Goal: Information Seeking & Learning: Learn about a topic

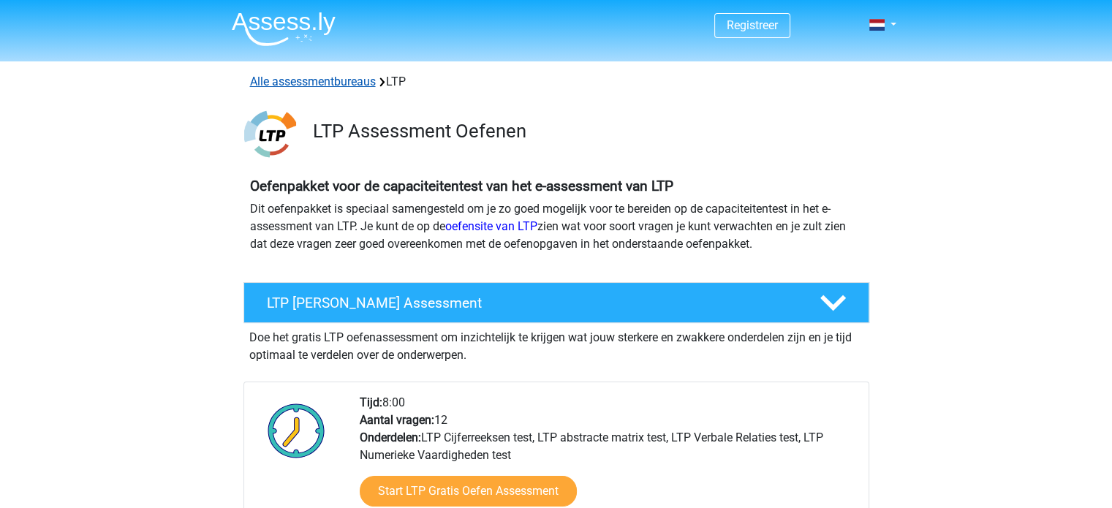
click at [316, 81] on link "Alle assessmentbureaus" at bounding box center [313, 82] width 126 height 14
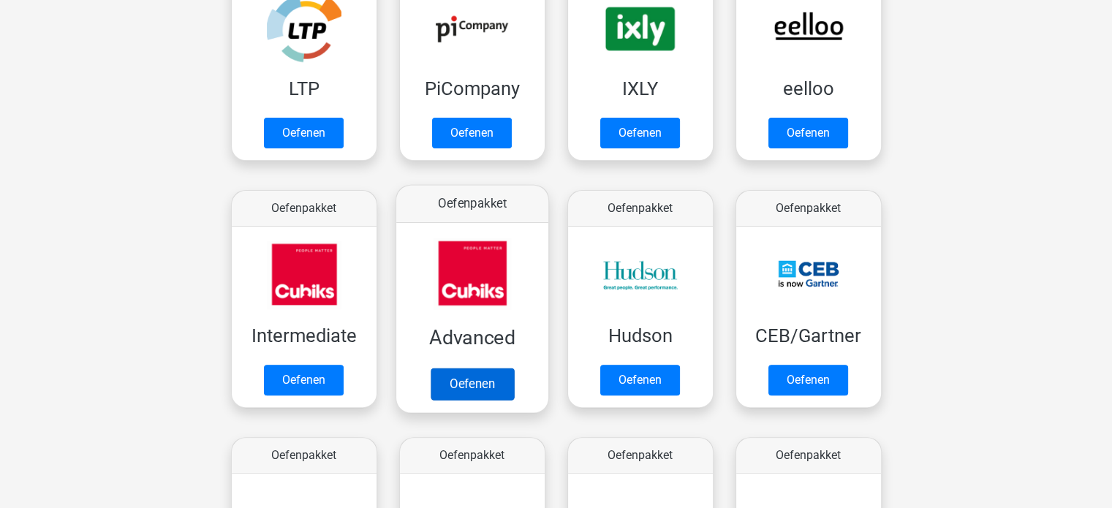
scroll to position [350, 0]
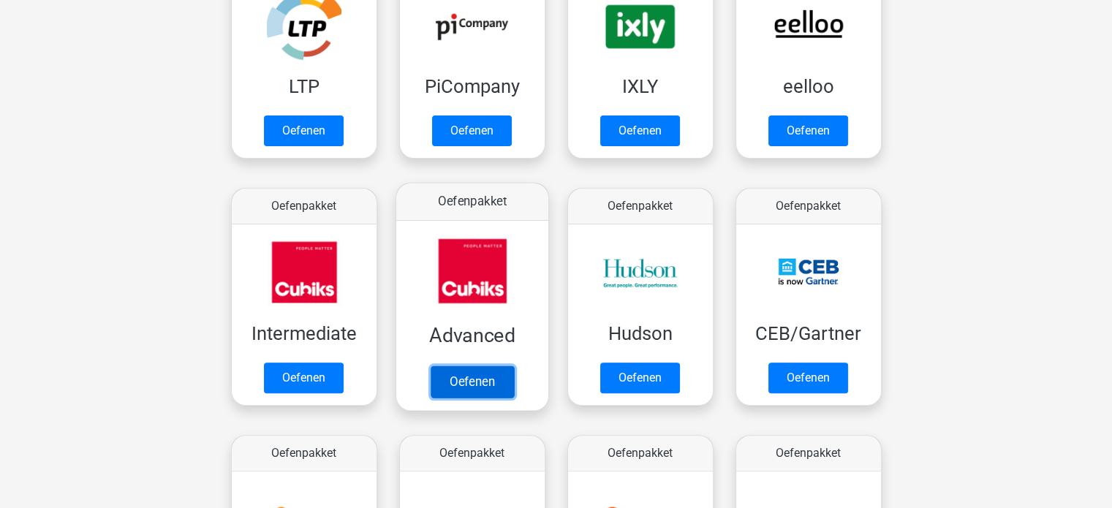
click at [469, 377] on link "Oefenen" at bounding box center [471, 382] width 83 height 32
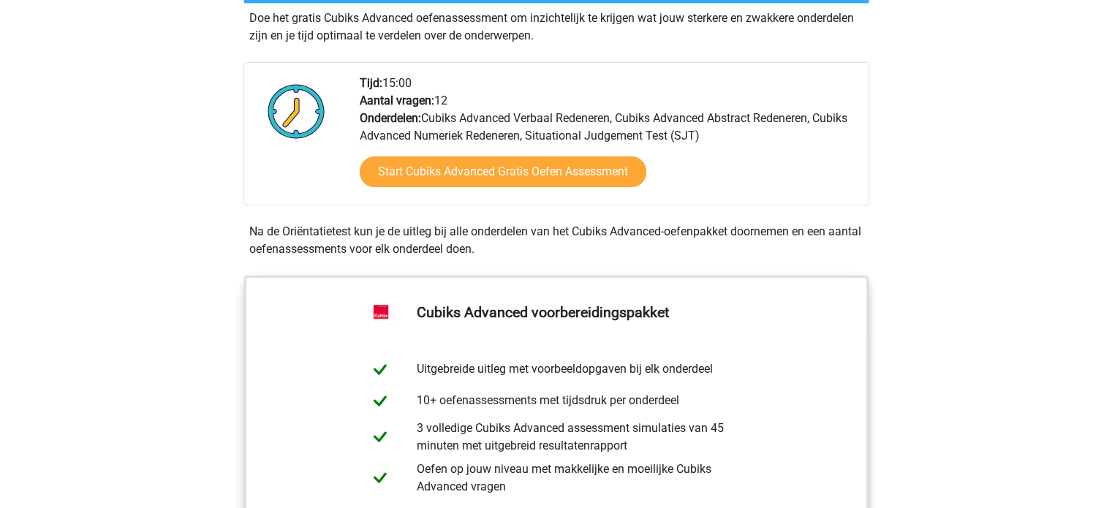
scroll to position [315, 0]
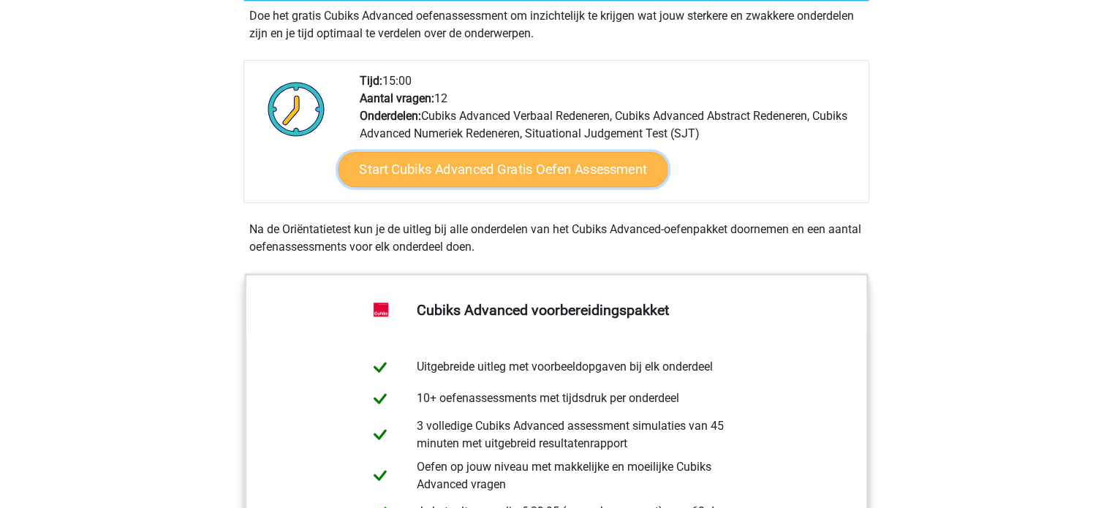
click at [487, 171] on link "Start Cubiks Advanced Gratis Oefen Assessment" at bounding box center [503, 169] width 330 height 35
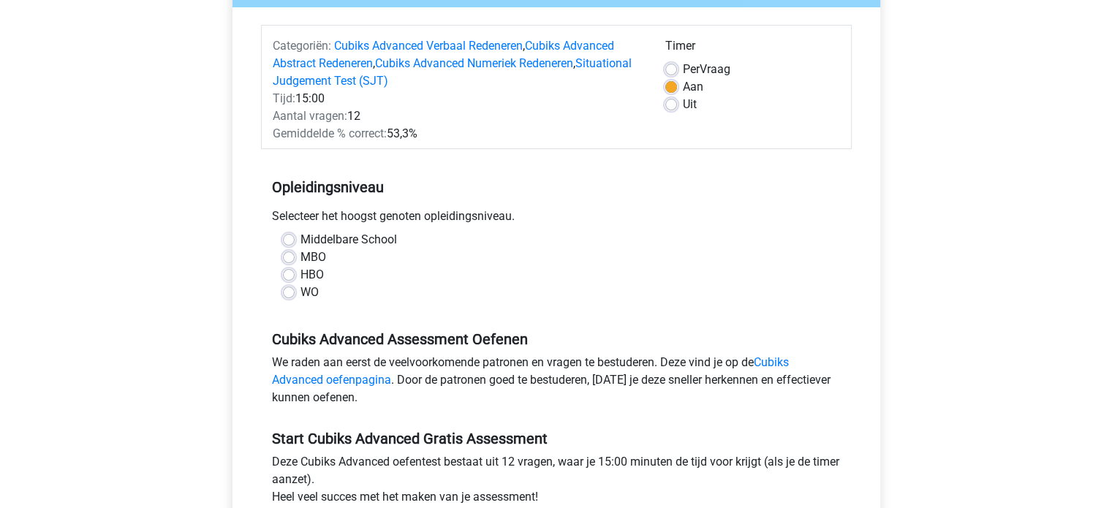
scroll to position [167, 0]
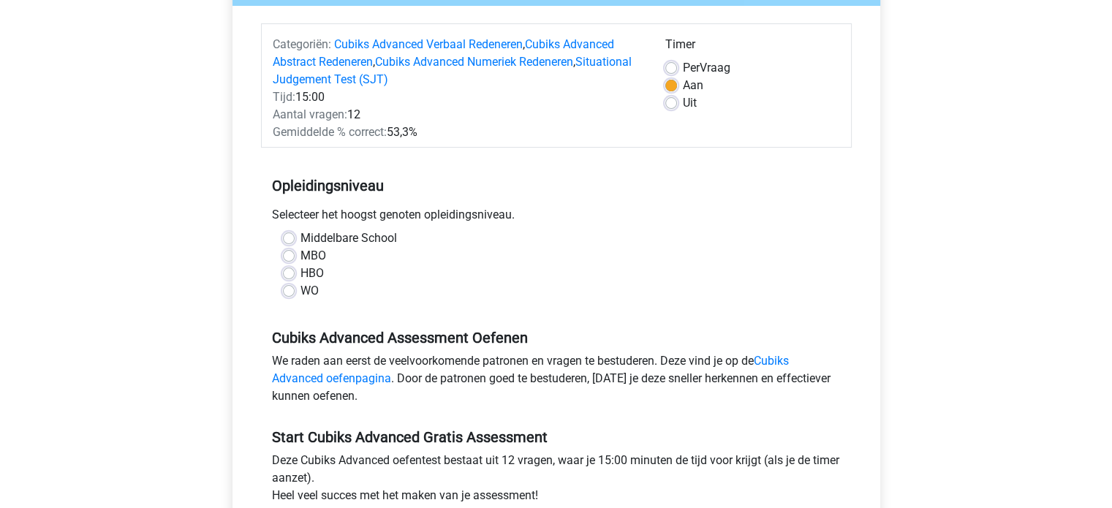
click at [300, 294] on label "WO" at bounding box center [309, 291] width 18 height 18
click at [286, 294] on input "WO" at bounding box center [289, 289] width 12 height 15
radio input "true"
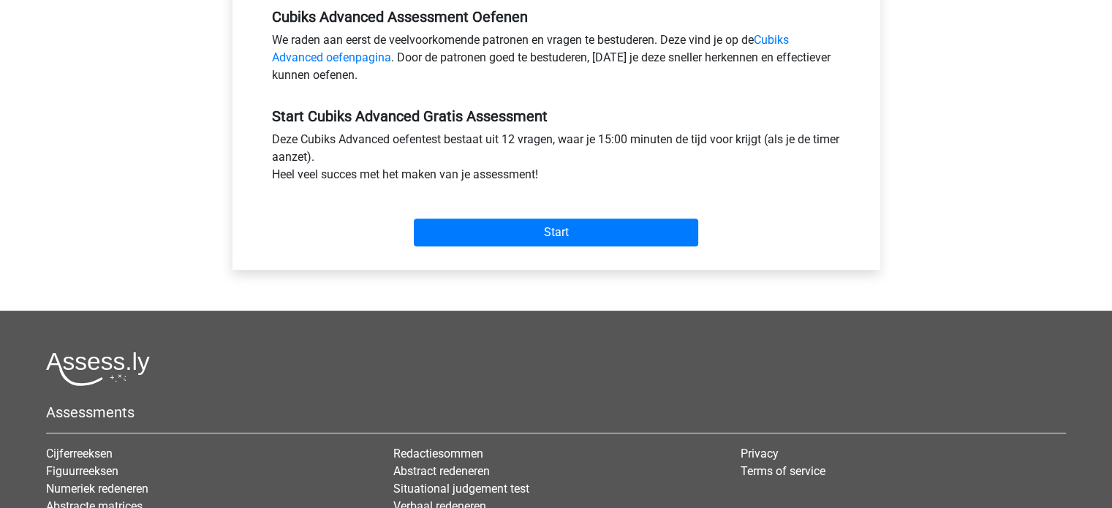
scroll to position [490, 0]
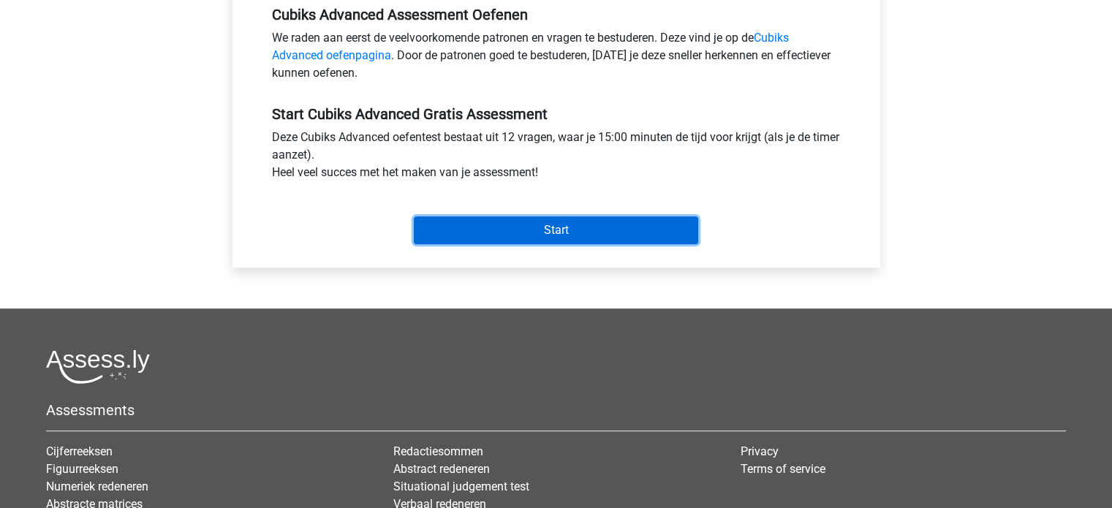
click at [532, 229] on input "Start" at bounding box center [556, 230] width 284 height 28
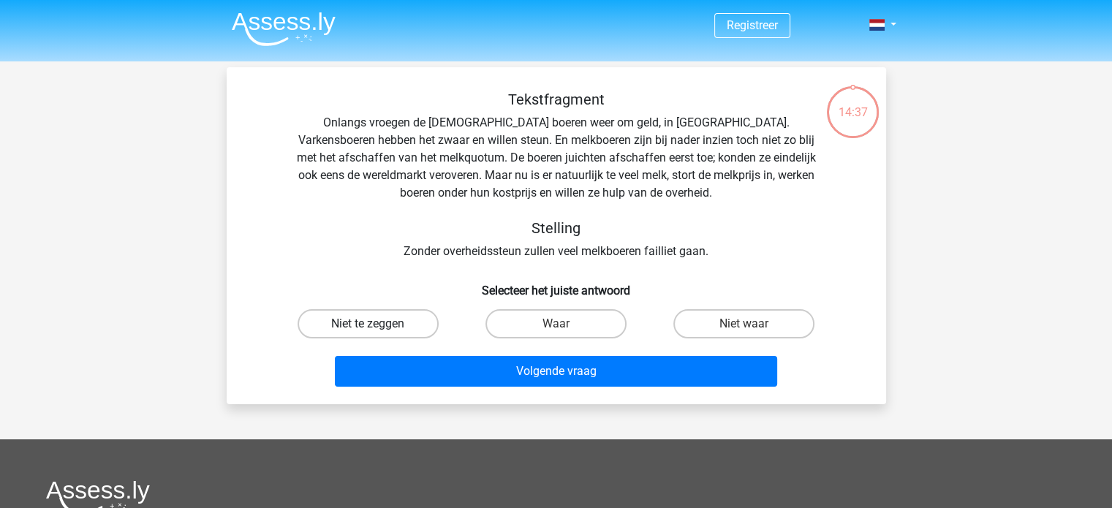
click at [360, 319] on label "Niet te zeggen" at bounding box center [368, 323] width 141 height 29
click at [368, 324] on input "Niet te zeggen" at bounding box center [373, 329] width 10 height 10
radio input "true"
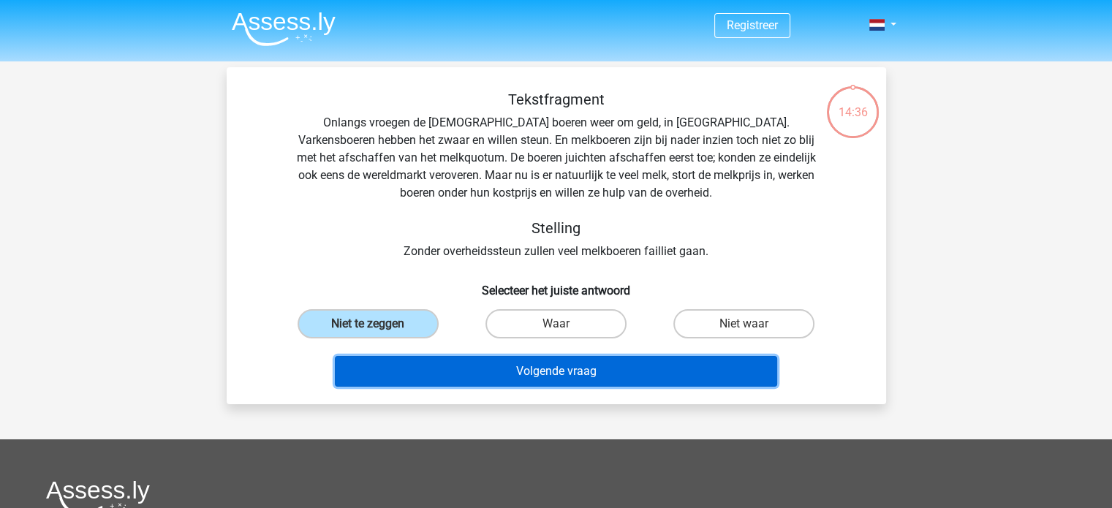
click at [458, 371] on button "Volgende vraag" at bounding box center [556, 371] width 442 height 31
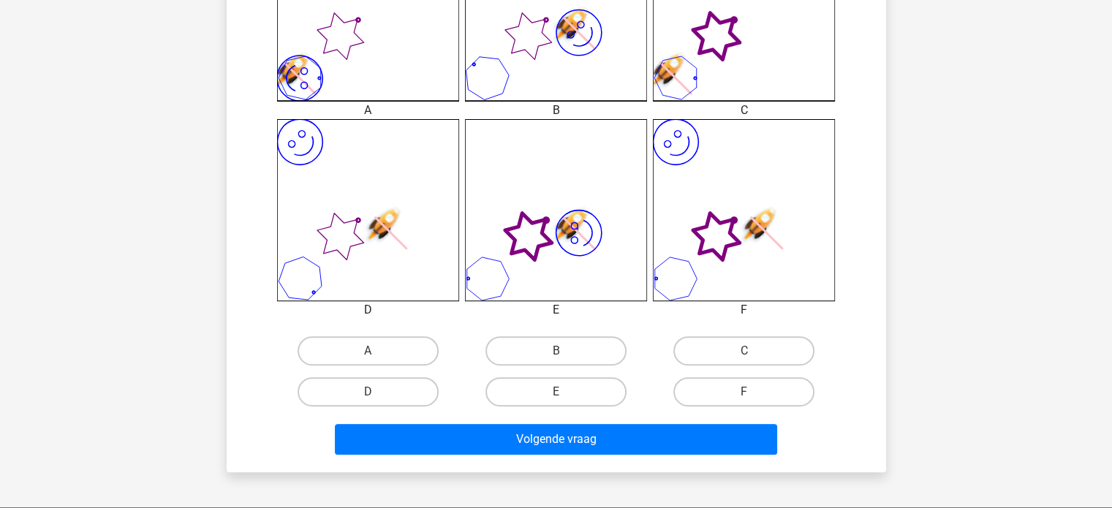
scroll to position [495, 0]
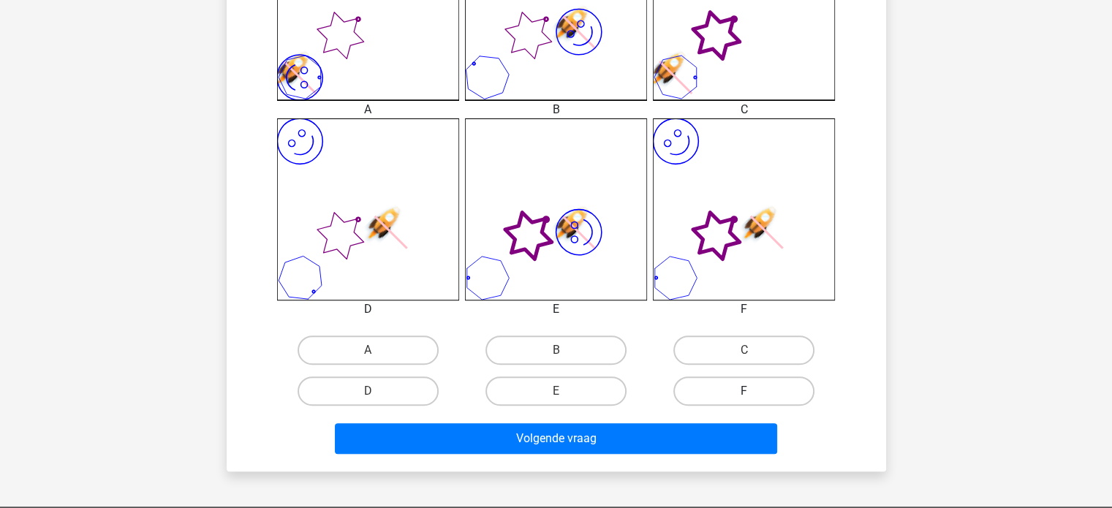
click at [739, 392] on label "F" at bounding box center [743, 391] width 141 height 29
click at [744, 392] on input "F" at bounding box center [749, 396] width 10 height 10
radio input "true"
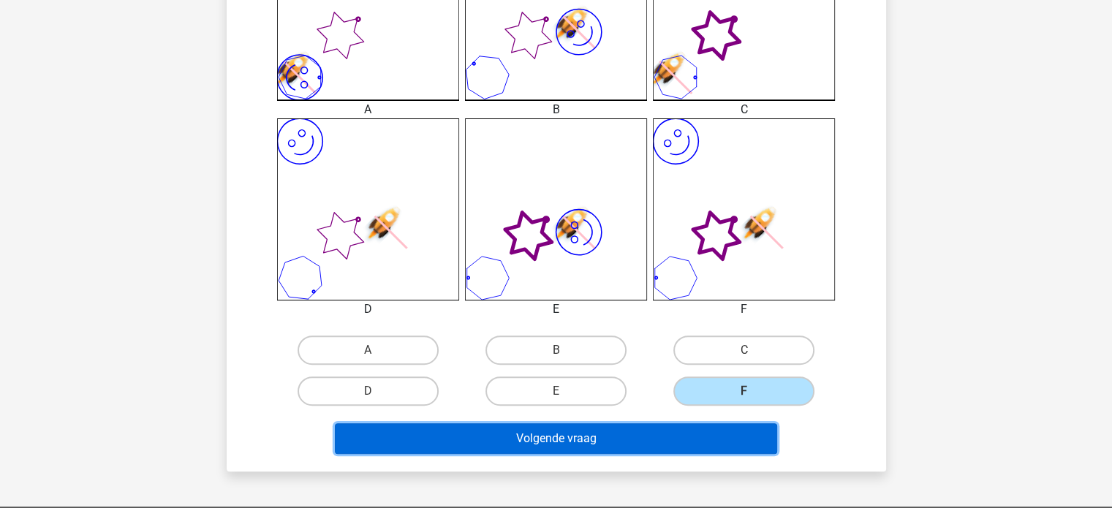
click at [690, 434] on button "Volgende vraag" at bounding box center [556, 438] width 442 height 31
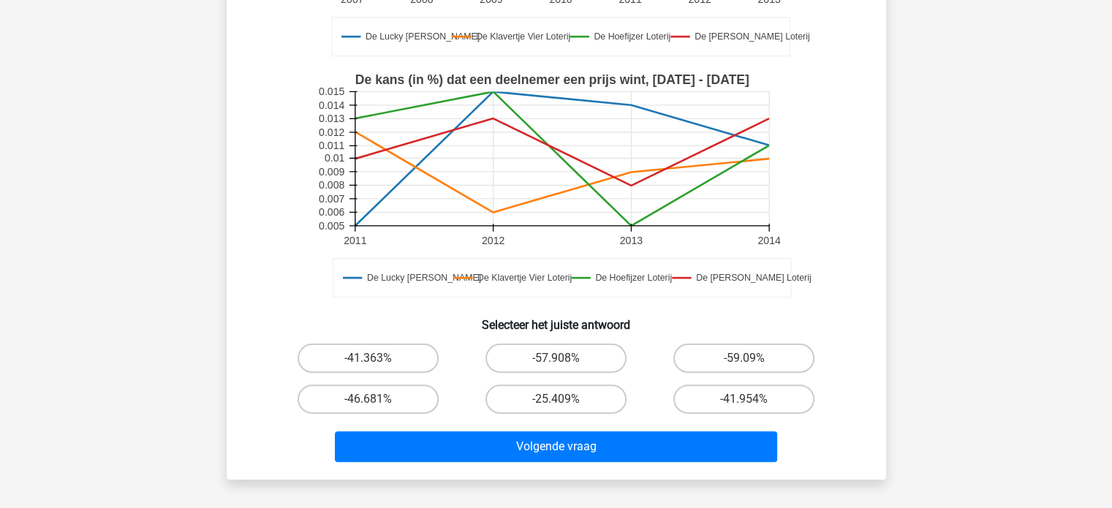
scroll to position [333, 0]
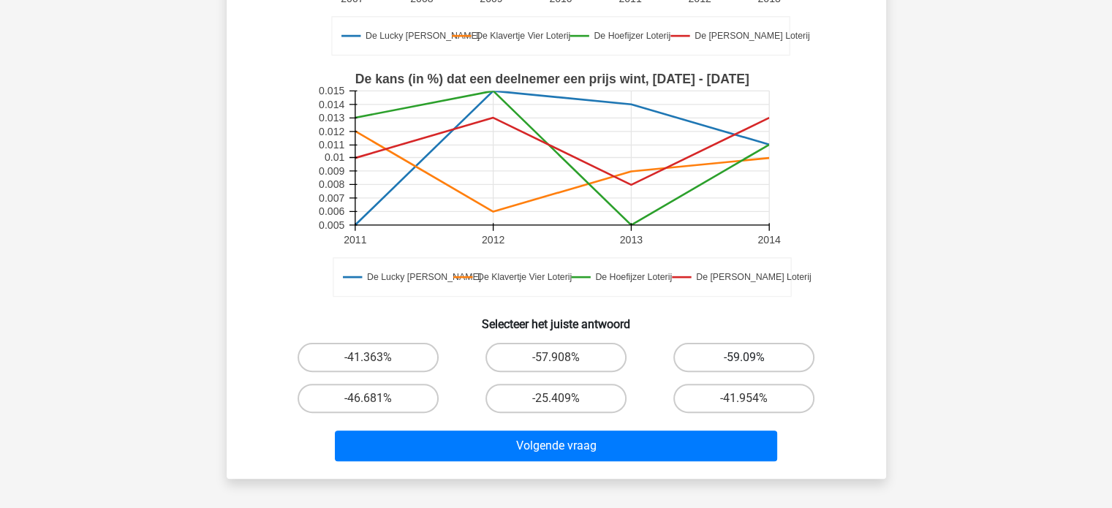
click at [775, 352] on label "-59.09%" at bounding box center [743, 357] width 141 height 29
click at [754, 358] on input "-59.09%" at bounding box center [749, 363] width 10 height 10
radio input "true"
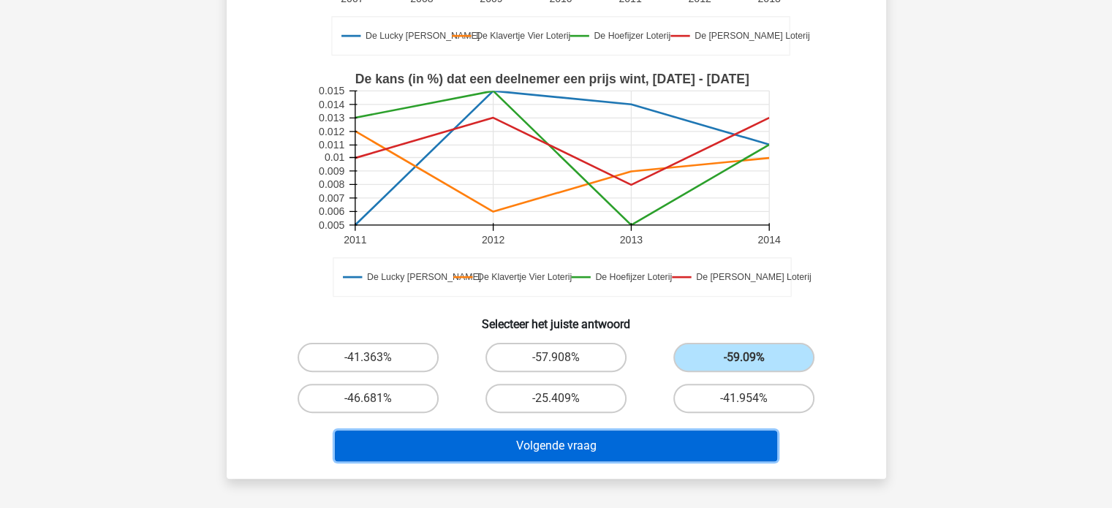
click at [662, 434] on button "Volgende vraag" at bounding box center [556, 446] width 442 height 31
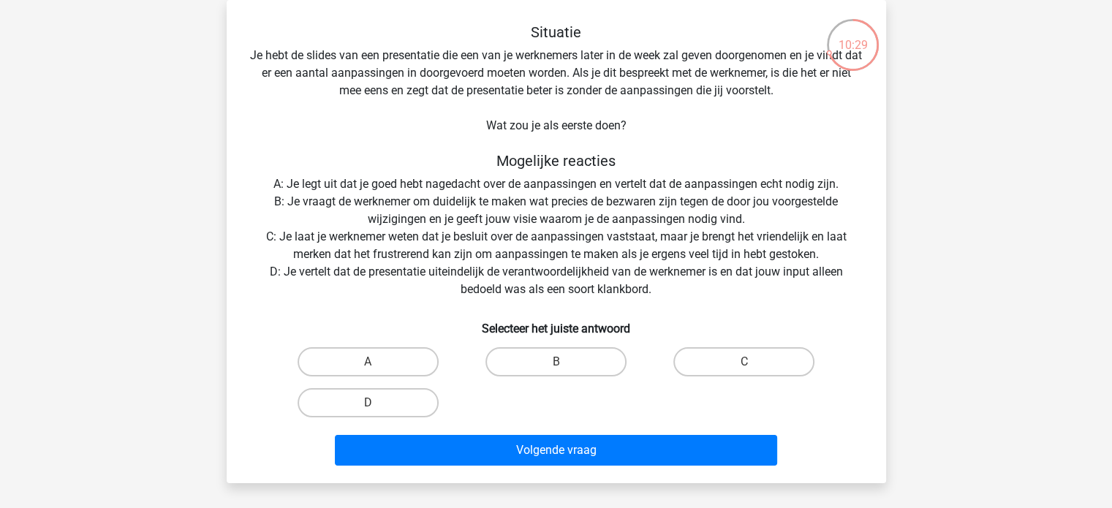
scroll to position [32, 0]
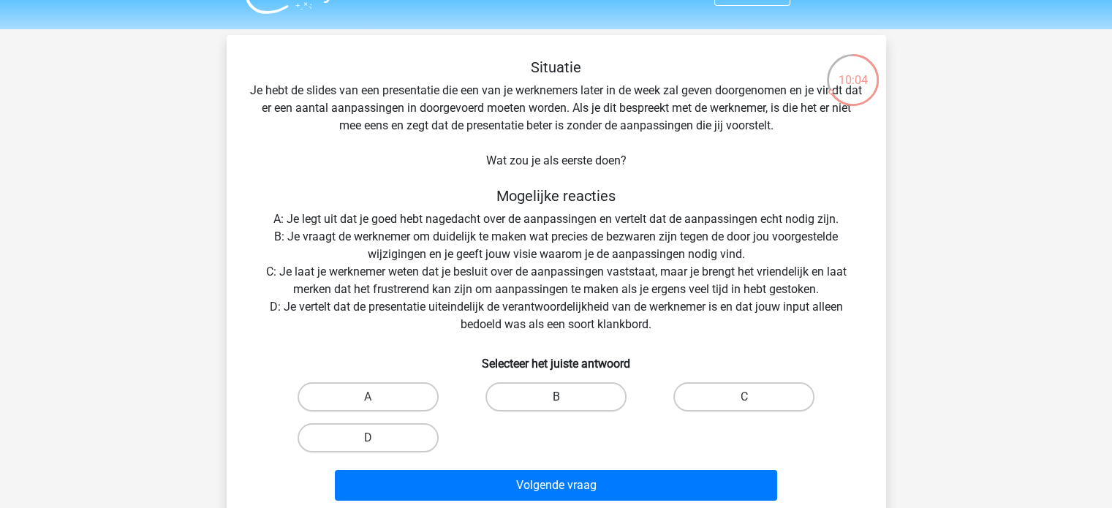
click at [512, 405] on label "B" at bounding box center [555, 396] width 141 height 29
click at [556, 405] on input "B" at bounding box center [561, 402] width 10 height 10
radio input "true"
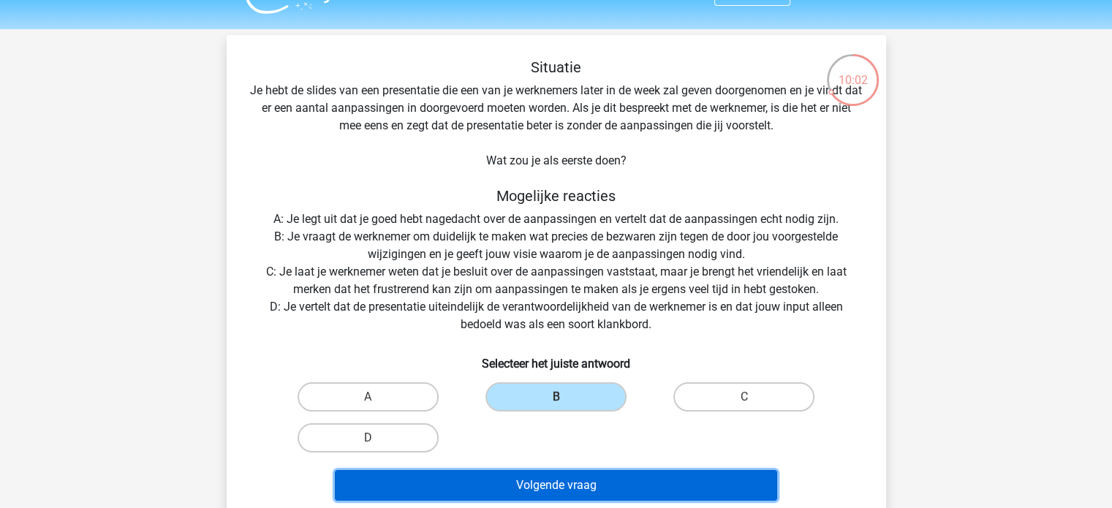
click at [537, 488] on button "Volgende vraag" at bounding box center [556, 485] width 442 height 31
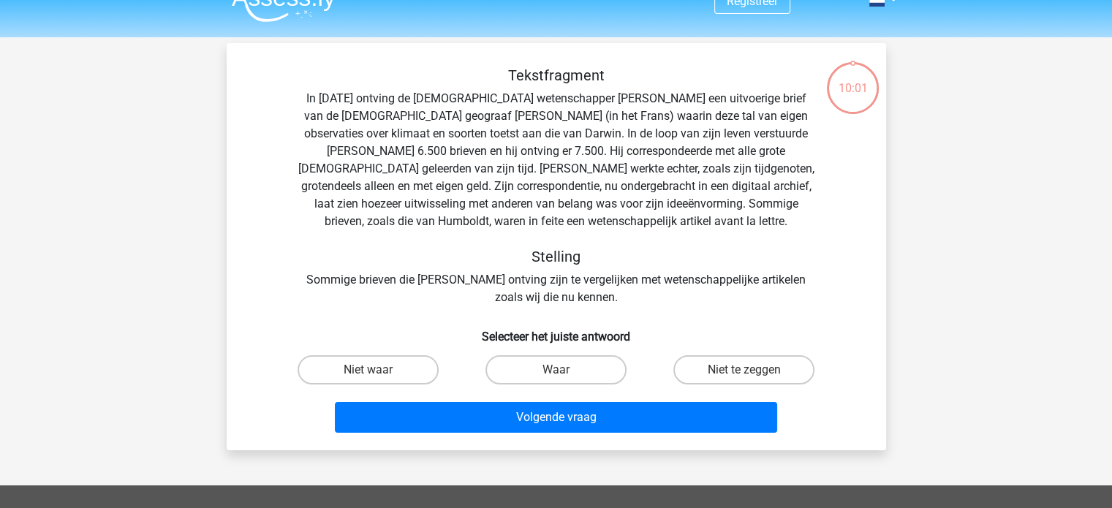
scroll to position [0, 0]
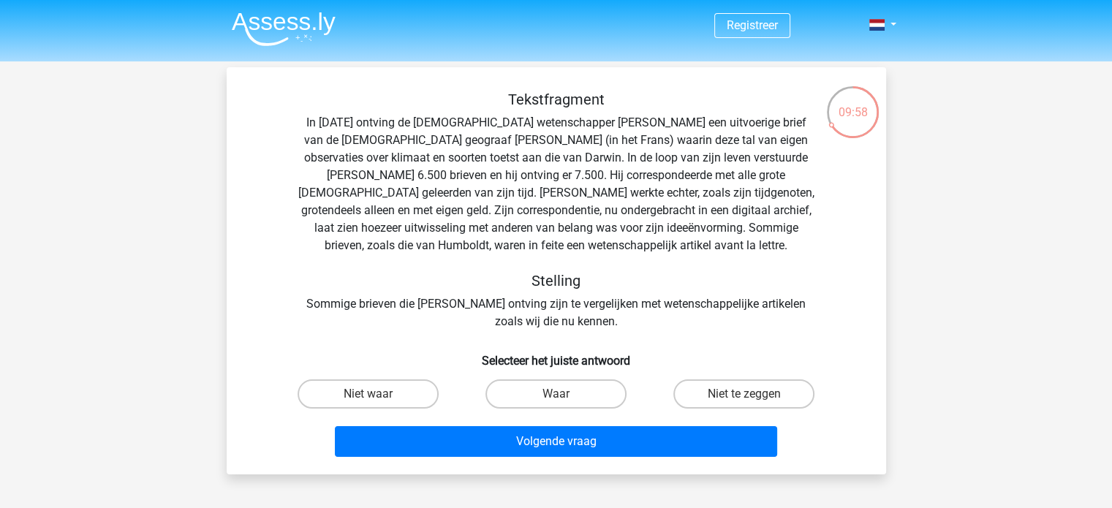
click at [345, 118] on div "Tekstfragment In 1839 ontving de Engelse wetenschapper Charles Darwin een uitvo…" at bounding box center [556, 211] width 613 height 240
click at [434, 244] on div "Tekstfragment In 1839 ontving de Engelse wetenschapper Charles Darwin een uitvo…" at bounding box center [556, 211] width 613 height 240
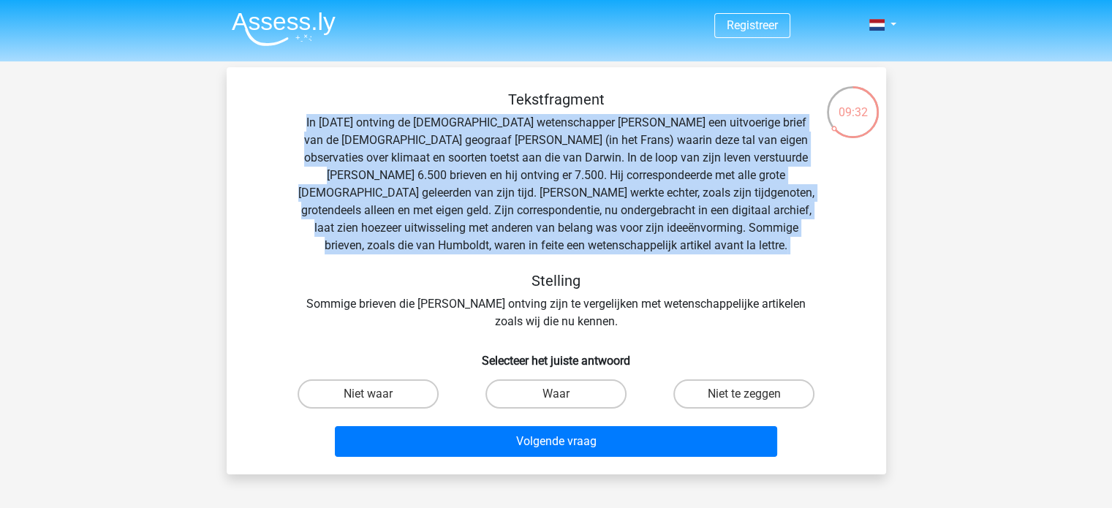
click at [434, 244] on div "Tekstfragment In 1839 ontving de Engelse wetenschapper Charles Darwin een uitvo…" at bounding box center [556, 211] width 613 height 240
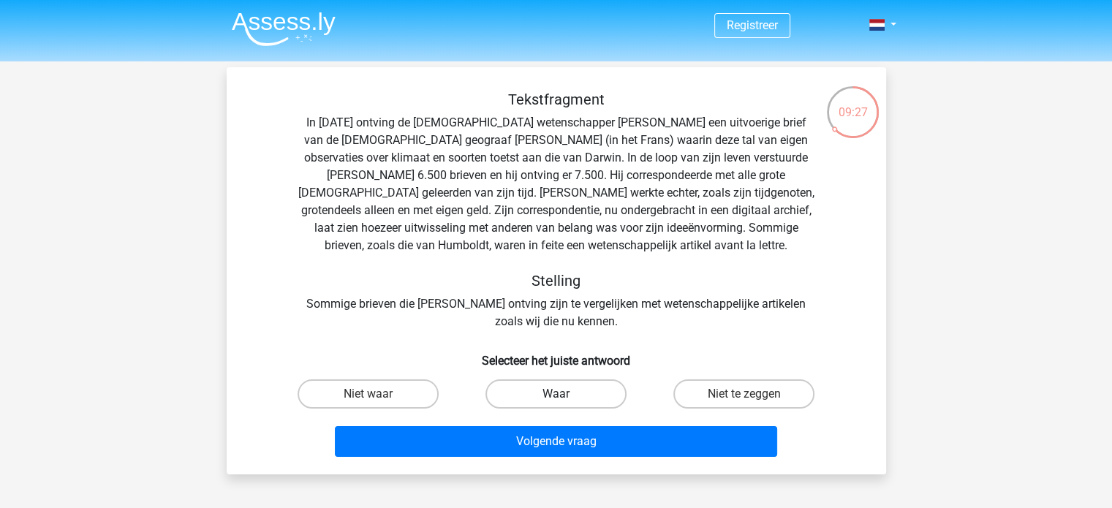
click at [570, 385] on label "Waar" at bounding box center [555, 393] width 141 height 29
click at [565, 394] on input "Waar" at bounding box center [561, 399] width 10 height 10
radio input "true"
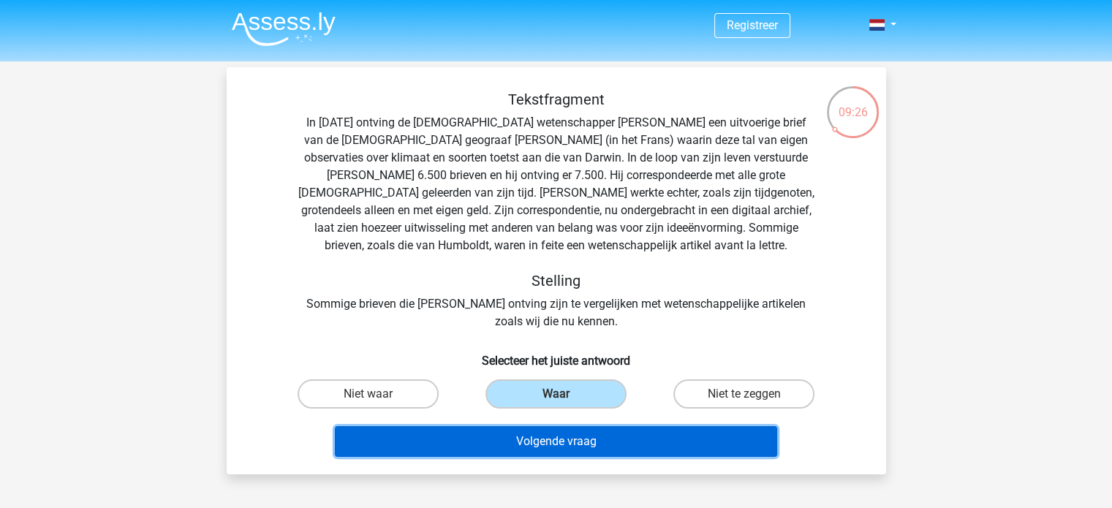
click at [577, 438] on button "Volgende vraag" at bounding box center [556, 441] width 442 height 31
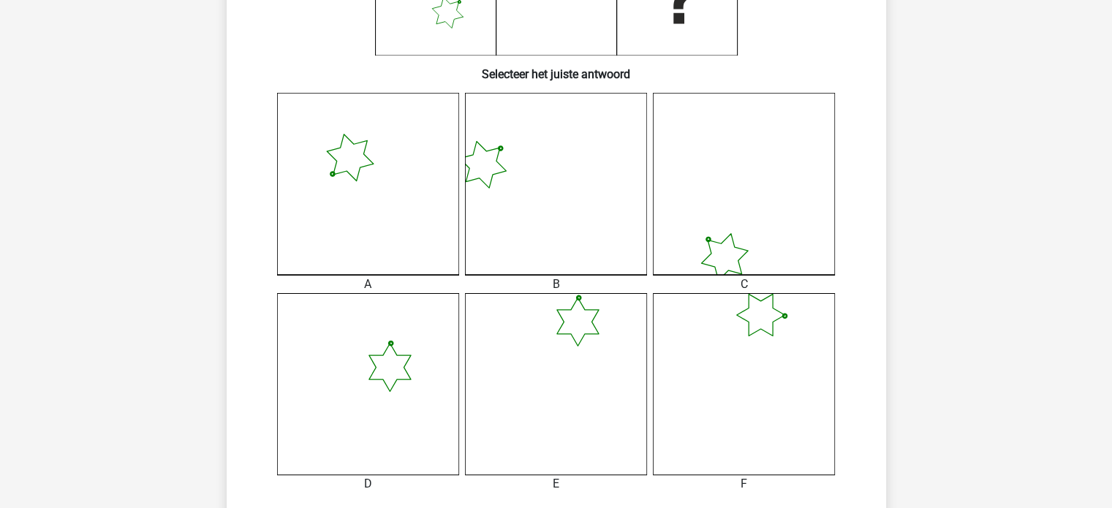
scroll to position [406, 0]
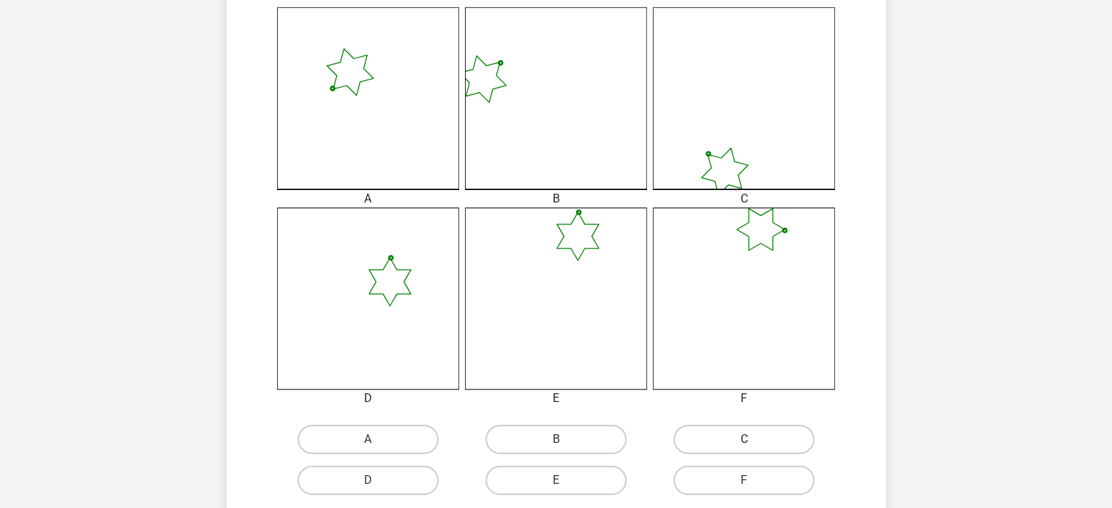
click at [743, 436] on label "C" at bounding box center [743, 439] width 141 height 29
click at [744, 439] on input "C" at bounding box center [749, 444] width 10 height 10
radio input "true"
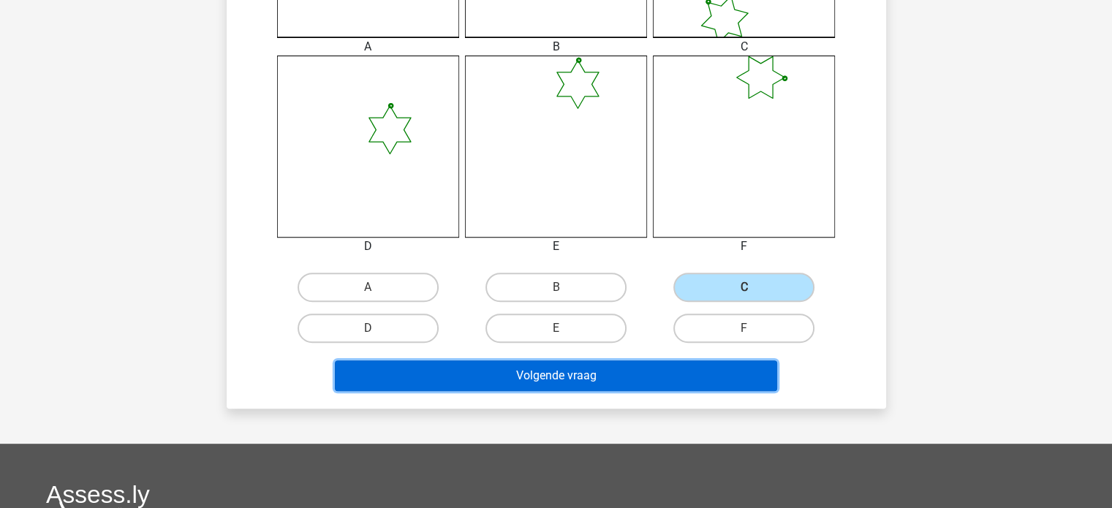
click at [666, 374] on button "Volgende vraag" at bounding box center [556, 375] width 442 height 31
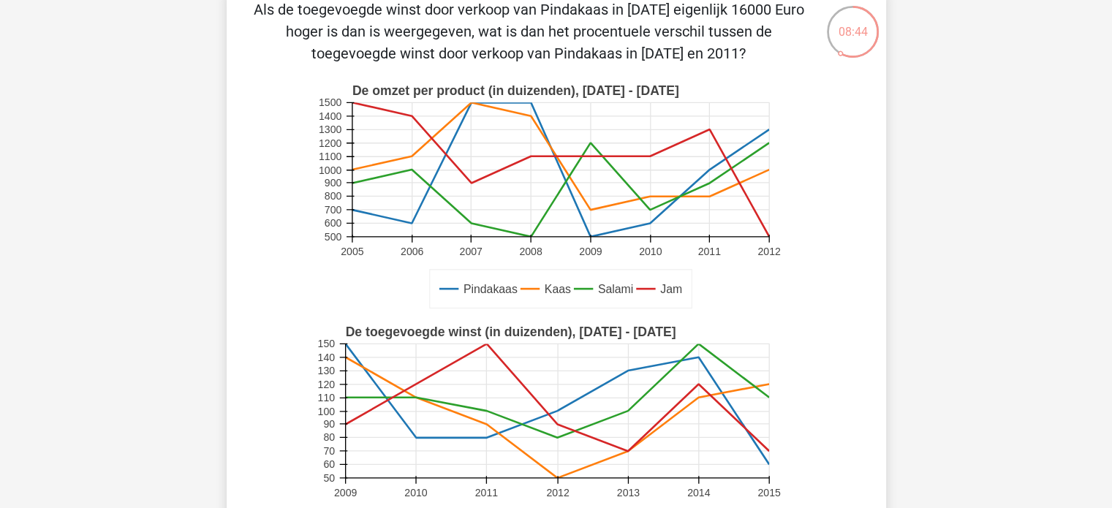
scroll to position [80, 0]
click at [414, 91] on text "De omzet per product (in duizenden), [DATE] - [DATE]" at bounding box center [515, 91] width 327 height 15
click at [414, 91] on text "De omzet per product (in duizenden), 2005 - 2012" at bounding box center [515, 91] width 327 height 15
click at [412, 328] on text "De toegevoegde winst (in duizenden), 2009 - 2015" at bounding box center [510, 332] width 330 height 15
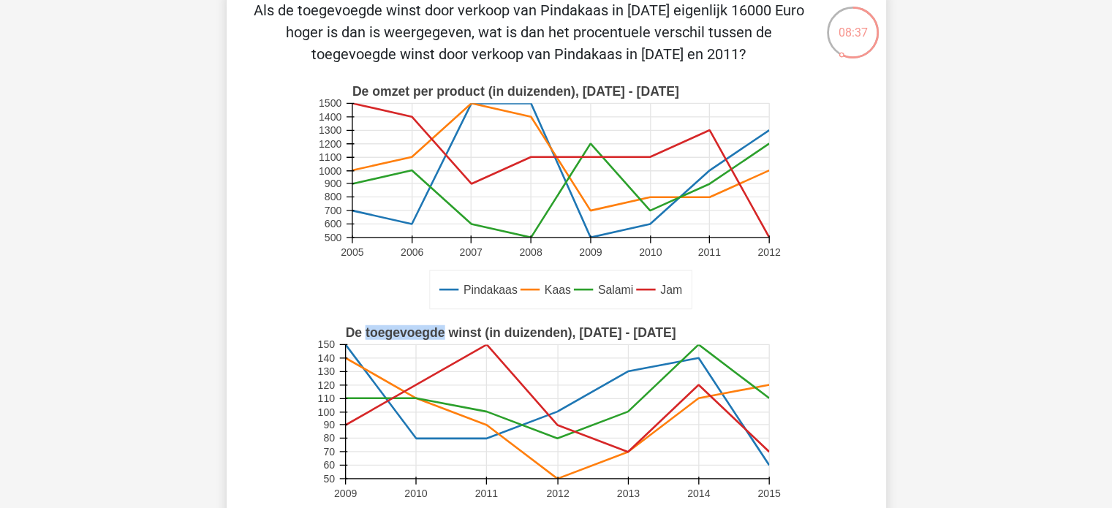
click at [412, 328] on text "De toegevoegde winst (in duizenden), 2009 - 2015" at bounding box center [510, 332] width 330 height 15
click at [458, 330] on text "De toegevoegde winst (in duizenden), 2009 - 2015" at bounding box center [510, 332] width 330 height 15
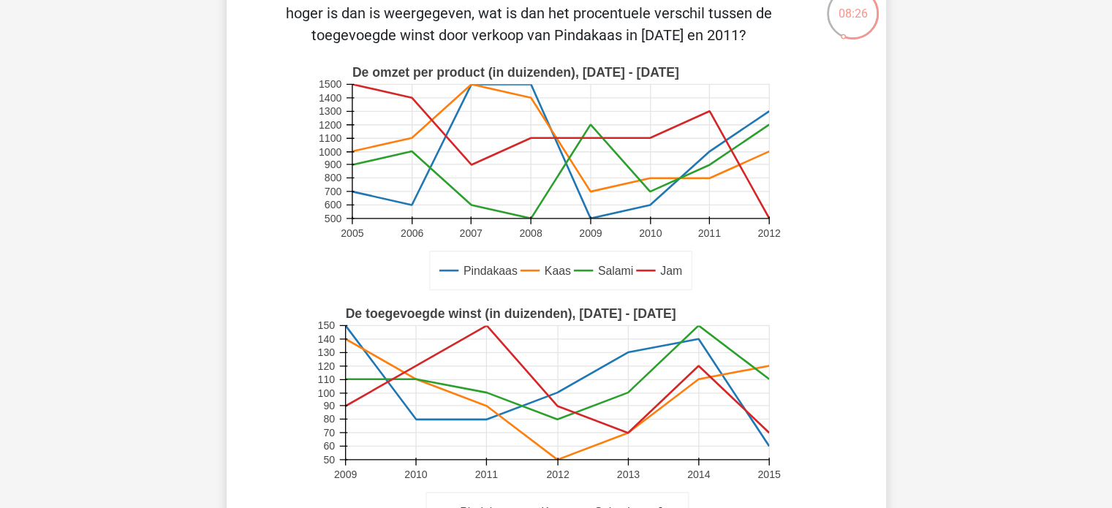
scroll to position [75, 0]
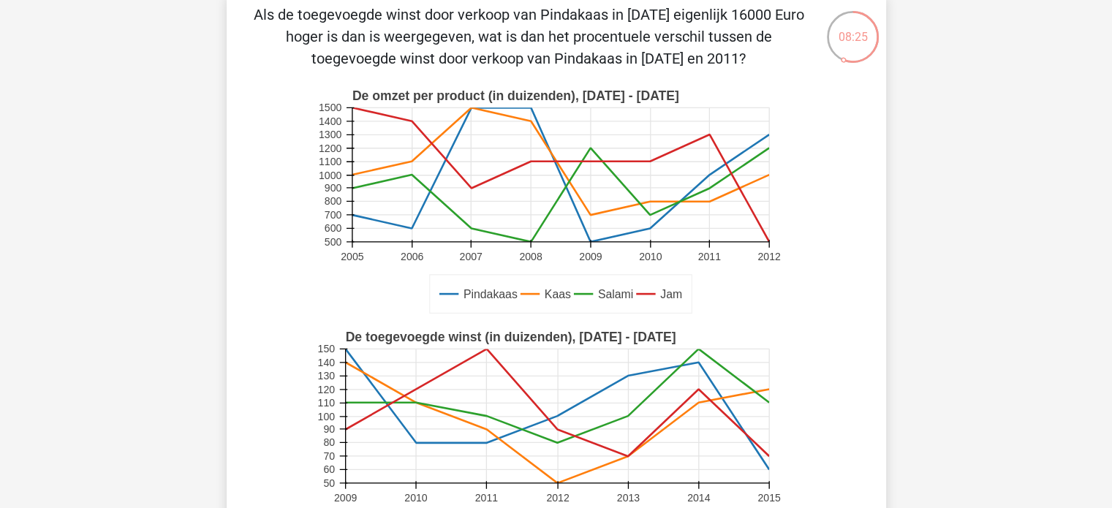
click at [355, 335] on text "De toegevoegde winst (in duizenden), 2009 - 2015" at bounding box center [510, 337] width 330 height 15
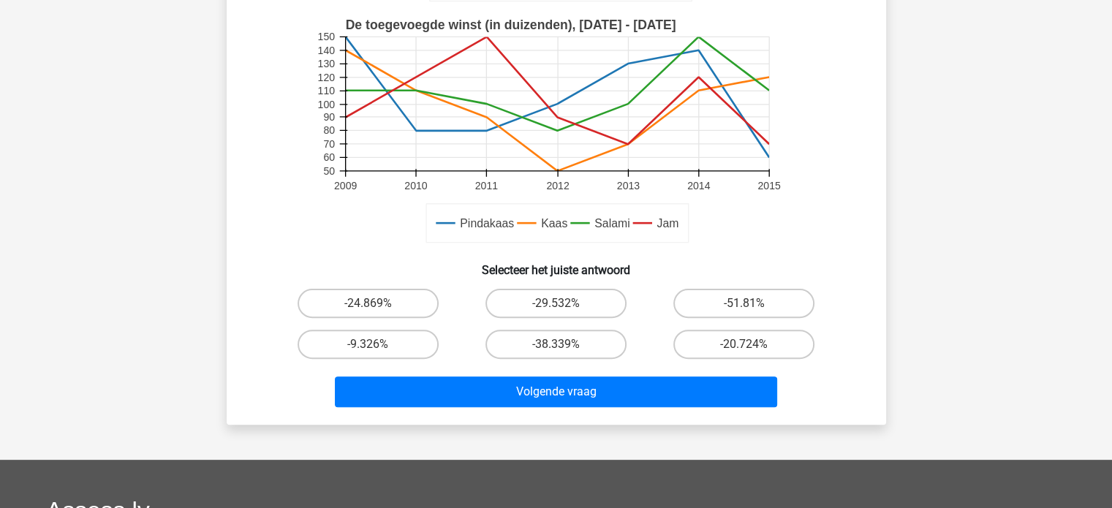
scroll to position [397, 0]
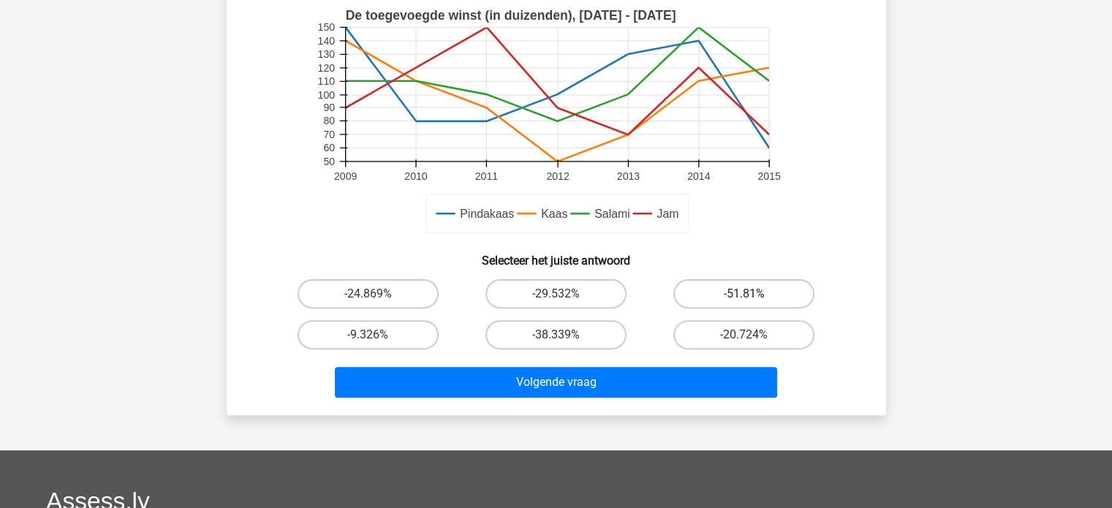
click at [756, 289] on label "-51.81%" at bounding box center [743, 293] width 141 height 29
click at [754, 294] on input "-51.81%" at bounding box center [749, 299] width 10 height 10
radio input "true"
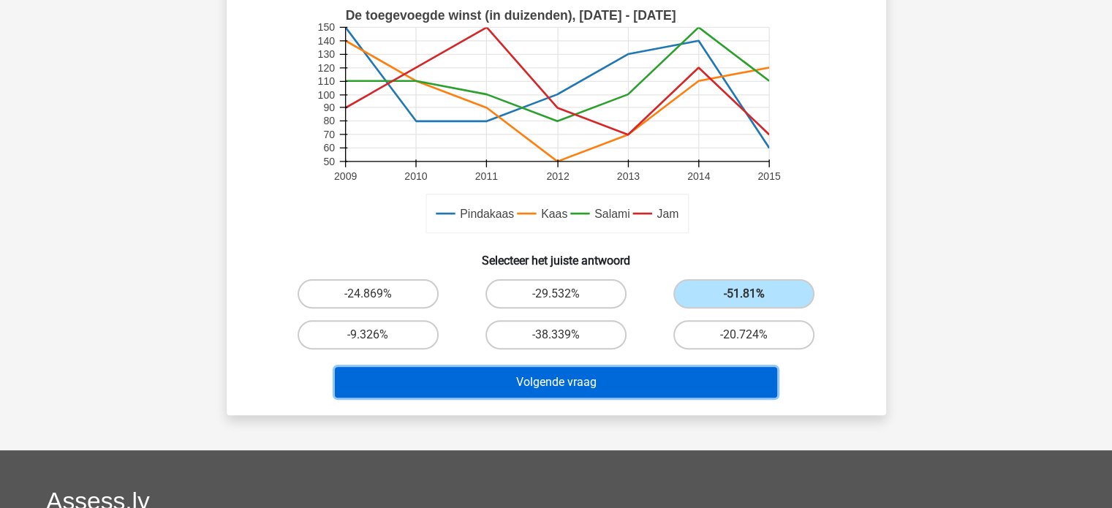
click at [659, 382] on button "Volgende vraag" at bounding box center [556, 382] width 442 height 31
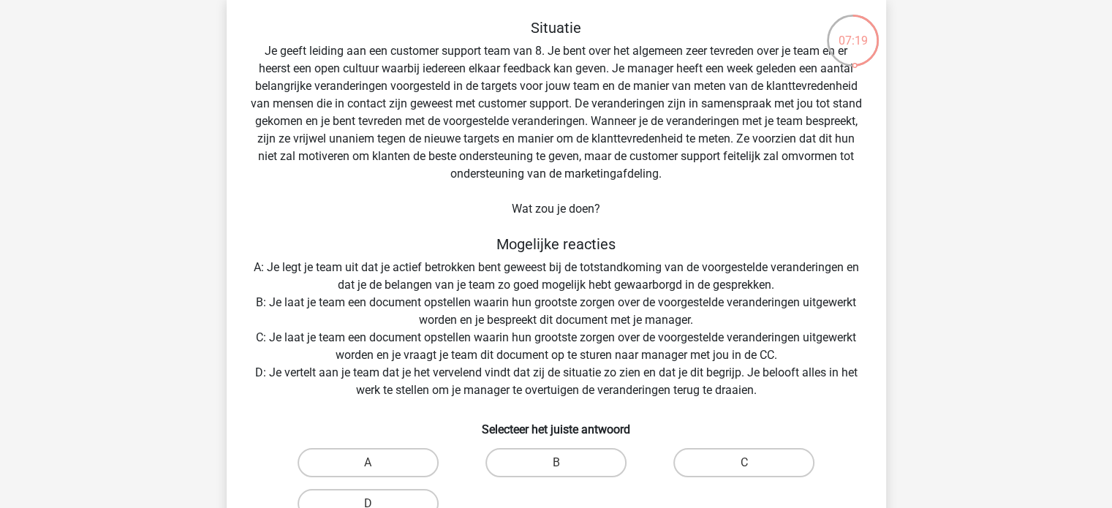
scroll to position [73, 0]
click at [374, 280] on div "Situatie Je geeft leiding aan een customer support team van 8. Je bent over het…" at bounding box center [556, 294] width 648 height 553
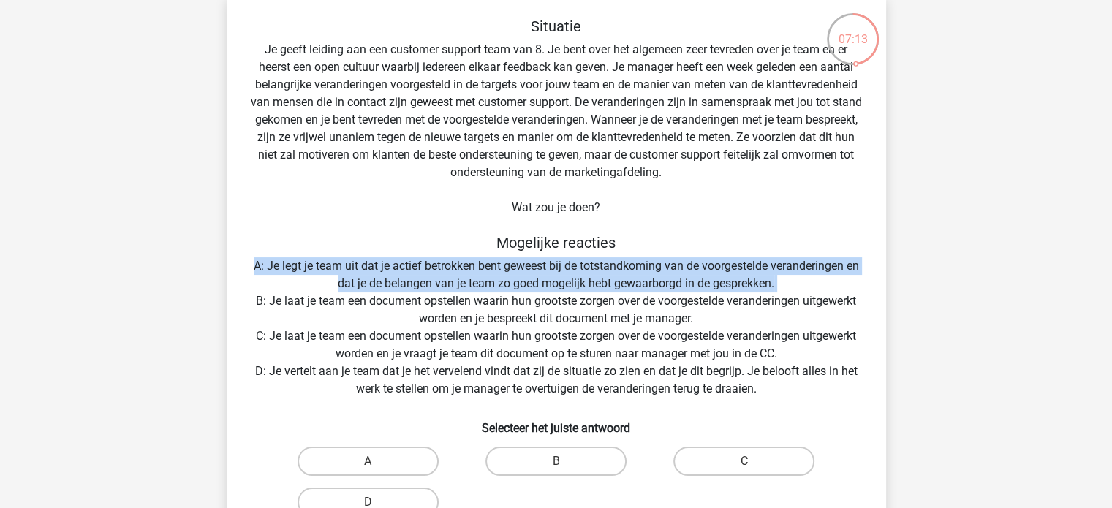
click at [374, 280] on div "Situatie Je geeft leiding aan een customer support team van 8. Je bent over het…" at bounding box center [556, 294] width 648 height 553
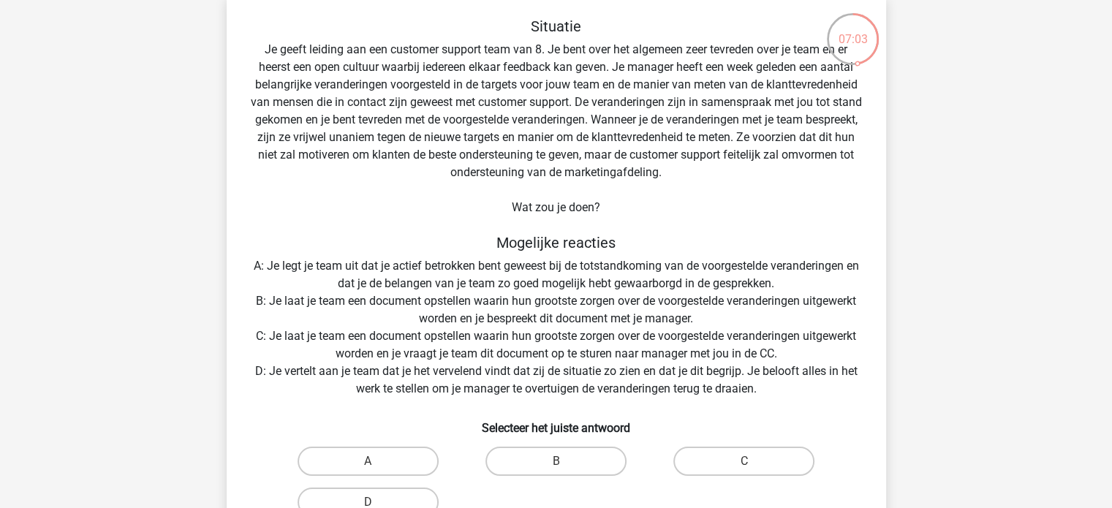
click at [463, 318] on div "Situatie Je geeft leiding aan een customer support team van 8. Je bent over het…" at bounding box center [556, 294] width 648 height 553
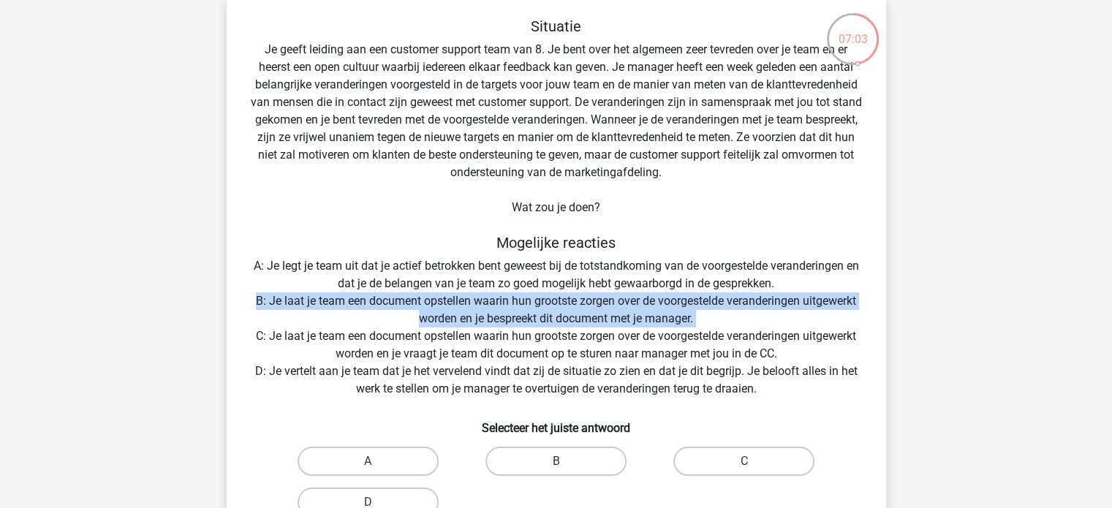
click at [463, 318] on div "Situatie Je geeft leiding aan een customer support team van 8. Je bent over het…" at bounding box center [556, 294] width 648 height 553
click at [571, 467] on label "B" at bounding box center [555, 461] width 141 height 29
click at [565, 467] on input "B" at bounding box center [561, 466] width 10 height 10
radio input "true"
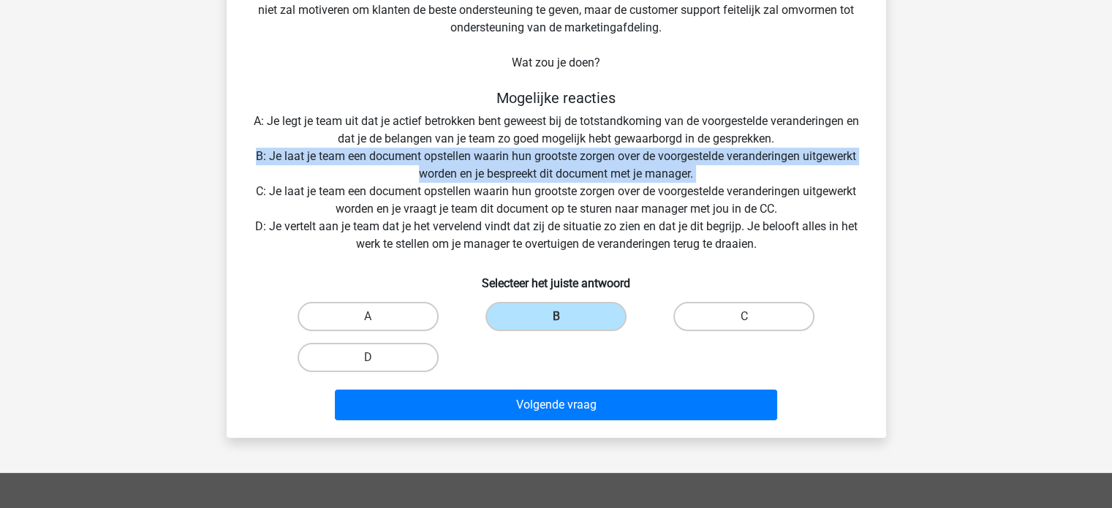
scroll to position [219, 0]
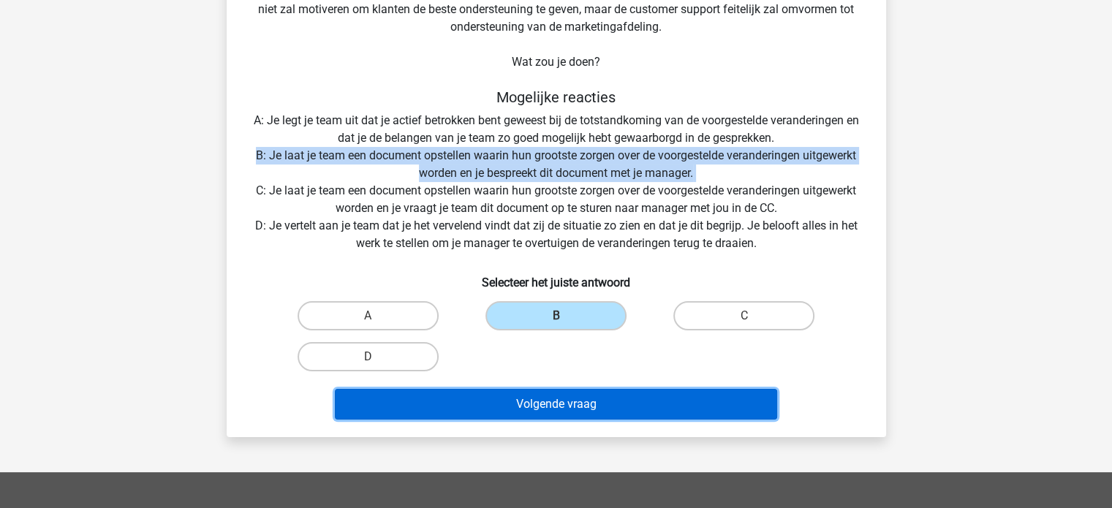
click at [537, 417] on button "Volgende vraag" at bounding box center [556, 404] width 442 height 31
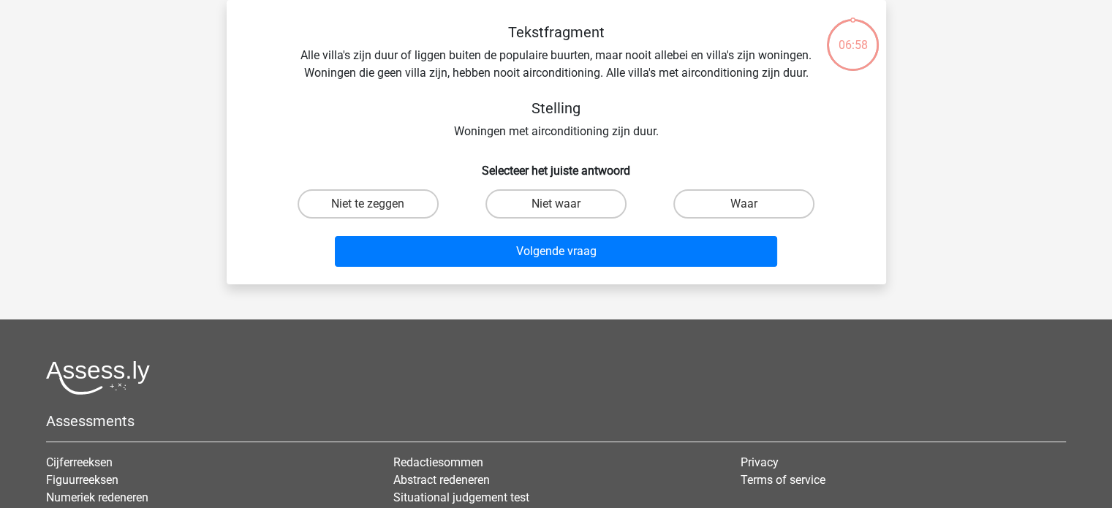
scroll to position [0, 0]
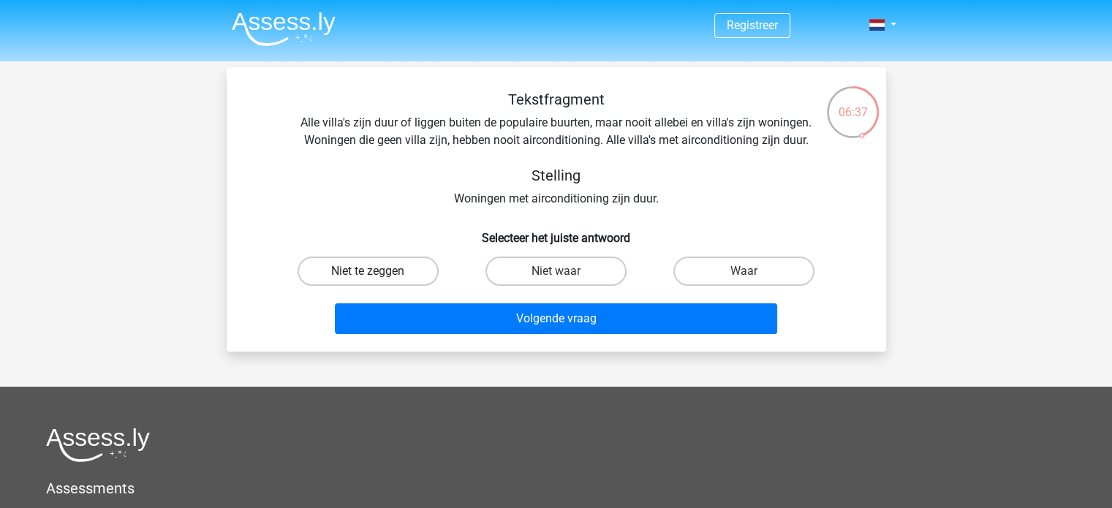
click at [365, 265] on label "Niet te zeggen" at bounding box center [368, 271] width 141 height 29
click at [368, 271] on input "Niet te zeggen" at bounding box center [373, 276] width 10 height 10
radio input "true"
click at [407, 334] on div "Volgende vraag" at bounding box center [556, 321] width 564 height 37
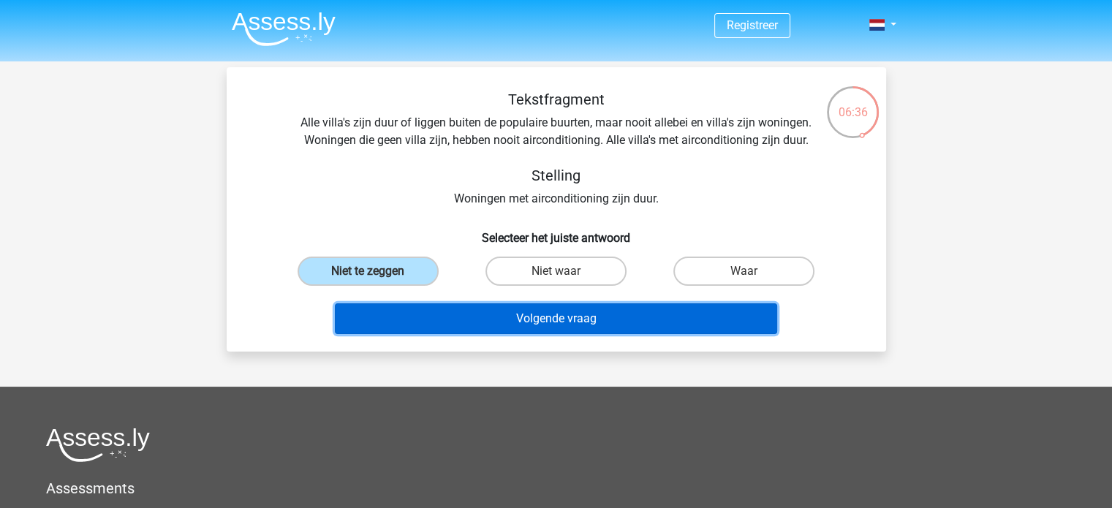
click at [412, 324] on button "Volgende vraag" at bounding box center [556, 318] width 442 height 31
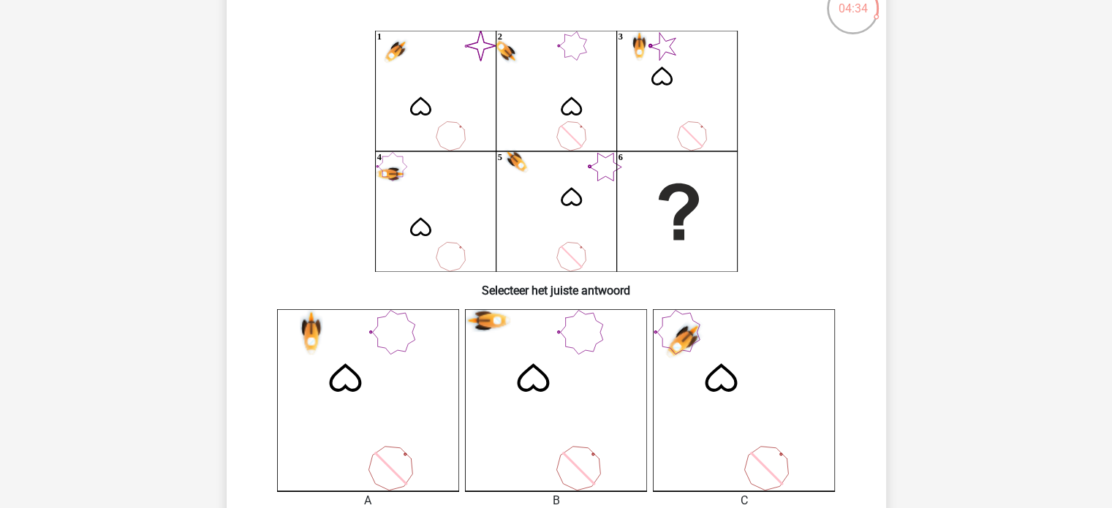
scroll to position [105, 0]
click at [596, 354] on icon at bounding box center [556, 399] width 182 height 182
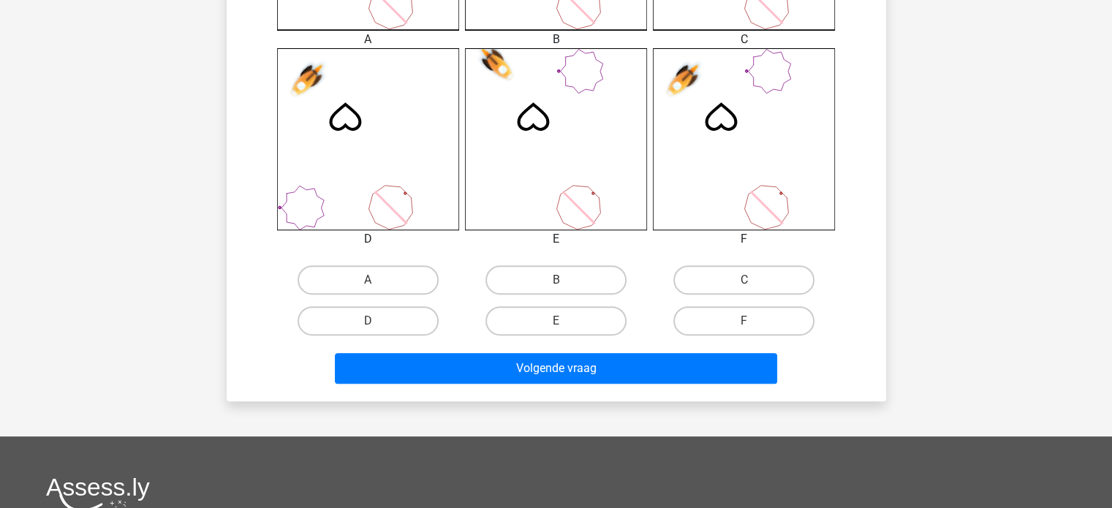
scroll to position [566, 0]
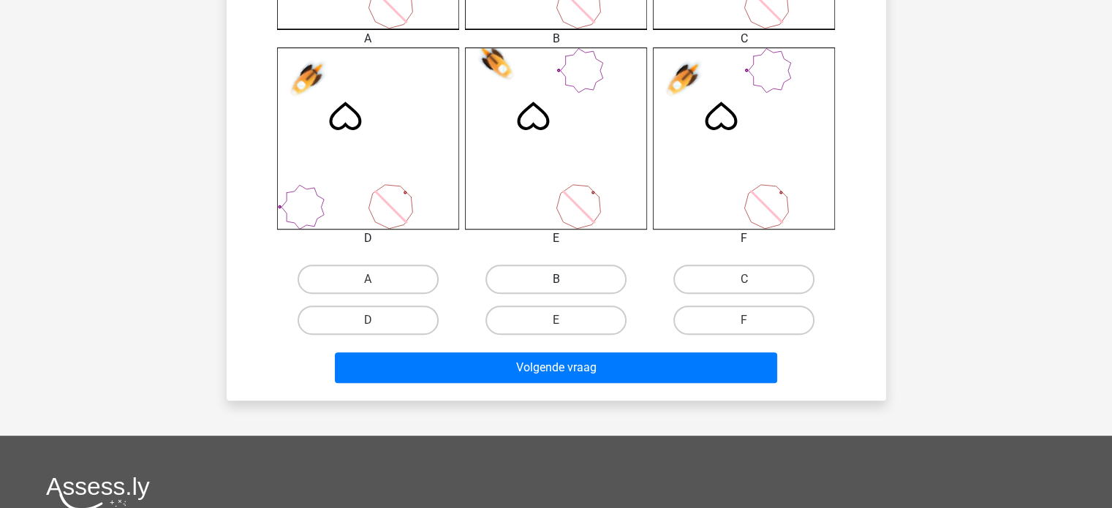
click at [573, 290] on label "B" at bounding box center [555, 279] width 141 height 29
click at [565, 289] on input "B" at bounding box center [561, 284] width 10 height 10
radio input "true"
click at [573, 290] on label "B" at bounding box center [555, 279] width 141 height 29
click at [565, 289] on input "B" at bounding box center [561, 284] width 10 height 10
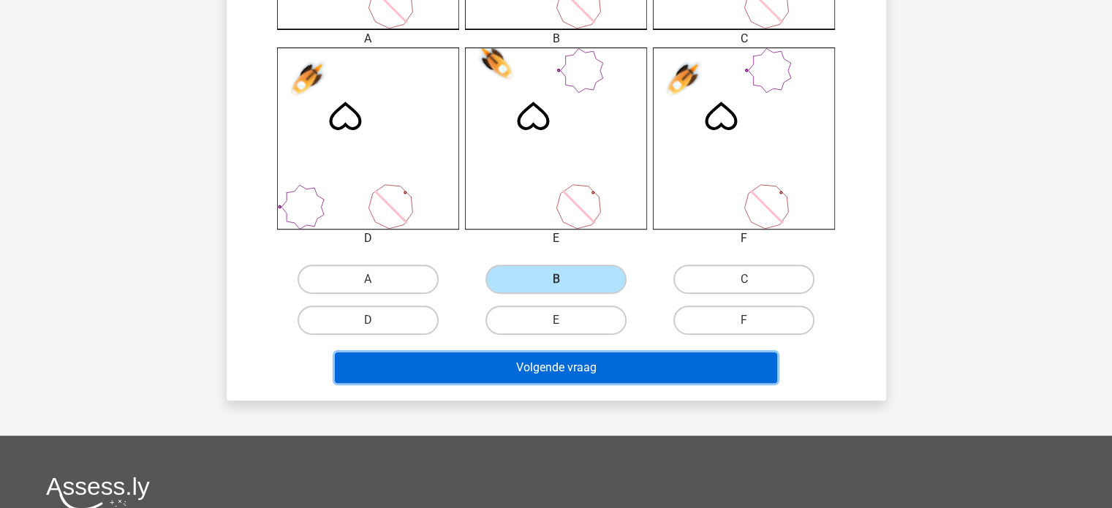
click at [582, 374] on button "Volgende vraag" at bounding box center [556, 367] width 442 height 31
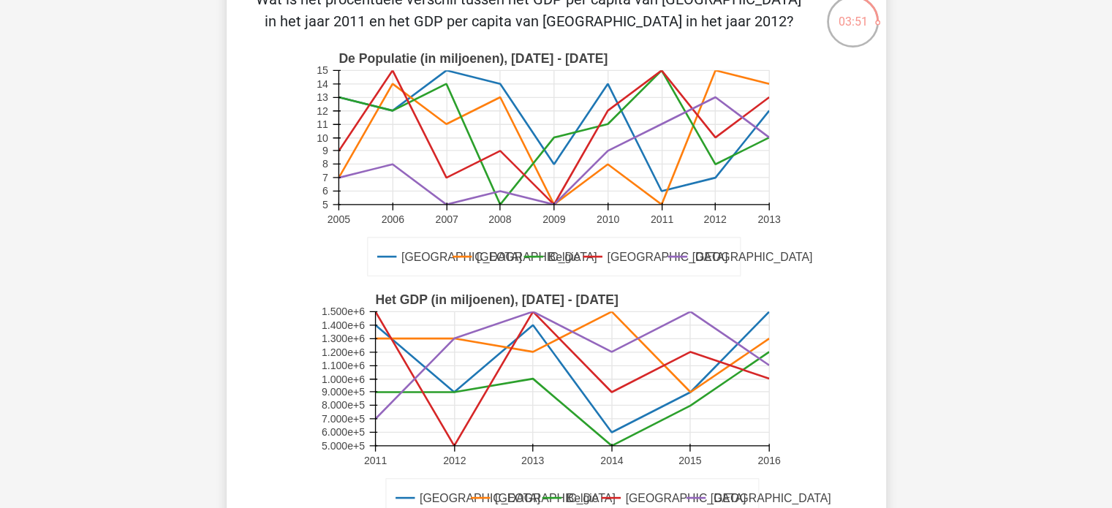
scroll to position [71, 0]
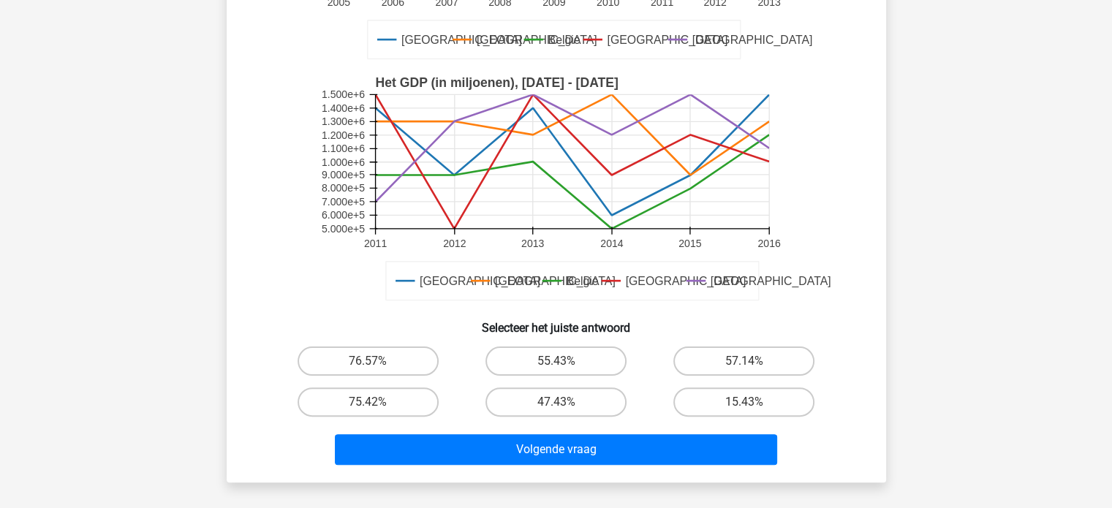
click at [582, 374] on label "55.43%" at bounding box center [555, 361] width 141 height 29
click at [565, 371] on input "55.43%" at bounding box center [561, 366] width 10 height 10
radio input "true"
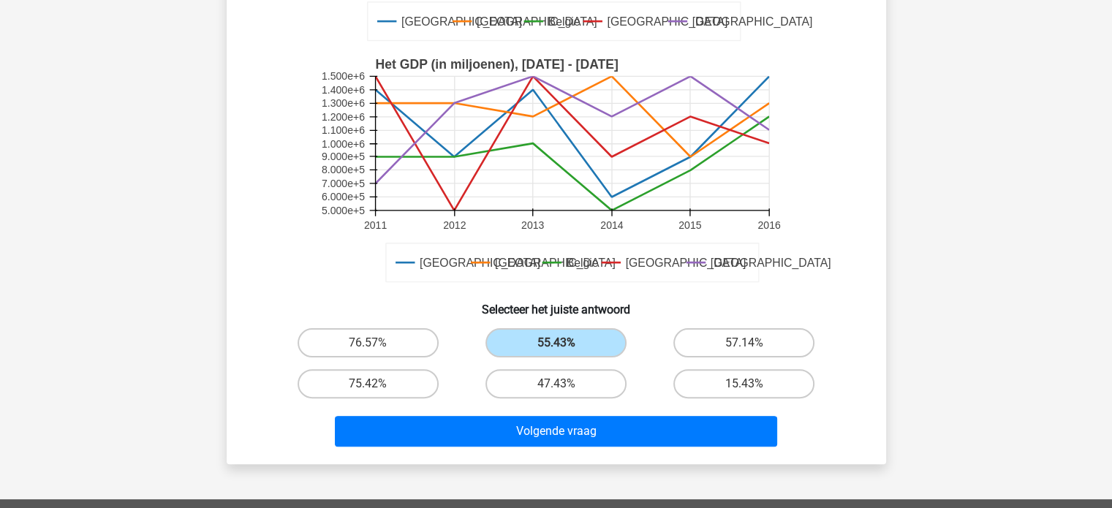
scroll to position [329, 0]
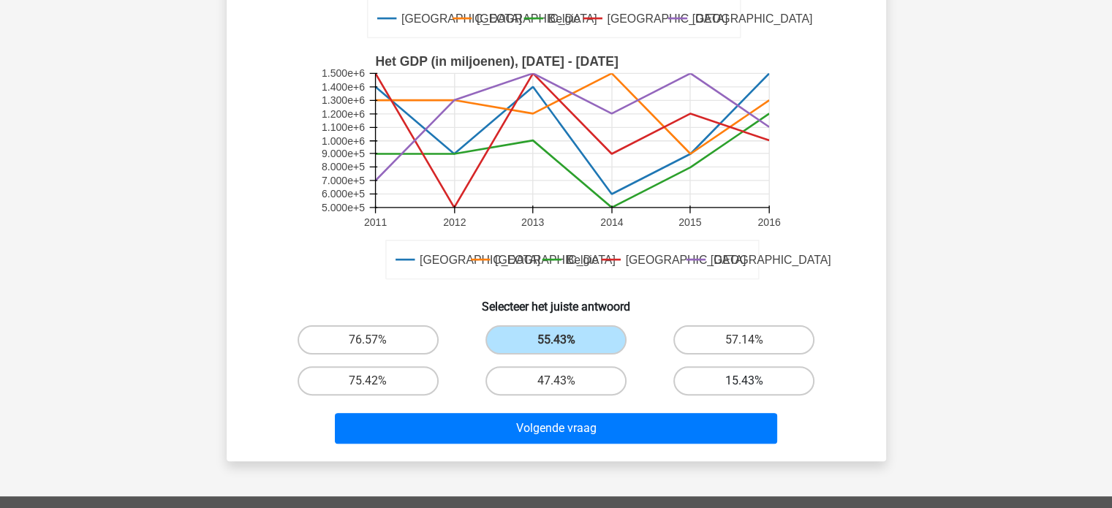
click at [780, 383] on label "15.43%" at bounding box center [743, 380] width 141 height 29
click at [754, 383] on input "15.43%" at bounding box center [749, 386] width 10 height 10
radio input "true"
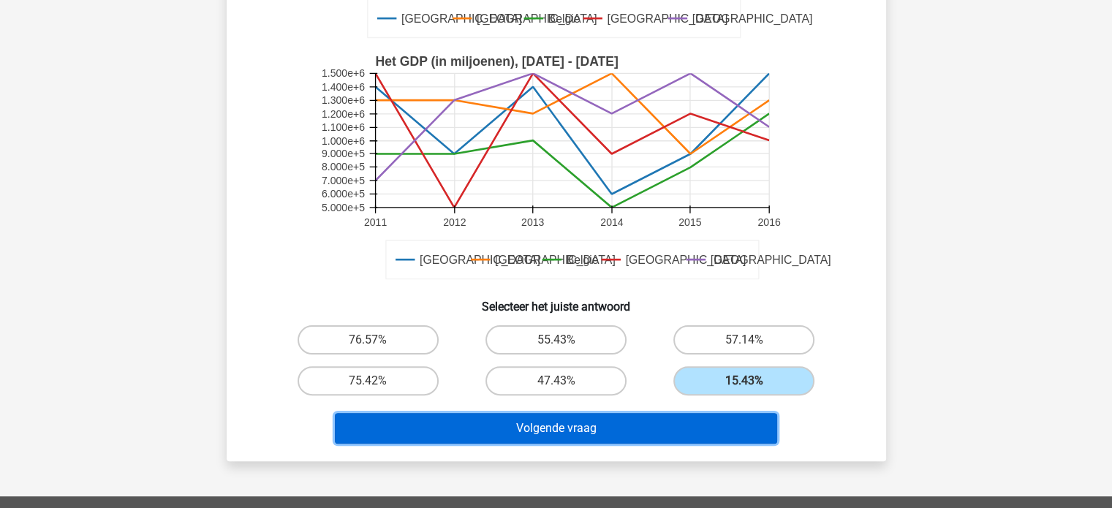
click at [639, 429] on button "Volgende vraag" at bounding box center [556, 428] width 442 height 31
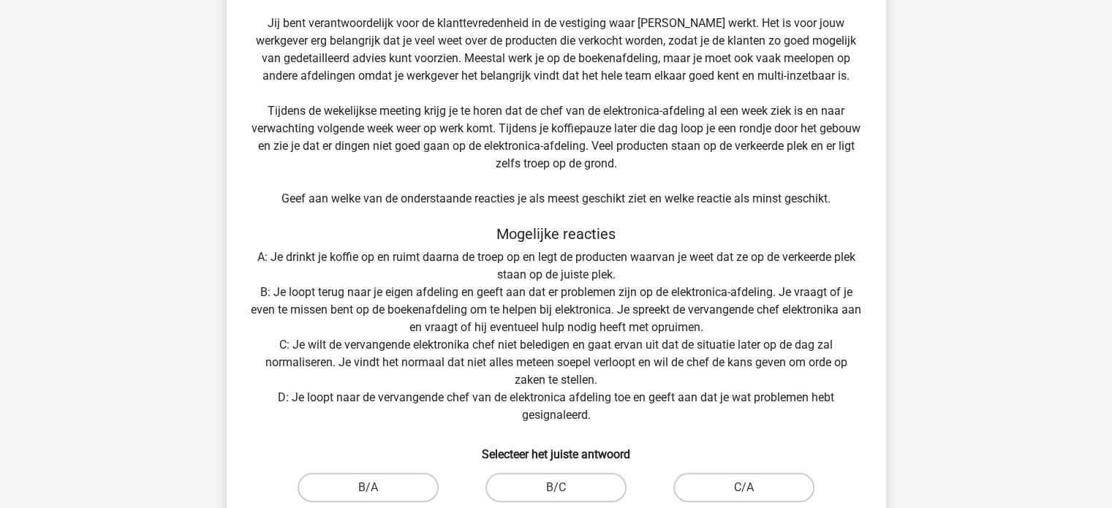
scroll to position [213, 0]
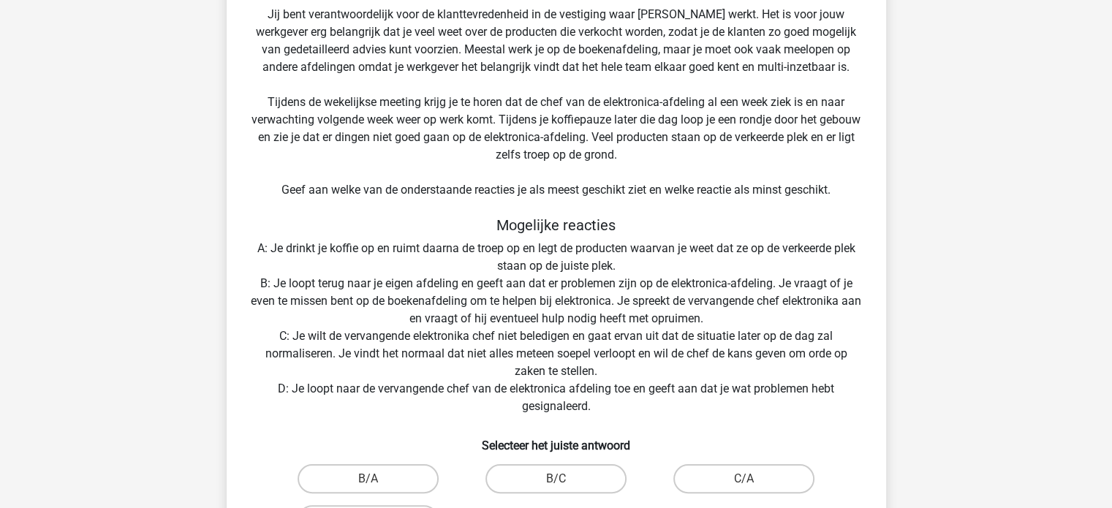
click at [580, 300] on div "Situatie Je werkt als verkoopmedewerker bij een van de grootste boekhandels ter…" at bounding box center [556, 232] width 648 height 711
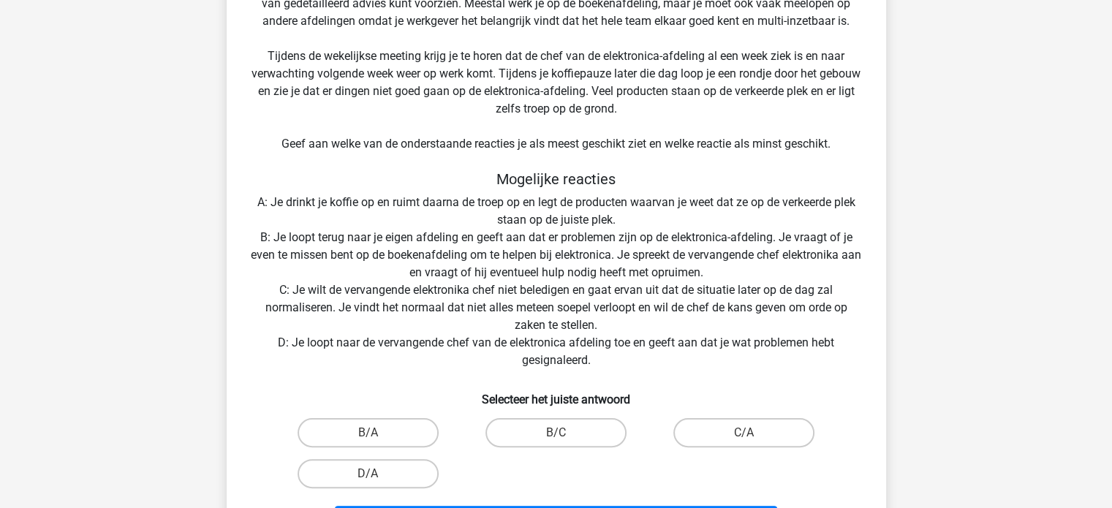
scroll to position [253, 0]
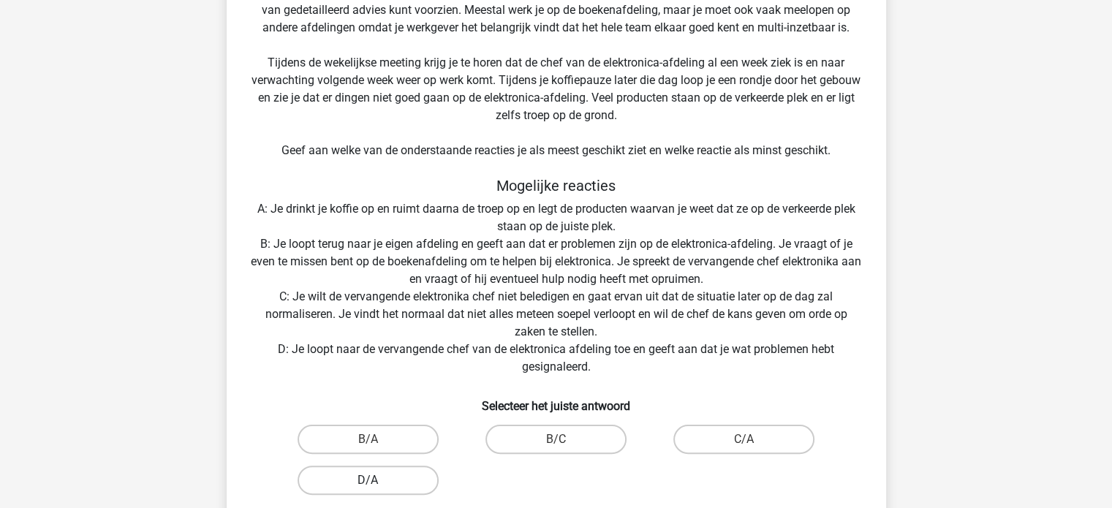
click at [383, 478] on label "D/A" at bounding box center [368, 480] width 141 height 29
click at [377, 480] on input "D/A" at bounding box center [373, 485] width 10 height 10
radio input "true"
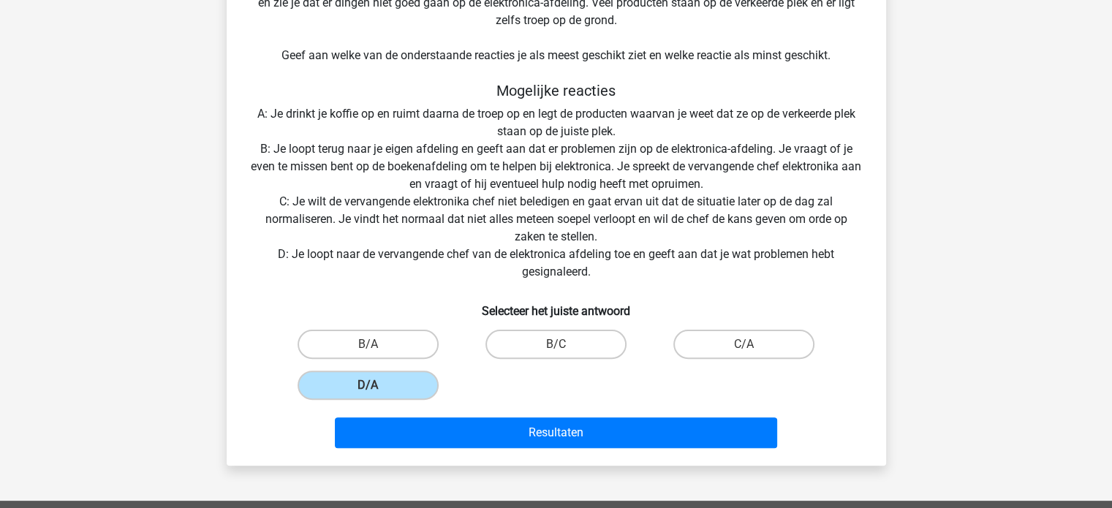
scroll to position [349, 0]
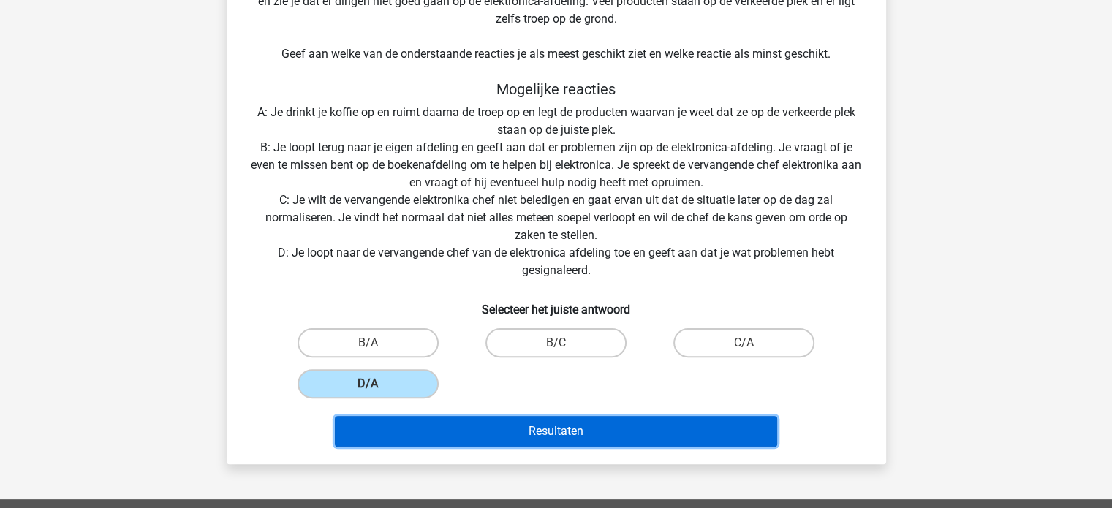
click at [468, 423] on button "Resultaten" at bounding box center [556, 431] width 442 height 31
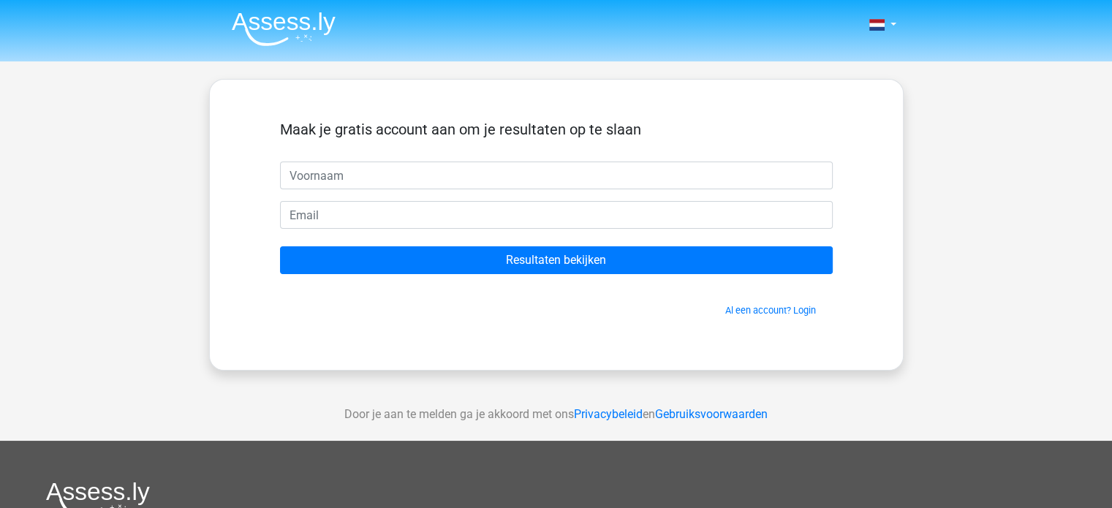
type input "s"
type input "Sam"
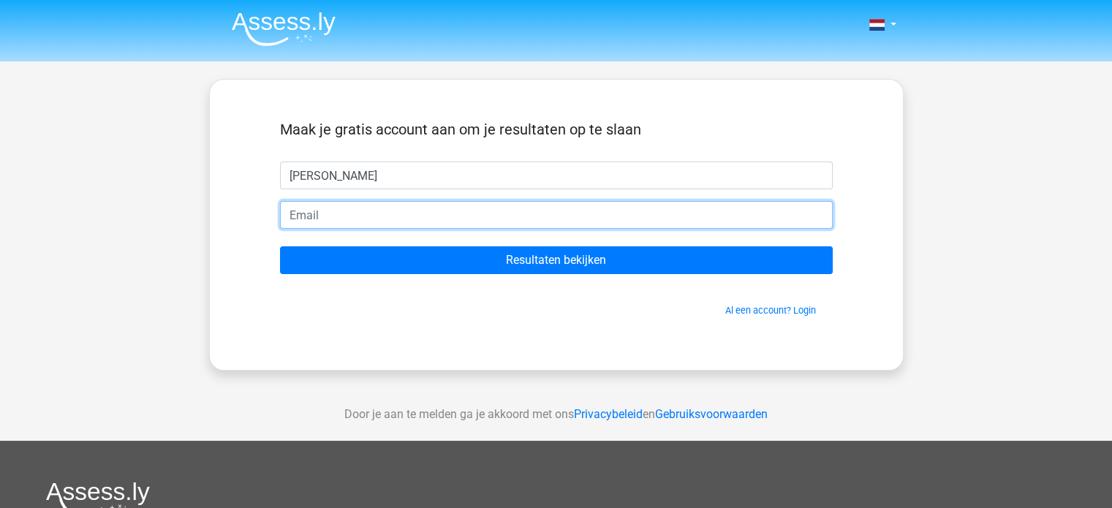
click at [446, 216] on input "email" at bounding box center [556, 215] width 553 height 28
type input "samerven@live.nl"
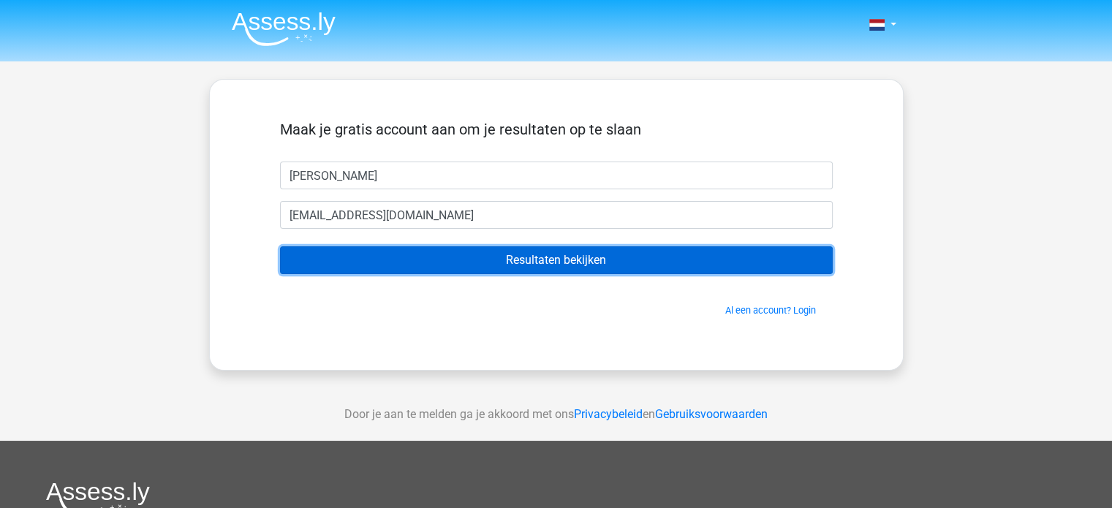
click at [512, 264] on input "Resultaten bekijken" at bounding box center [556, 260] width 553 height 28
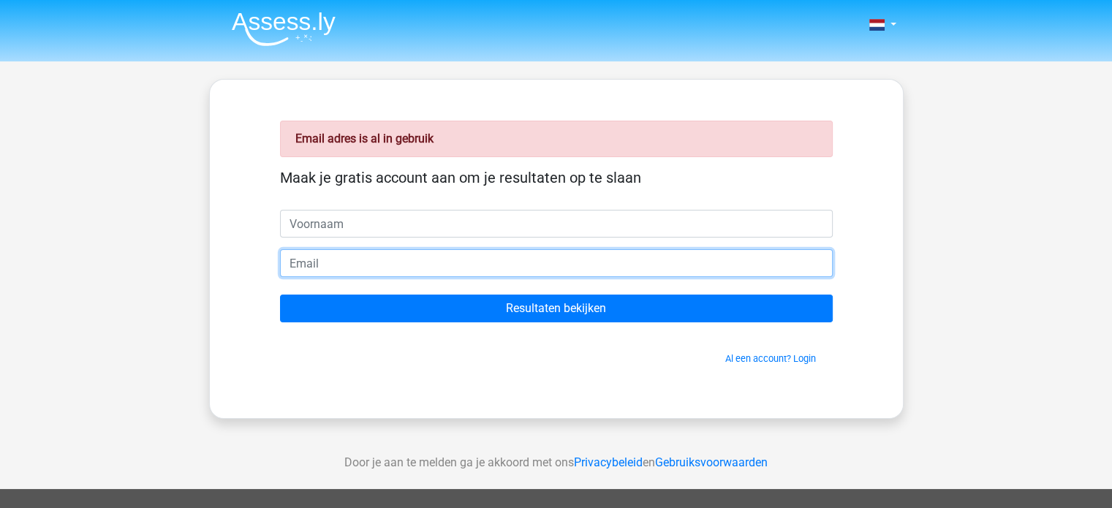
click at [332, 267] on input "email" at bounding box center [556, 263] width 553 height 28
type input "samvanerven1999@gmail.com"
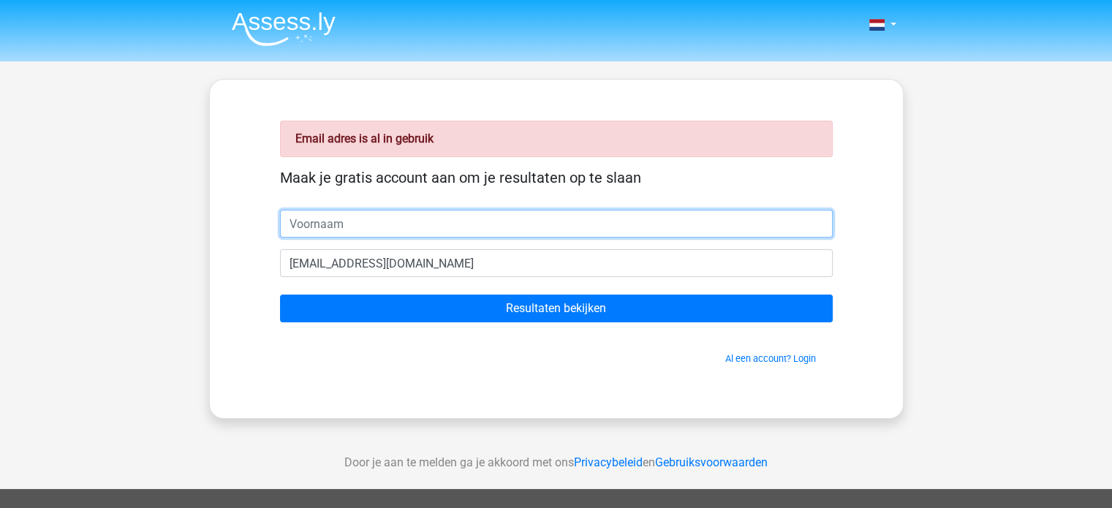
click at [336, 230] on input "text" at bounding box center [556, 224] width 553 height 28
type input "sam"
click at [280, 295] on input "Resultaten bekijken" at bounding box center [556, 309] width 553 height 28
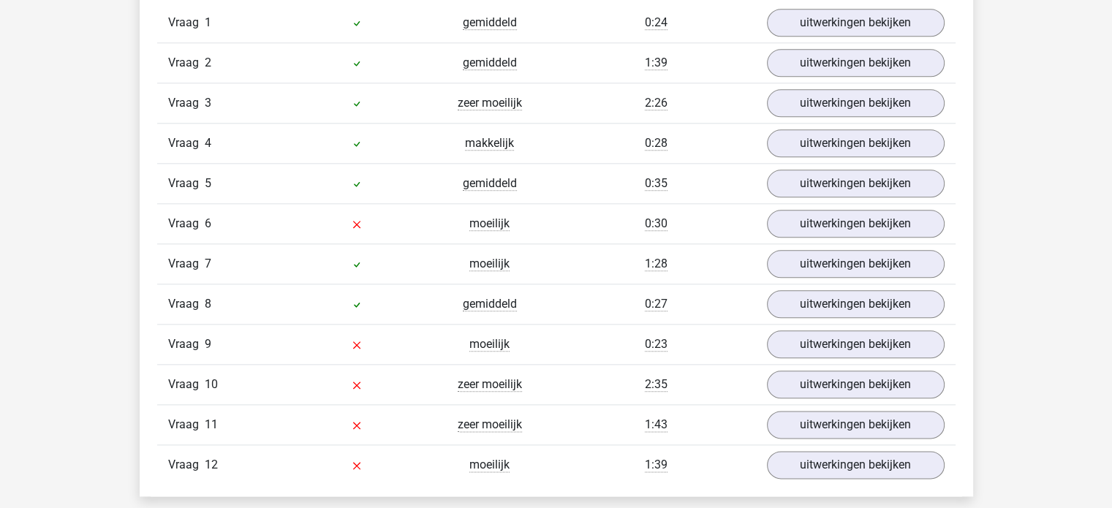
scroll to position [1678, 0]
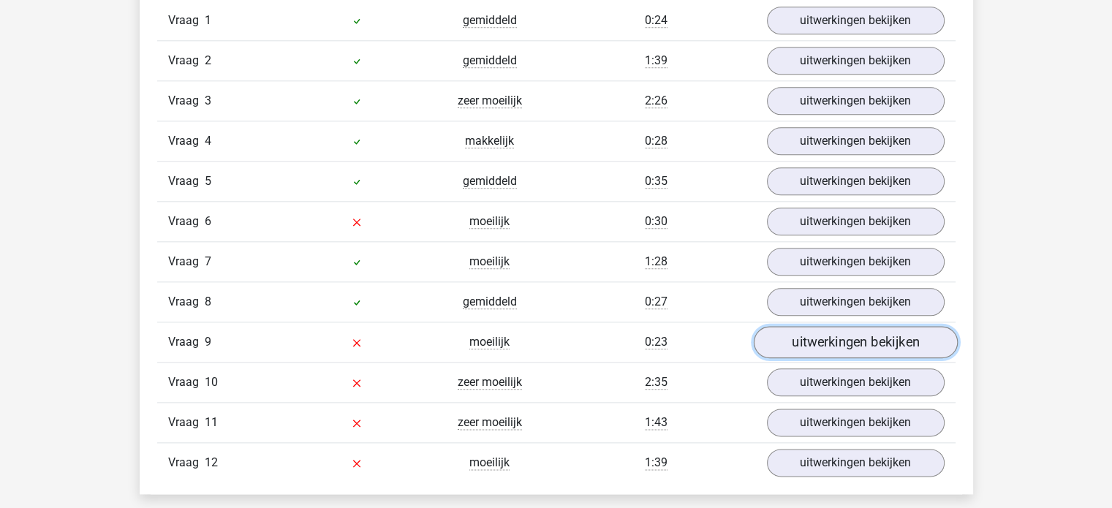
click at [816, 341] on link "uitwerkingen bekijken" at bounding box center [855, 342] width 204 height 32
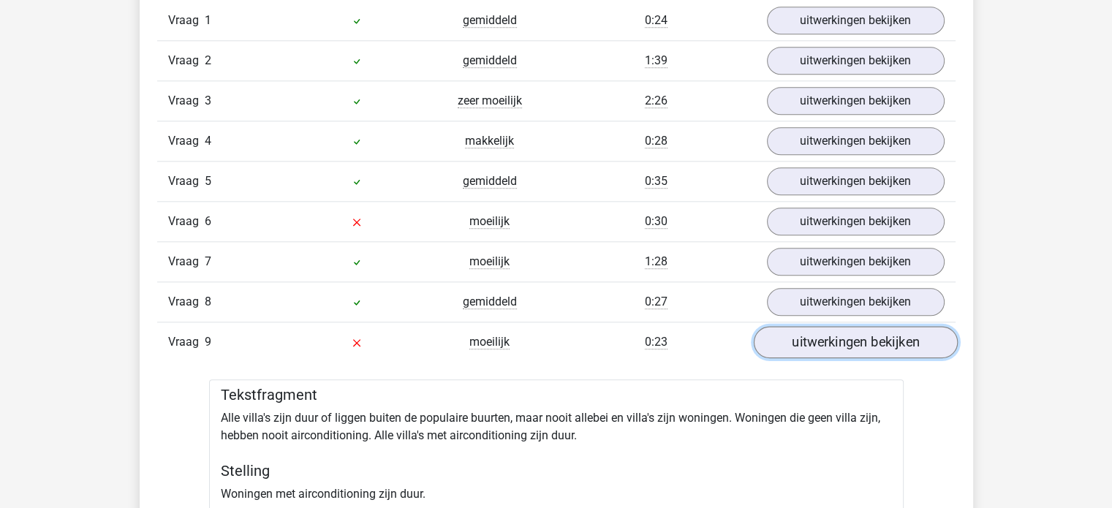
scroll to position [1792, 0]
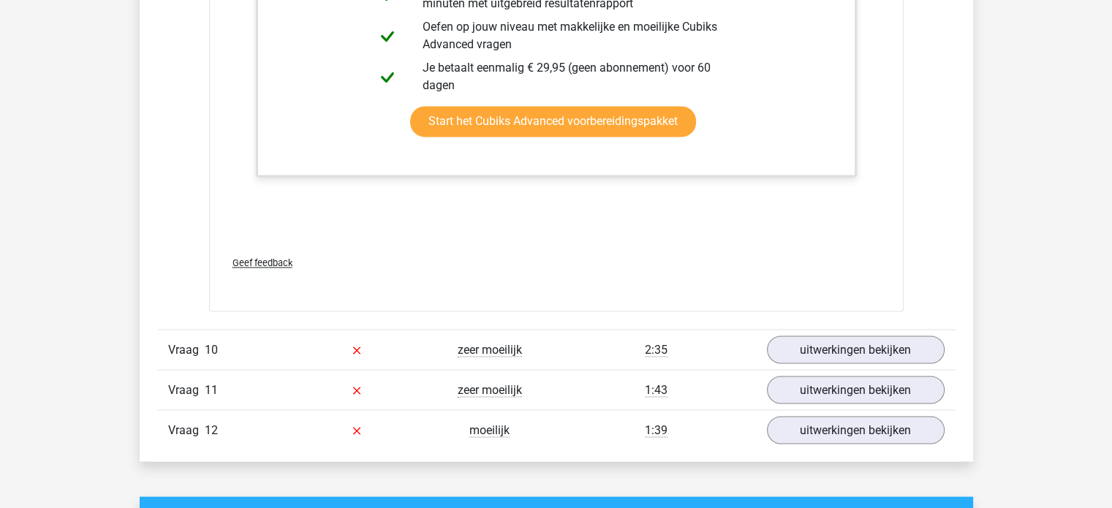
scroll to position [2521, 0]
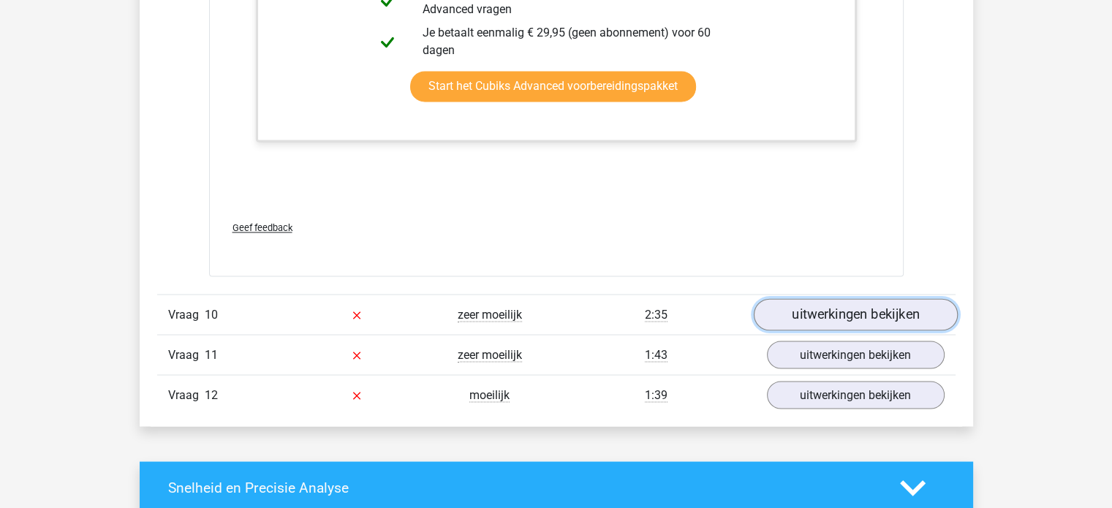
click at [860, 311] on link "uitwerkingen bekijken" at bounding box center [855, 314] width 204 height 32
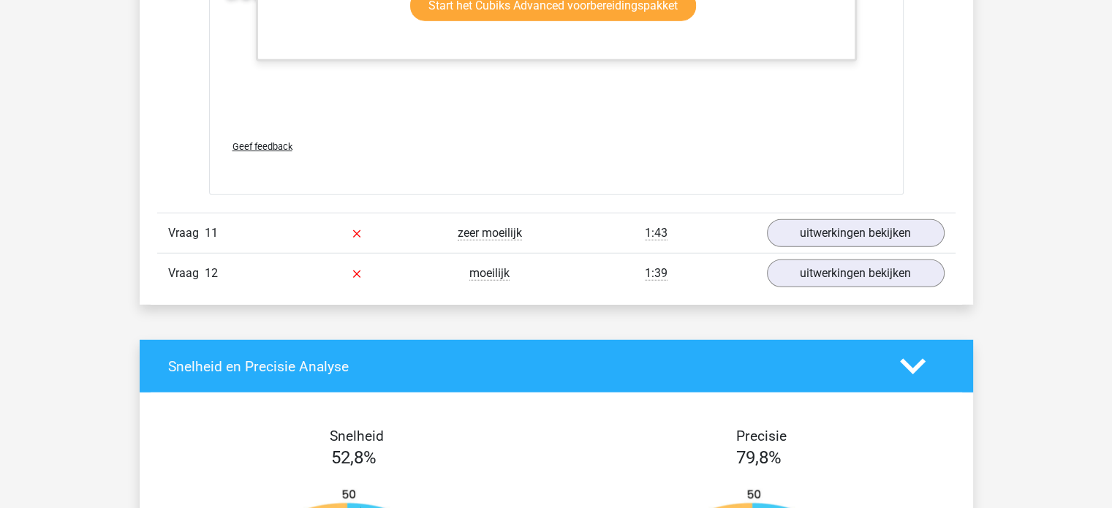
scroll to position [3977, 0]
click at [820, 227] on link "uitwerkingen bekijken" at bounding box center [855, 233] width 204 height 32
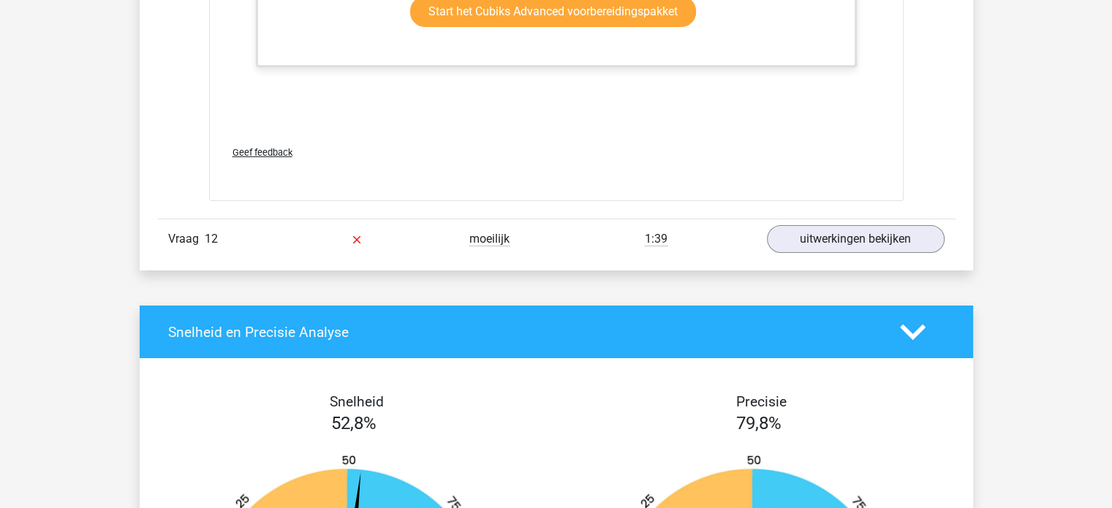
scroll to position [5241, 0]
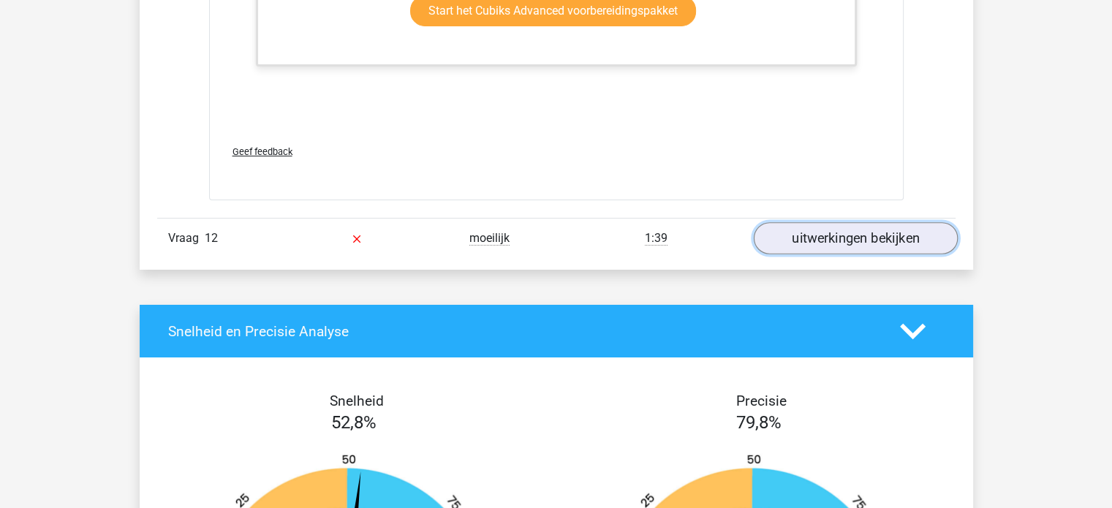
click at [833, 225] on link "uitwerkingen bekijken" at bounding box center [855, 239] width 204 height 32
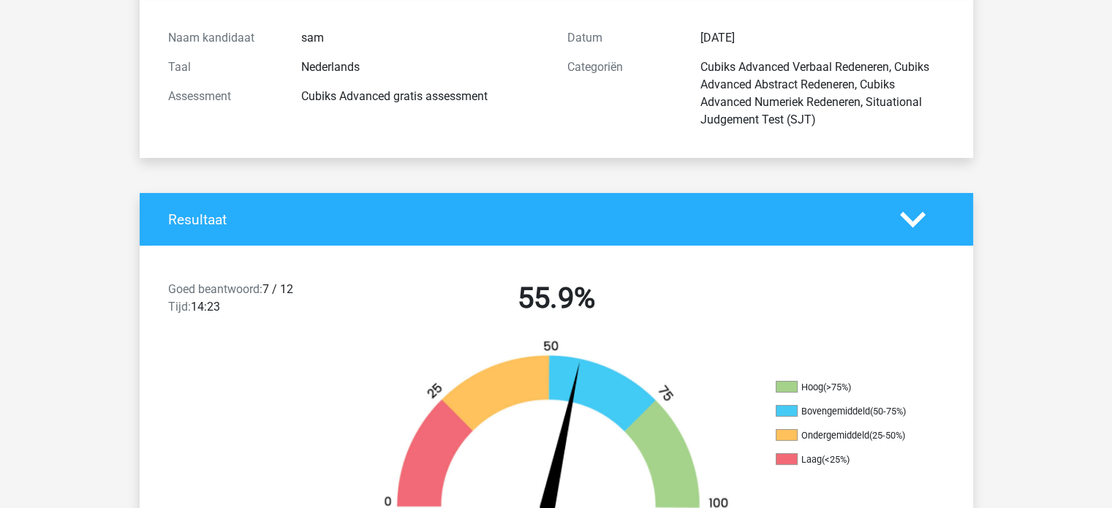
scroll to position [0, 0]
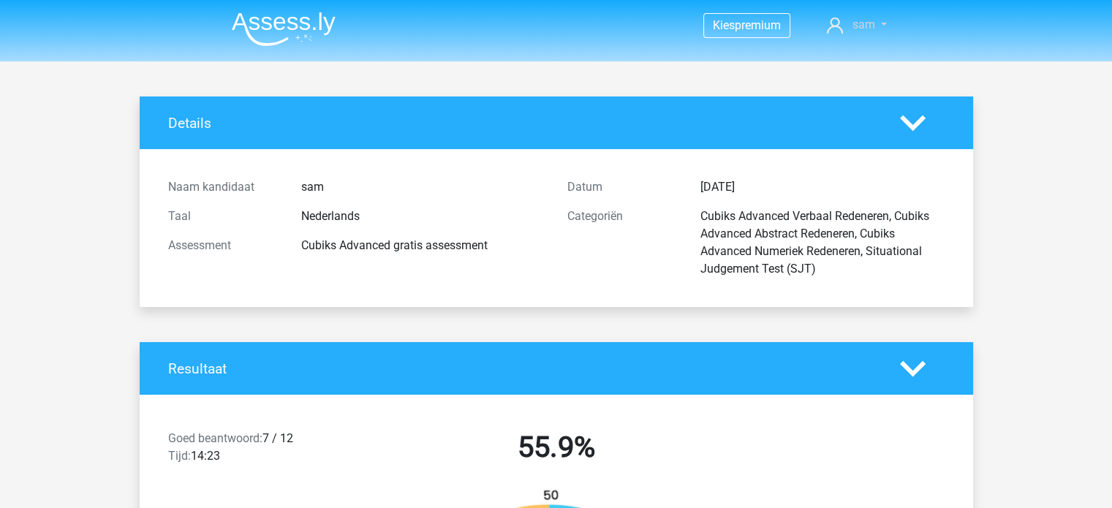
click at [852, 19] on span "sam" at bounding box center [863, 25] width 23 height 14
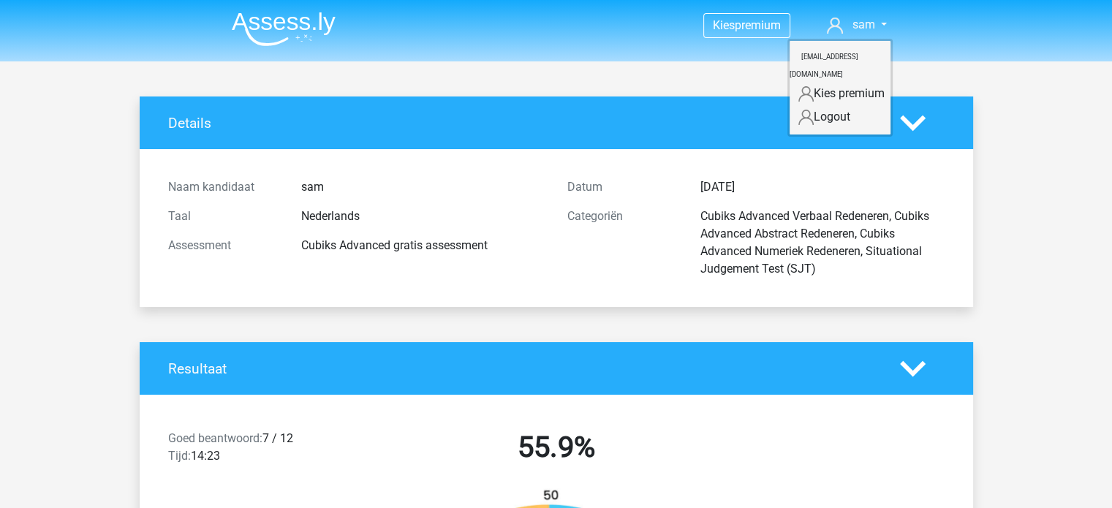
click at [810, 105] on link "Logout" at bounding box center [840, 116] width 101 height 23
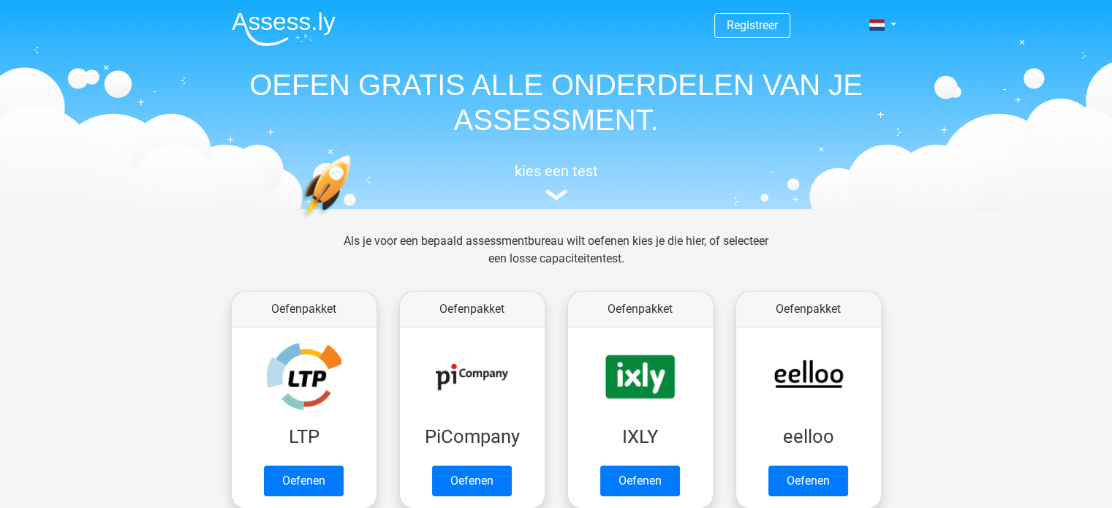
click at [777, 16] on span "Registreer" at bounding box center [752, 25] width 76 height 25
click at [755, 23] on link "Registreer" at bounding box center [752, 25] width 51 height 14
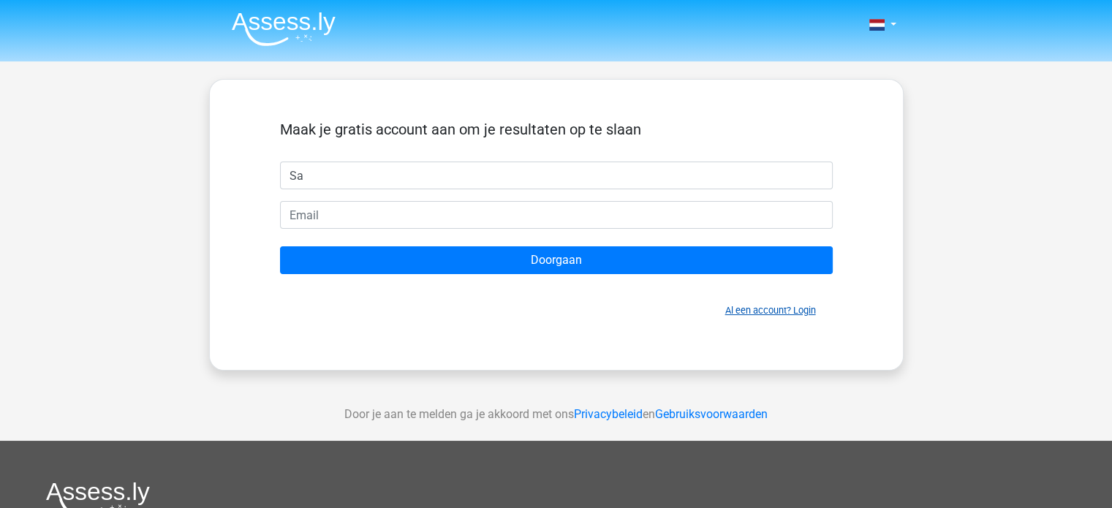
type input "Sa"
click at [771, 310] on link "Al een account? Login" at bounding box center [770, 310] width 91 height 11
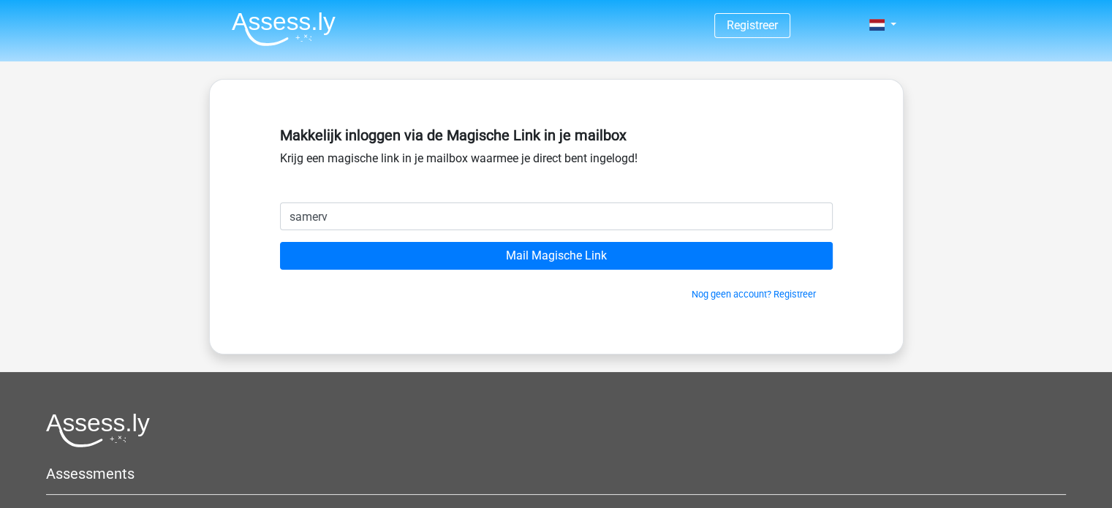
type input "[EMAIL_ADDRESS][DOMAIN_NAME]"
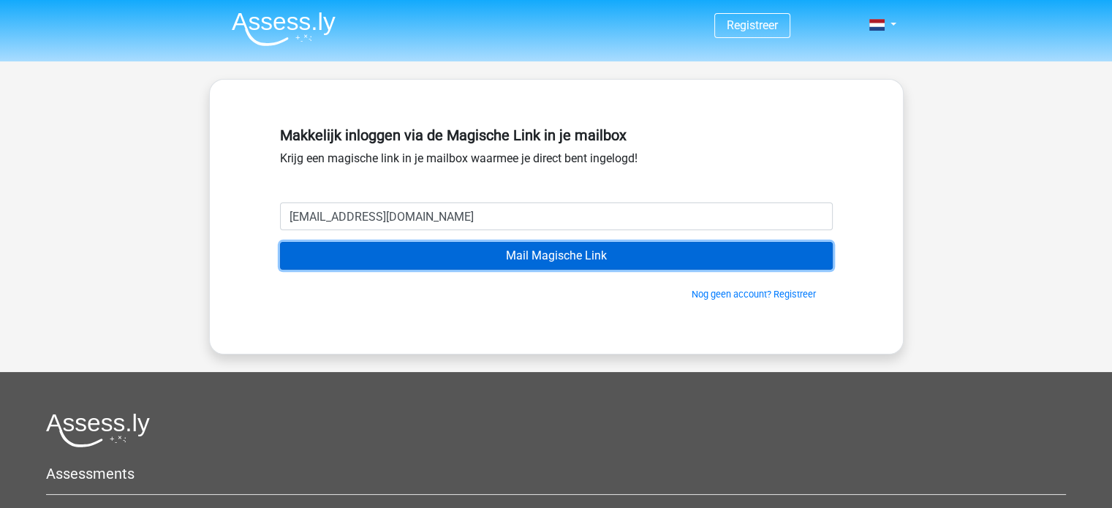
click at [506, 244] on input "Mail Magische Link" at bounding box center [556, 256] width 553 height 28
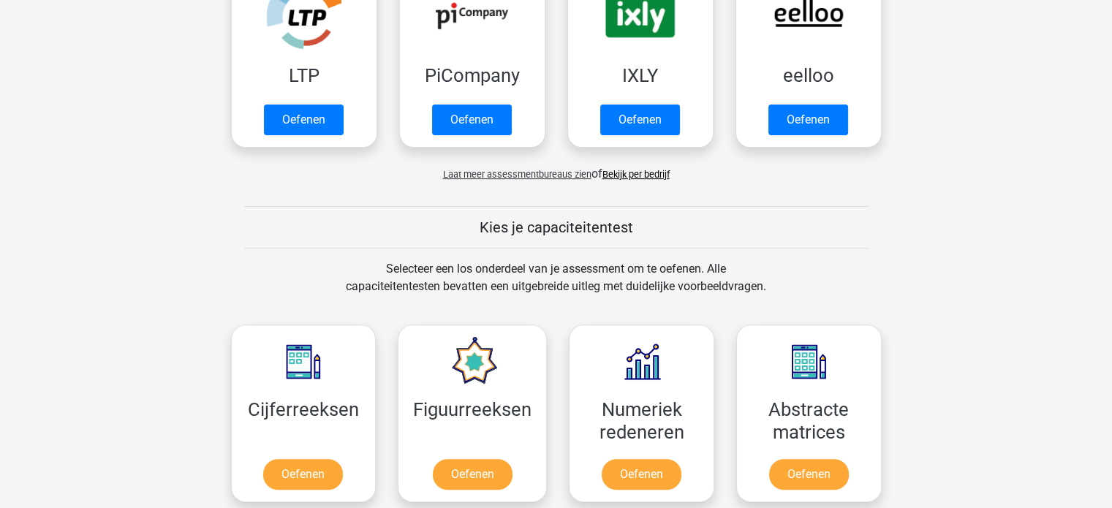
scroll to position [465, 0]
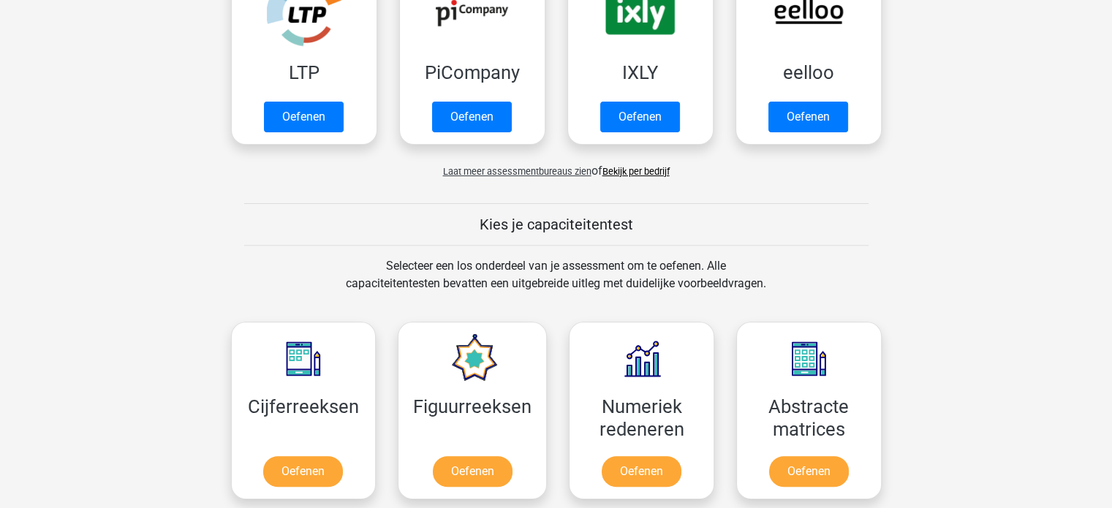
click at [492, 170] on span "Laat meer assessmentbureaus zien" at bounding box center [517, 171] width 148 height 11
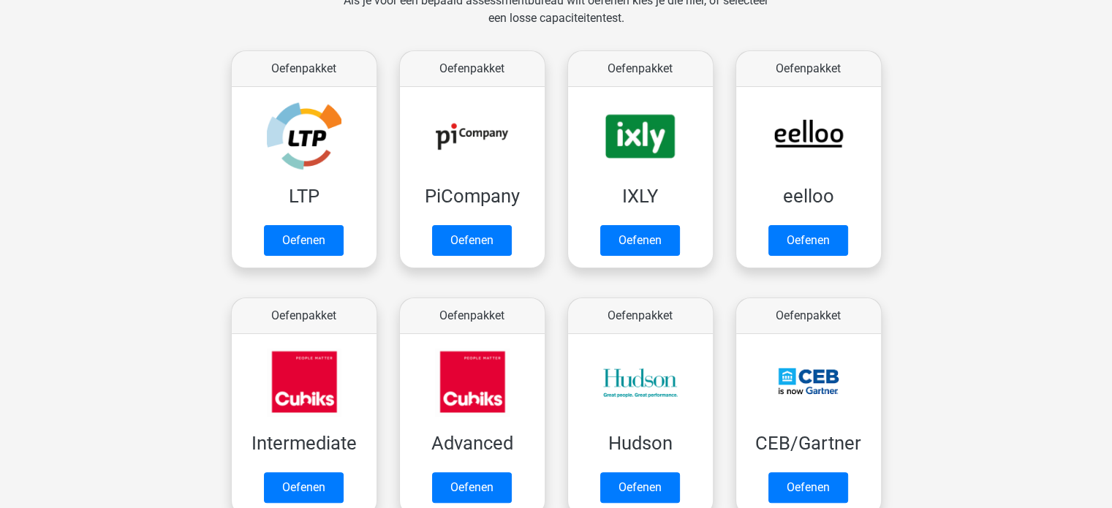
scroll to position [341, 0]
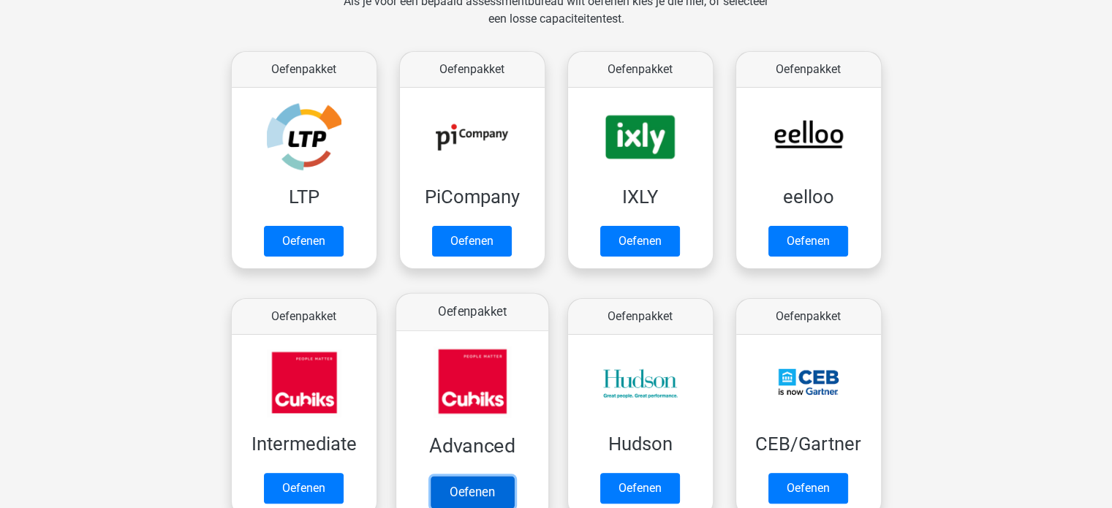
click at [481, 483] on link "Oefenen" at bounding box center [471, 492] width 83 height 32
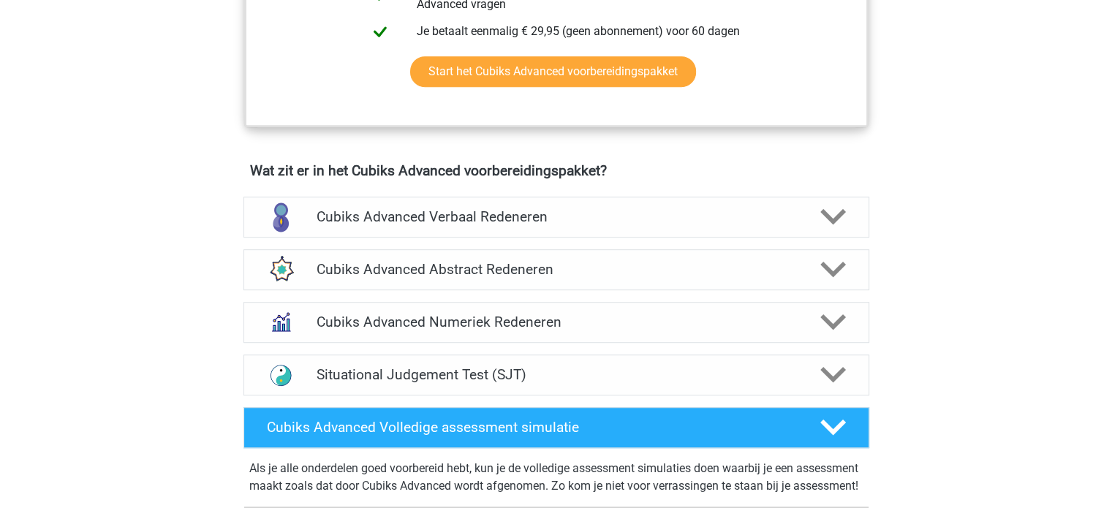
scroll to position [795, 0]
click at [839, 219] on icon at bounding box center [833, 217] width 26 height 26
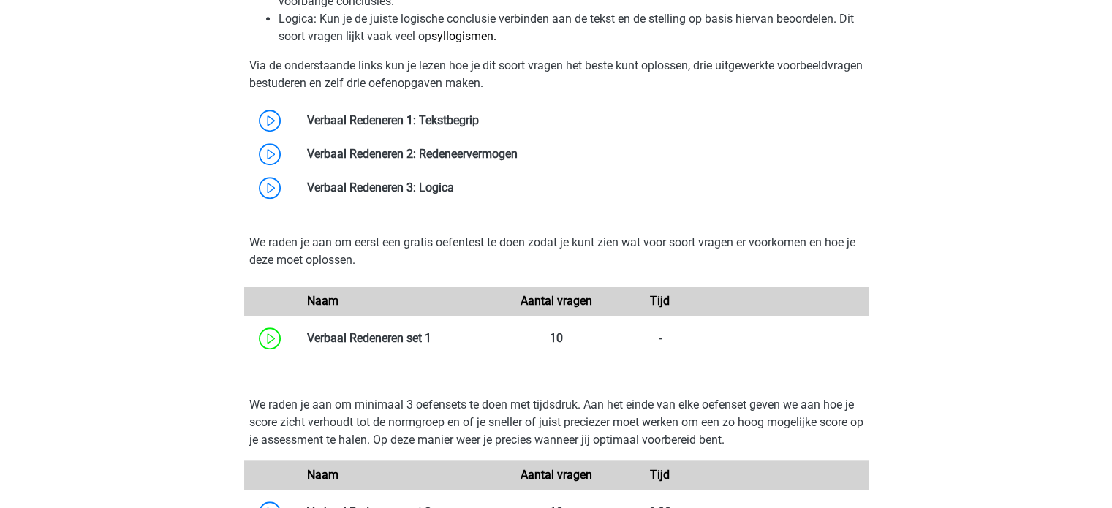
scroll to position [1296, 0]
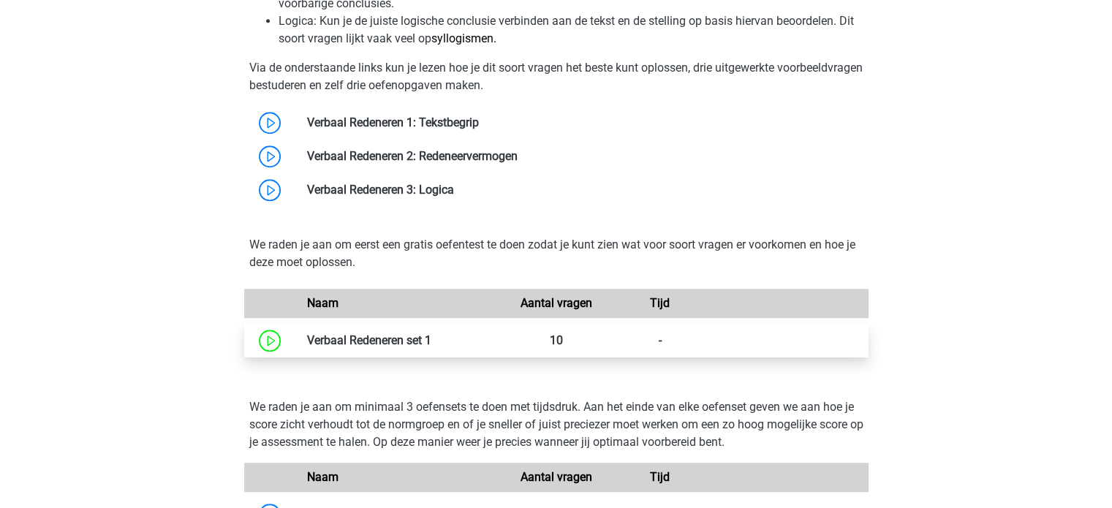
click at [431, 344] on link at bounding box center [431, 340] width 0 height 14
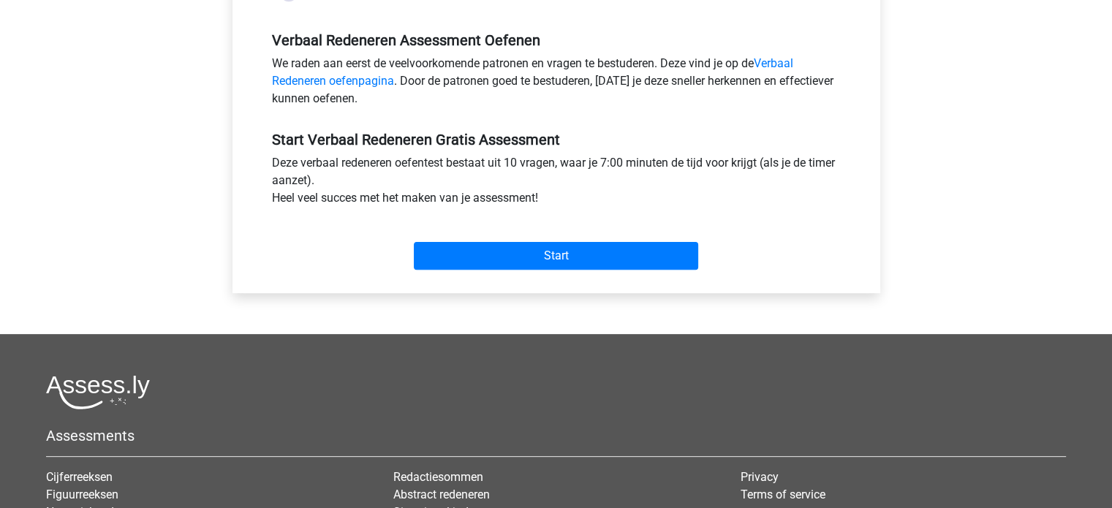
scroll to position [436, 0]
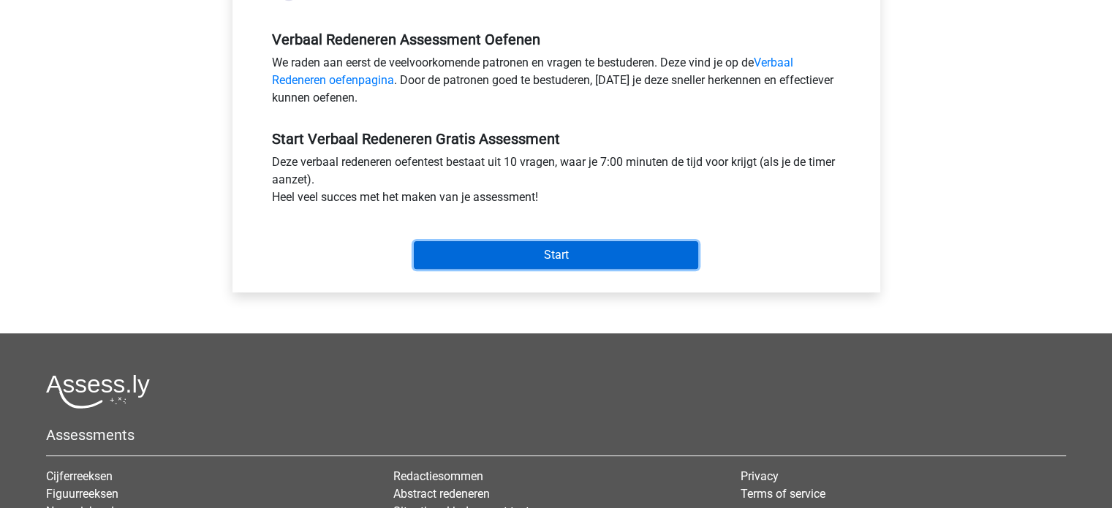
click at [538, 256] on input "Start" at bounding box center [556, 255] width 284 height 28
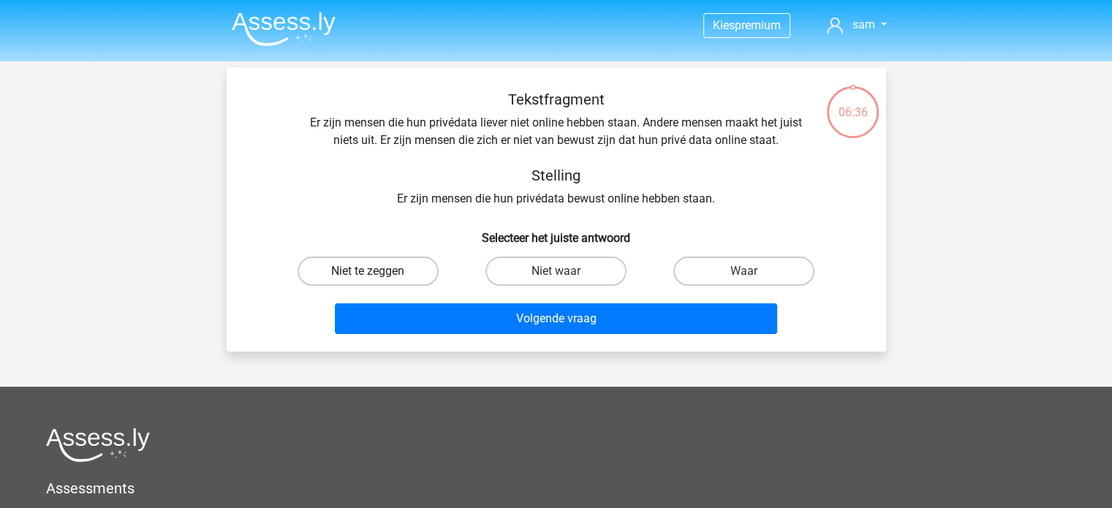
click at [360, 271] on label "Niet te zeggen" at bounding box center [368, 271] width 141 height 29
click at [368, 271] on input "Niet te zeggen" at bounding box center [373, 276] width 10 height 10
radio input "true"
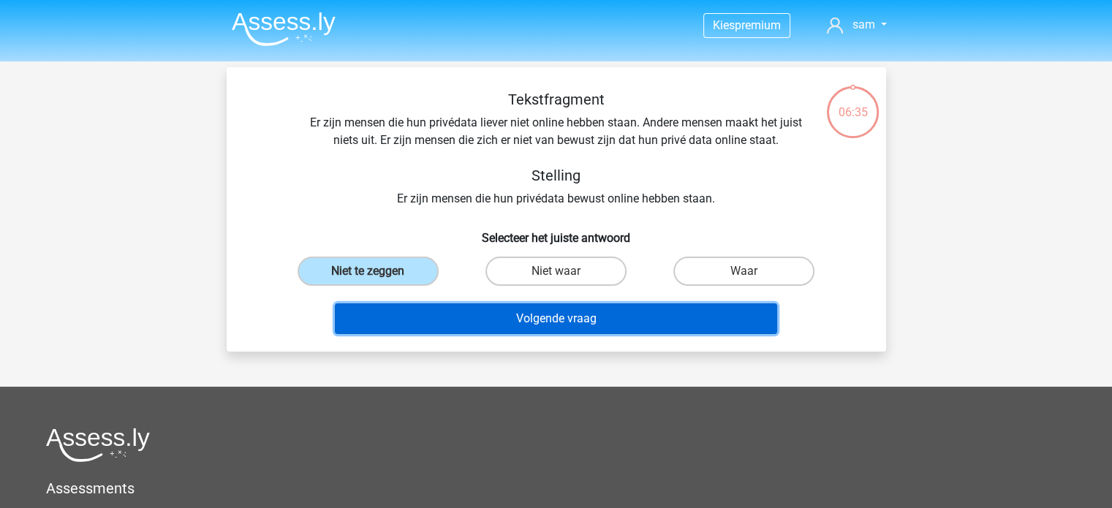
click at [487, 314] on button "Volgende vraag" at bounding box center [556, 318] width 442 height 31
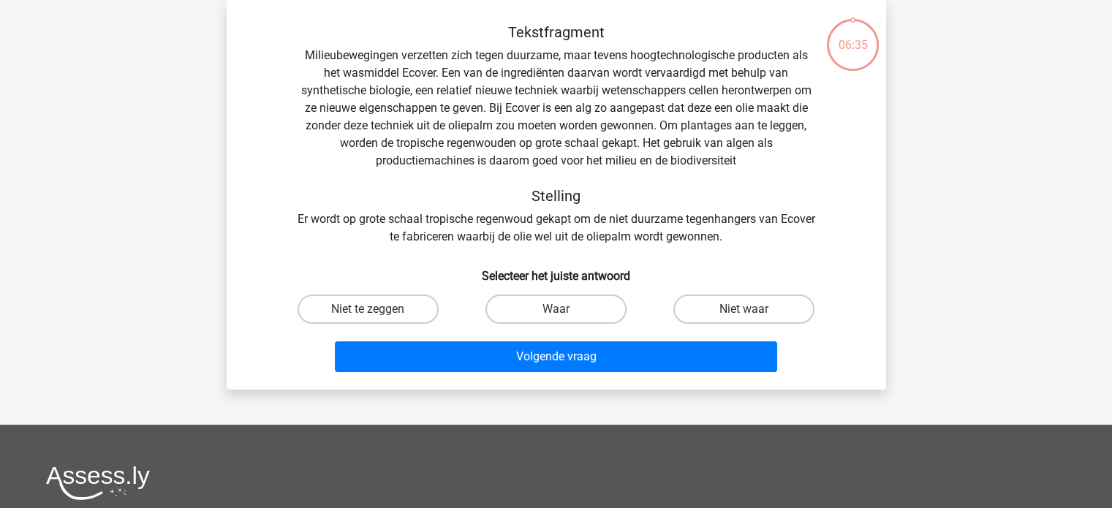
scroll to position [23, 0]
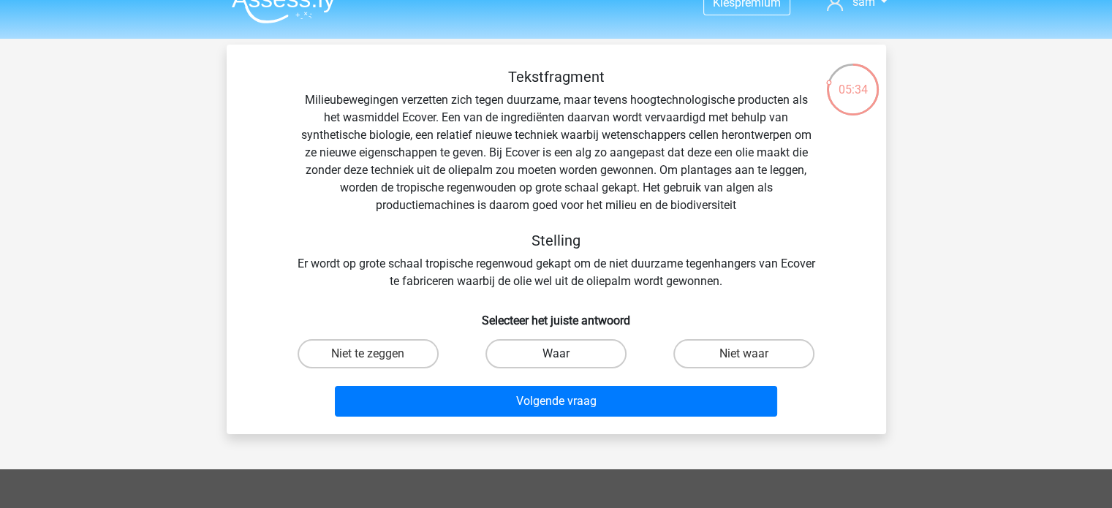
click at [573, 358] on label "Waar" at bounding box center [555, 353] width 141 height 29
click at [565, 358] on input "Waar" at bounding box center [561, 359] width 10 height 10
radio input "true"
click at [368, 341] on label "Niet te zeggen" at bounding box center [368, 353] width 141 height 29
click at [368, 354] on input "Niet te zeggen" at bounding box center [373, 359] width 10 height 10
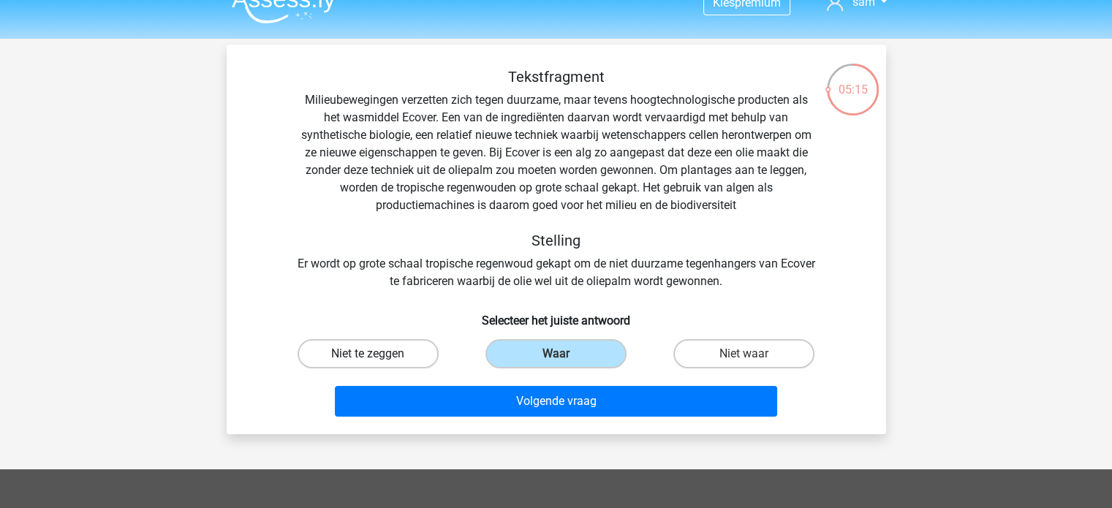
radio input "true"
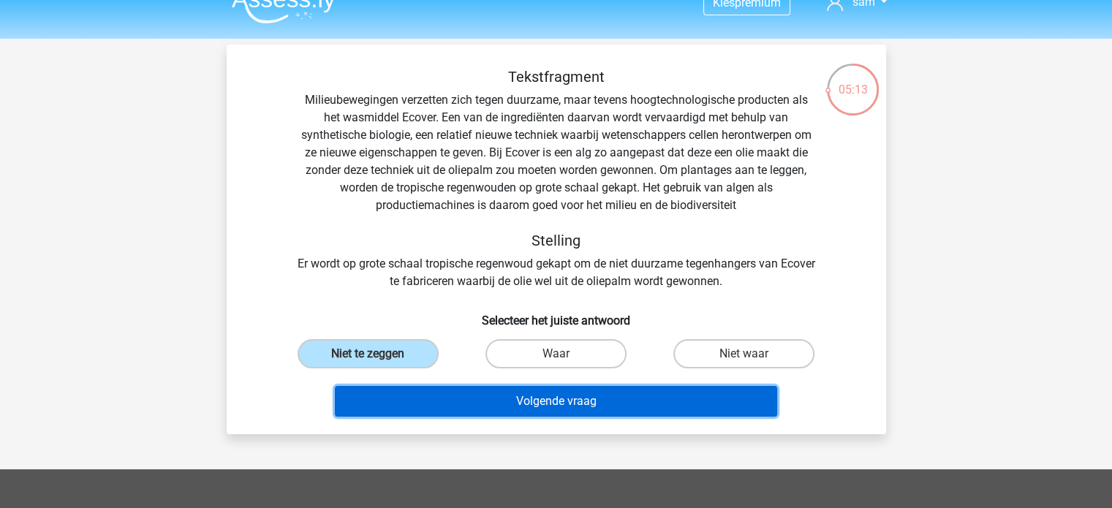
click at [456, 394] on button "Volgende vraag" at bounding box center [556, 401] width 442 height 31
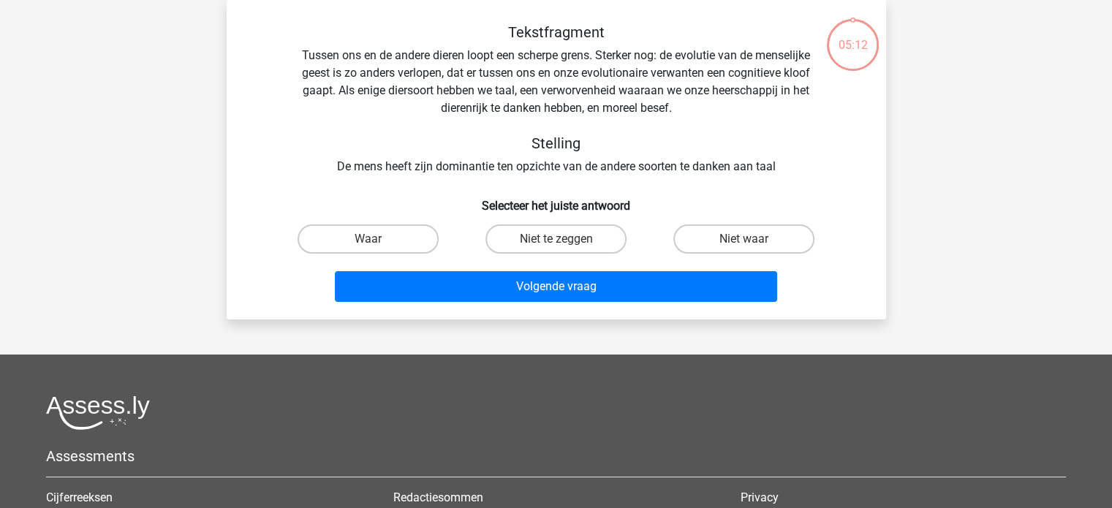
scroll to position [0, 0]
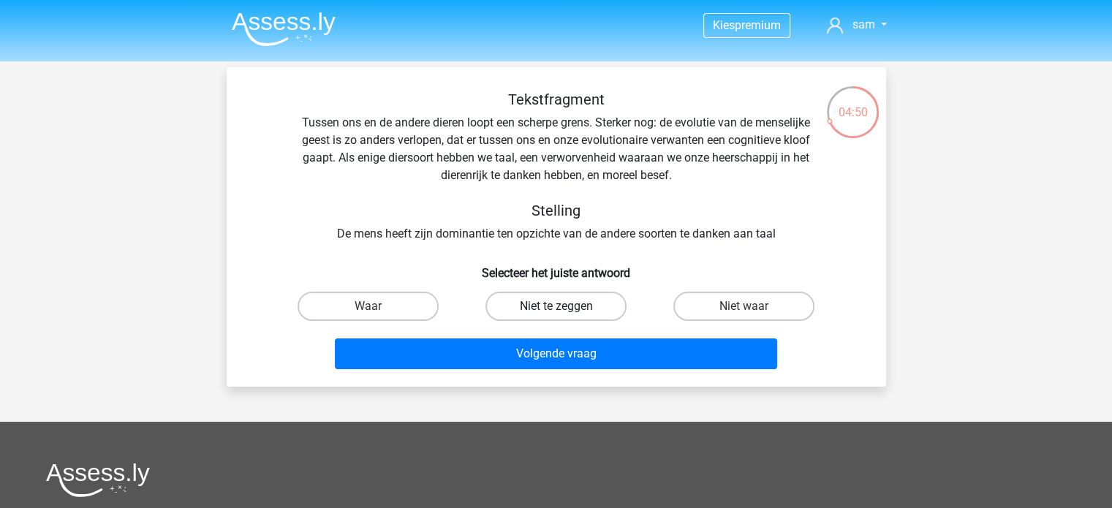
click at [564, 304] on label "Niet te zeggen" at bounding box center [555, 306] width 141 height 29
click at [564, 306] on input "Niet te zeggen" at bounding box center [561, 311] width 10 height 10
radio input "true"
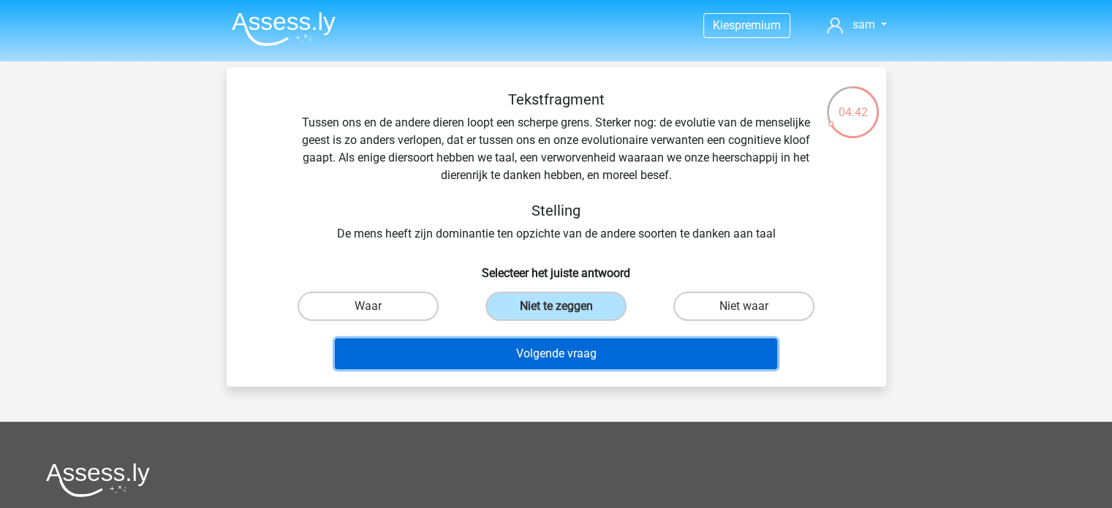
click at [593, 363] on button "Volgende vraag" at bounding box center [556, 354] width 442 height 31
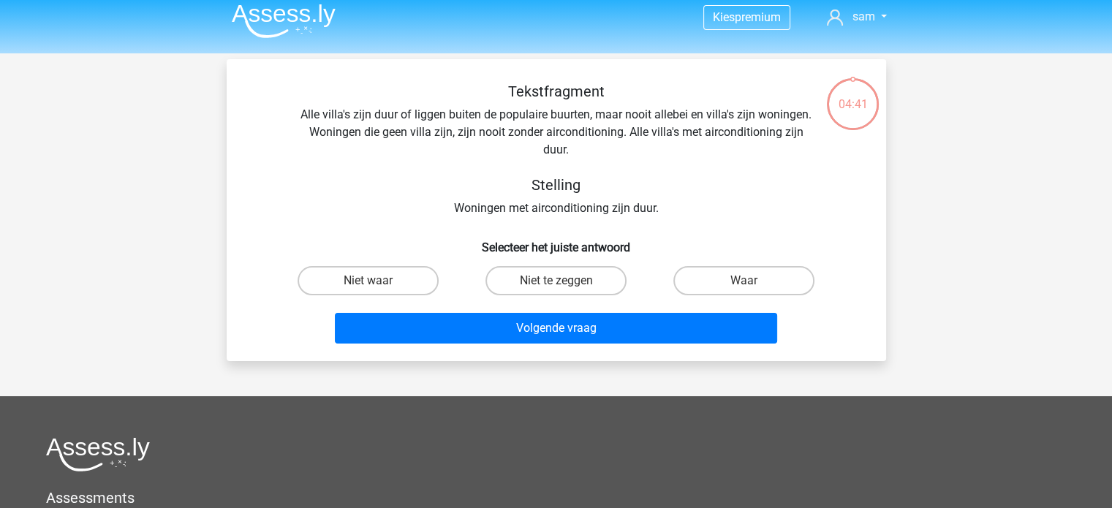
scroll to position [4, 0]
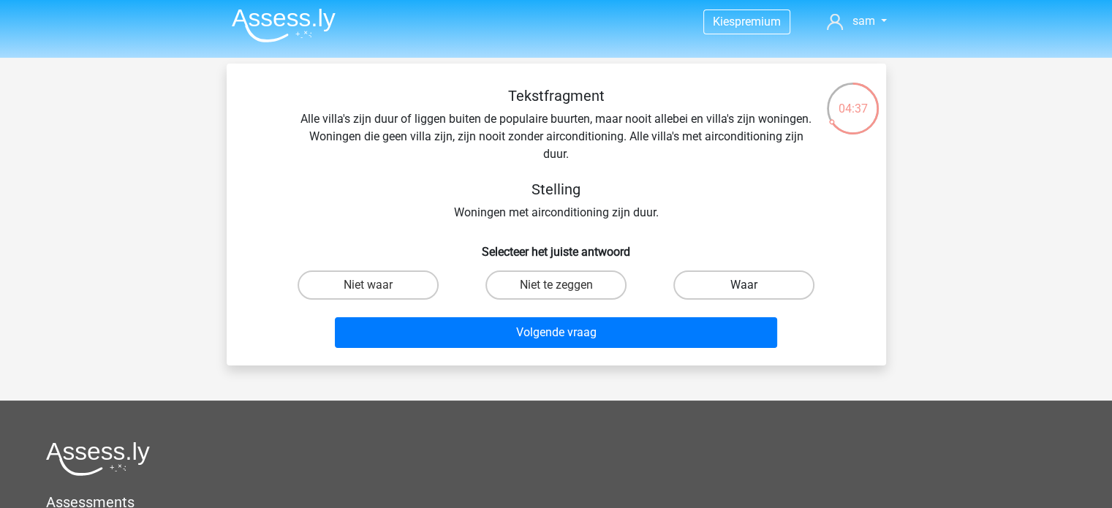
click at [704, 289] on label "Waar" at bounding box center [743, 285] width 141 height 29
click at [744, 289] on input "Waar" at bounding box center [749, 290] width 10 height 10
radio input "true"
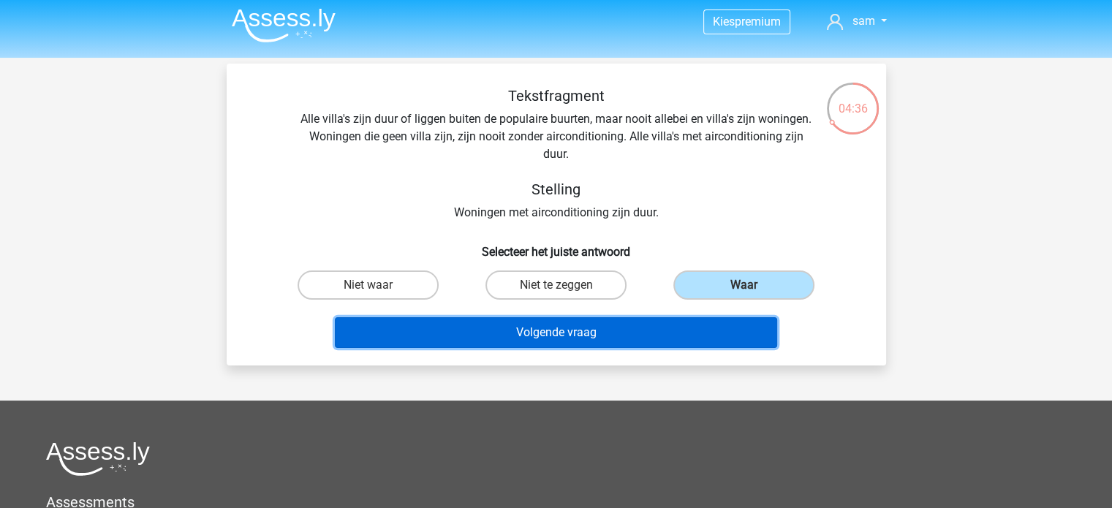
click at [638, 339] on button "Volgende vraag" at bounding box center [556, 332] width 442 height 31
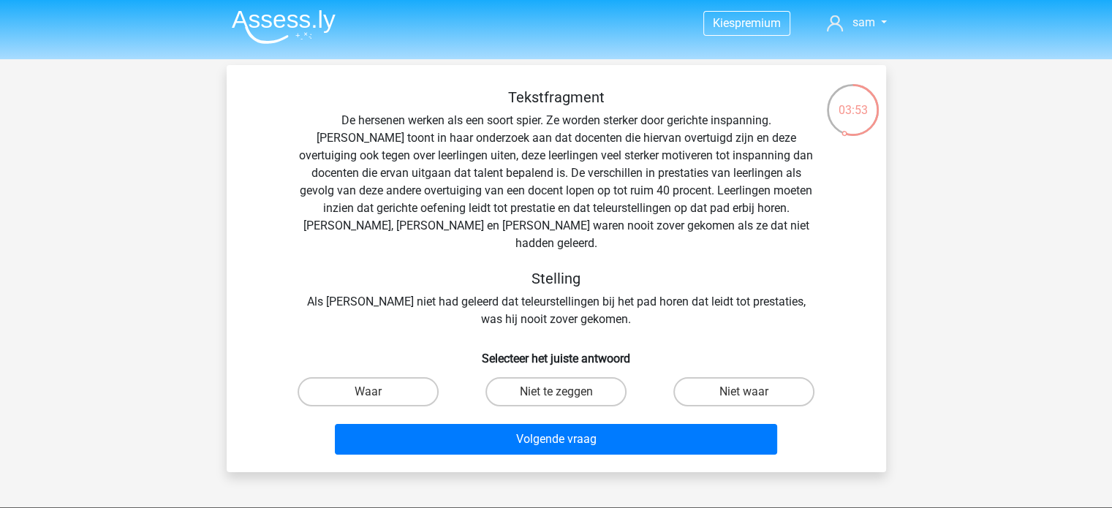
scroll to position [0, 0]
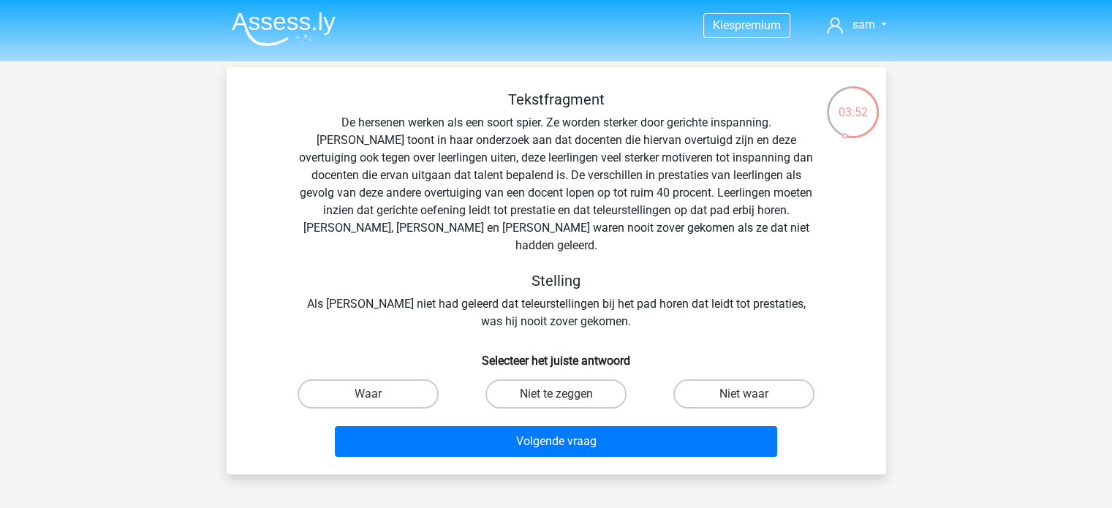
click at [290, 17] on img at bounding box center [284, 29] width 104 height 34
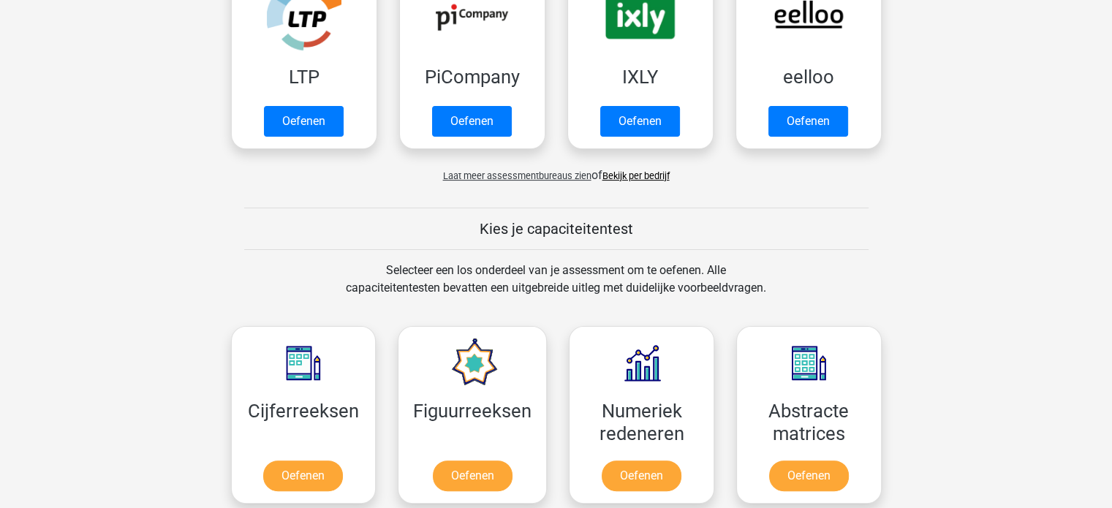
scroll to position [361, 0]
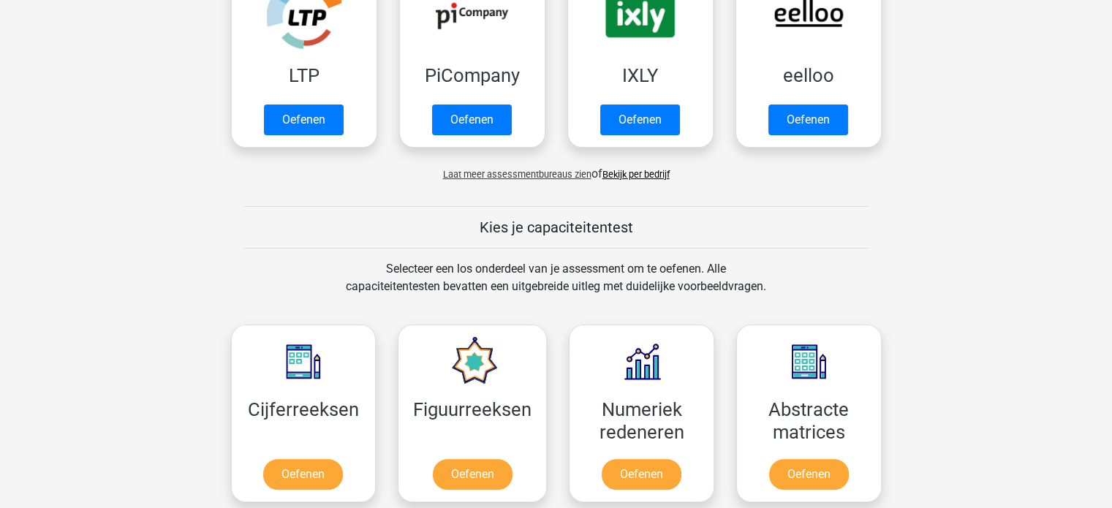
click at [526, 175] on span "Laat meer assessmentbureaus zien" at bounding box center [517, 174] width 148 height 11
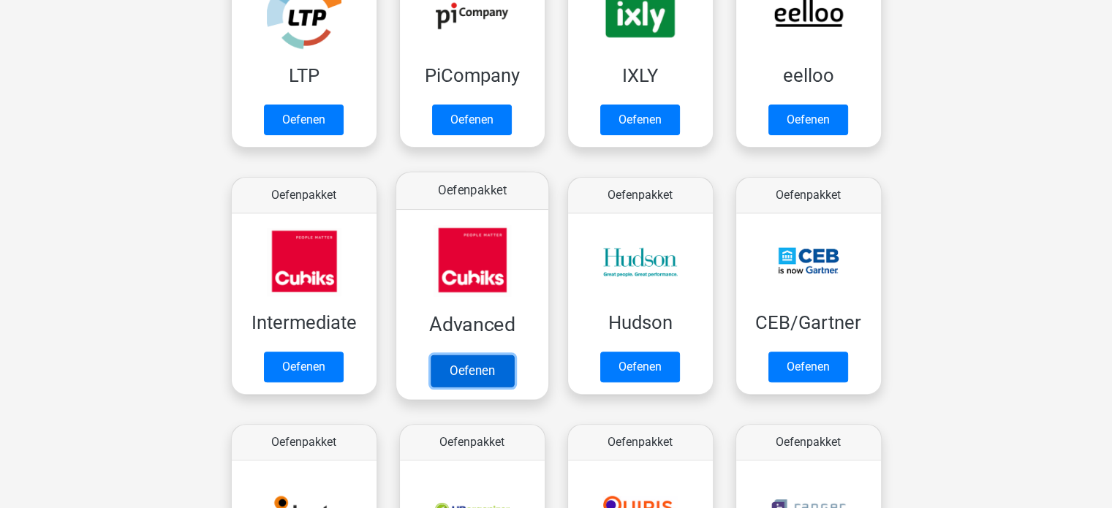
click at [468, 377] on link "Oefenen" at bounding box center [471, 371] width 83 height 32
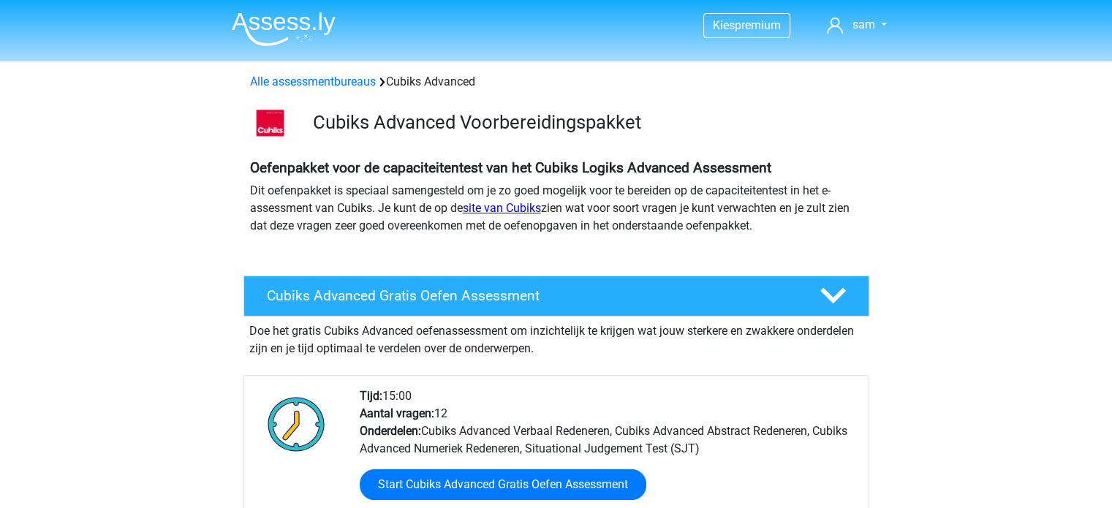
click at [504, 207] on link "site van Cubiks" at bounding box center [502, 208] width 78 height 14
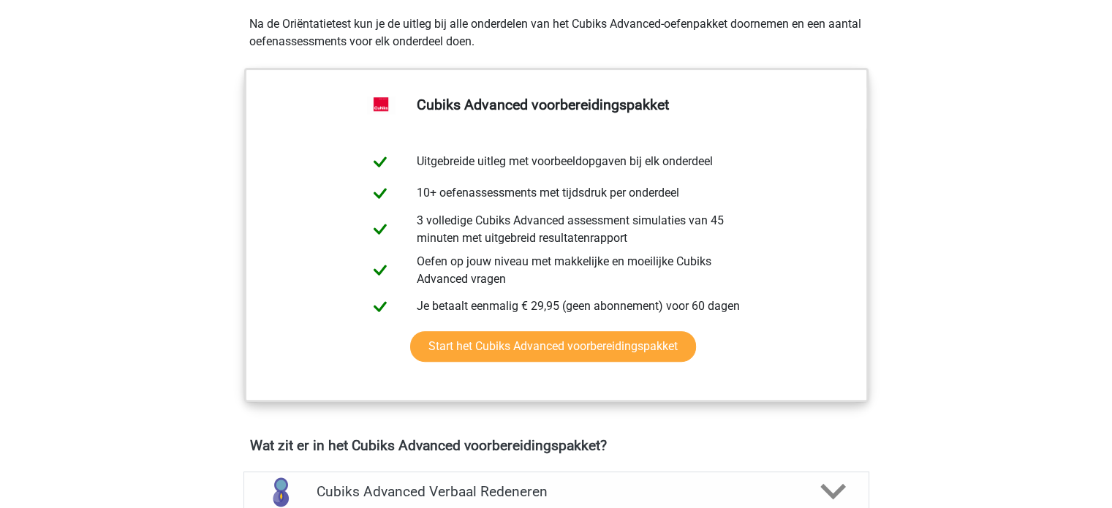
scroll to position [522, 0]
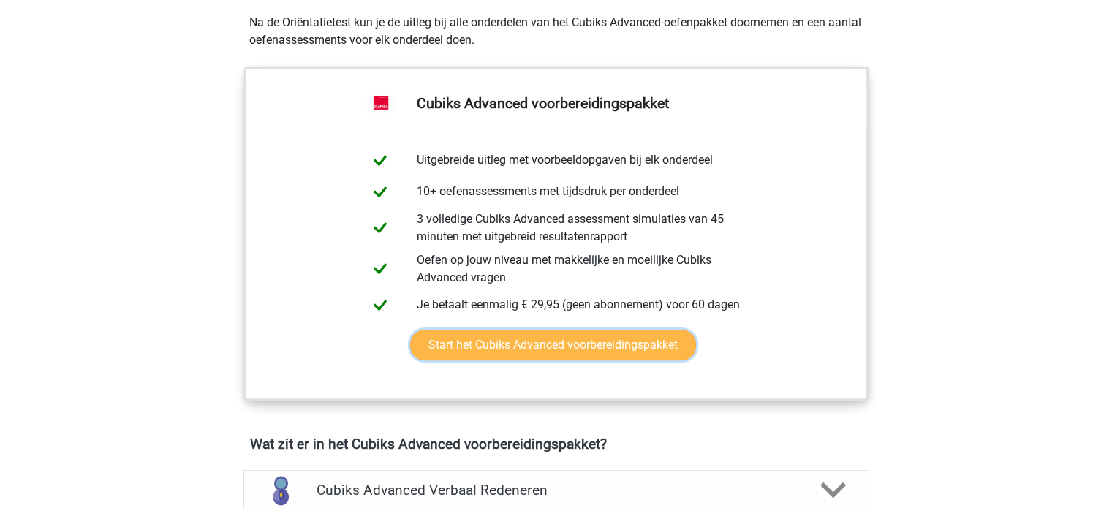
click at [526, 333] on link "Start het Cubiks Advanced voorbereidingspakket" at bounding box center [553, 345] width 286 height 31
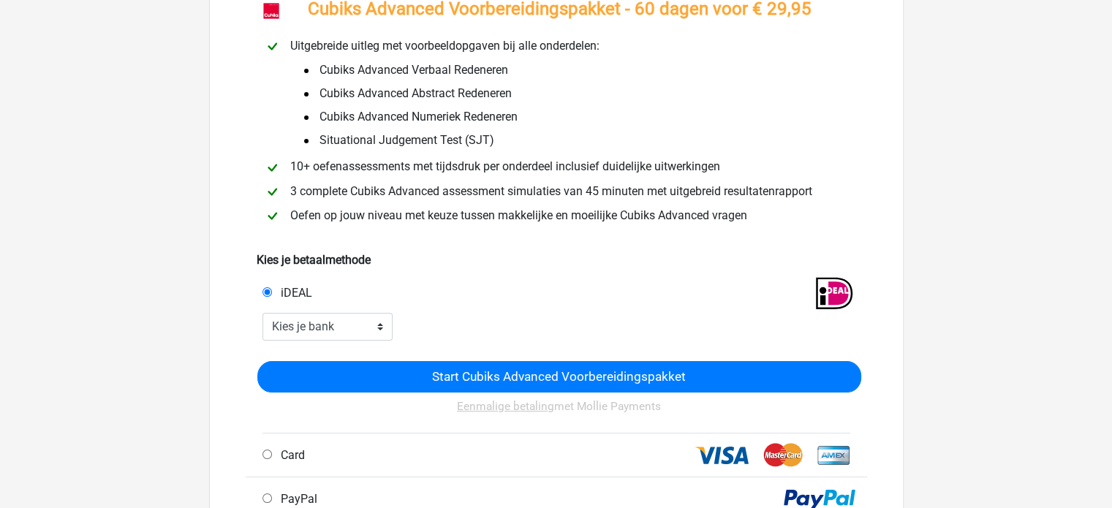
scroll to position [111, 0]
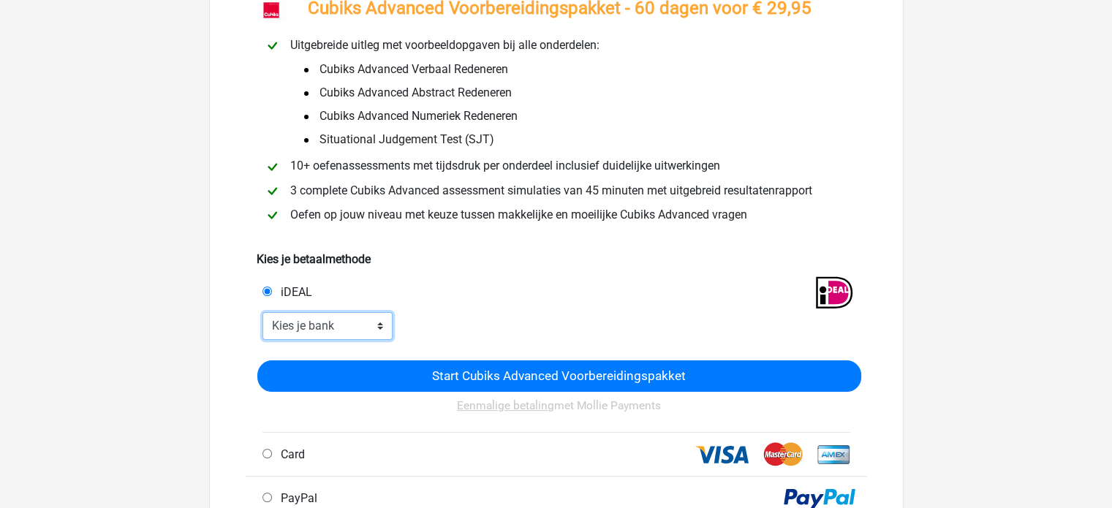
click at [355, 319] on select "Kies je bank ABN AMRO ING Rabobank ASN Bank bunq Knab N26 NN Regiobank Revolut …" at bounding box center [327, 326] width 131 height 28
select select "ideal_RABONL2U"
click at [262, 314] on select "Kies je bank ABN AMRO ING Rabobank ASN Bank bunq Knab N26 NN Regiobank Revolut …" at bounding box center [327, 326] width 131 height 28
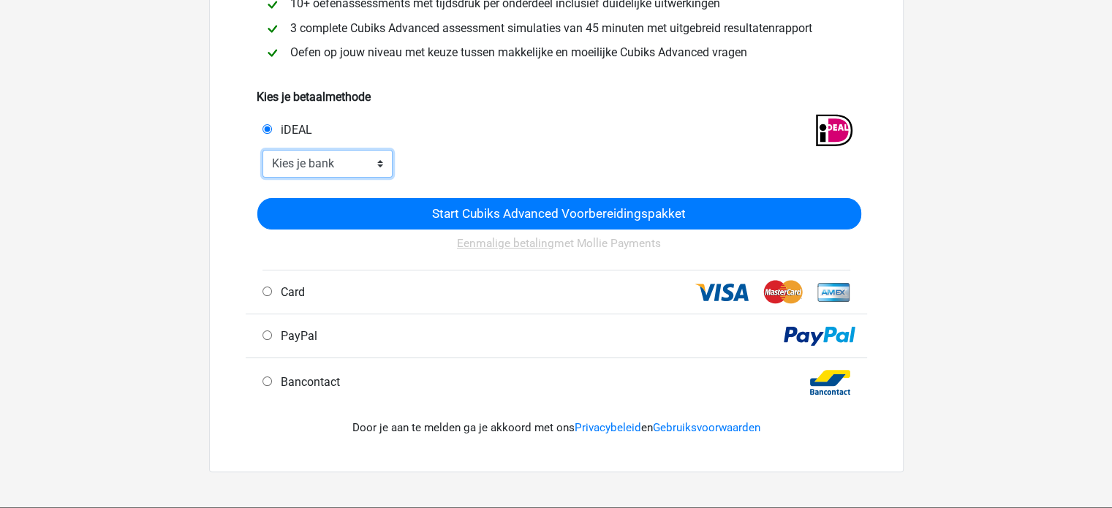
scroll to position [274, 0]
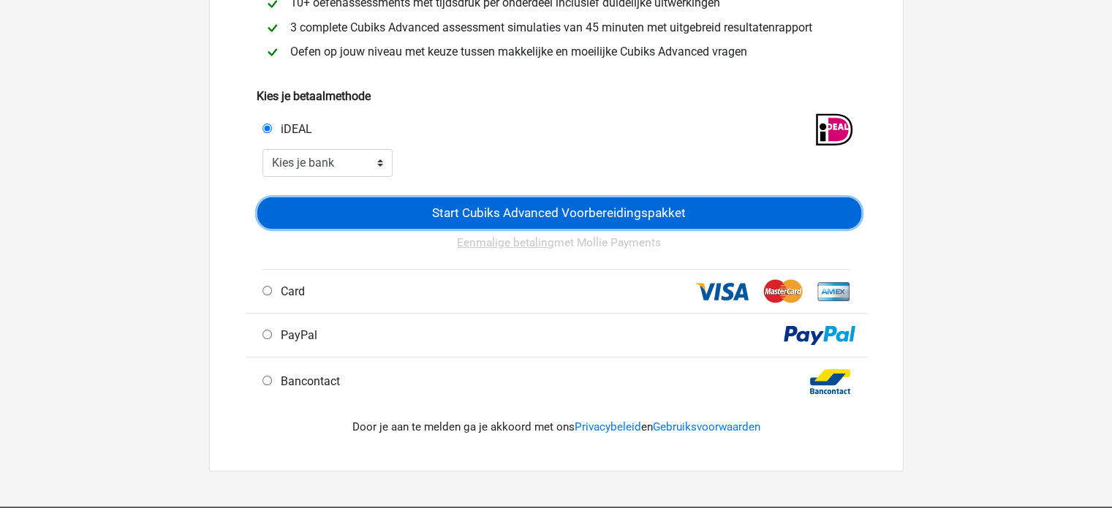
click at [594, 206] on input "Start Cubiks Advanced Voorbereidingspakket" at bounding box center [559, 212] width 604 height 31
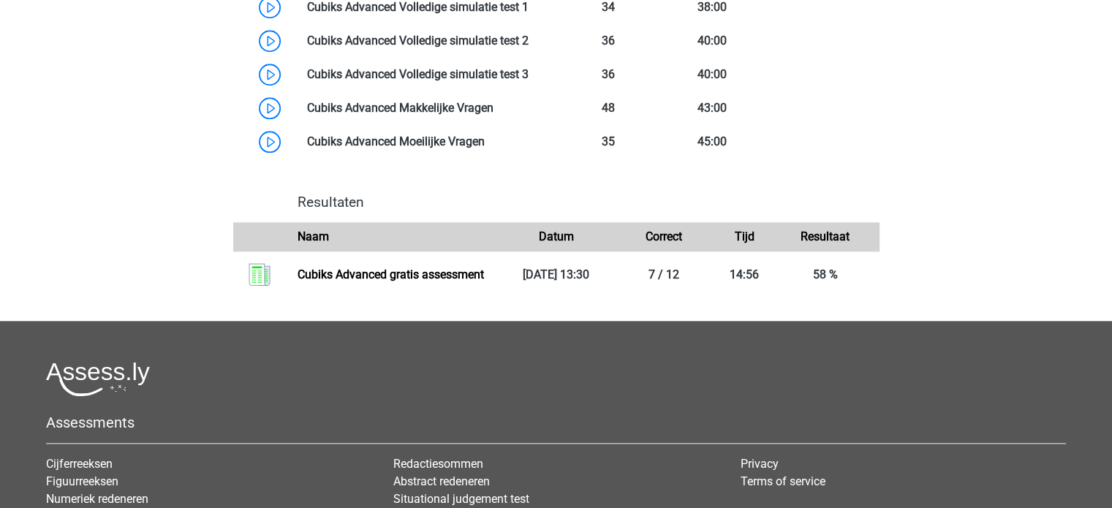
scroll to position [1377, 0]
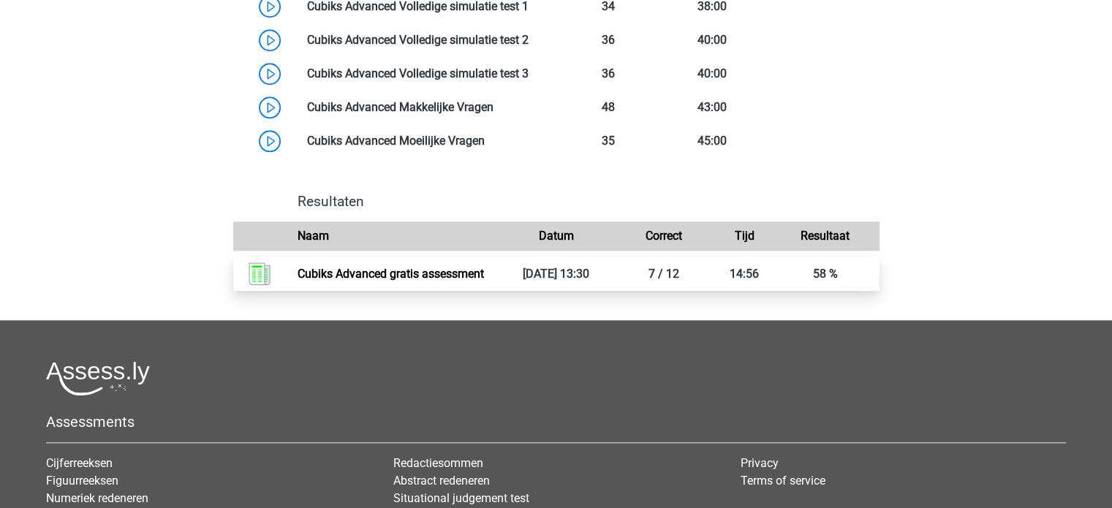
click at [360, 281] on link "Cubiks Advanced gratis assessment" at bounding box center [391, 274] width 186 height 14
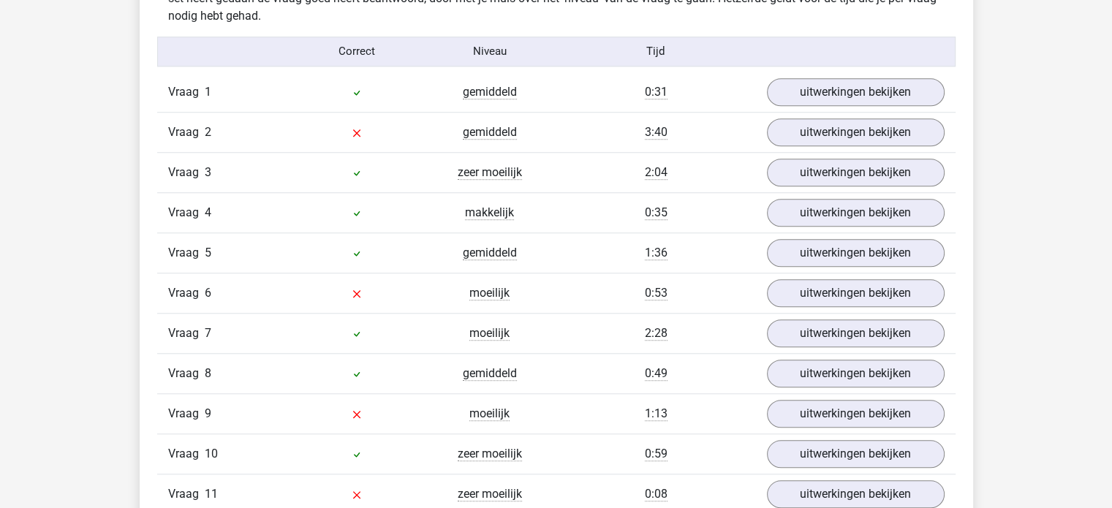
scroll to position [1281, 0]
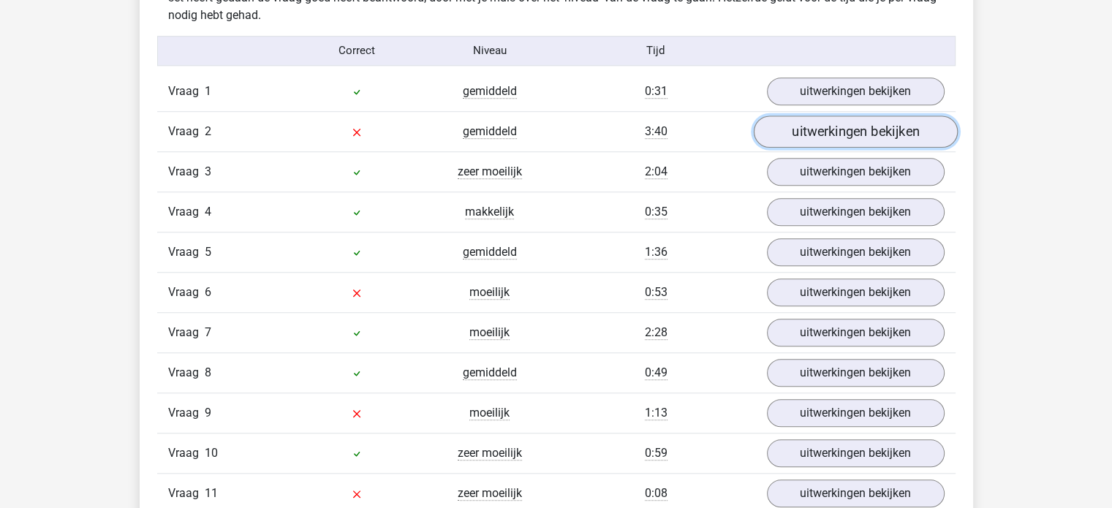
click at [875, 137] on link "uitwerkingen bekijken" at bounding box center [855, 132] width 204 height 32
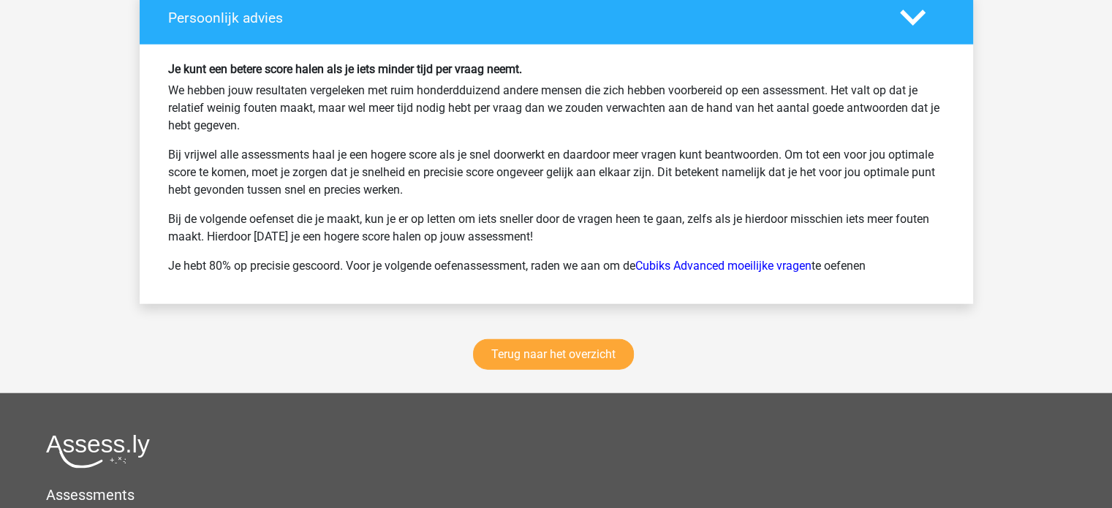
scroll to position [3629, 0]
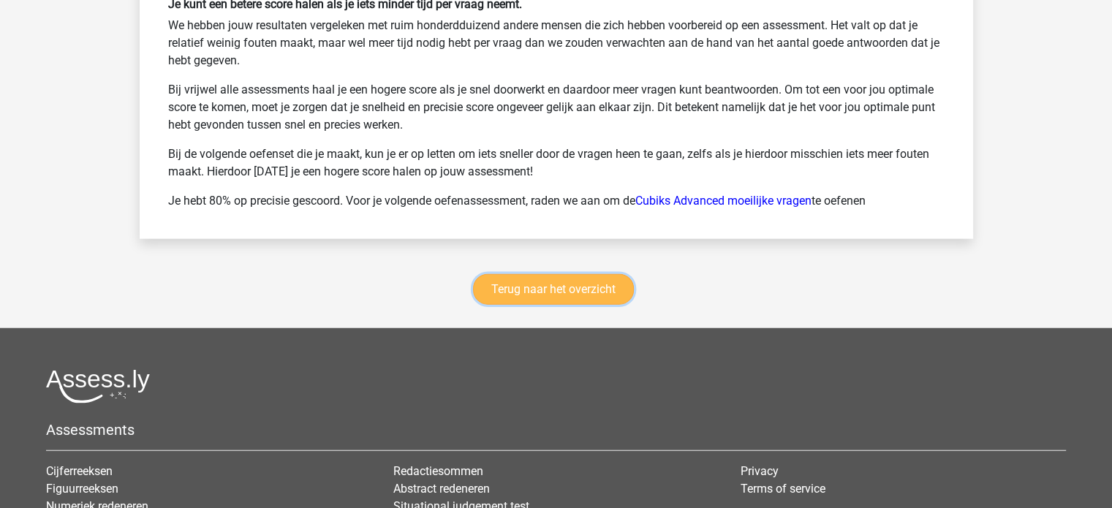
click at [540, 285] on link "Terug naar het overzicht" at bounding box center [553, 289] width 161 height 31
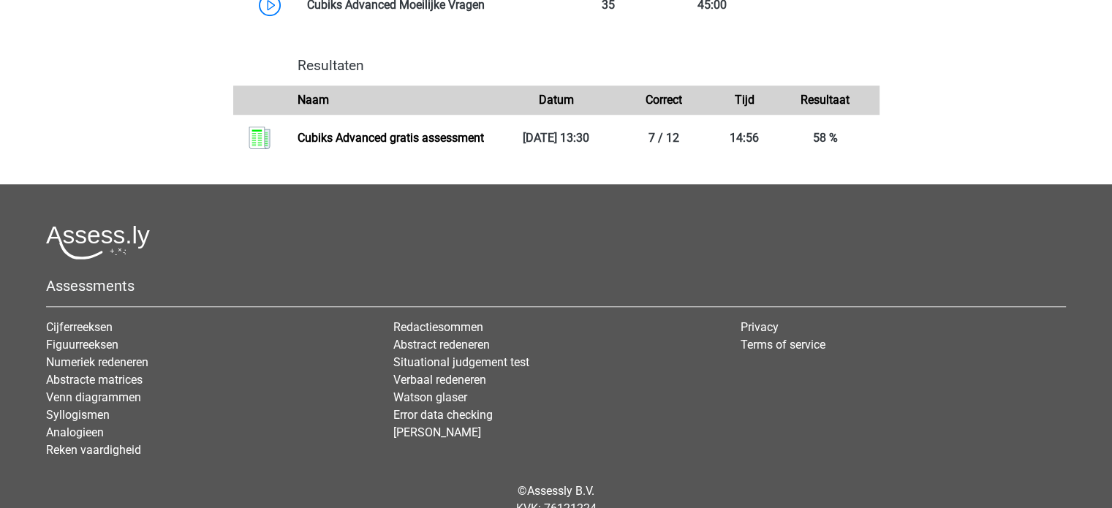
scroll to position [1093, 0]
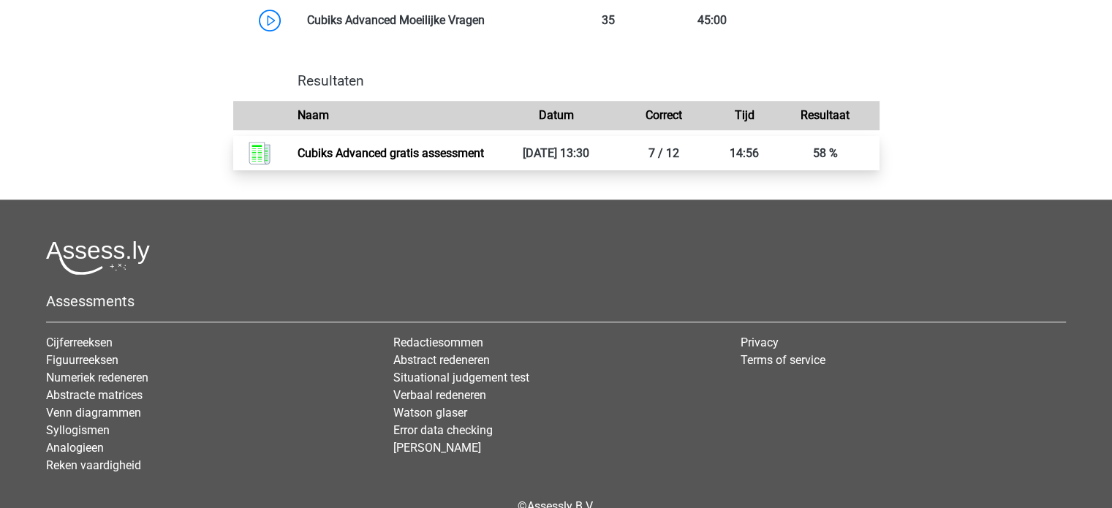
click at [409, 158] on link "Cubiks Advanced gratis assessment" at bounding box center [391, 153] width 186 height 14
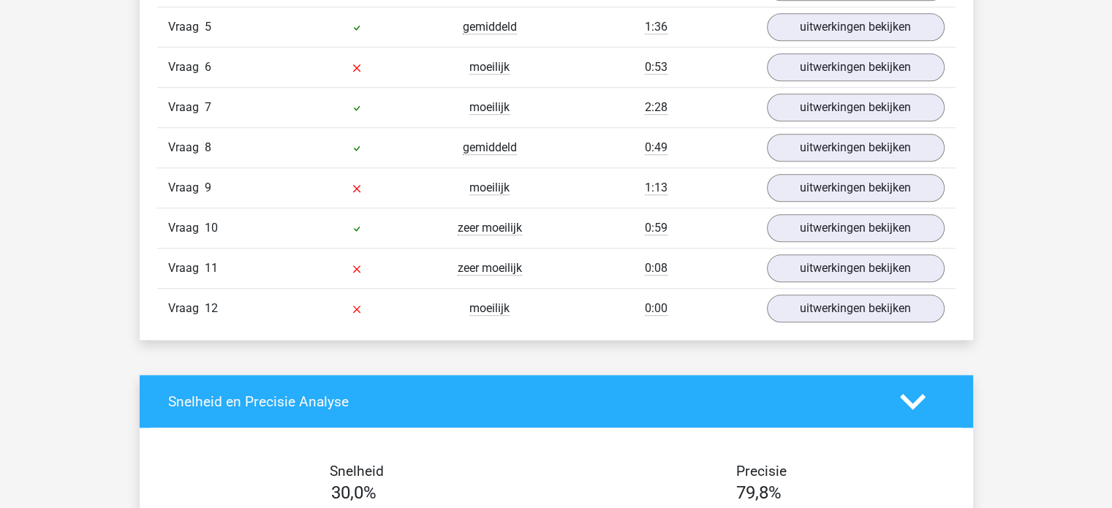
scroll to position [1512, 0]
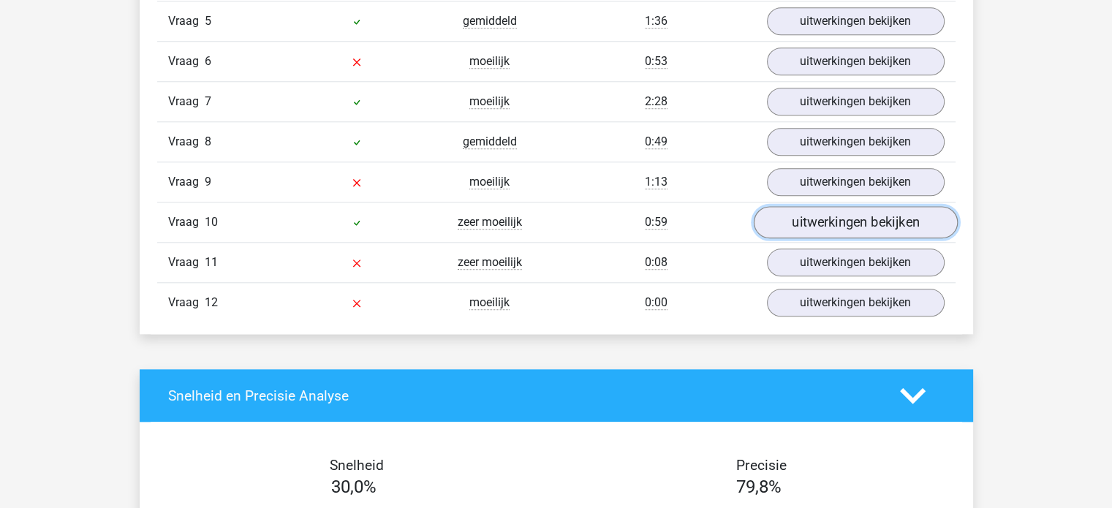
click at [885, 216] on link "uitwerkingen bekijken" at bounding box center [855, 222] width 204 height 32
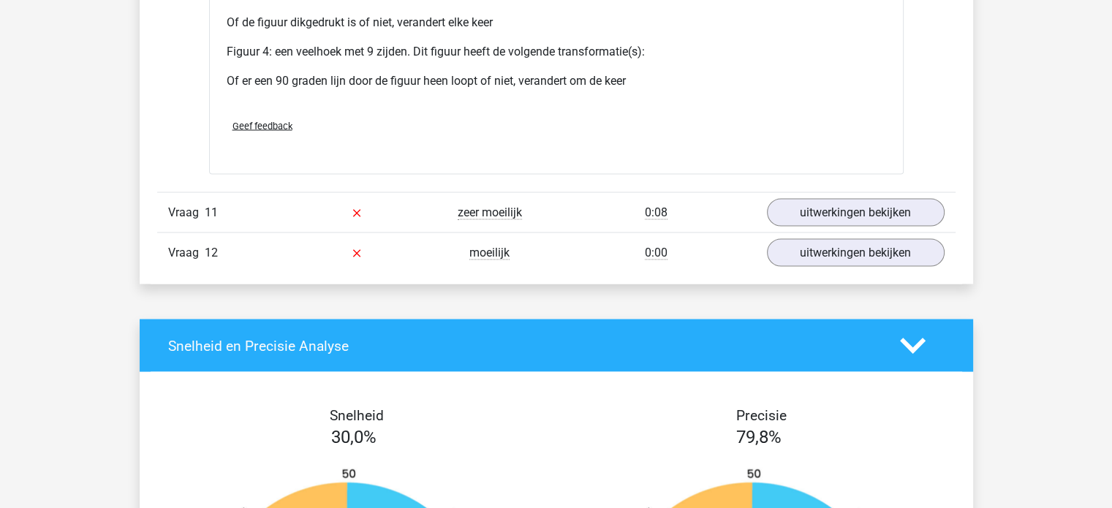
scroll to position [2777, 0]
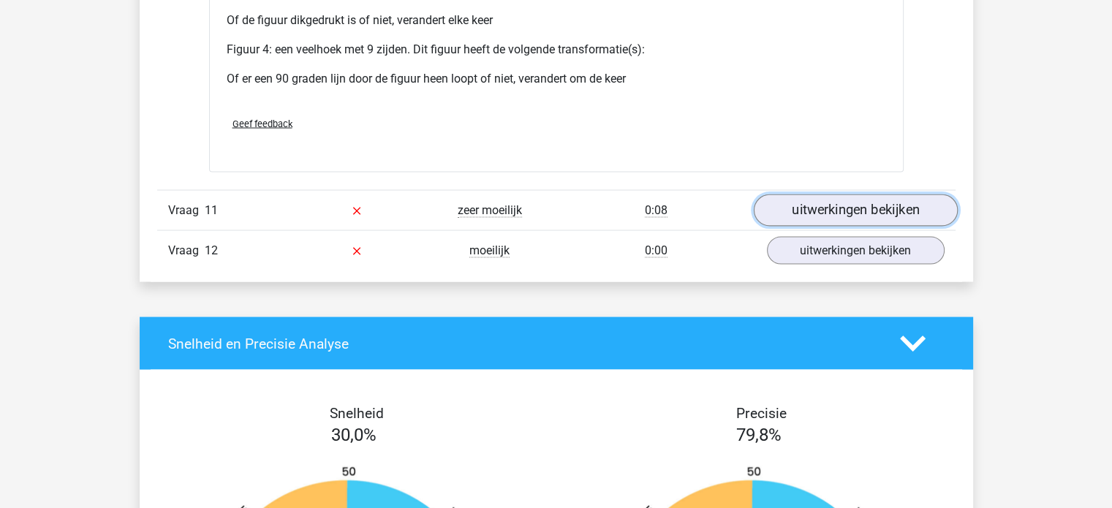
click at [871, 207] on link "uitwerkingen bekijken" at bounding box center [855, 210] width 204 height 32
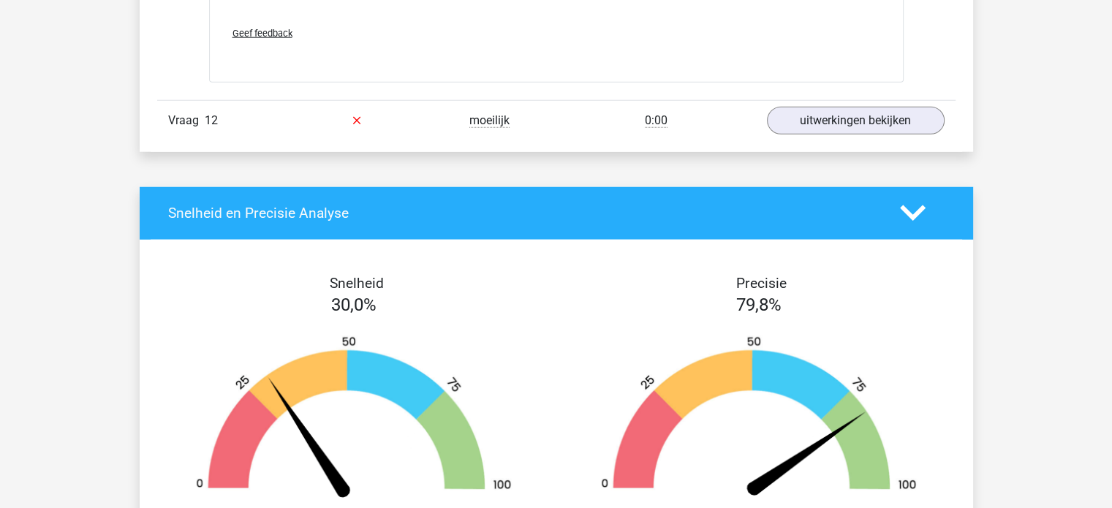
scroll to position [3784, 0]
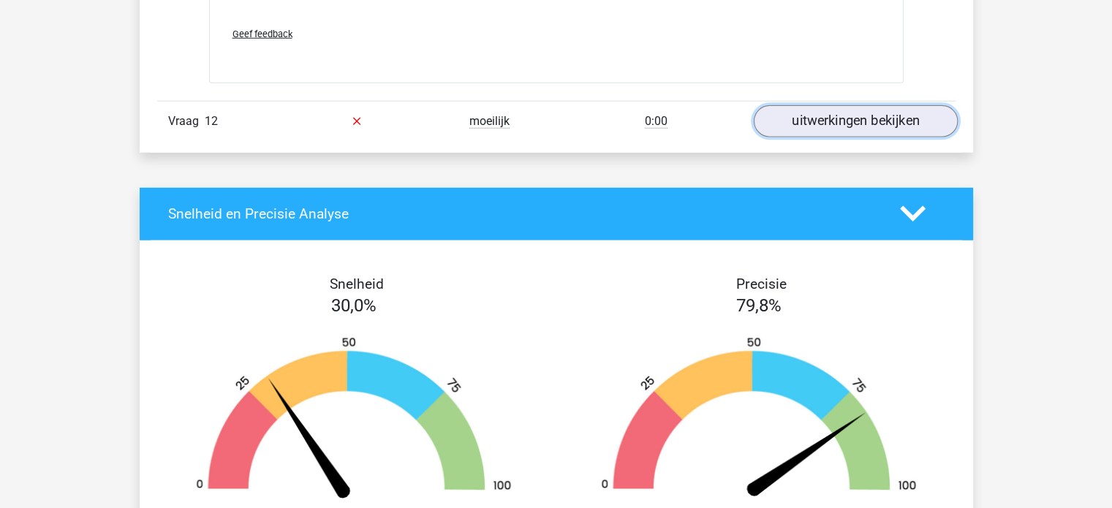
click at [889, 110] on link "uitwerkingen bekijken" at bounding box center [855, 121] width 204 height 32
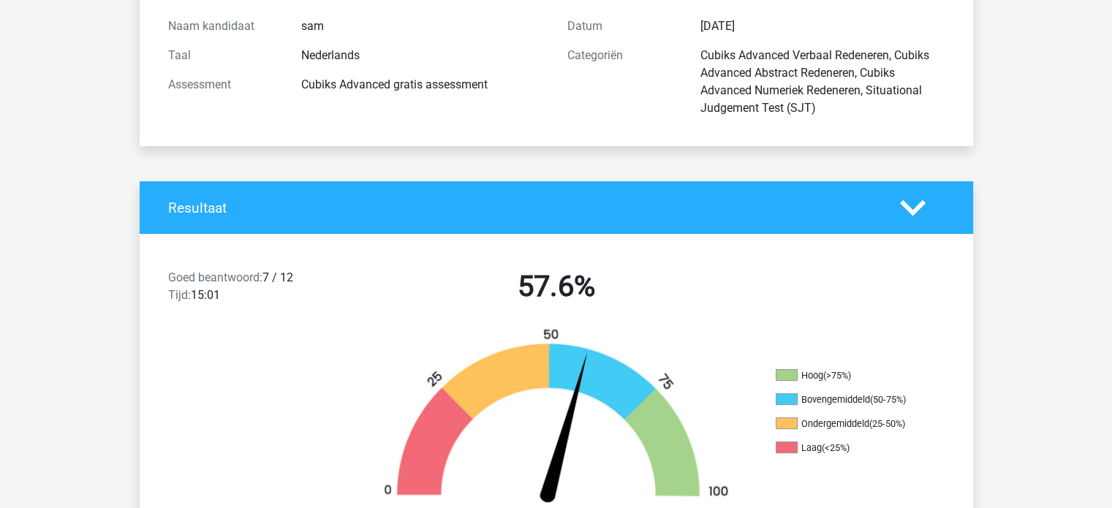
scroll to position [0, 0]
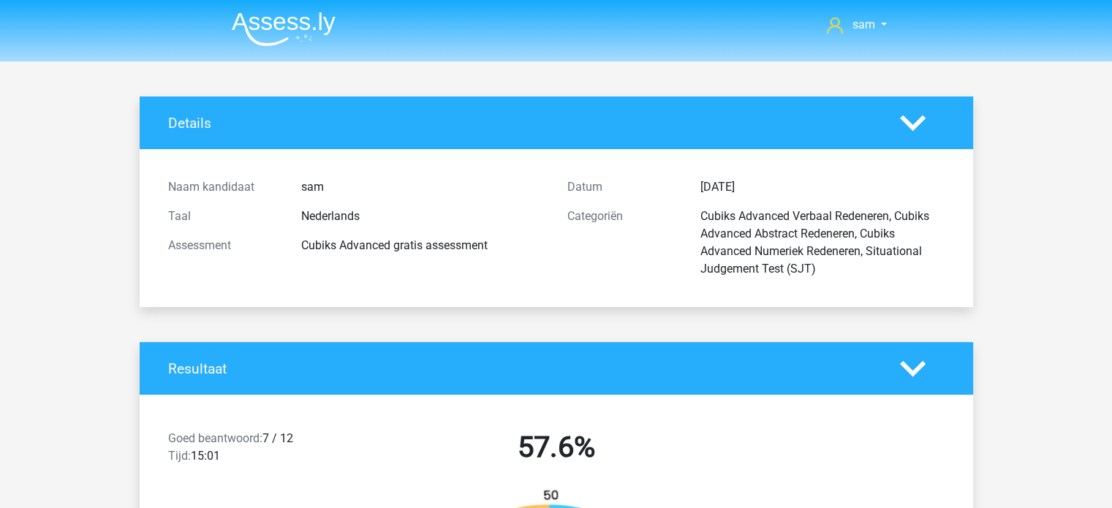
click at [291, 27] on img at bounding box center [284, 29] width 104 height 34
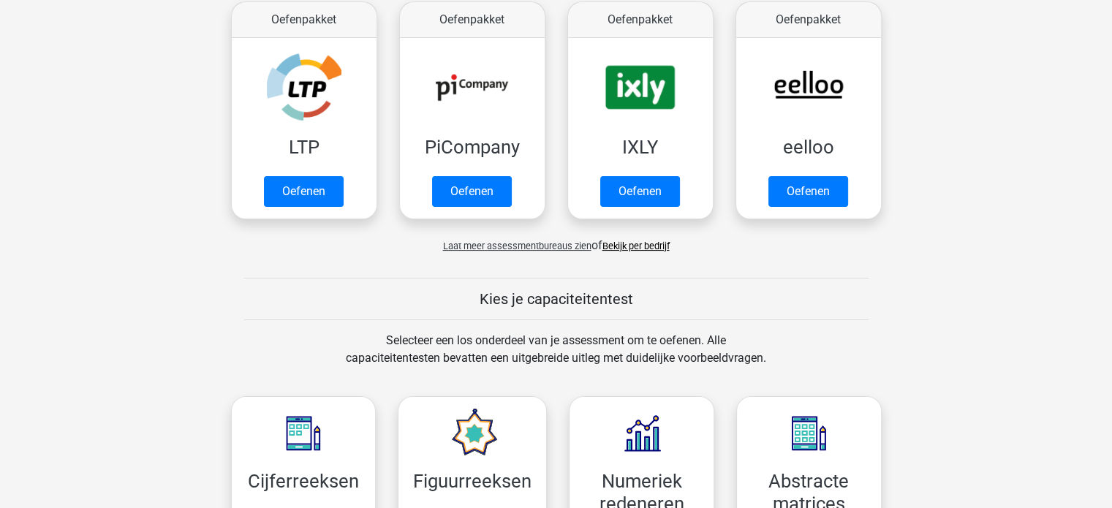
scroll to position [295, 0]
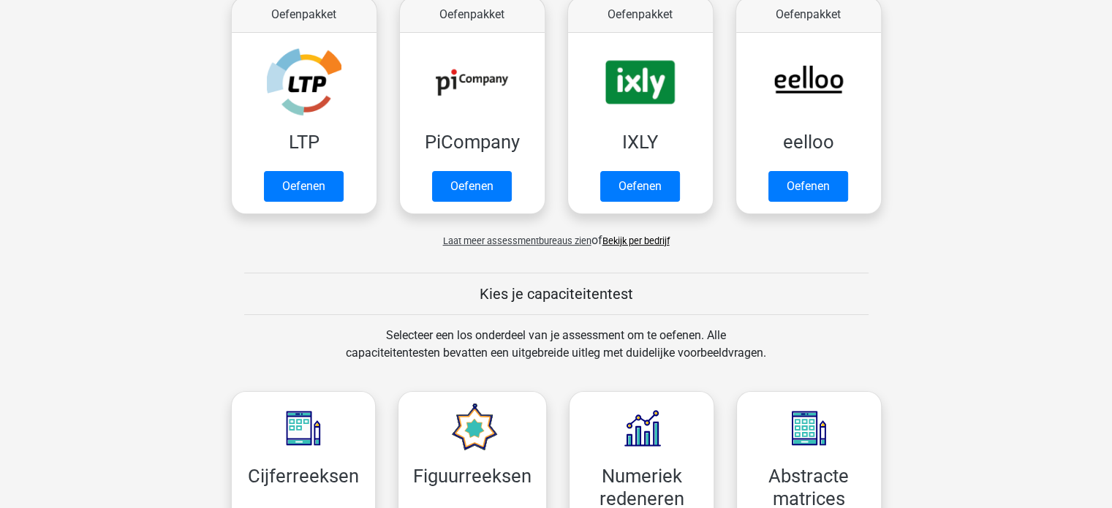
click at [530, 234] on div "Laat meer assessmentbureaus zien of Bekijk per bedrijf" at bounding box center [556, 234] width 673 height 29
click at [526, 241] on span "Laat meer assessmentbureaus zien" at bounding box center [517, 240] width 148 height 11
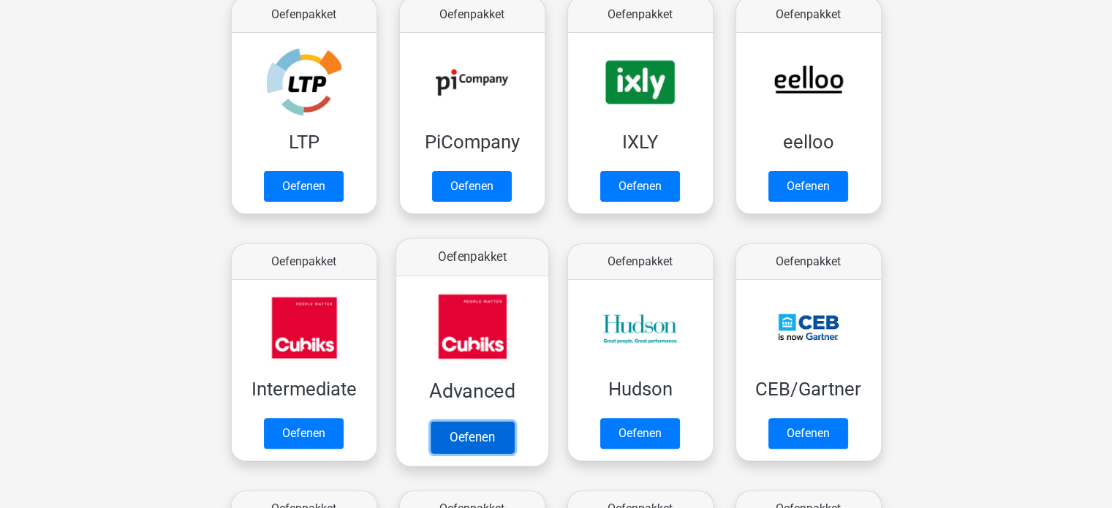
click at [478, 439] on link "Oefenen" at bounding box center [471, 437] width 83 height 32
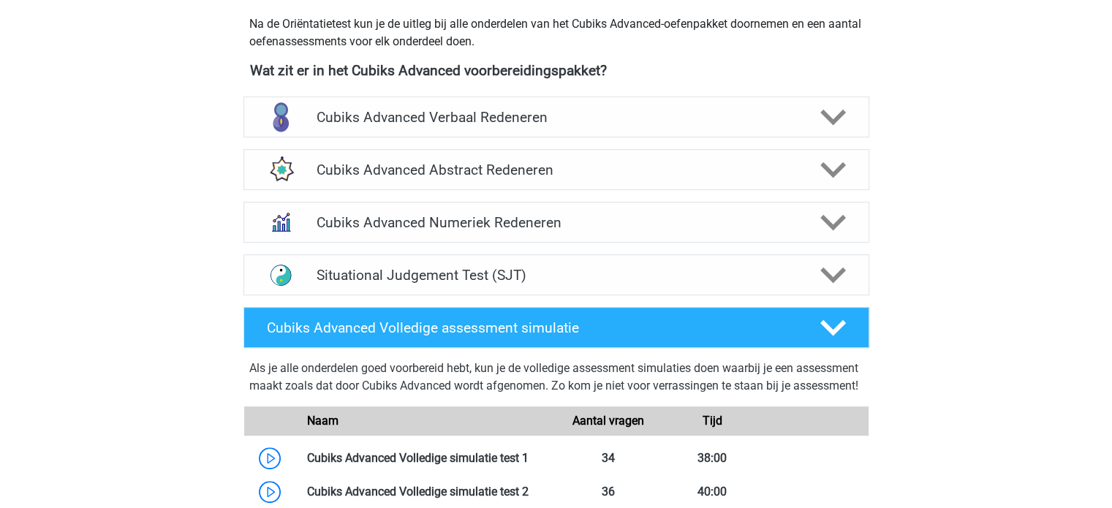
scroll to position [518, 0]
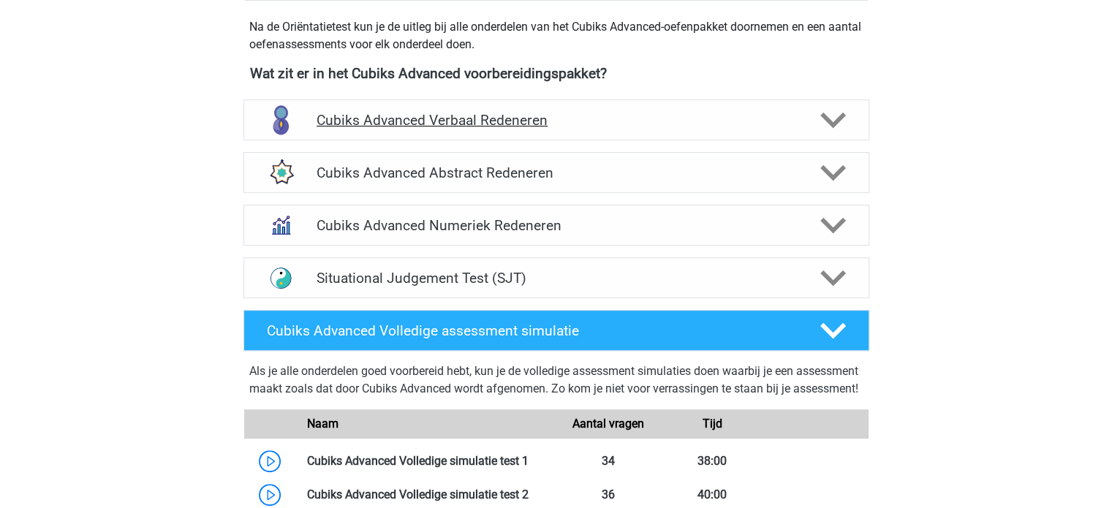
click at [803, 112] on div "Cubiks Advanced Verbaal Redeneren" at bounding box center [556, 120] width 501 height 17
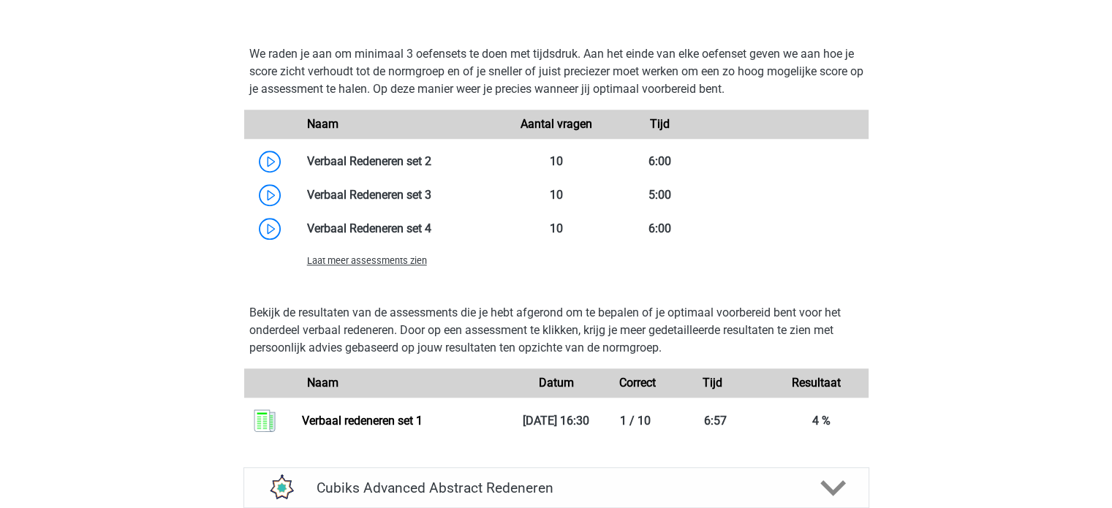
scroll to position [1275, 0]
click at [365, 258] on span "Laat meer assessments zien" at bounding box center [367, 259] width 120 height 11
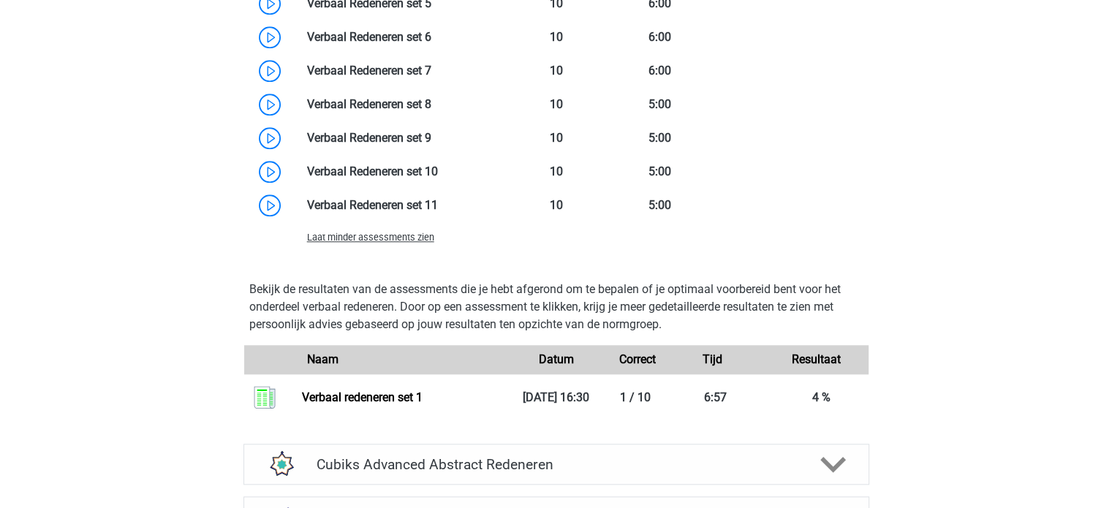
scroll to position [1540, 0]
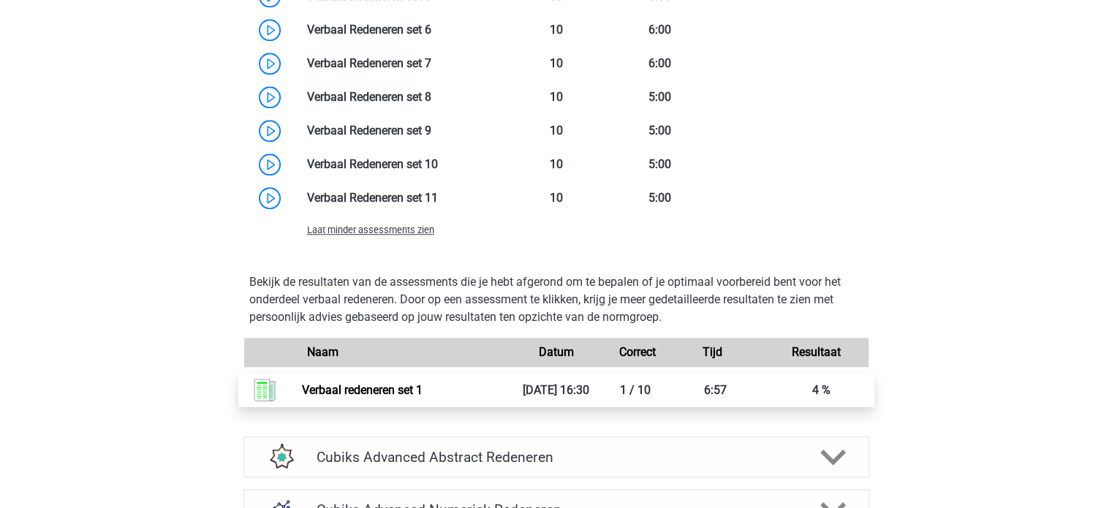
click at [371, 386] on link "Verbaal redeneren set 1" at bounding box center [362, 390] width 121 height 14
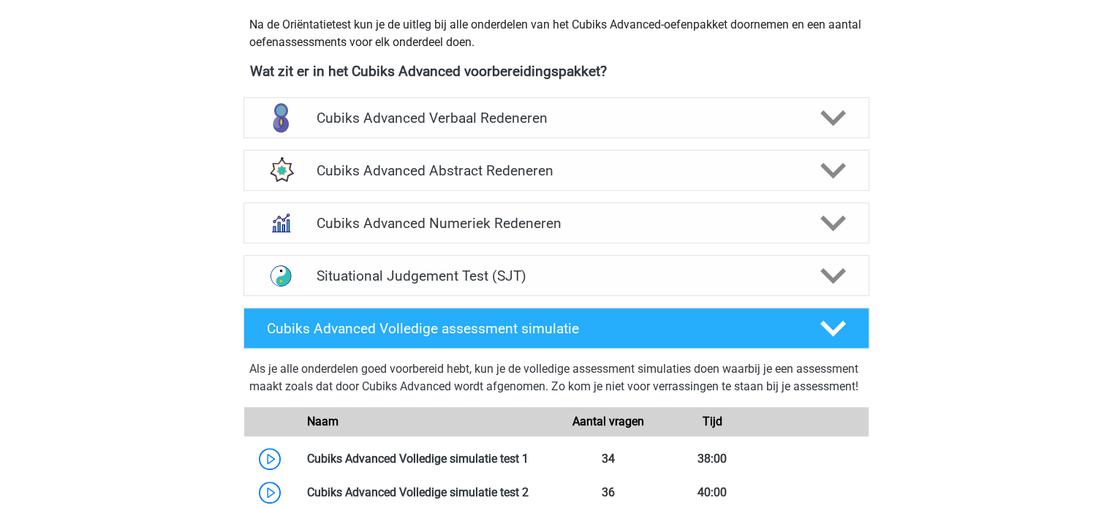
scroll to position [518, 0]
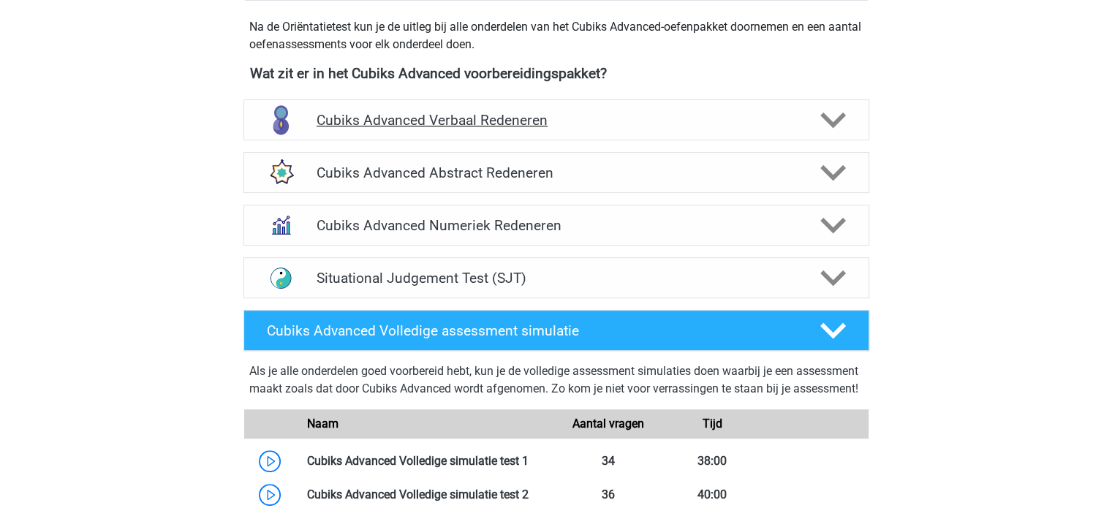
click at [515, 110] on div "Cubiks Advanced Verbaal Redeneren" at bounding box center [556, 119] width 626 height 41
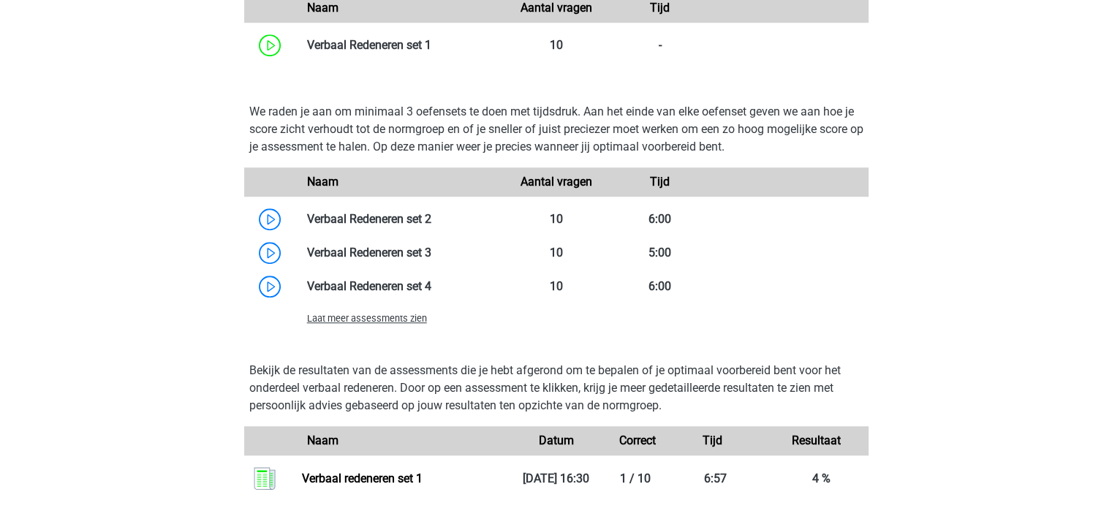
scroll to position [1217, 0]
click at [431, 47] on link at bounding box center [431, 44] width 0 height 14
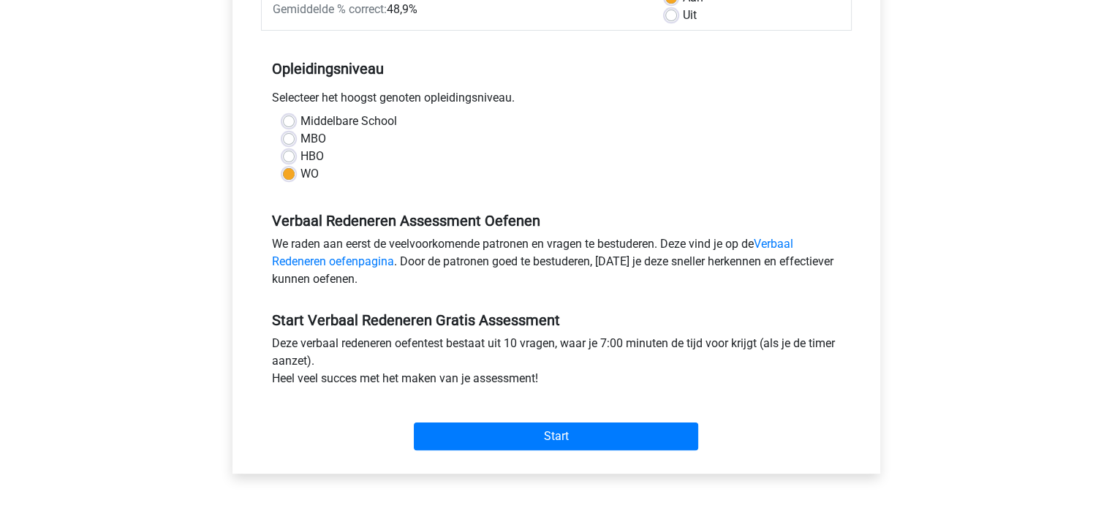
scroll to position [328, 0]
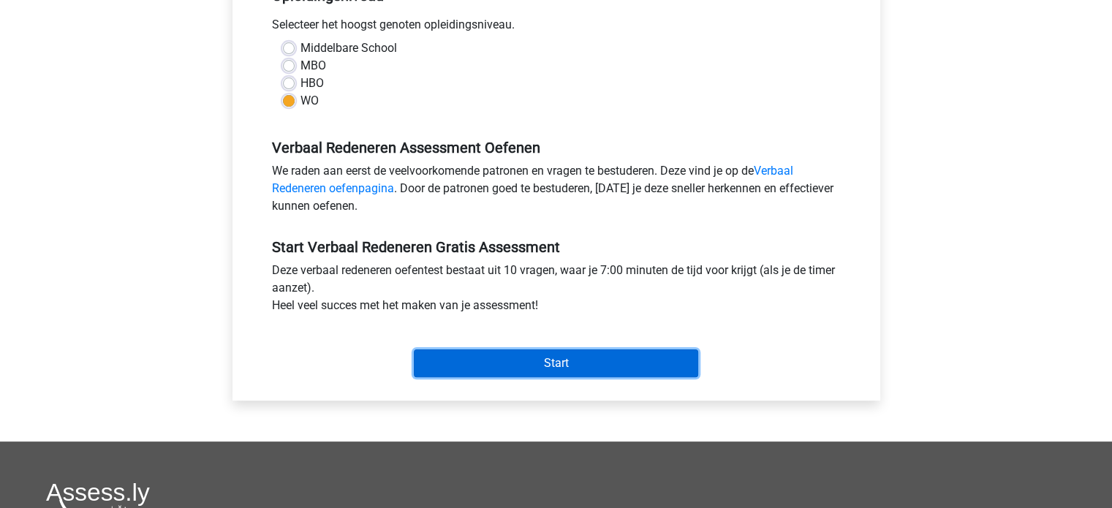
click at [455, 362] on input "Start" at bounding box center [556, 363] width 284 height 28
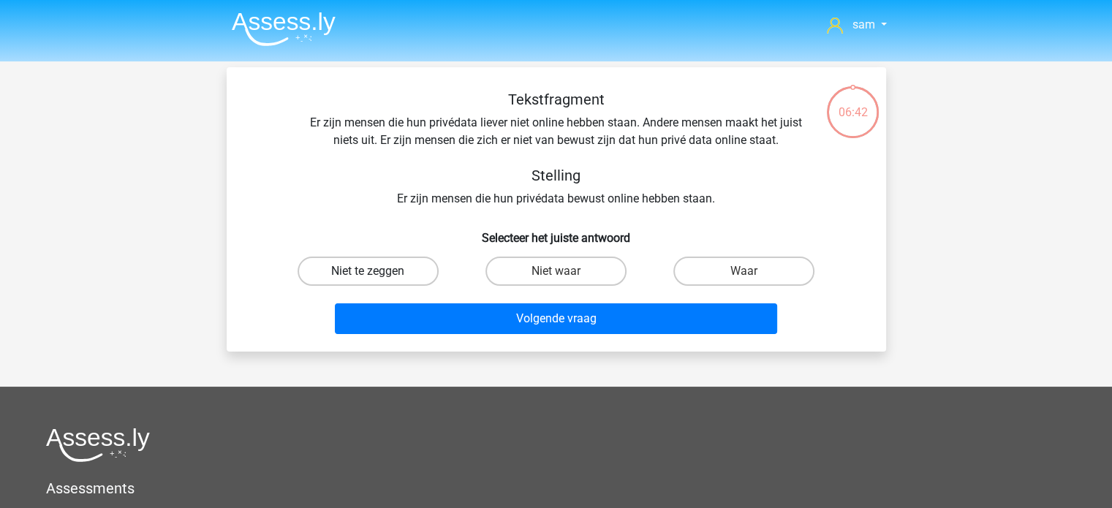
click at [401, 273] on label "Niet te zeggen" at bounding box center [368, 271] width 141 height 29
click at [377, 273] on input "Niet te zeggen" at bounding box center [373, 276] width 10 height 10
radio input "true"
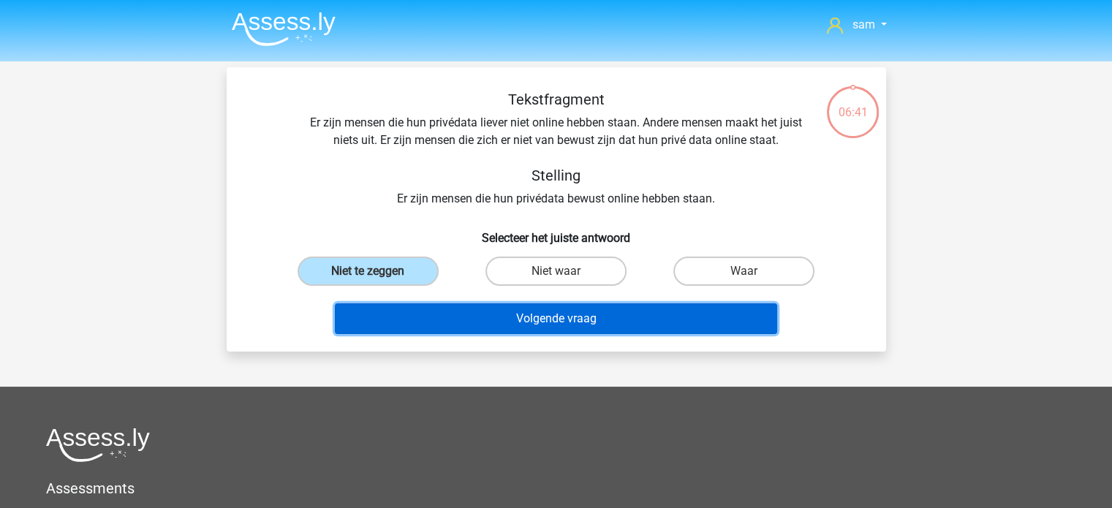
click at [434, 313] on button "Volgende vraag" at bounding box center [556, 318] width 442 height 31
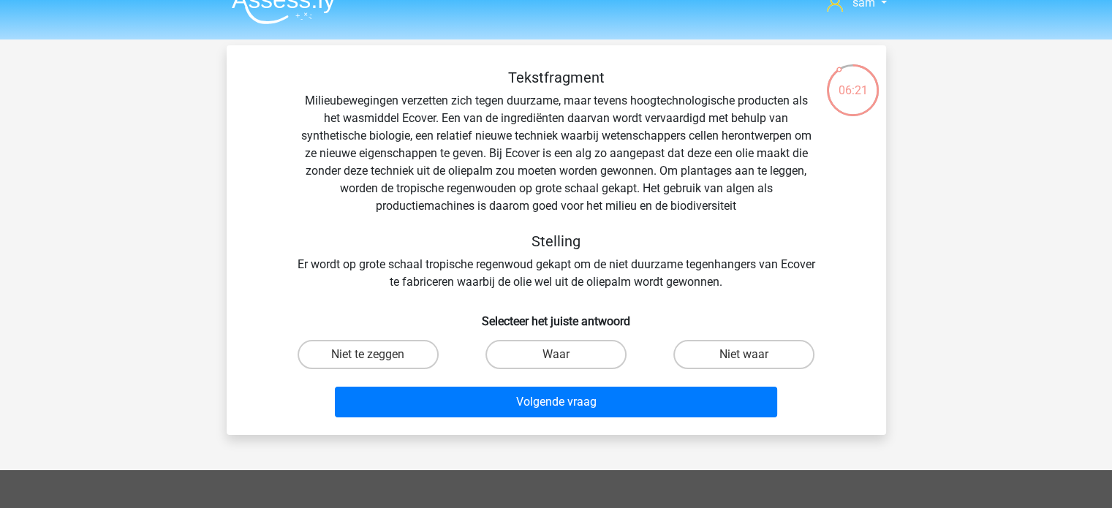
scroll to position [23, 0]
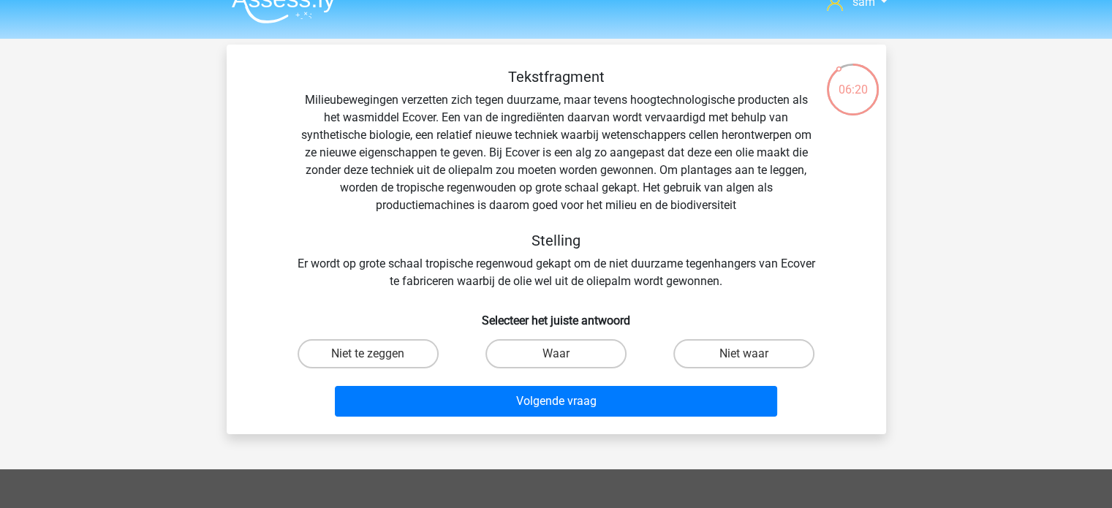
click at [518, 265] on div "Tekstfragment Milieubewegingen verzetten zich tegen duurzame, maar tevens hoogt…" at bounding box center [556, 179] width 613 height 222
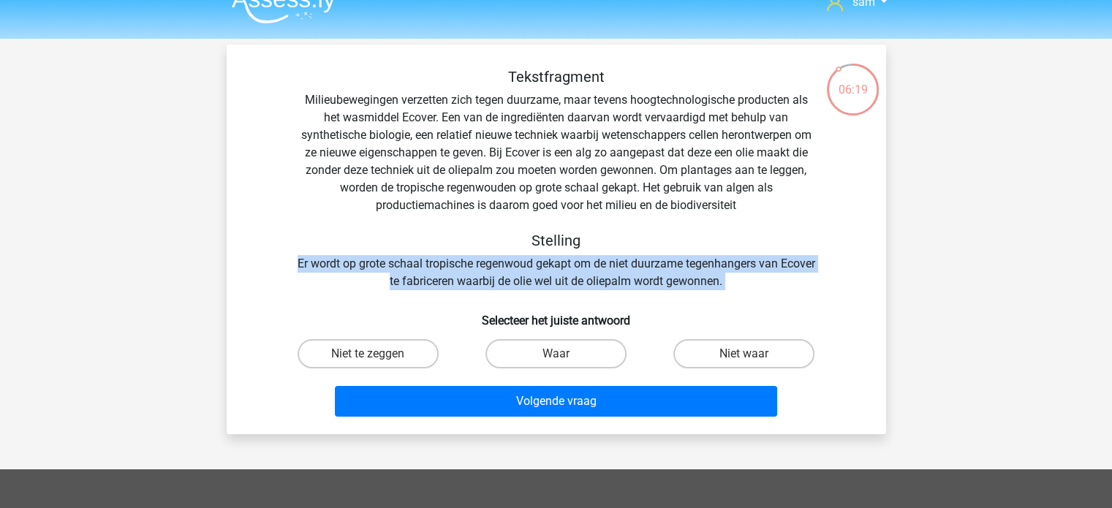
click at [518, 265] on div "Tekstfragment Milieubewegingen verzetten zich tegen duurzame, maar tevens hoogt…" at bounding box center [556, 179] width 613 height 222
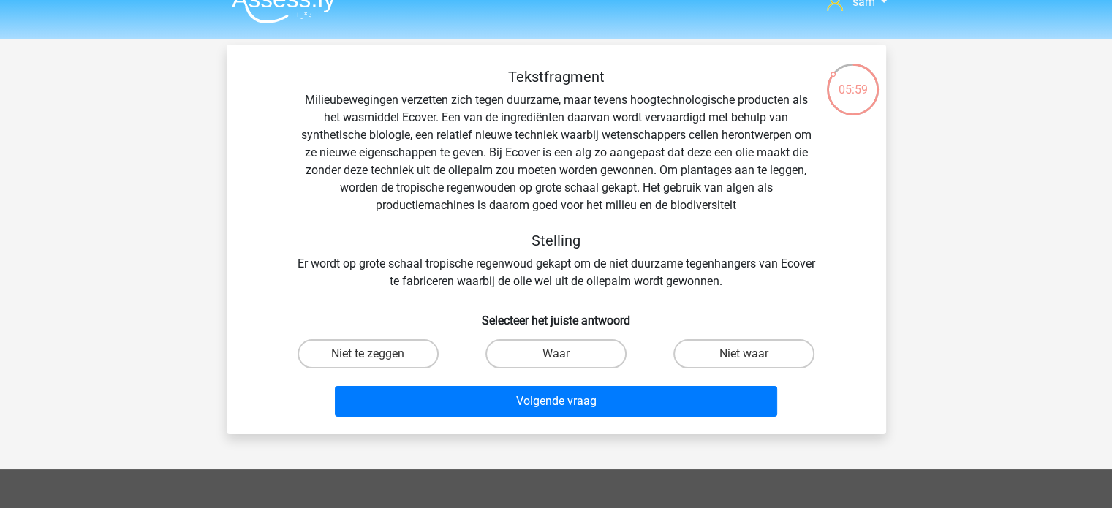
click at [628, 173] on div "Tekstfragment Milieubewegingen verzetten zich tegen duurzame, maar tevens hoogt…" at bounding box center [556, 179] width 613 height 222
click at [624, 189] on div "Tekstfragment Milieubewegingen verzetten zich tegen duurzame, maar tevens hoogt…" at bounding box center [556, 179] width 613 height 222
click at [415, 364] on label "Niet te zeggen" at bounding box center [368, 353] width 141 height 29
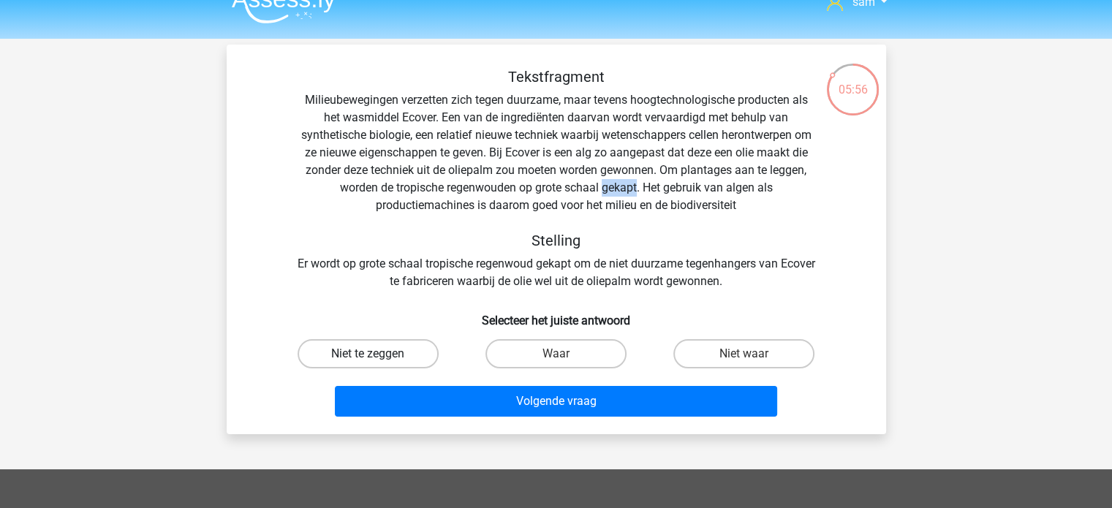
click at [377, 363] on input "Niet te zeggen" at bounding box center [373, 359] width 10 height 10
radio input "true"
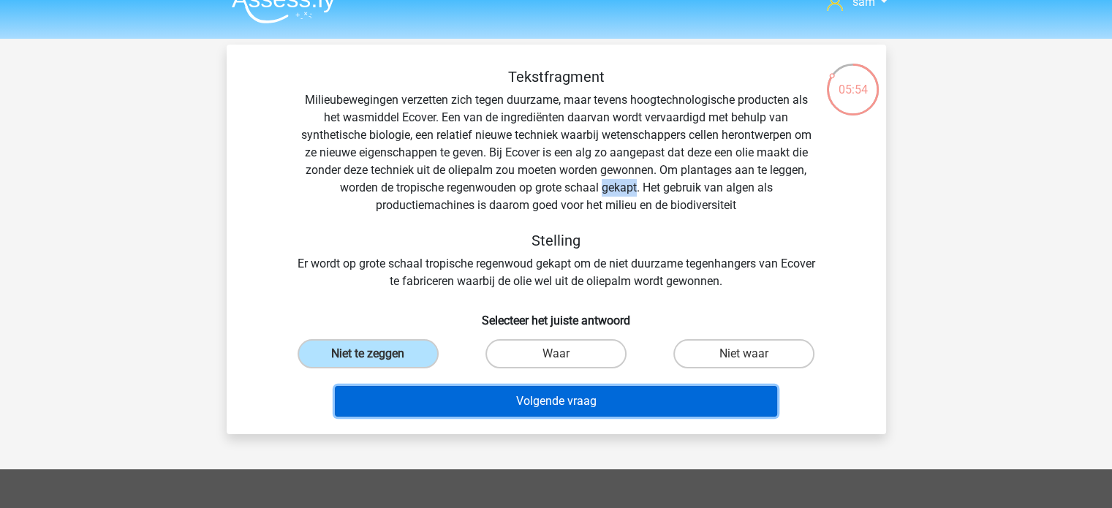
click at [450, 403] on button "Volgende vraag" at bounding box center [556, 401] width 442 height 31
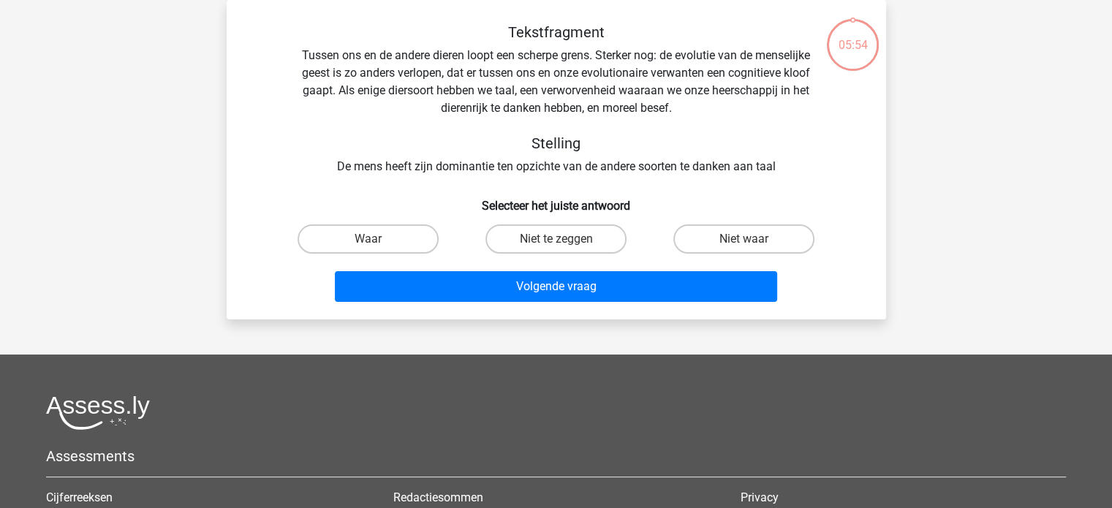
scroll to position [0, 0]
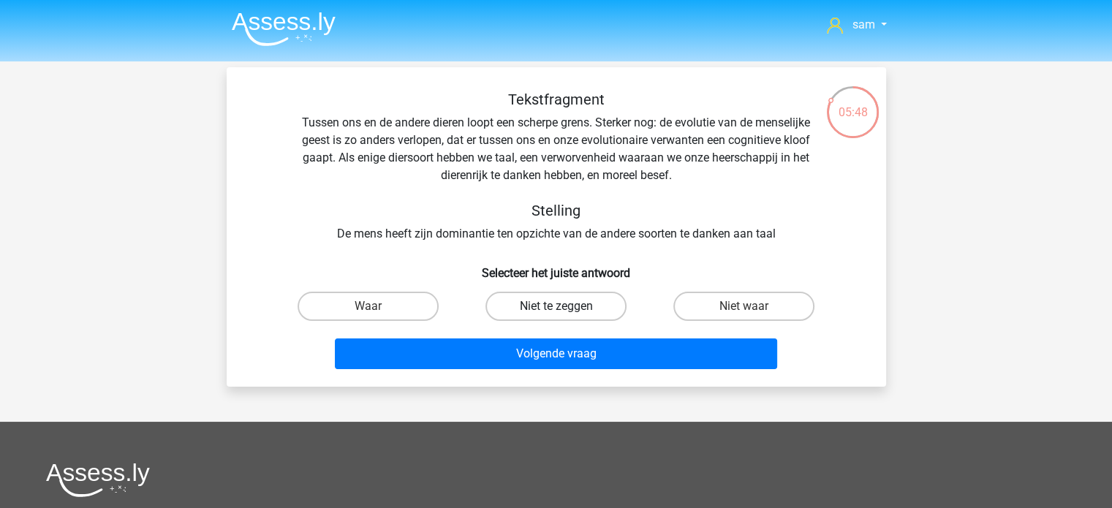
click at [512, 315] on label "Niet te zeggen" at bounding box center [555, 306] width 141 height 29
click at [556, 315] on input "Niet te zeggen" at bounding box center [561, 311] width 10 height 10
radio input "true"
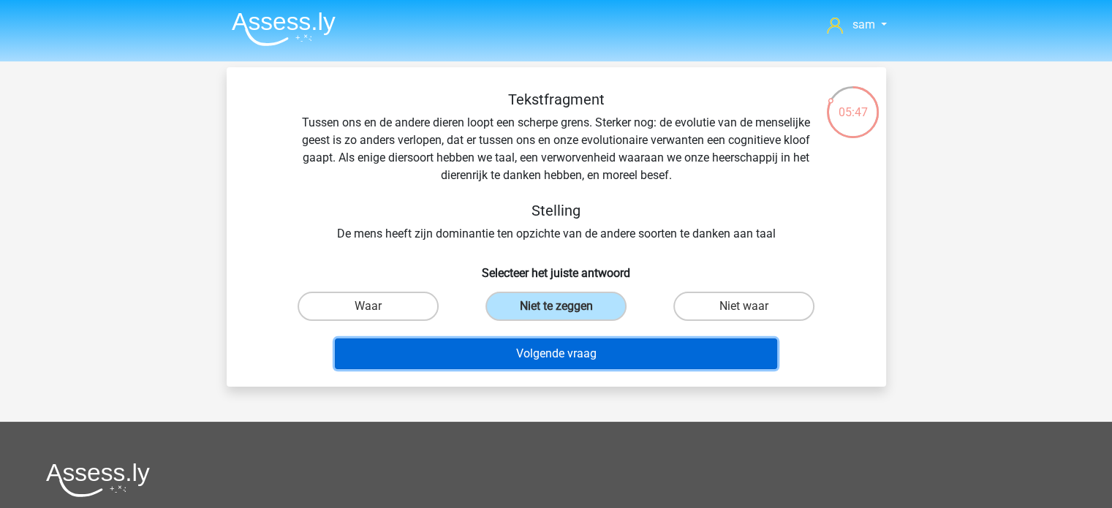
click at [532, 355] on button "Volgende vraag" at bounding box center [556, 354] width 442 height 31
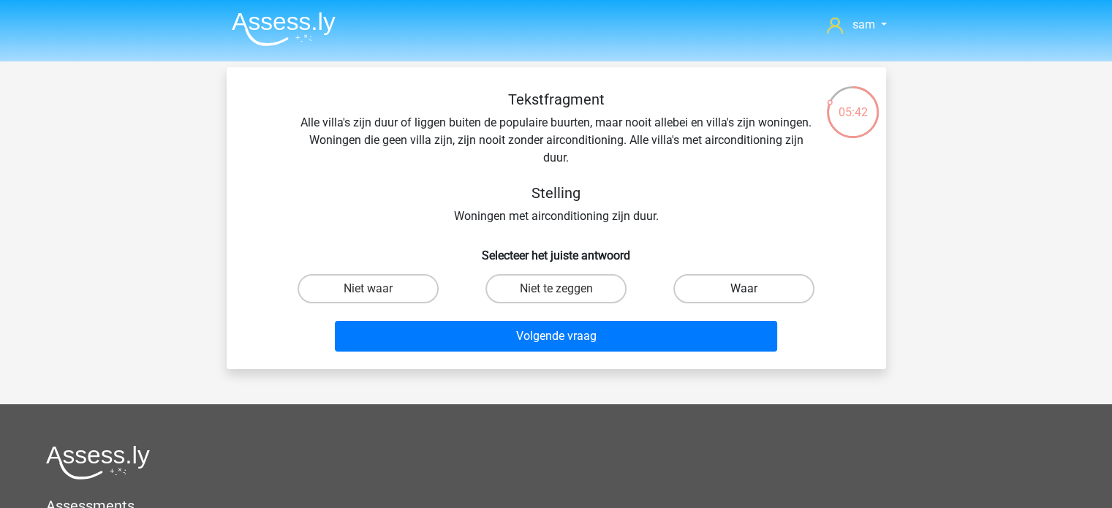
click at [760, 289] on label "Waar" at bounding box center [743, 288] width 141 height 29
click at [754, 289] on input "Waar" at bounding box center [749, 294] width 10 height 10
radio input "true"
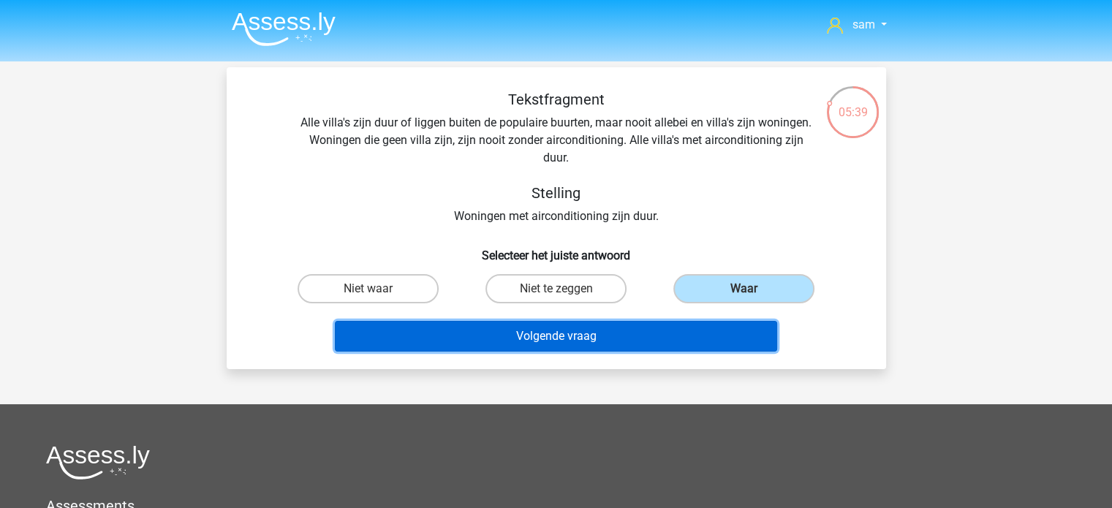
click at [592, 340] on button "Volgende vraag" at bounding box center [556, 336] width 442 height 31
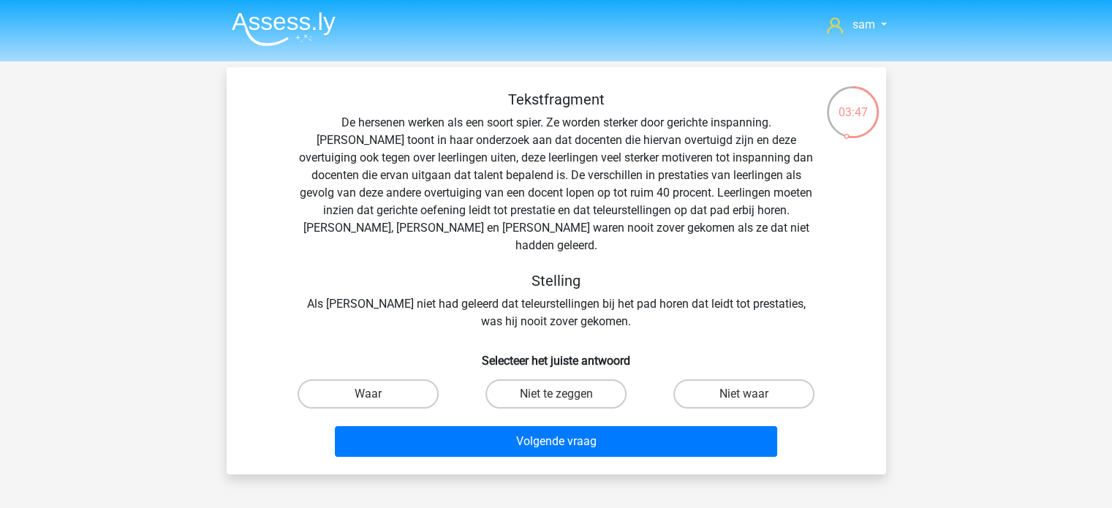
click at [543, 298] on div "Tekstfragment De hersenen werken als een soort spier. Ze worden sterker door ge…" at bounding box center [556, 211] width 613 height 240
click at [522, 379] on label "Niet te zeggen" at bounding box center [555, 393] width 141 height 29
click at [556, 394] on input "Niet te zeggen" at bounding box center [561, 399] width 10 height 10
radio input "true"
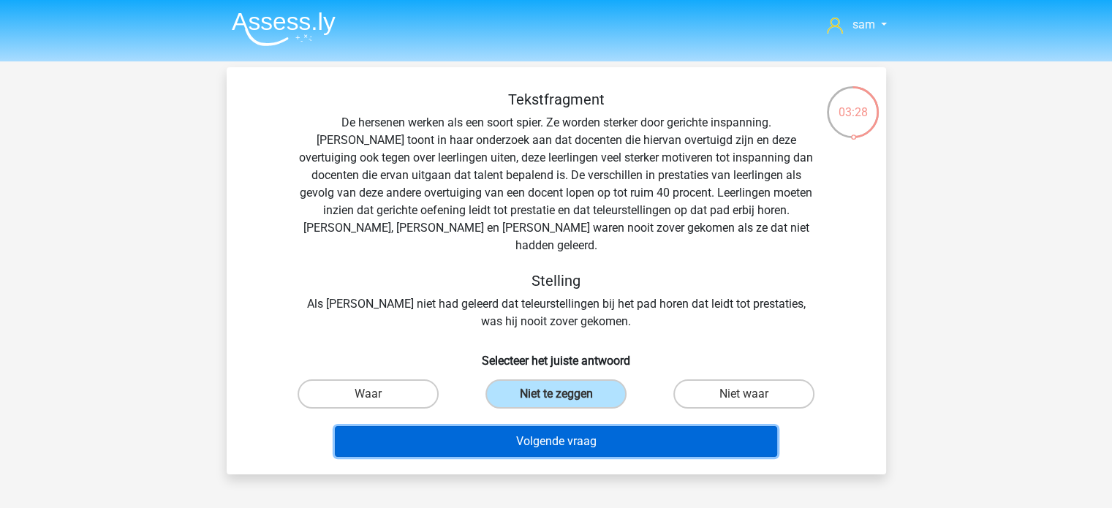
click at [561, 426] on button "Volgende vraag" at bounding box center [556, 441] width 442 height 31
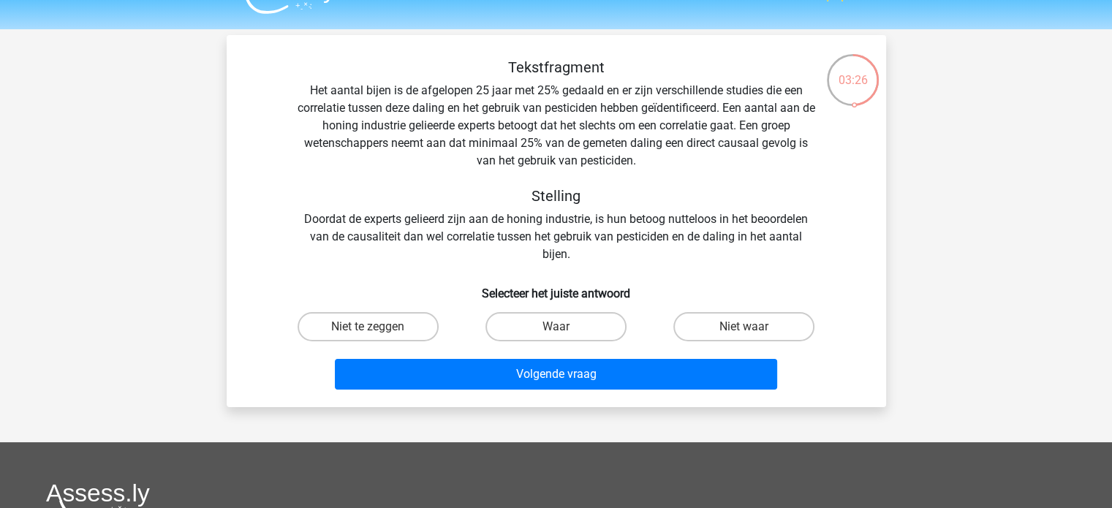
scroll to position [31, 0]
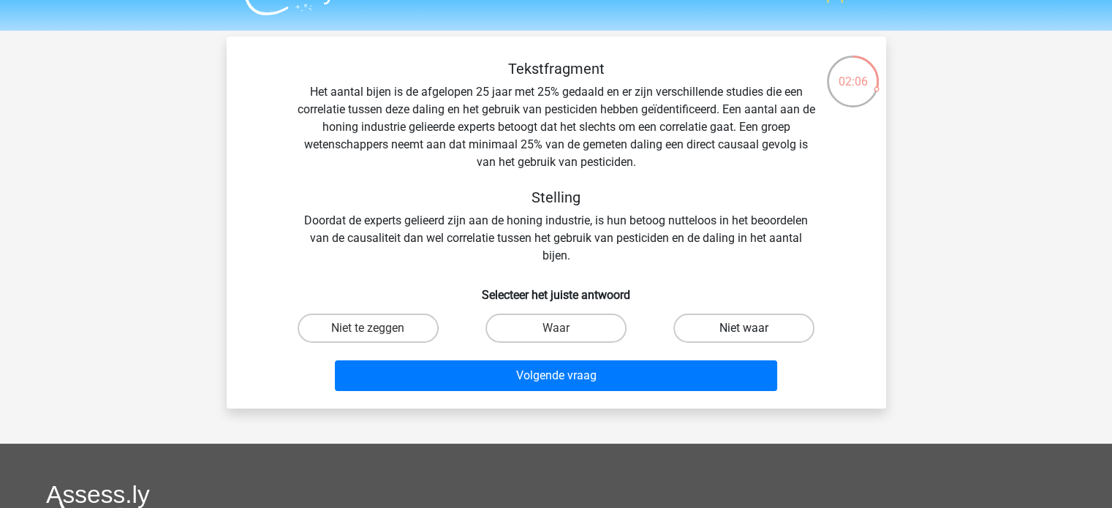
click at [725, 321] on label "Niet waar" at bounding box center [743, 328] width 141 height 29
click at [744, 328] on input "Niet waar" at bounding box center [749, 333] width 10 height 10
radio input "true"
click at [680, 391] on div "Volgende vraag" at bounding box center [556, 378] width 564 height 37
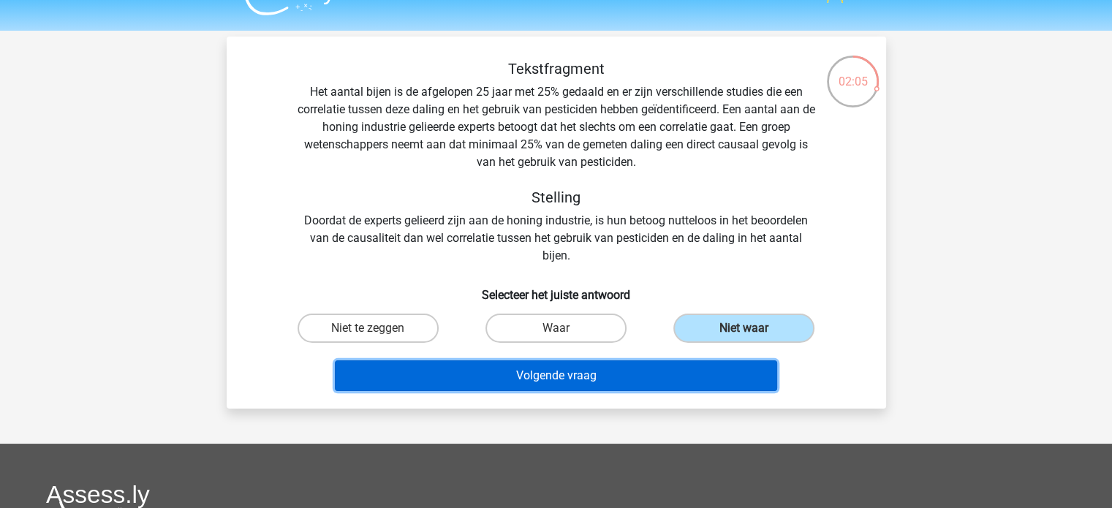
click at [684, 376] on button "Volgende vraag" at bounding box center [556, 375] width 442 height 31
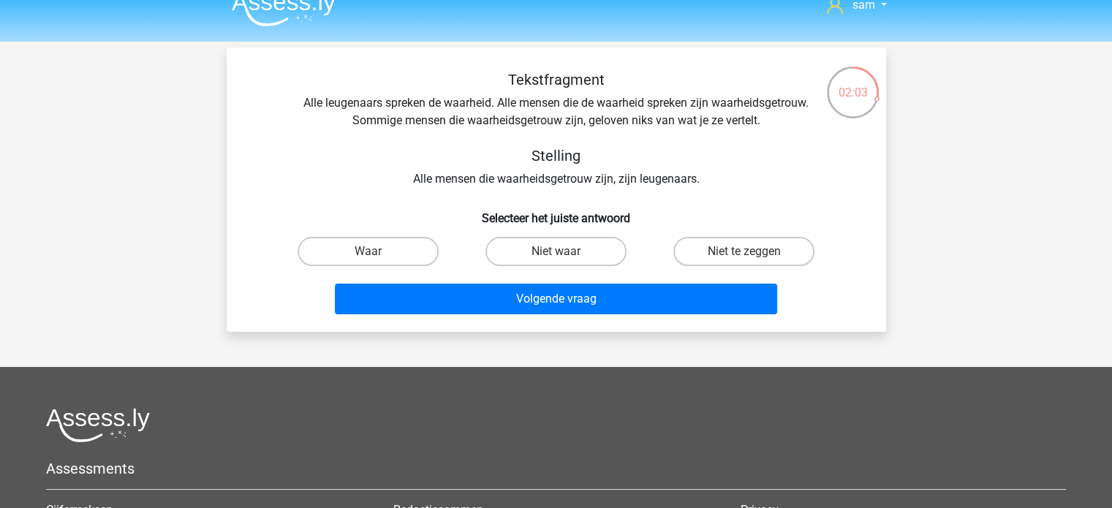
scroll to position [18, 0]
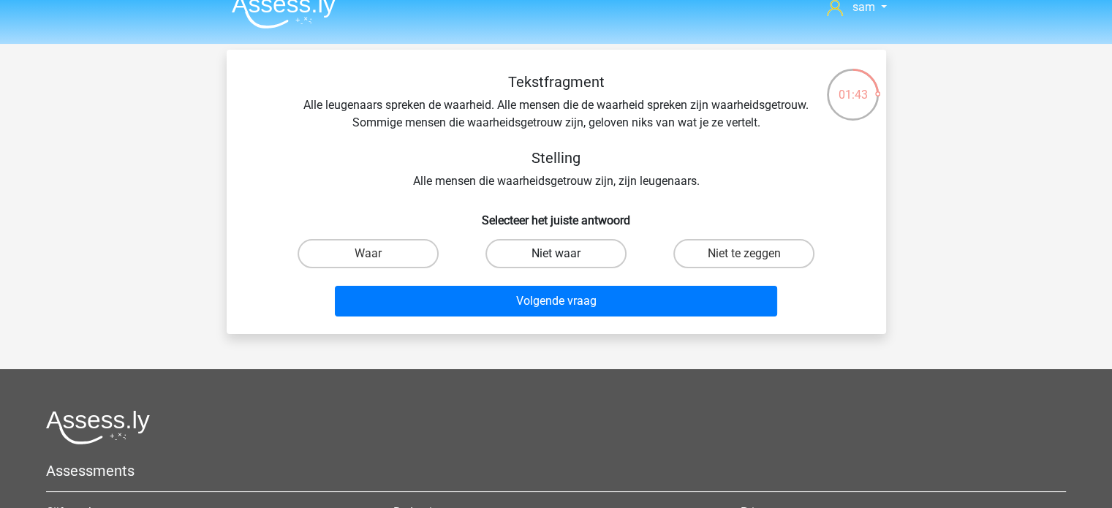
click at [594, 252] on label "Niet waar" at bounding box center [555, 253] width 141 height 29
click at [565, 254] on input "Niet waar" at bounding box center [561, 259] width 10 height 10
radio input "true"
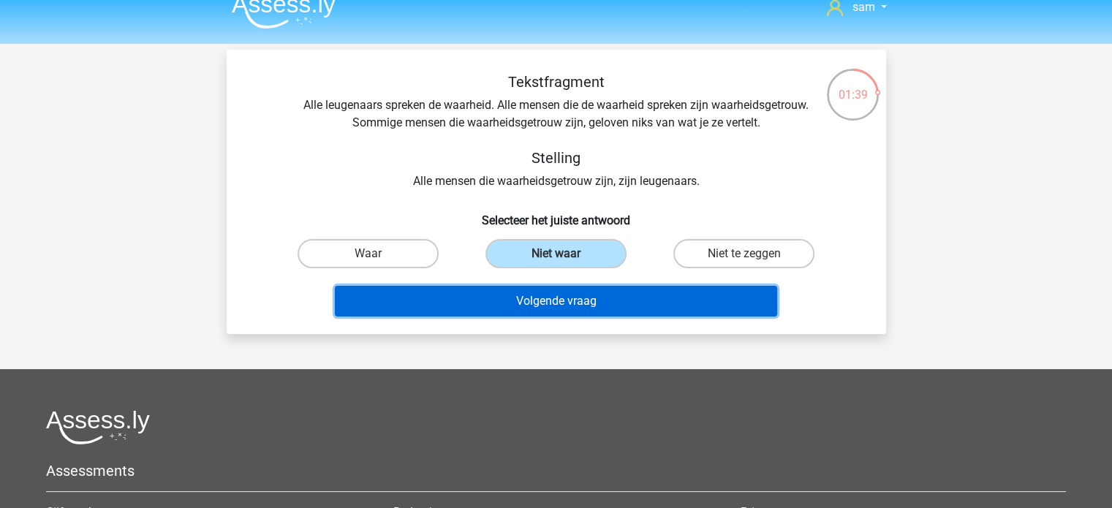
click at [599, 308] on button "Volgende vraag" at bounding box center [556, 301] width 442 height 31
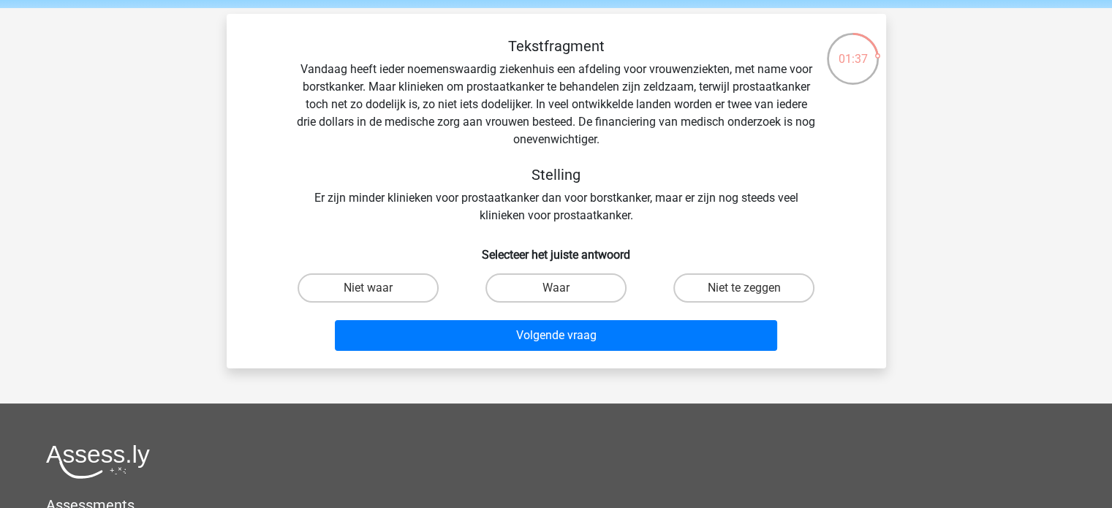
scroll to position [53, 0]
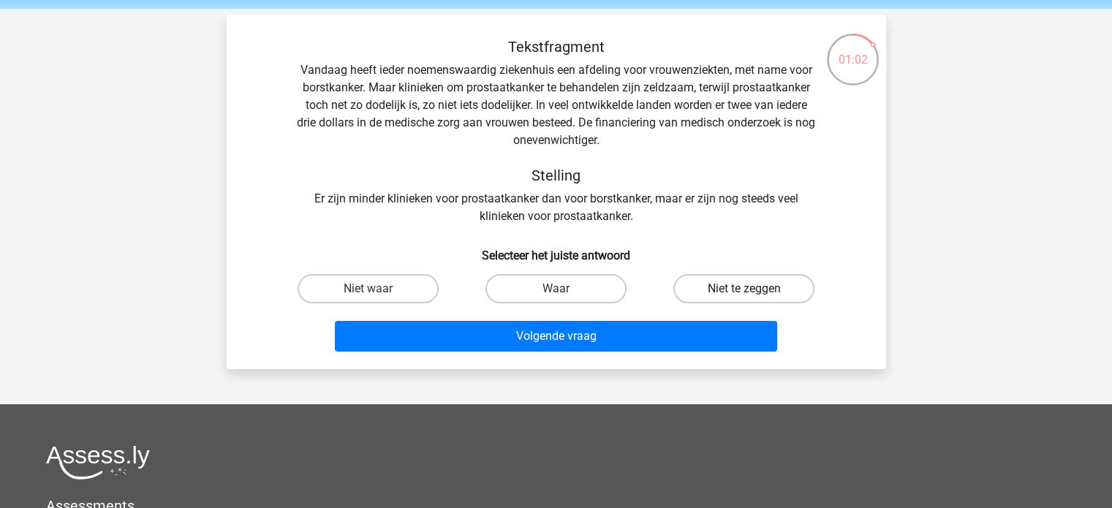
click at [767, 290] on label "Niet te zeggen" at bounding box center [743, 288] width 141 height 29
click at [754, 290] on input "Niet te zeggen" at bounding box center [749, 294] width 10 height 10
radio input "true"
click at [397, 292] on label "Niet waar" at bounding box center [368, 288] width 141 height 29
click at [377, 292] on input "Niet waar" at bounding box center [373, 294] width 10 height 10
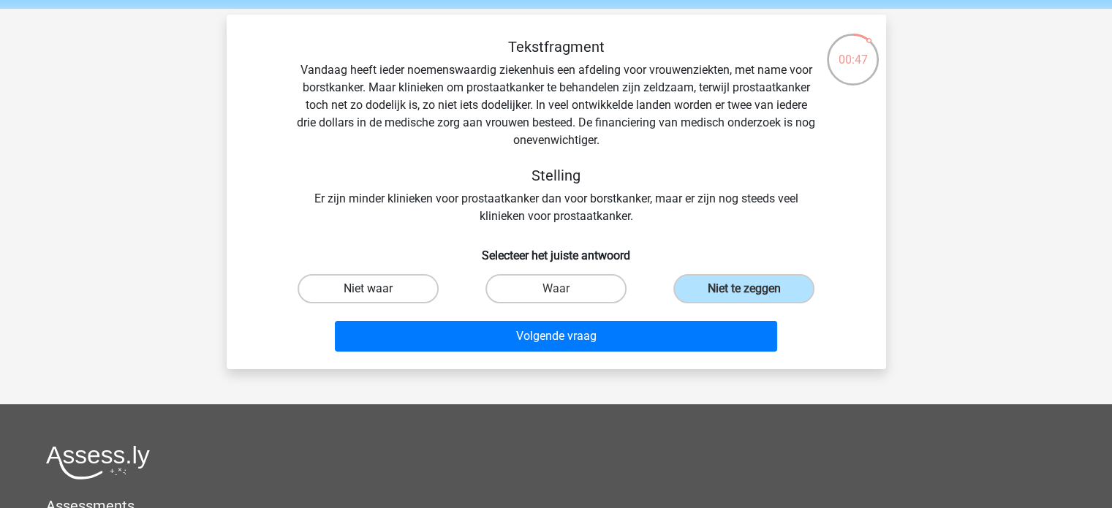
radio input "true"
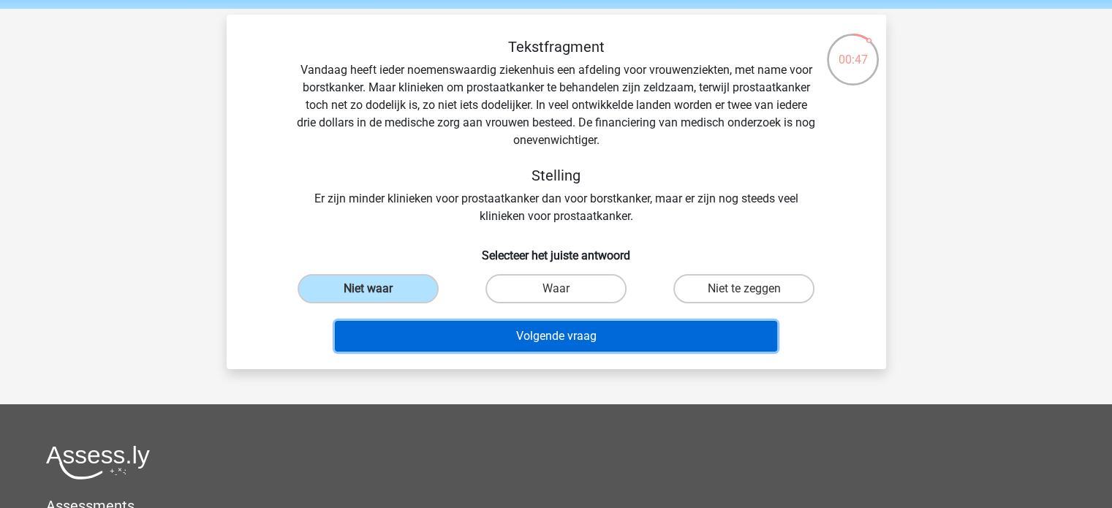
click at [447, 330] on button "Volgende vraag" at bounding box center [556, 336] width 442 height 31
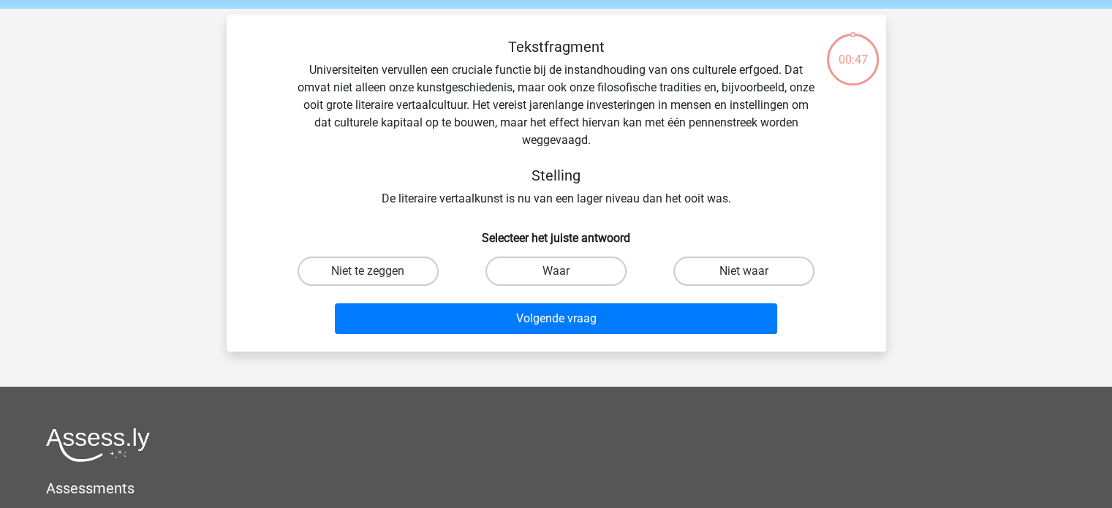
scroll to position [67, 0]
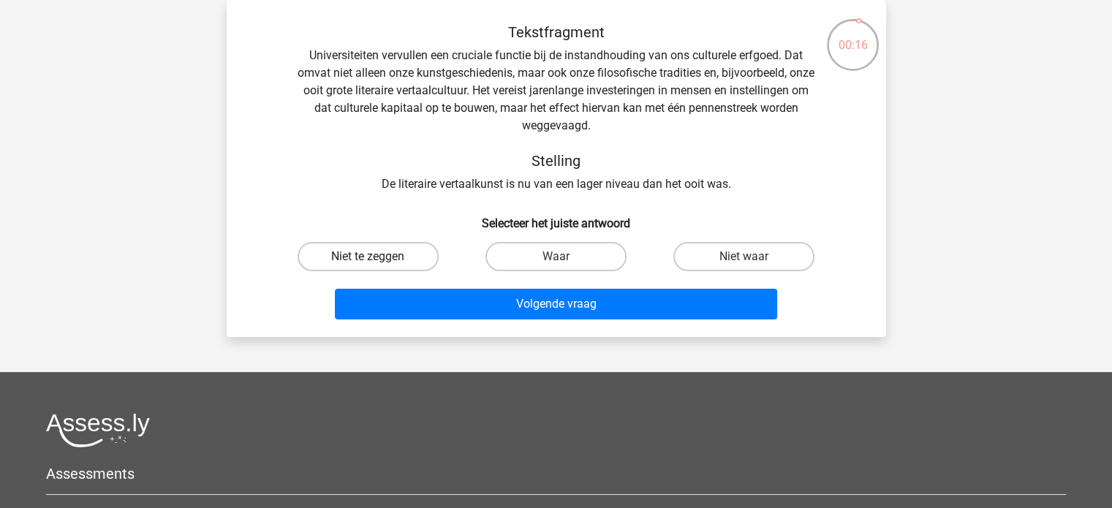
click at [332, 245] on label "Niet te zeggen" at bounding box center [368, 256] width 141 height 29
click at [368, 257] on input "Niet te zeggen" at bounding box center [373, 262] width 10 height 10
radio input "true"
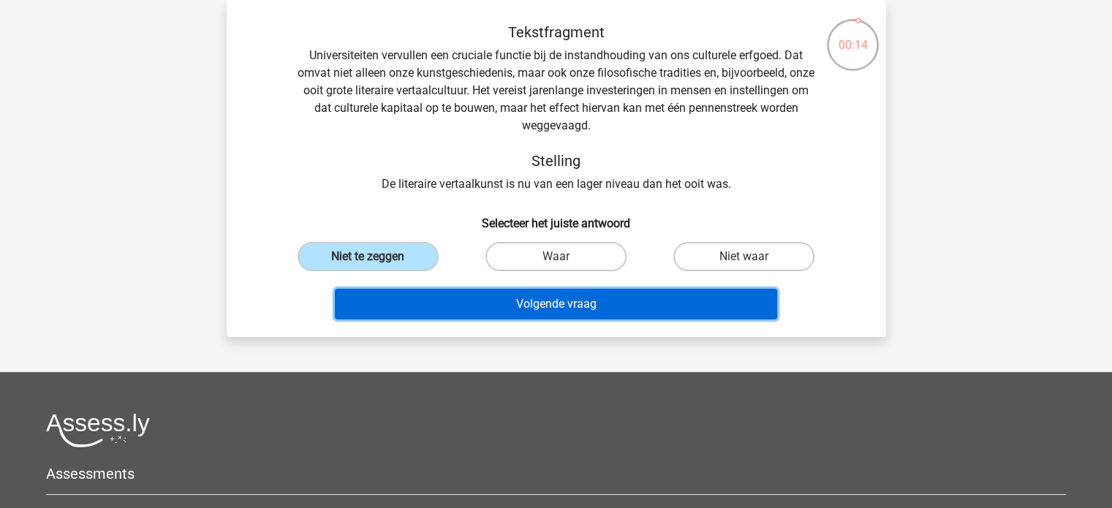
click at [447, 315] on button "Volgende vraag" at bounding box center [556, 304] width 442 height 31
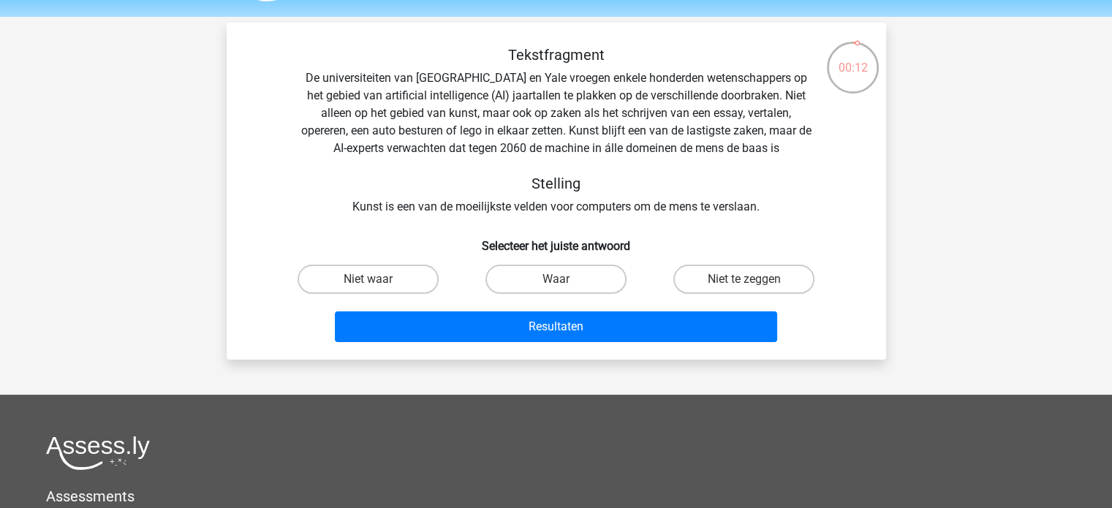
scroll to position [44, 0]
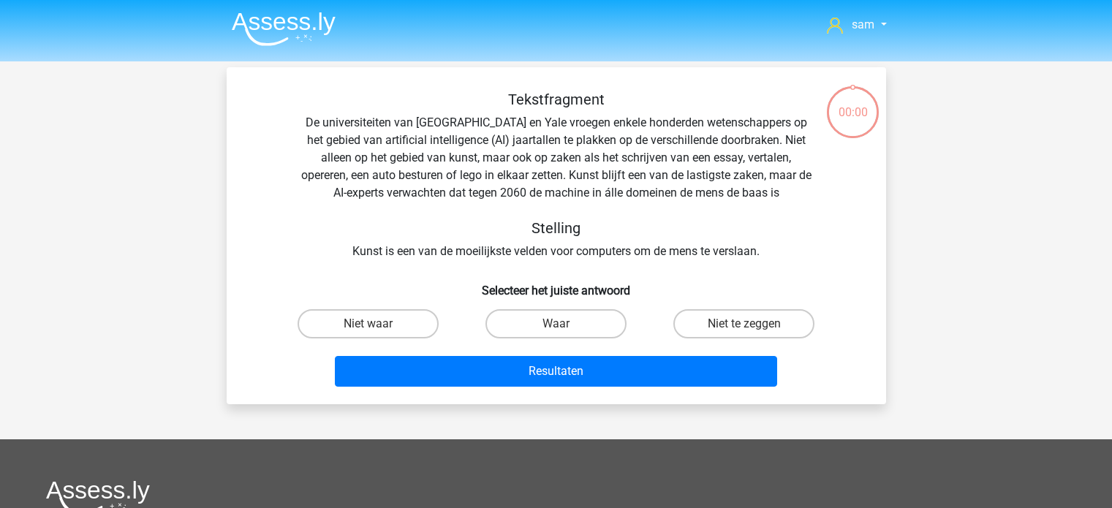
scroll to position [44, 0]
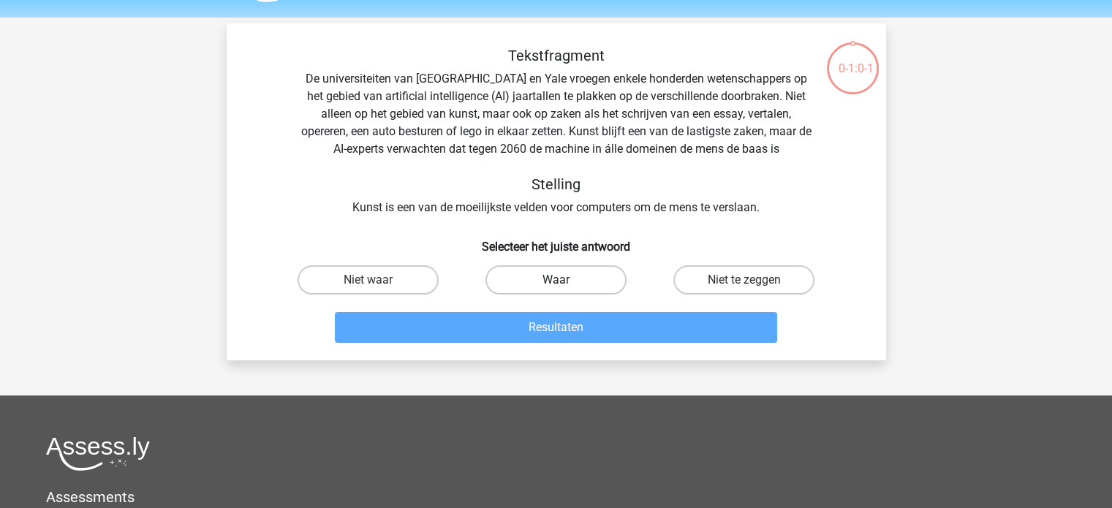
click at [550, 279] on label "Waar" at bounding box center [555, 279] width 141 height 29
click at [556, 280] on input "Waar" at bounding box center [561, 285] width 10 height 10
radio input "true"
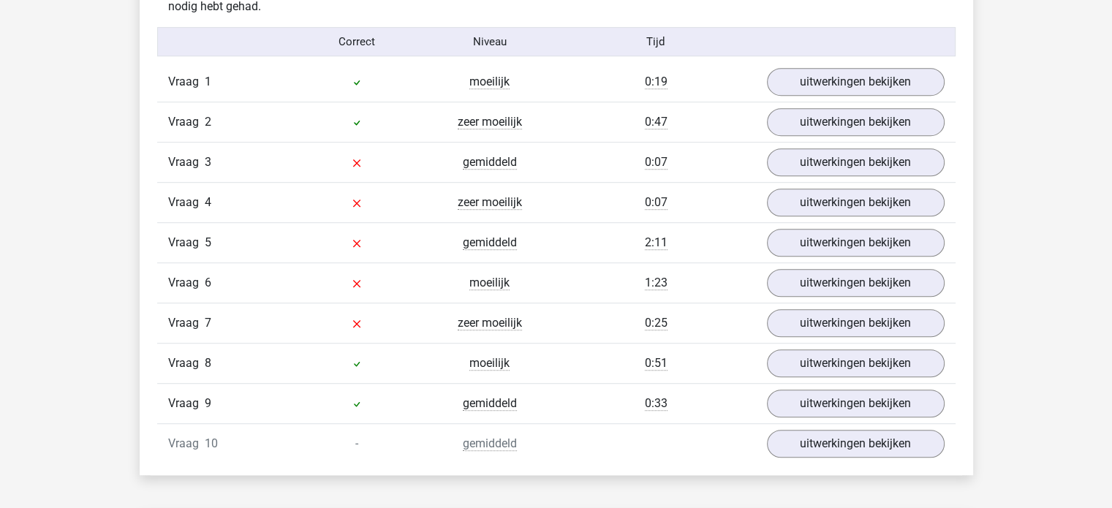
scroll to position [907, 0]
click at [858, 165] on link "uitwerkingen bekijken" at bounding box center [855, 164] width 204 height 32
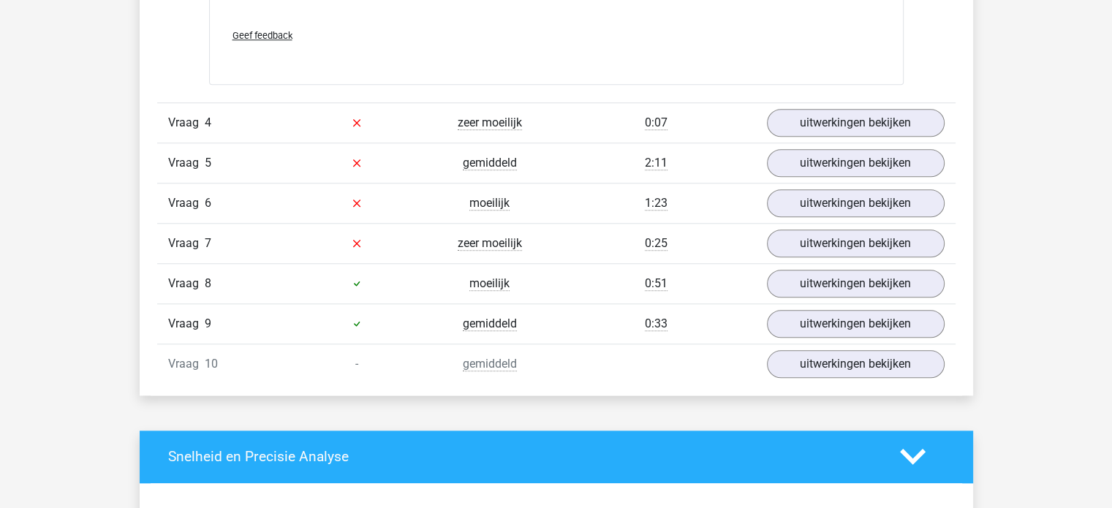
scroll to position [1385, 0]
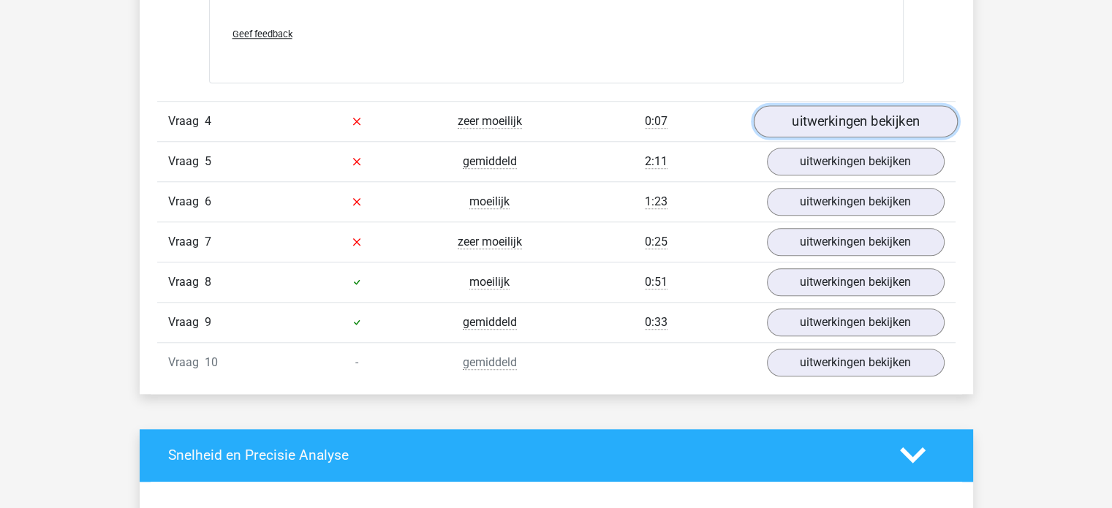
click at [842, 127] on link "uitwerkingen bekijken" at bounding box center [855, 121] width 204 height 32
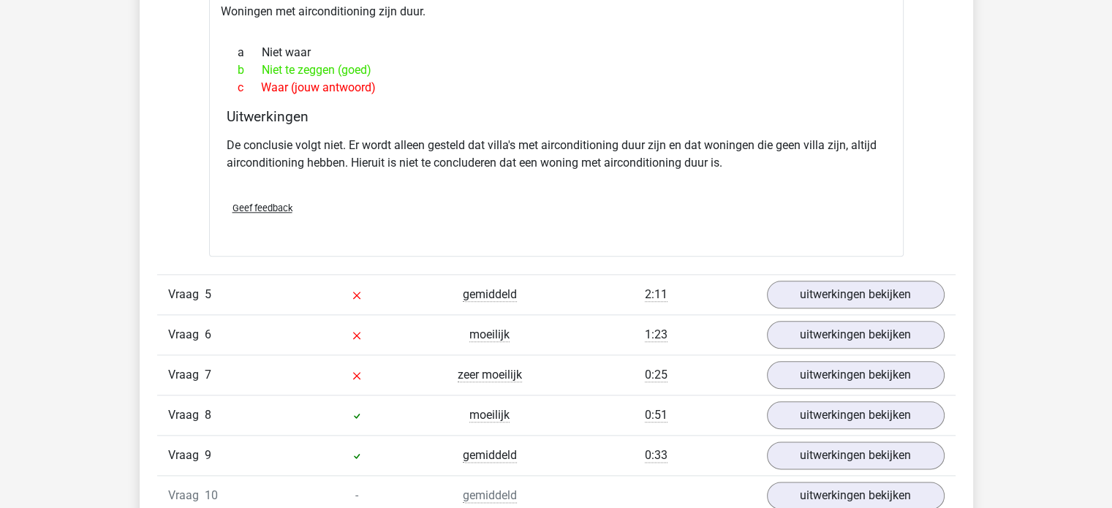
scroll to position [1658, 0]
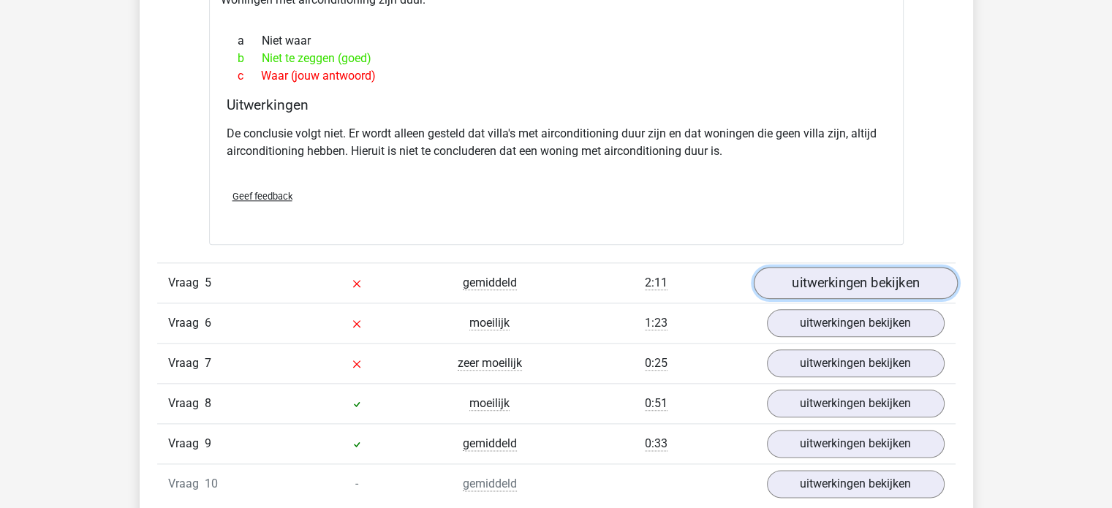
click at [799, 279] on link "uitwerkingen bekijken" at bounding box center [855, 283] width 204 height 32
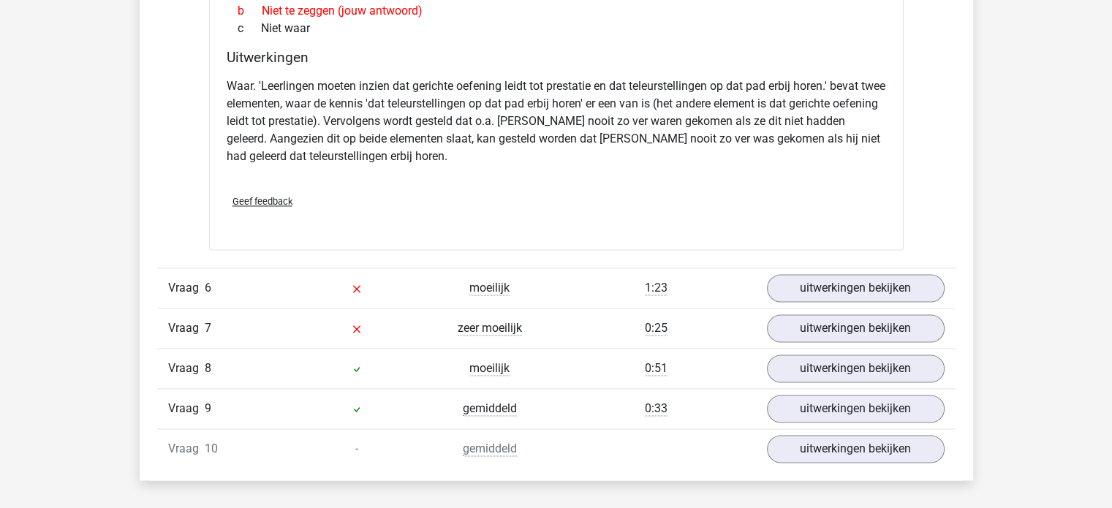
scroll to position [2222, 0]
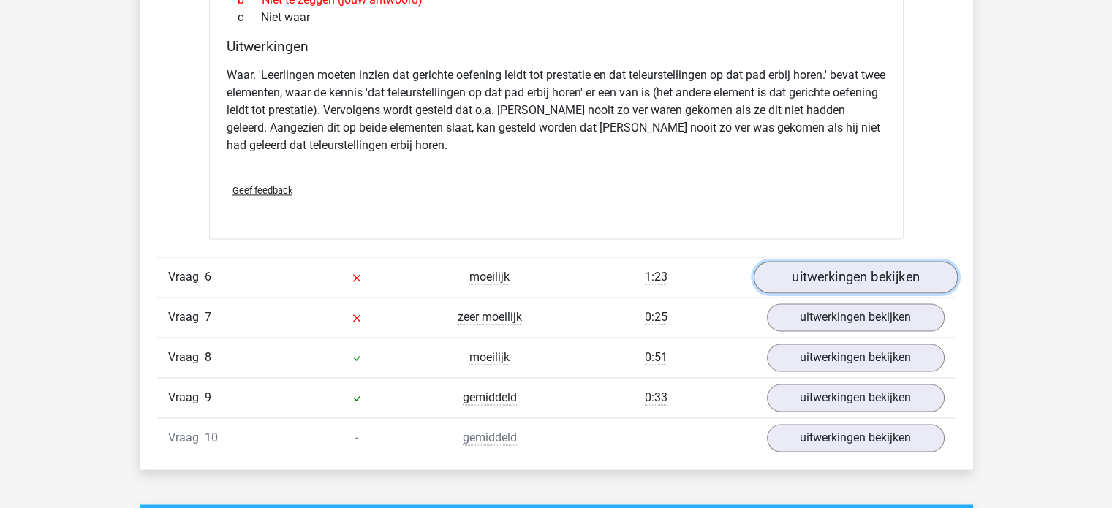
click at [831, 283] on link "uitwerkingen bekijken" at bounding box center [855, 277] width 204 height 32
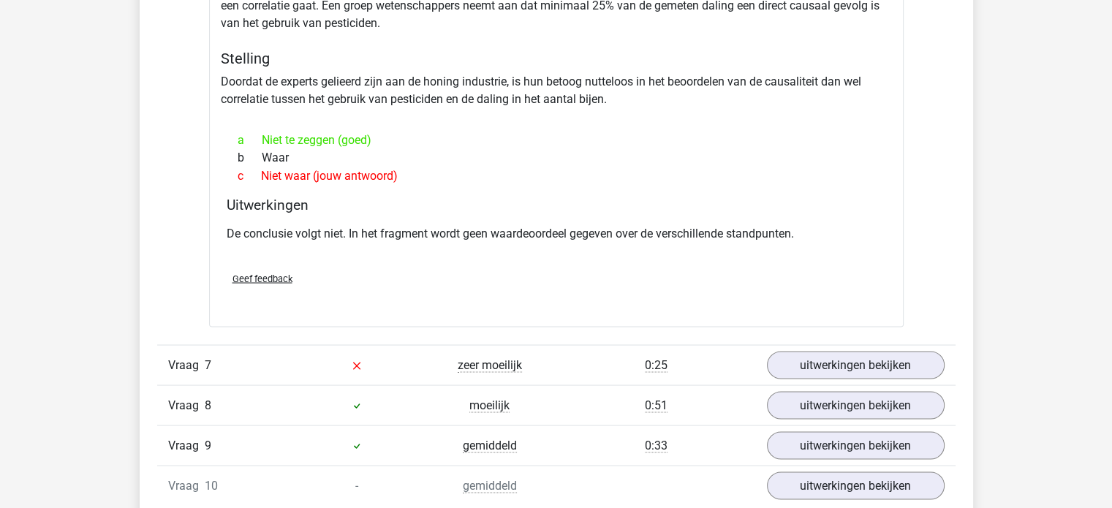
scroll to position [2605, 0]
click at [831, 358] on link "uitwerkingen bekijken" at bounding box center [855, 364] width 204 height 32
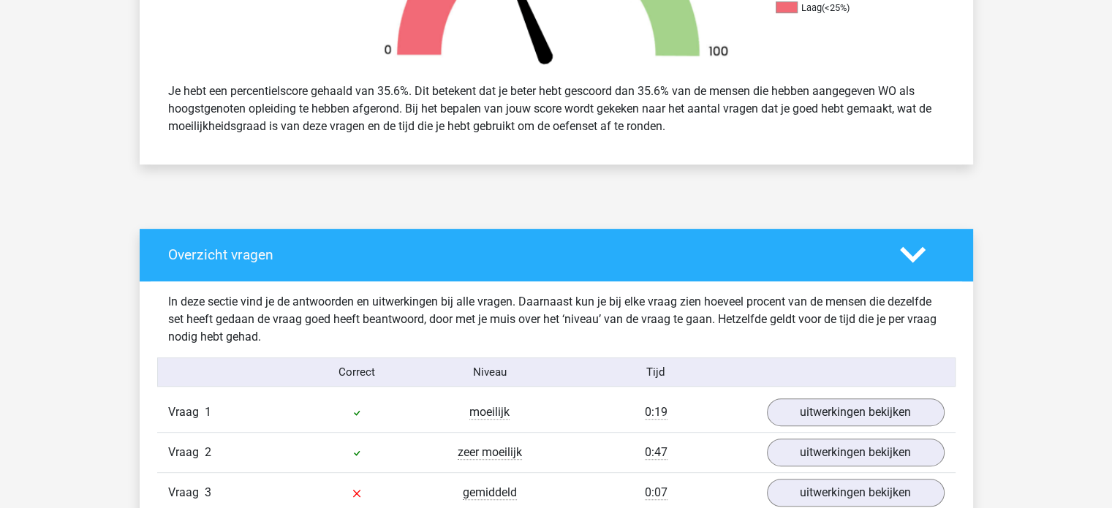
scroll to position [596, 0]
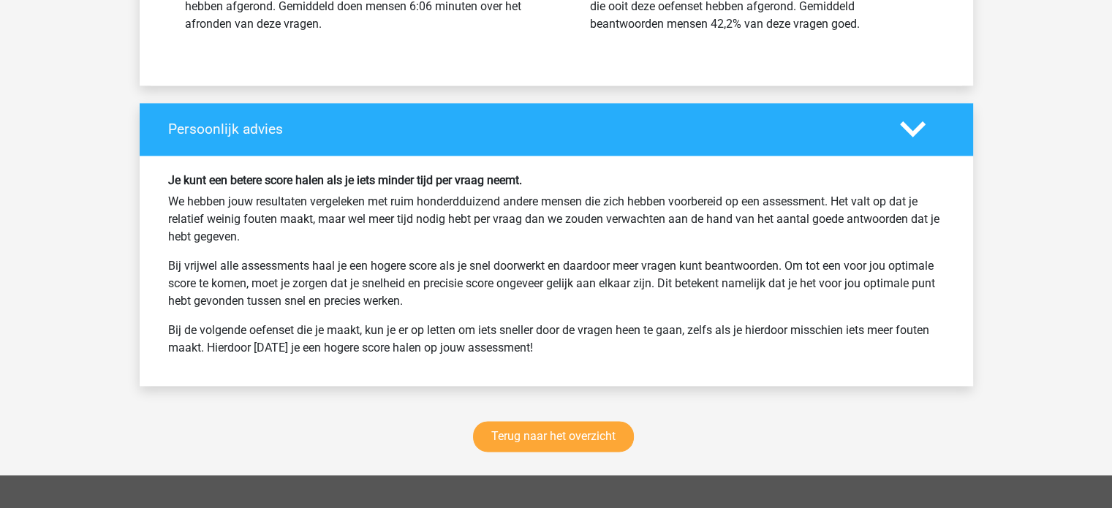
scroll to position [1825, 0]
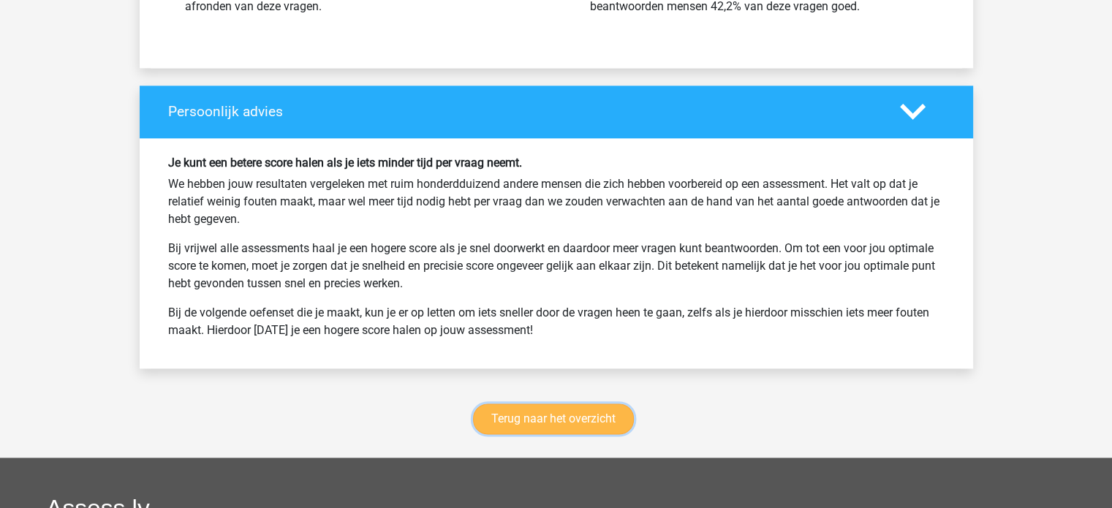
click at [551, 425] on link "Terug naar het overzicht" at bounding box center [553, 419] width 161 height 31
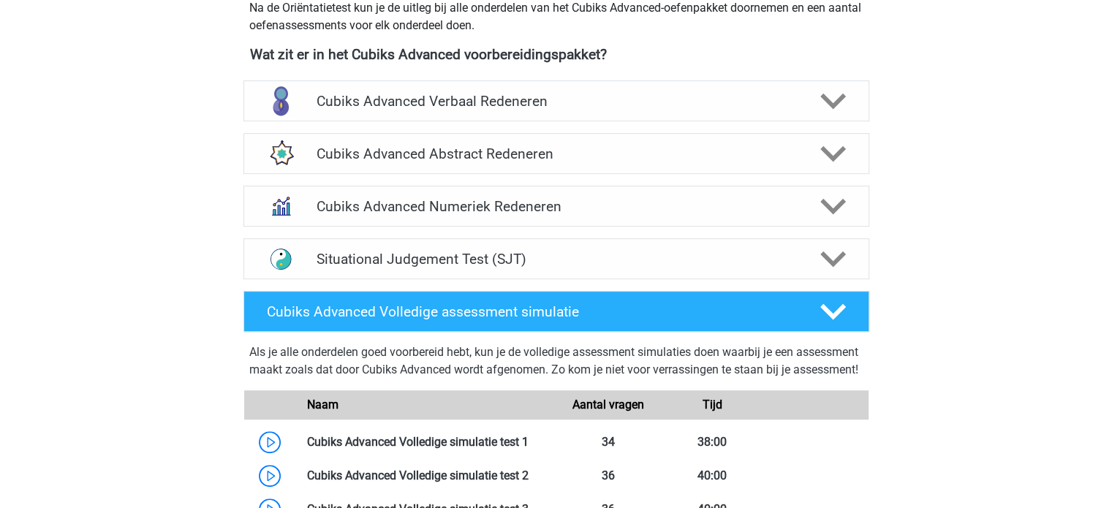
scroll to position [537, 0]
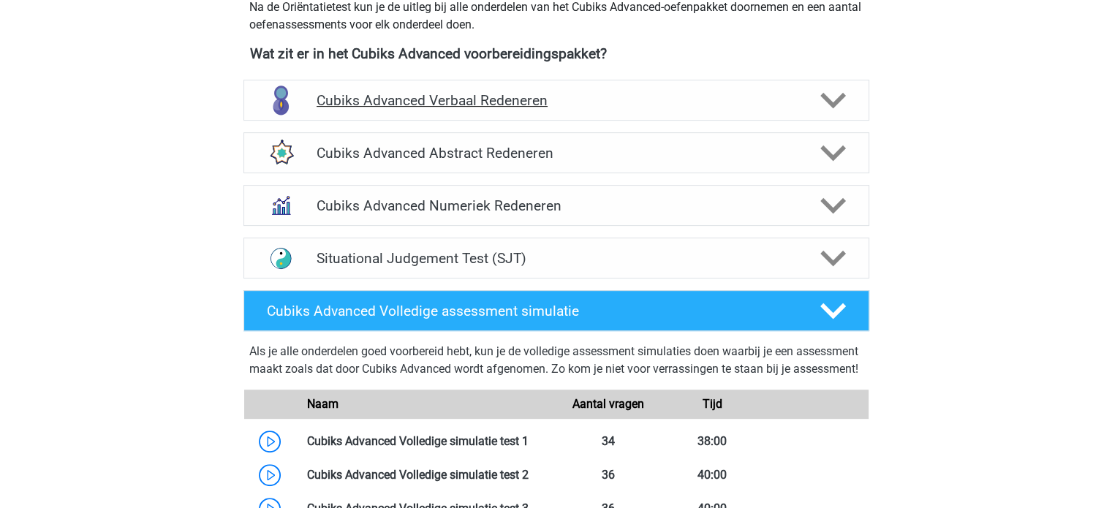
click at [606, 113] on div "Cubiks Advanced Verbaal Redeneren" at bounding box center [556, 100] width 626 height 41
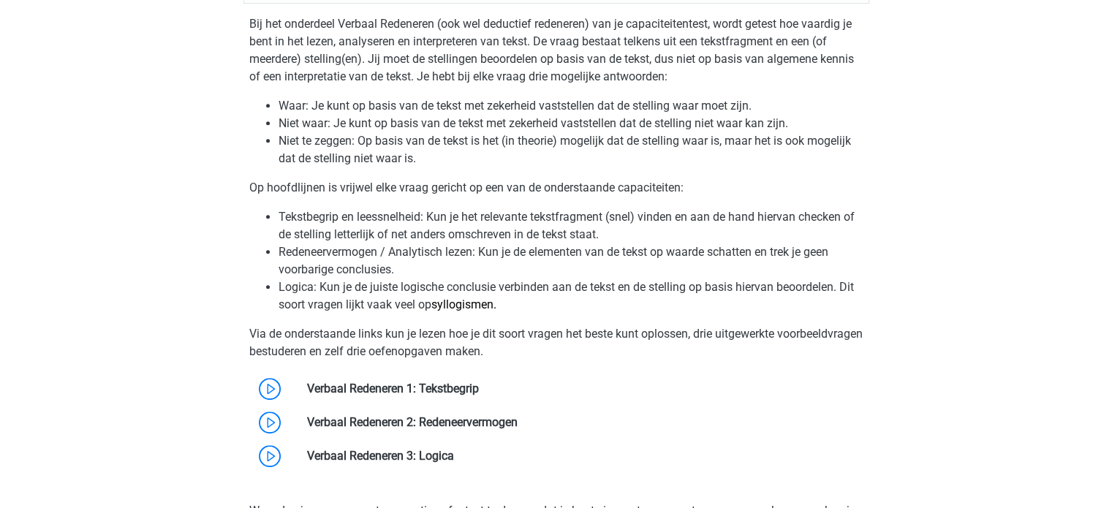
scroll to position [655, 0]
click at [461, 305] on link "syllogismen." at bounding box center [463, 304] width 65 height 14
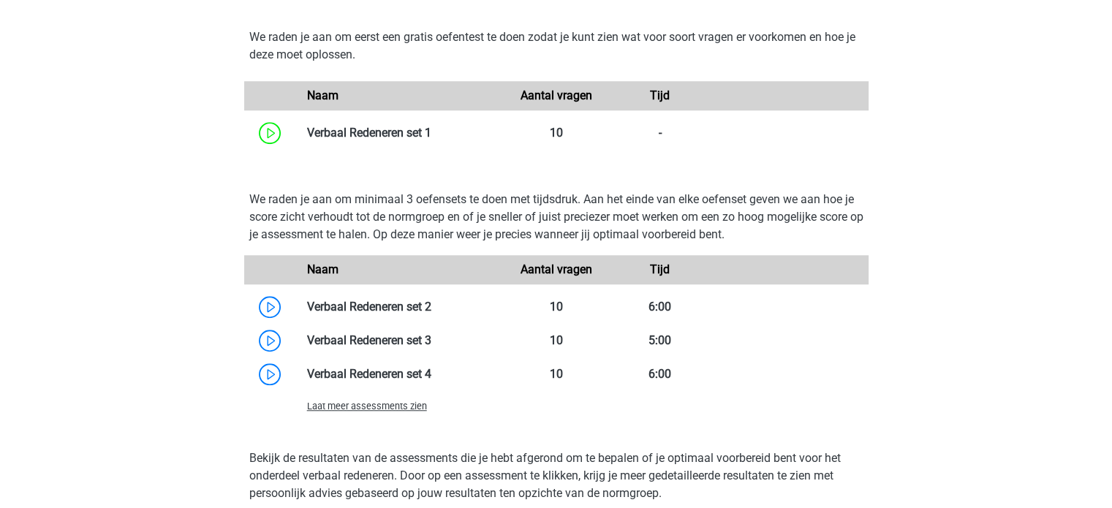
scroll to position [1221, 0]
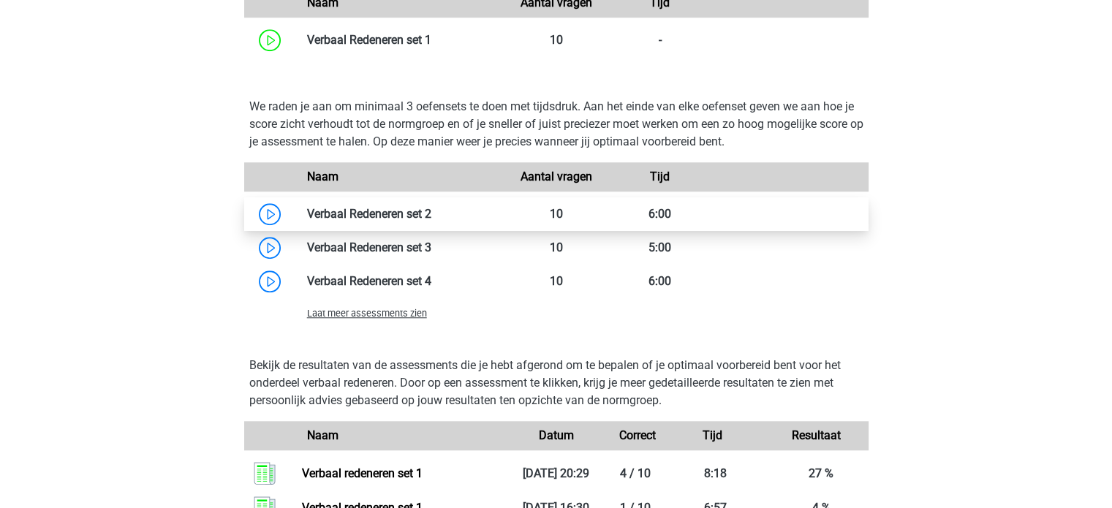
click at [431, 217] on link at bounding box center [431, 214] width 0 height 14
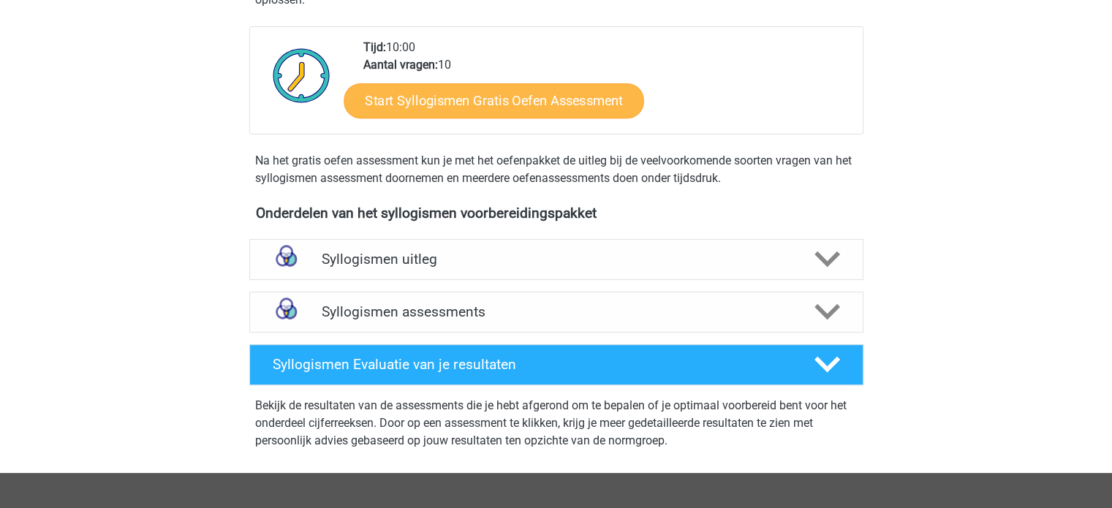
scroll to position [338, 0]
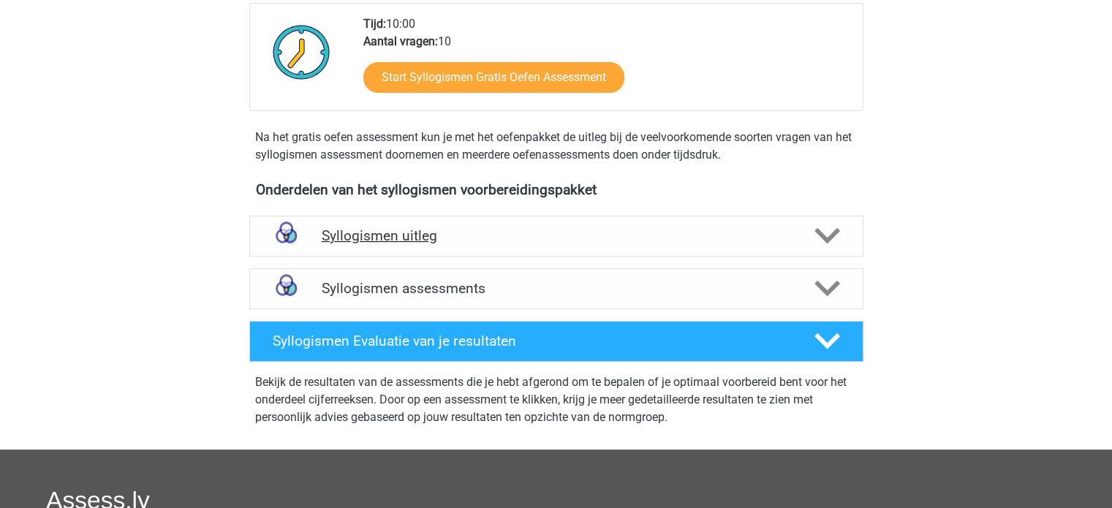
click at [529, 253] on div "Syllogismen uitleg" at bounding box center [556, 236] width 614 height 41
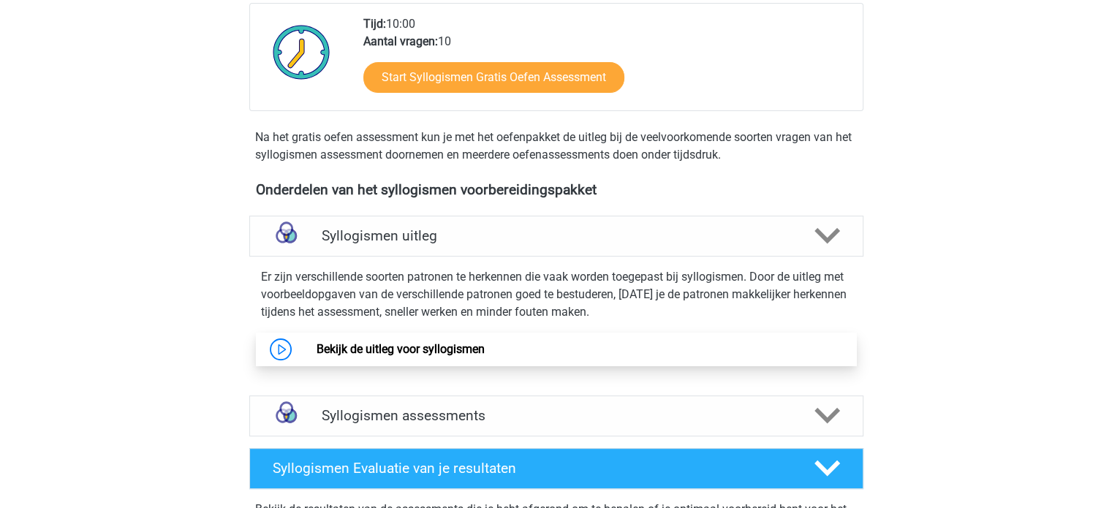
click at [485, 356] on link "Bekijk de uitleg voor syllogismen" at bounding box center [401, 349] width 168 height 14
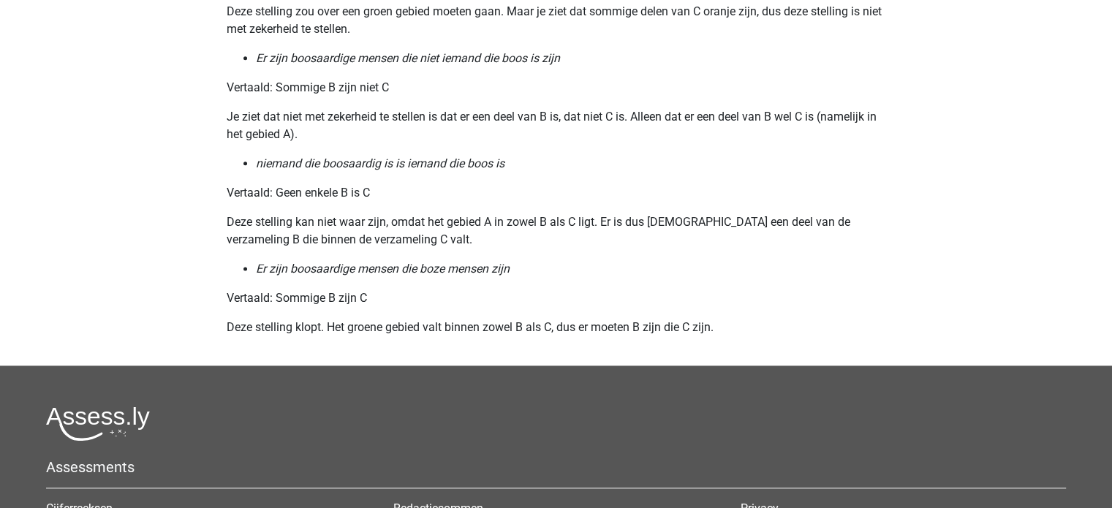
scroll to position [1800, 0]
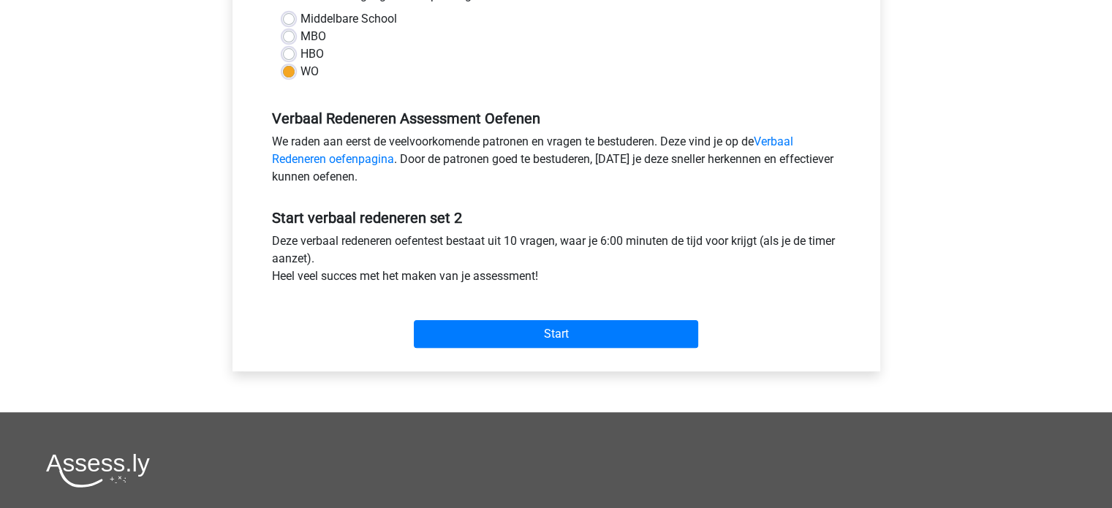
scroll to position [359, 0]
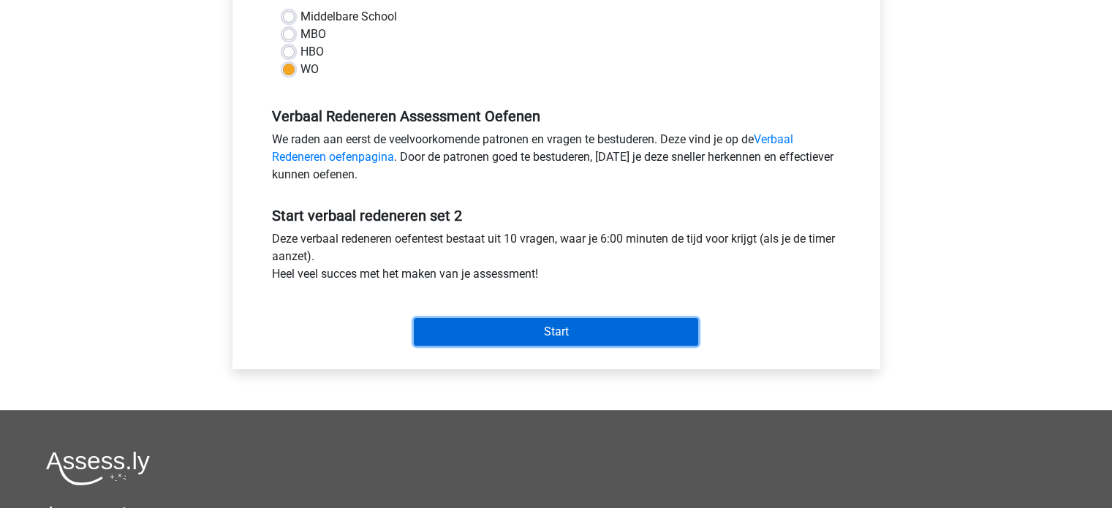
click at [579, 325] on input "Start" at bounding box center [556, 332] width 284 height 28
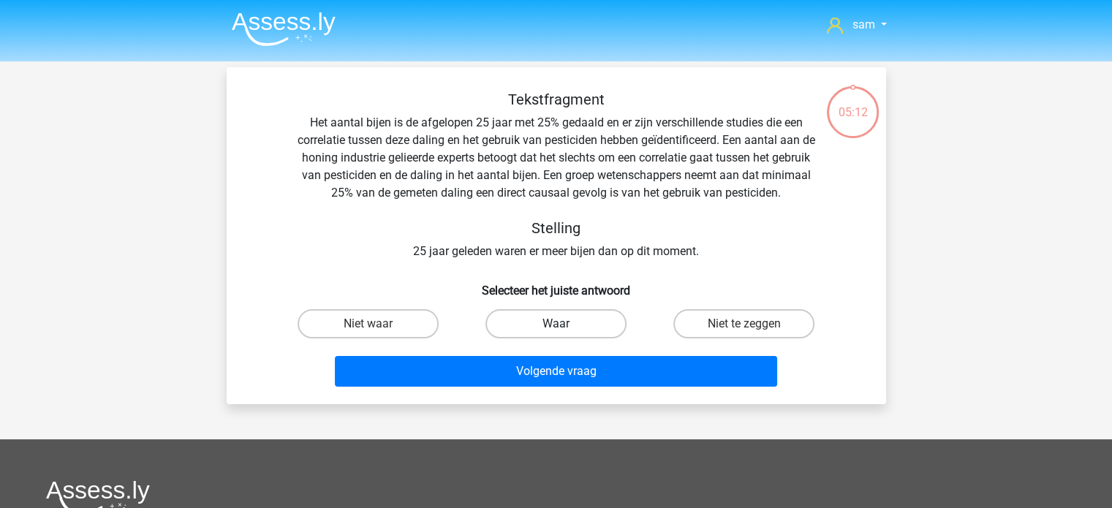
click at [542, 324] on label "Waar" at bounding box center [555, 323] width 141 height 29
click at [556, 324] on input "Waar" at bounding box center [561, 329] width 10 height 10
radio input "true"
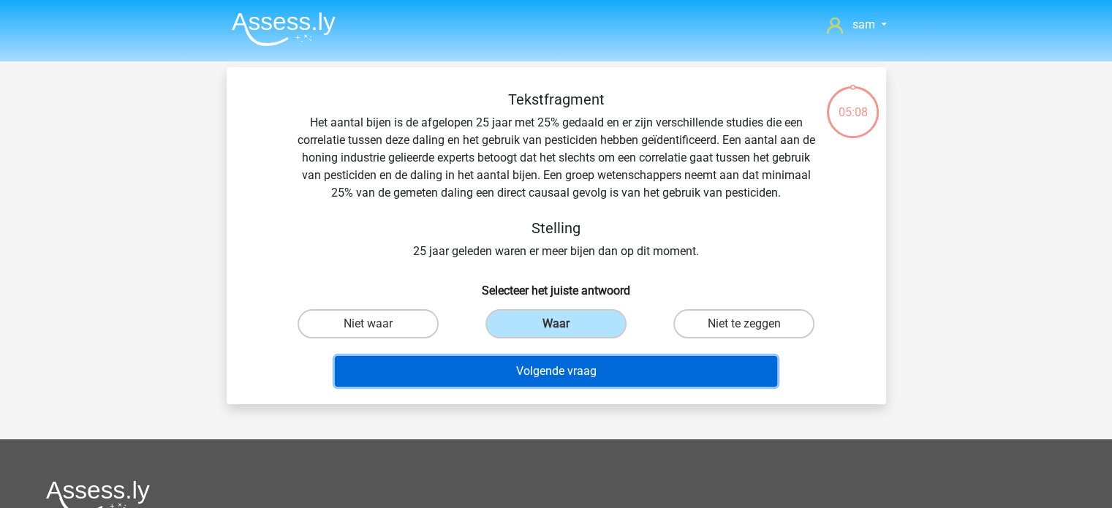
click at [559, 371] on button "Volgende vraag" at bounding box center [556, 371] width 442 height 31
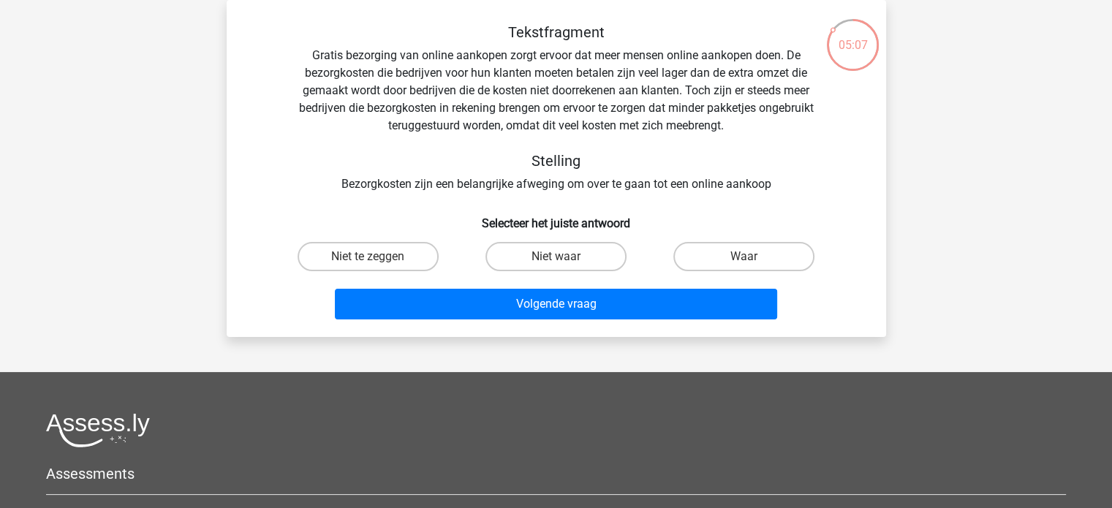
scroll to position [31, 0]
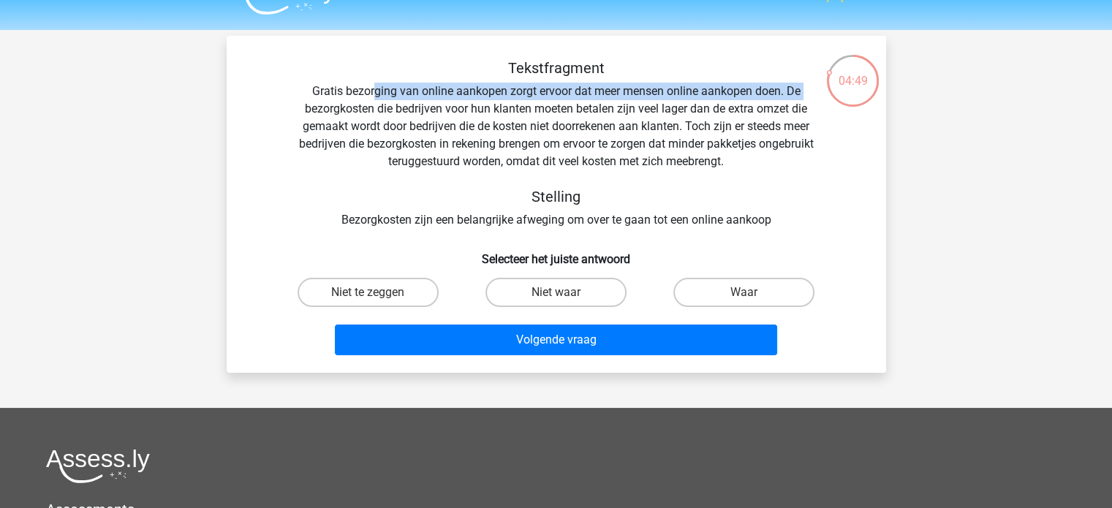
drag, startPoint x: 288, startPoint y: 110, endPoint x: 372, endPoint y: 99, distance: 84.9
click at [372, 99] on div "Tekstfragment Gratis bezorging van online aankopen zorgt ervoor dat meer mensen…" at bounding box center [556, 144] width 613 height 170
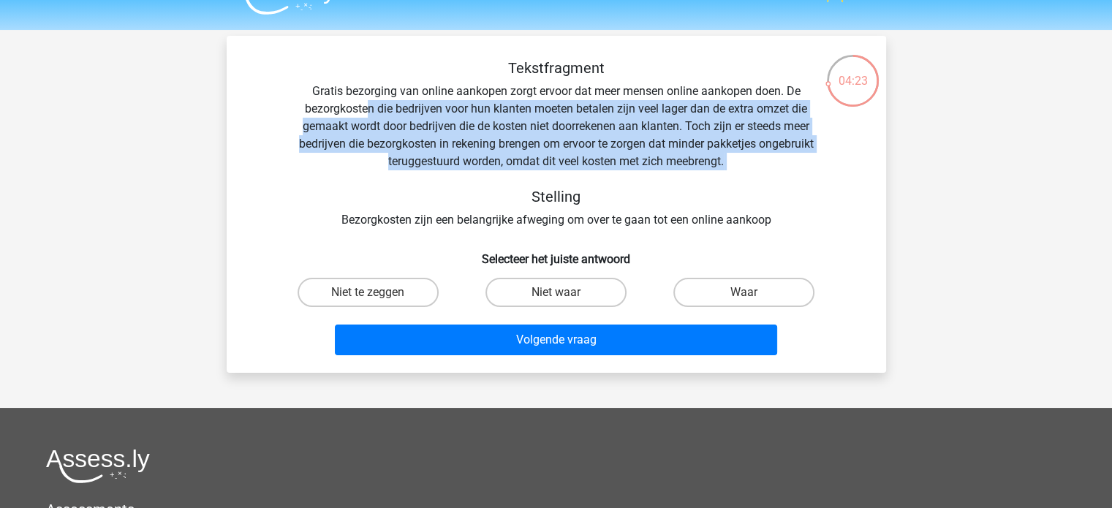
drag, startPoint x: 368, startPoint y: 107, endPoint x: 369, endPoint y: 175, distance: 68.7
click at [369, 175] on div "Tekstfragment Gratis bezorging van online aankopen zorgt ervoor dat meer mensen…" at bounding box center [556, 144] width 613 height 170
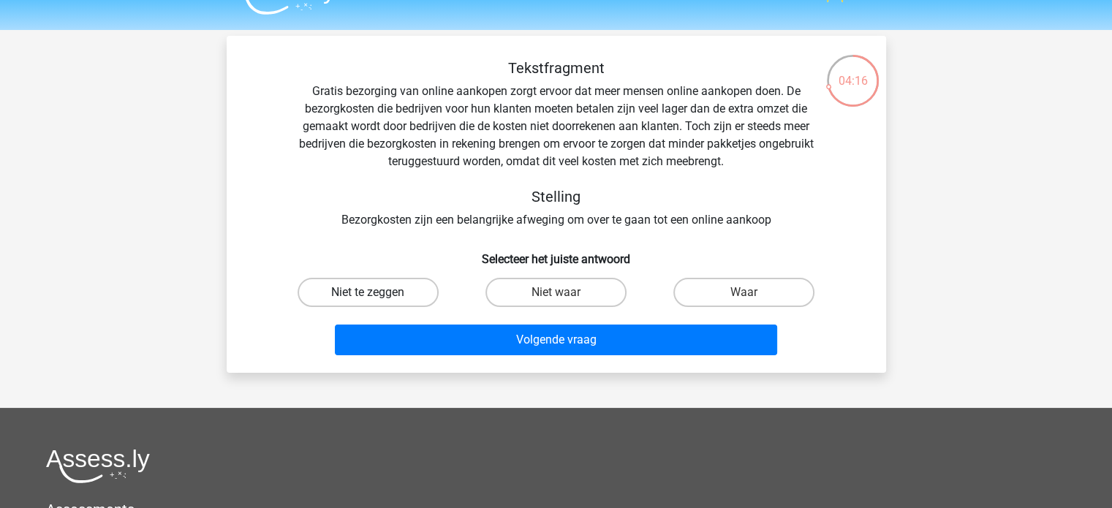
click at [404, 297] on label "Niet te zeggen" at bounding box center [368, 292] width 141 height 29
click at [377, 297] on input "Niet te zeggen" at bounding box center [373, 297] width 10 height 10
radio input "true"
click at [695, 284] on label "Waar" at bounding box center [743, 292] width 141 height 29
click at [744, 292] on input "Waar" at bounding box center [749, 297] width 10 height 10
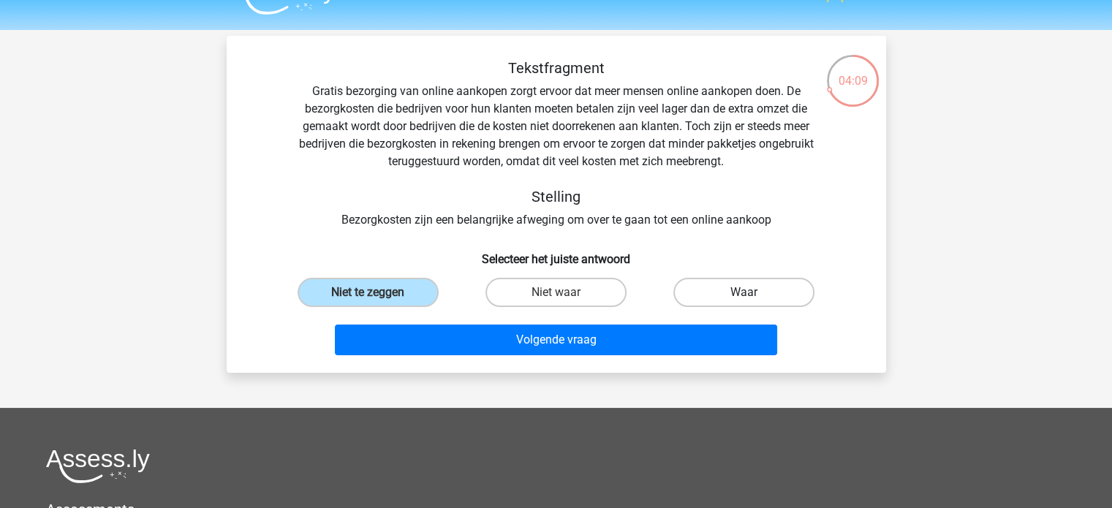
radio input "true"
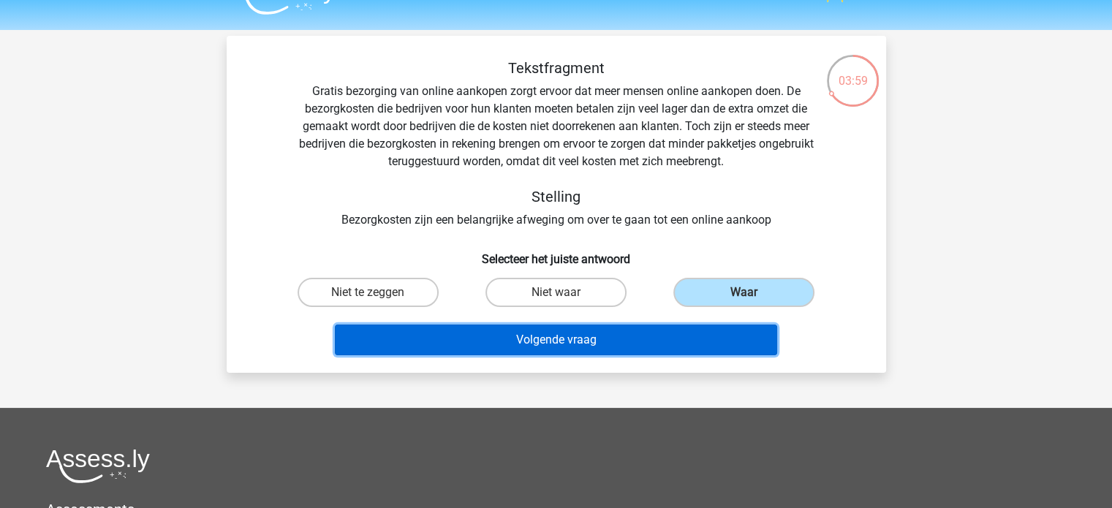
click at [610, 341] on button "Volgende vraag" at bounding box center [556, 340] width 442 height 31
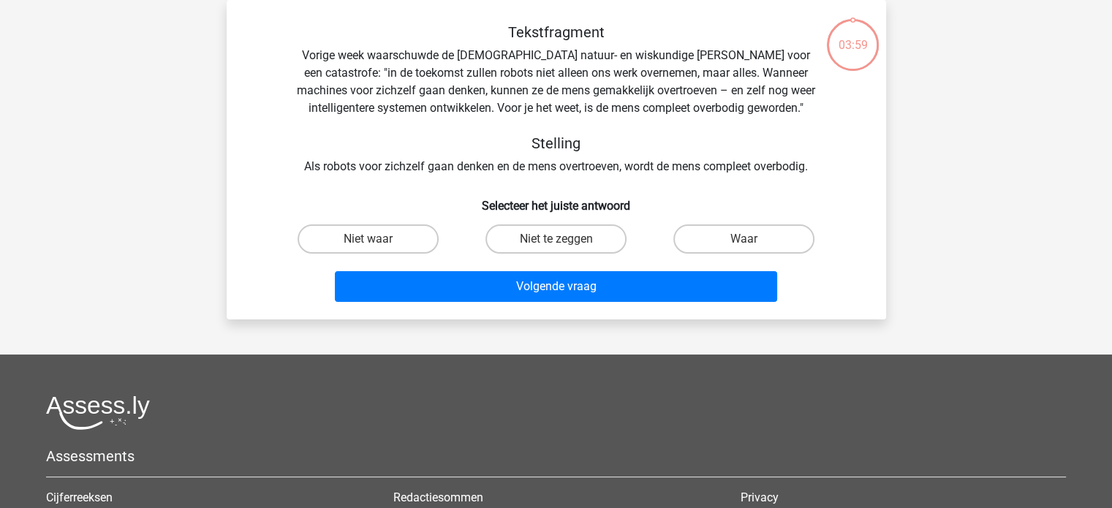
scroll to position [38, 0]
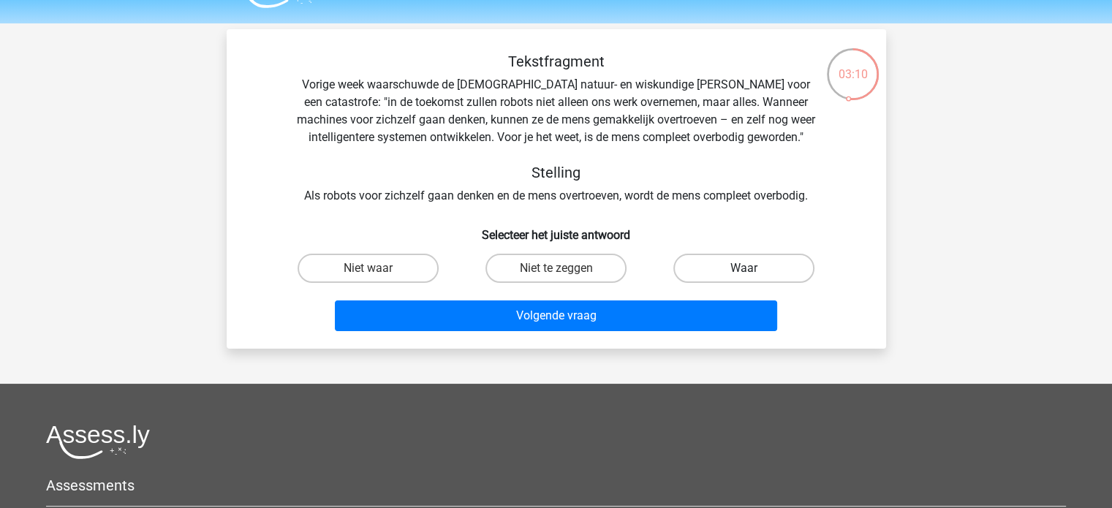
click at [739, 268] on label "Waar" at bounding box center [743, 268] width 141 height 29
click at [744, 268] on input "Waar" at bounding box center [749, 273] width 10 height 10
radio input "true"
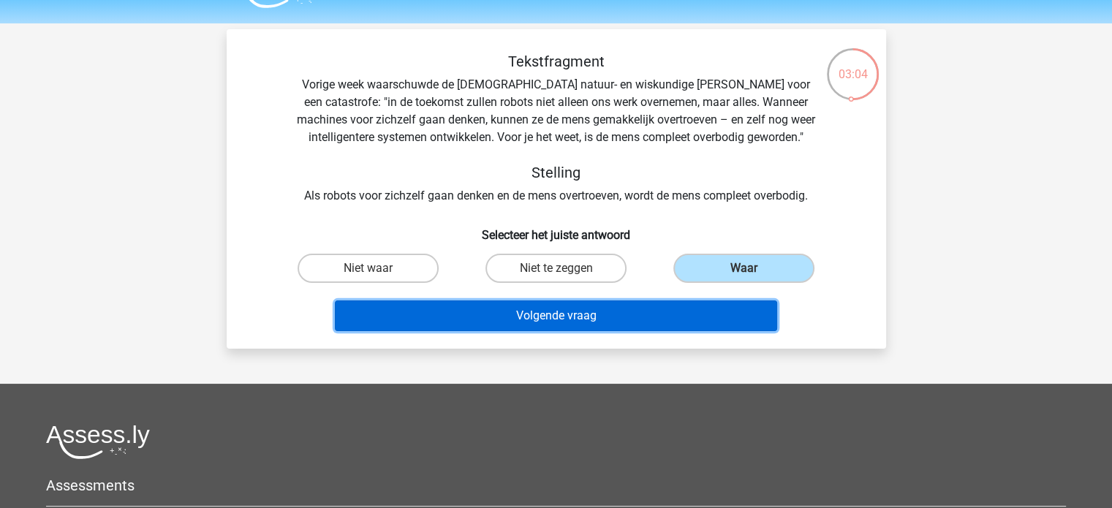
click at [618, 323] on button "Volgende vraag" at bounding box center [556, 315] width 442 height 31
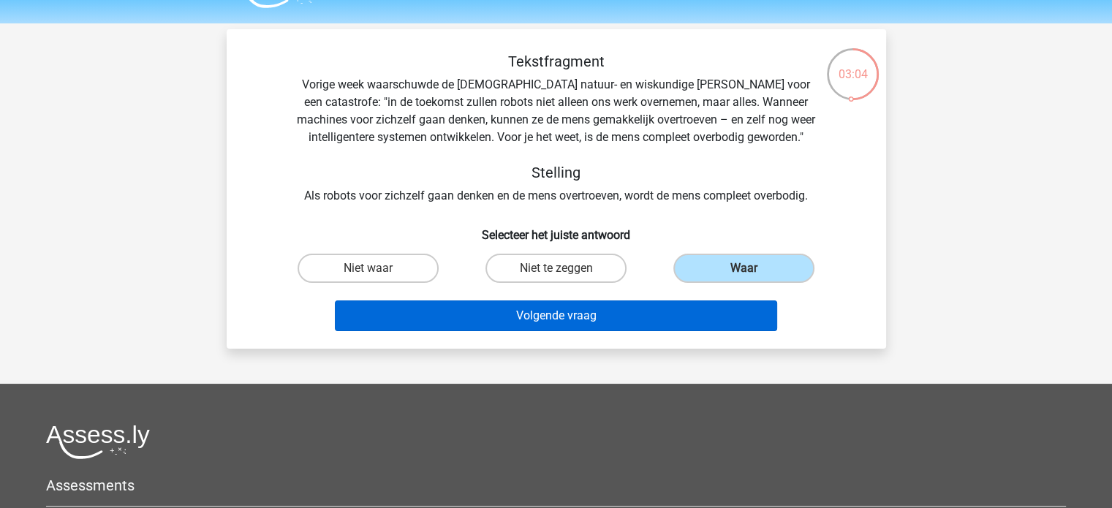
scroll to position [67, 0]
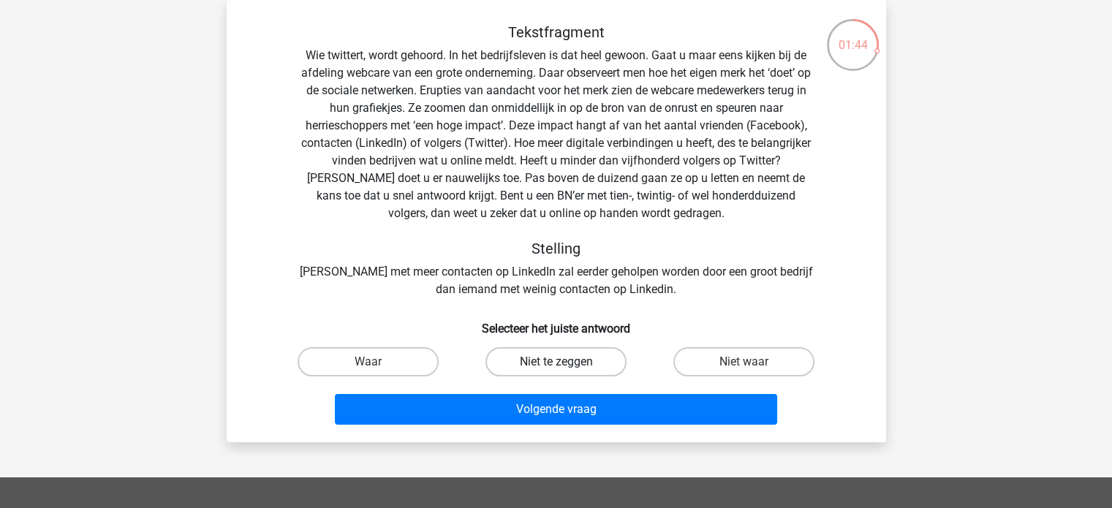
click at [575, 353] on label "Niet te zeggen" at bounding box center [555, 361] width 141 height 29
click at [565, 362] on input "Niet te zeggen" at bounding box center [561, 367] width 10 height 10
radio input "true"
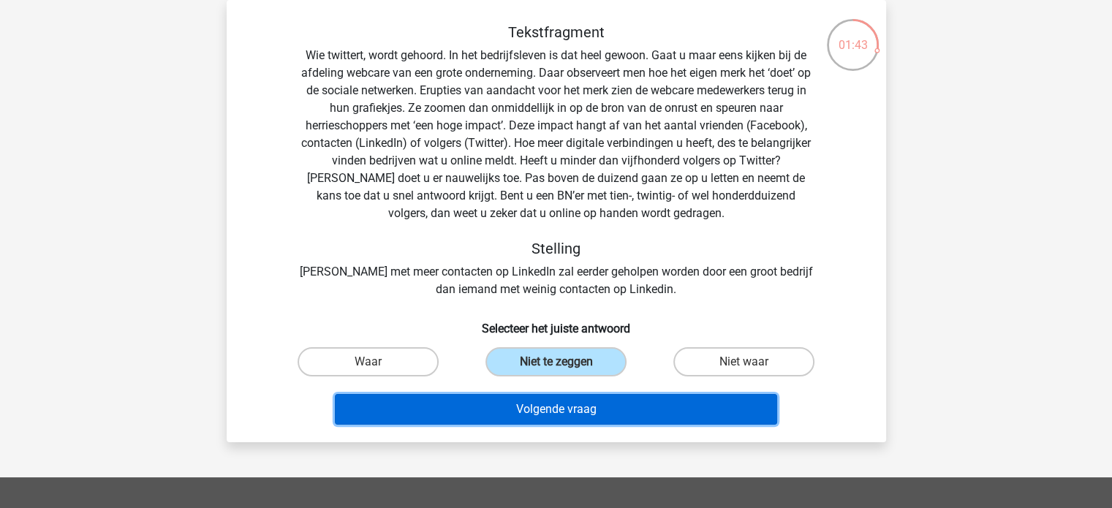
click at [579, 404] on button "Volgende vraag" at bounding box center [556, 409] width 442 height 31
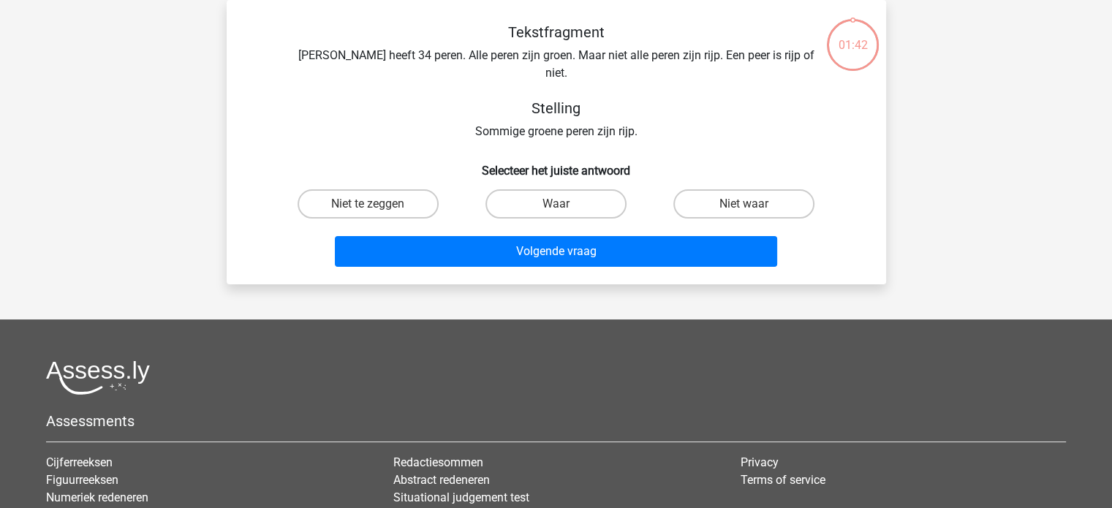
scroll to position [0, 0]
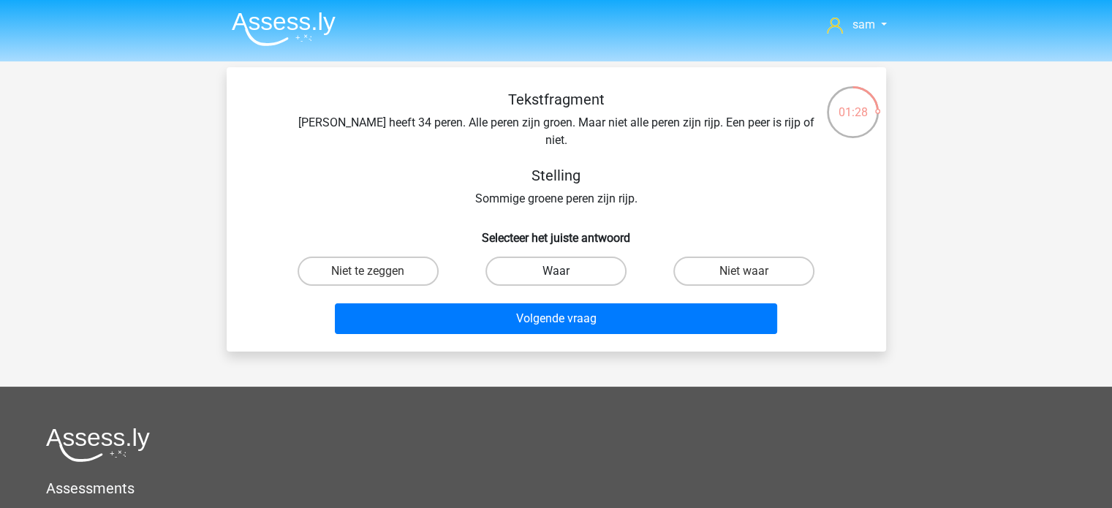
click at [518, 262] on label "Waar" at bounding box center [555, 271] width 141 height 29
click at [556, 271] on input "Waar" at bounding box center [561, 276] width 10 height 10
radio input "true"
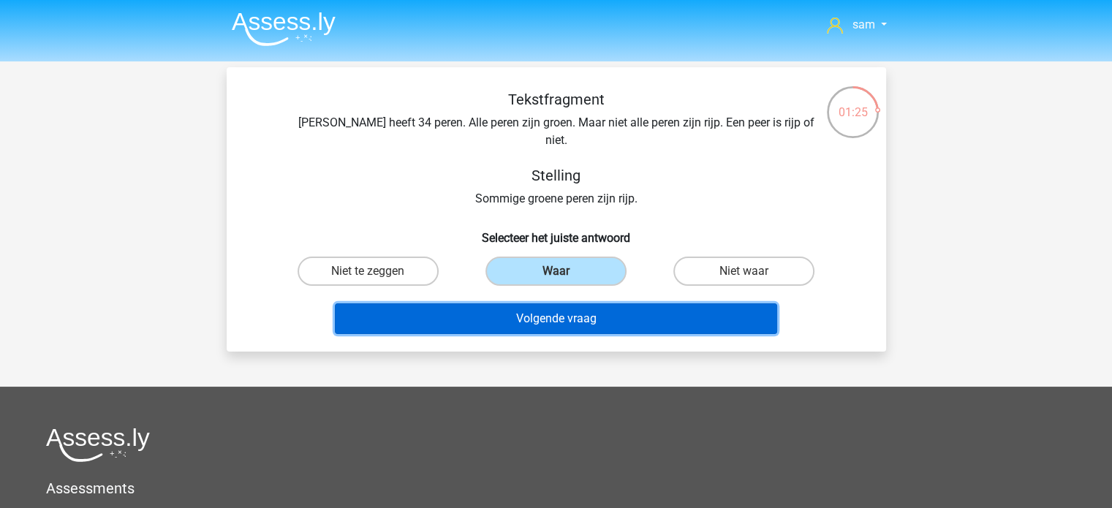
click at [531, 303] on button "Volgende vraag" at bounding box center [556, 318] width 442 height 31
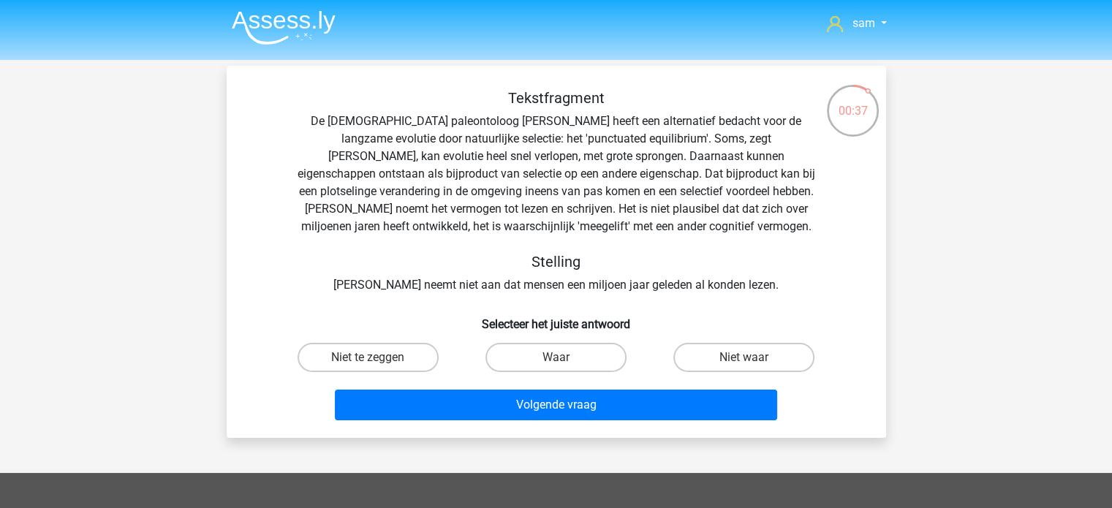
scroll to position [1, 0]
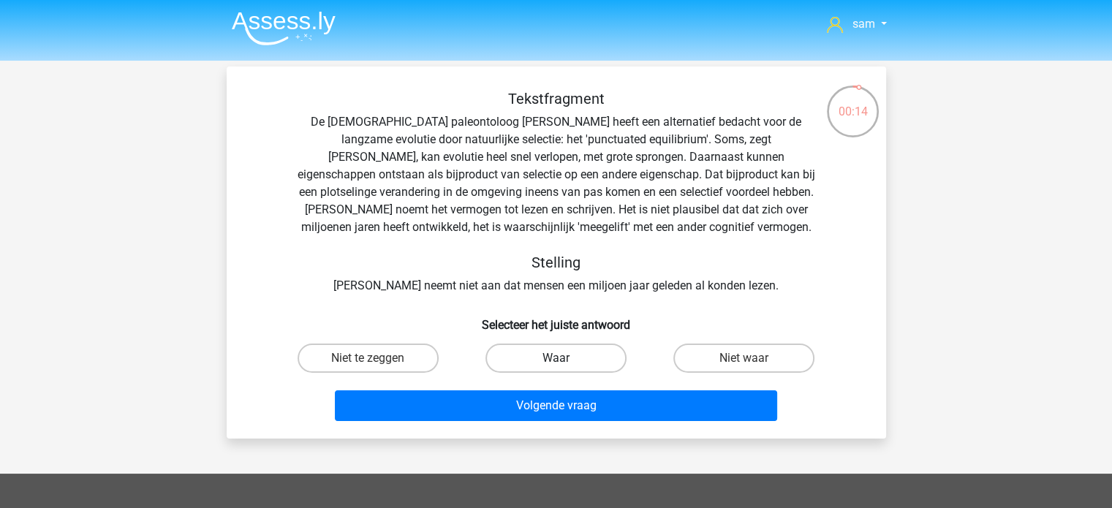
click at [581, 363] on label "Waar" at bounding box center [555, 358] width 141 height 29
click at [565, 363] on input "Waar" at bounding box center [561, 363] width 10 height 10
radio input "true"
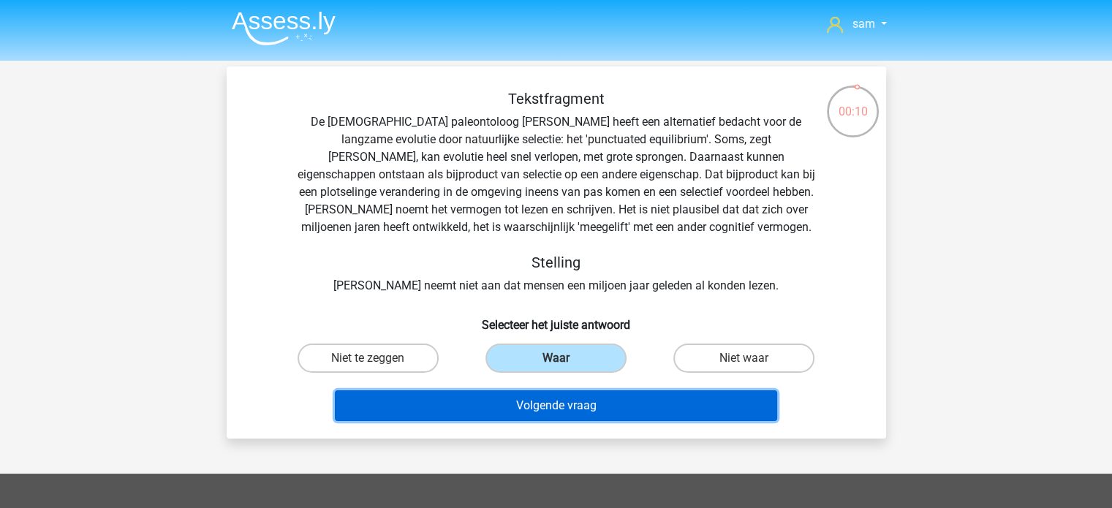
click at [596, 412] on button "Volgende vraag" at bounding box center [556, 405] width 442 height 31
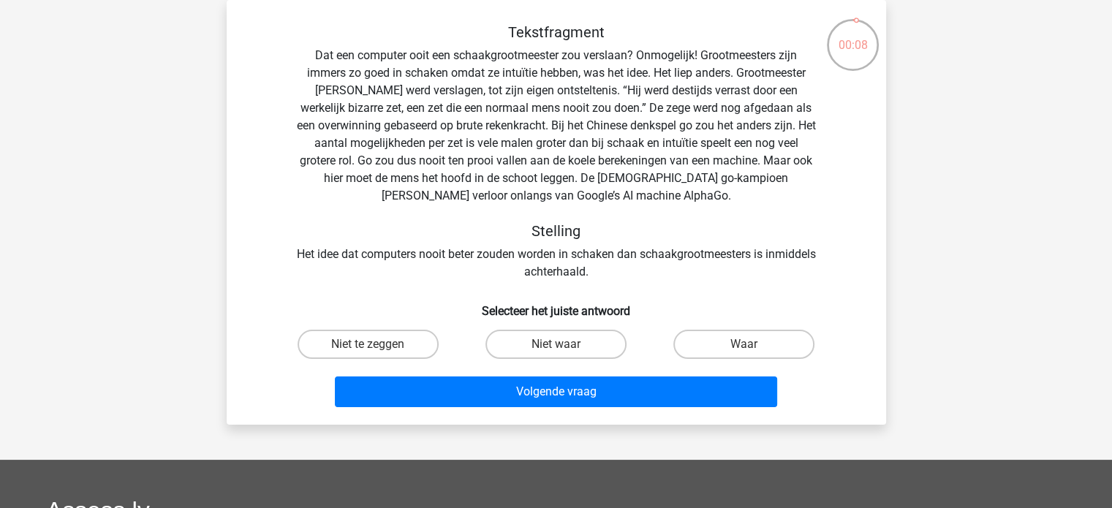
scroll to position [32, 0]
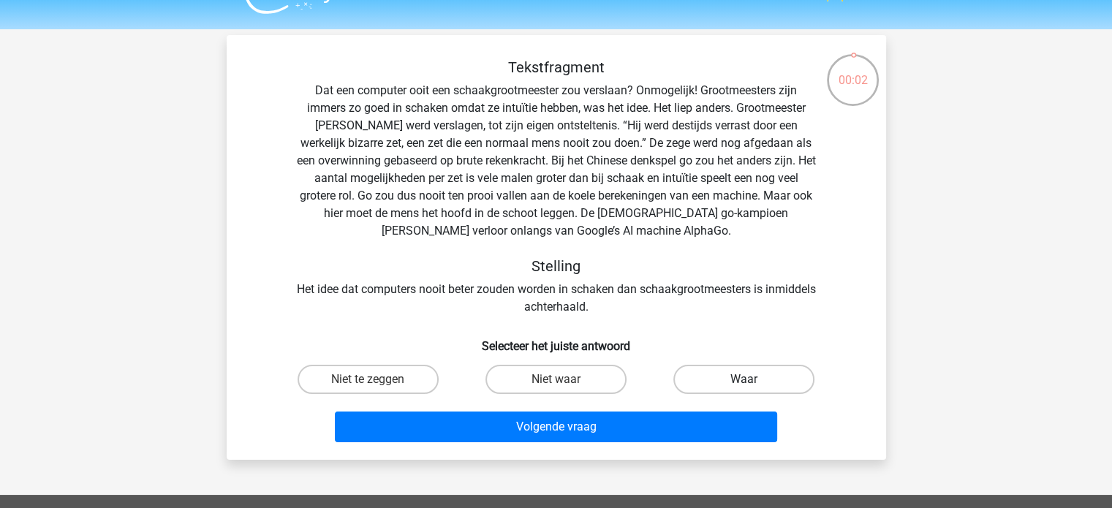
click at [731, 387] on label "Waar" at bounding box center [743, 379] width 141 height 29
click at [744, 387] on input "Waar" at bounding box center [749, 384] width 10 height 10
radio input "true"
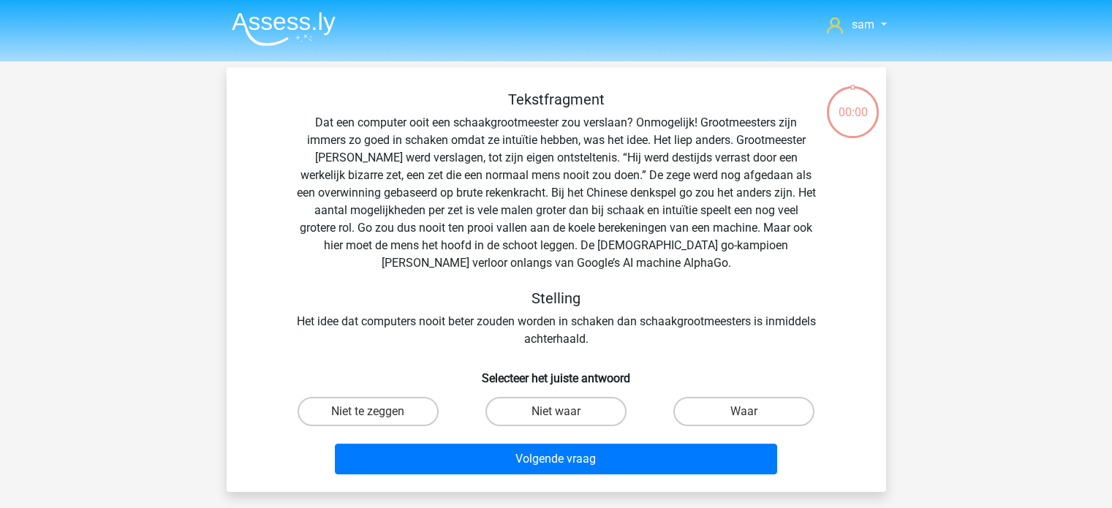
scroll to position [32, 0]
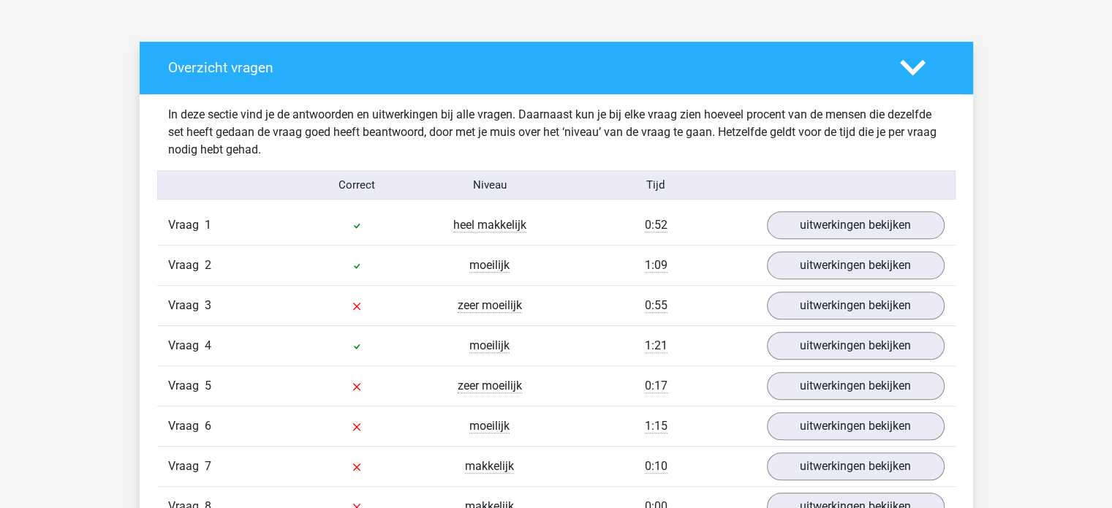
scroll to position [873, 0]
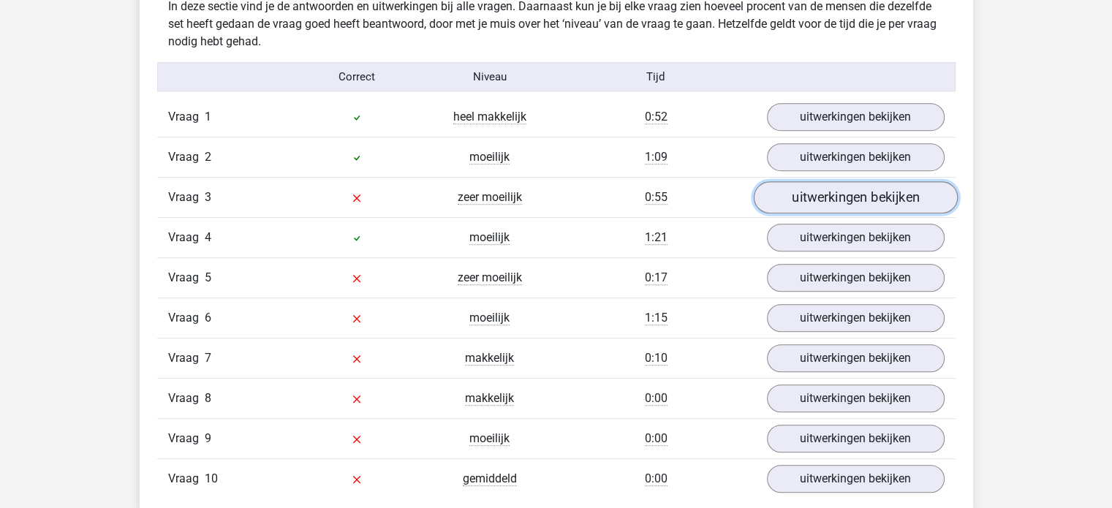
click at [861, 205] on link "uitwerkingen bekijken" at bounding box center [855, 198] width 204 height 32
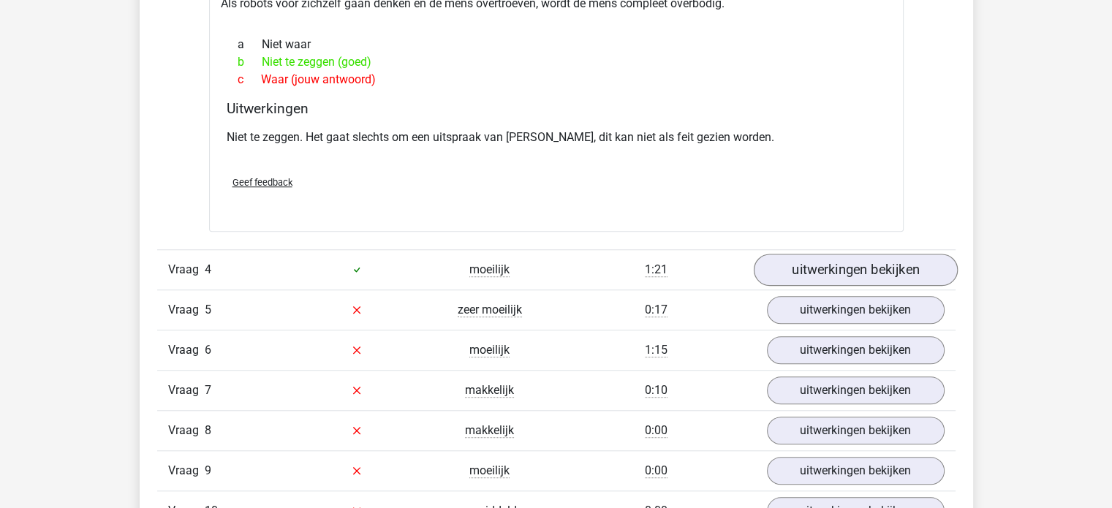
scroll to position [1255, 0]
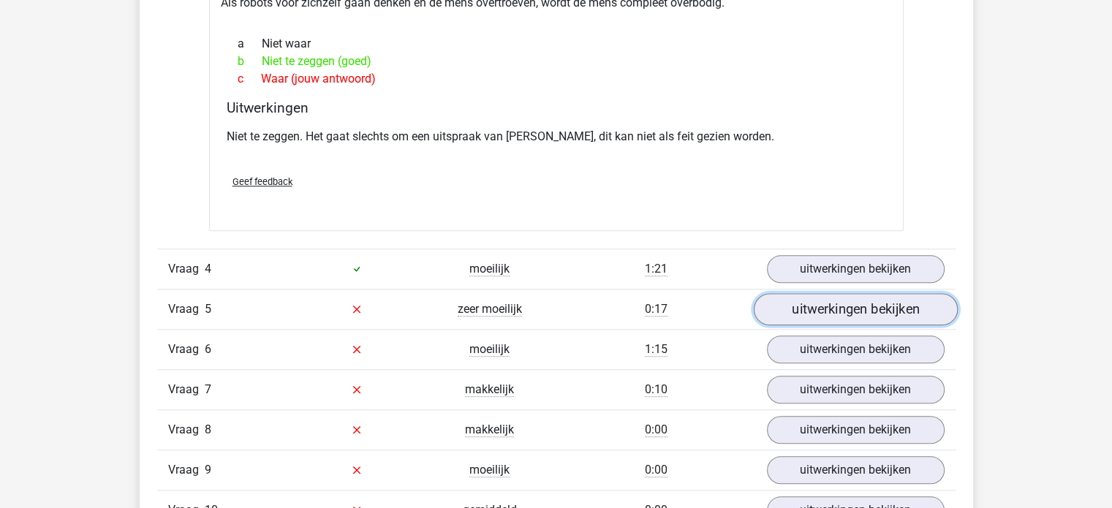
click at [871, 293] on link "uitwerkingen bekijken" at bounding box center [855, 309] width 204 height 32
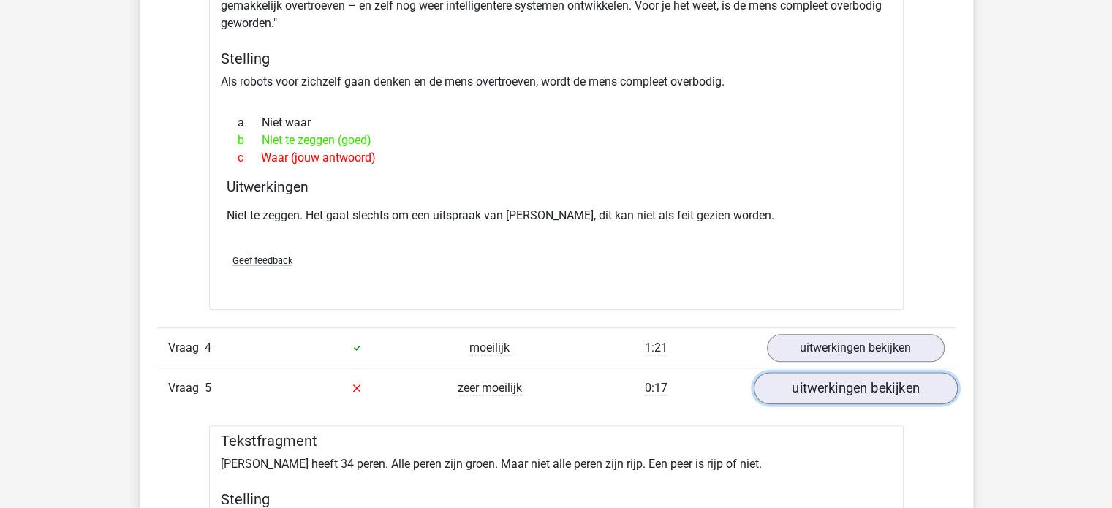
scroll to position [1171, 0]
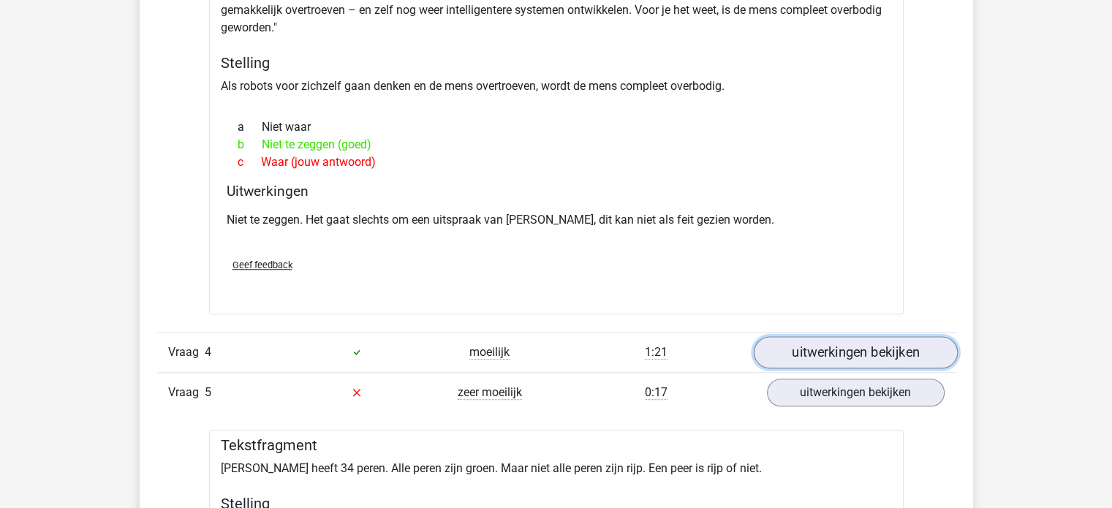
click at [871, 336] on link "uitwerkingen bekijken" at bounding box center [855, 352] width 204 height 32
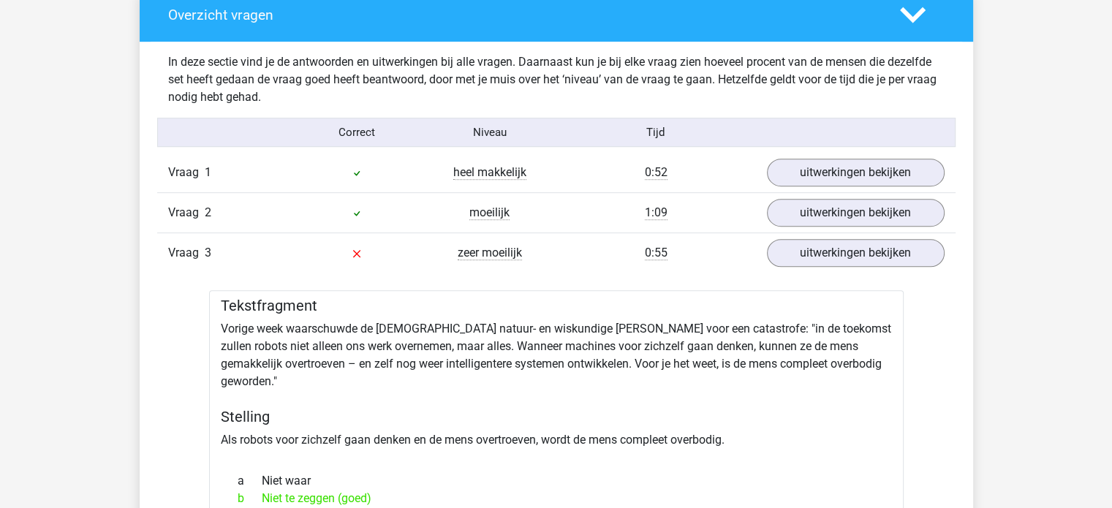
scroll to position [813, 0]
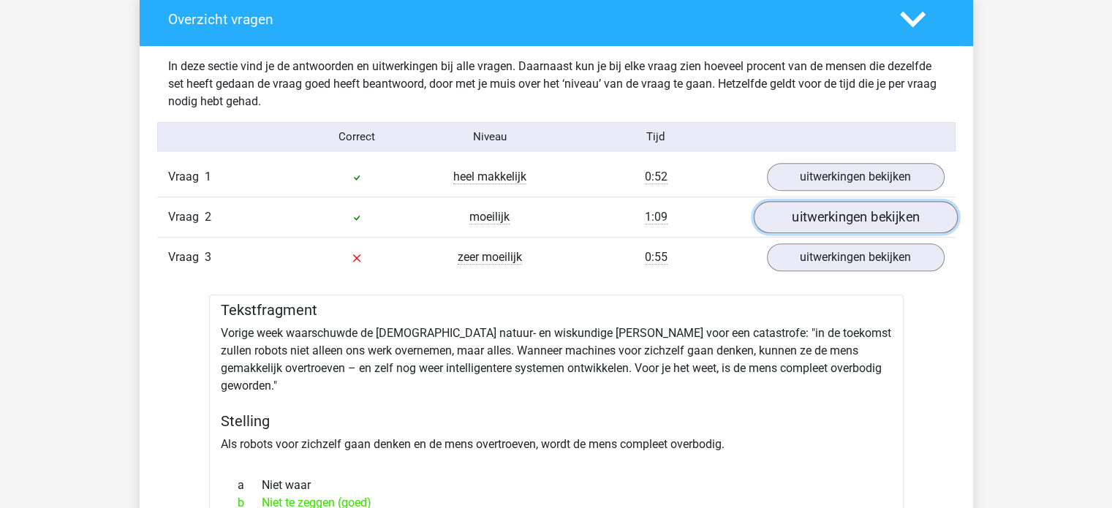
click at [875, 219] on link "uitwerkingen bekijken" at bounding box center [855, 218] width 204 height 32
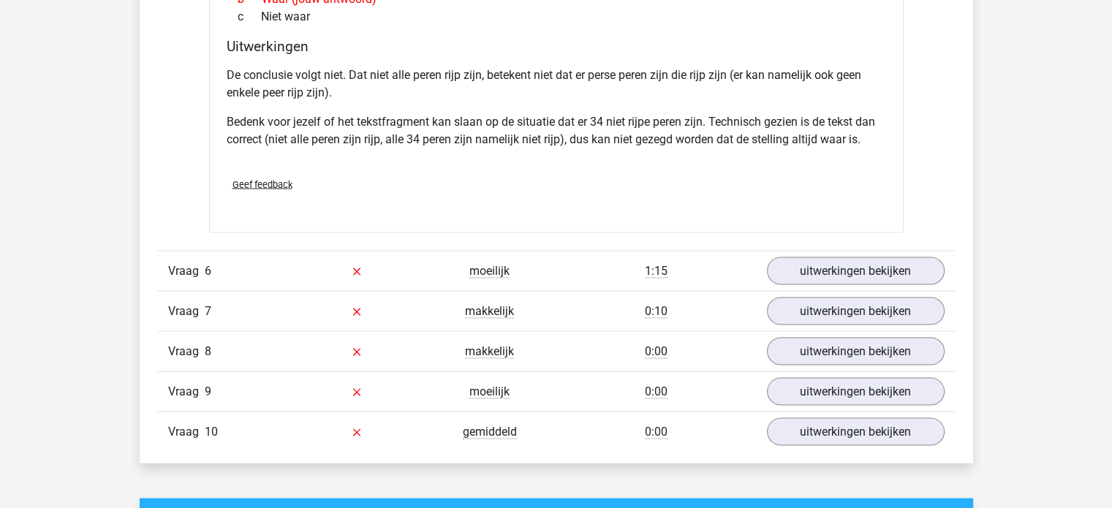
scroll to position [2788, 0]
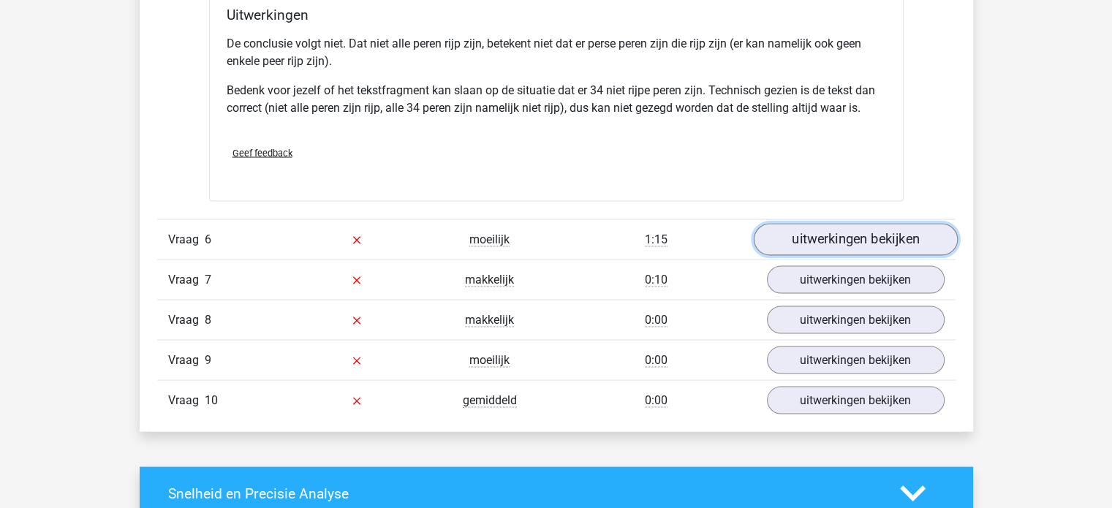
click at [878, 231] on link "uitwerkingen bekijken" at bounding box center [855, 240] width 204 height 32
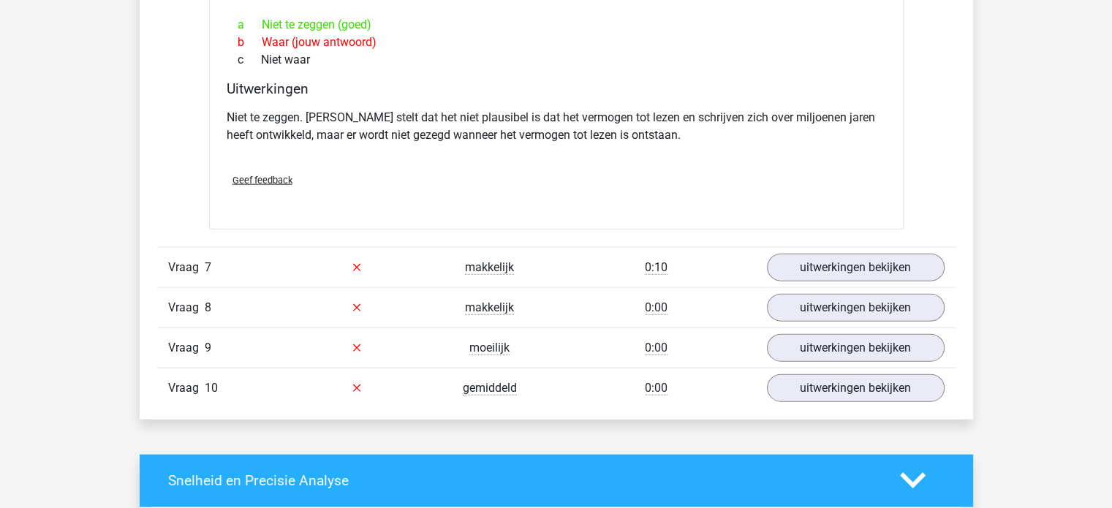
scroll to position [3269, 0]
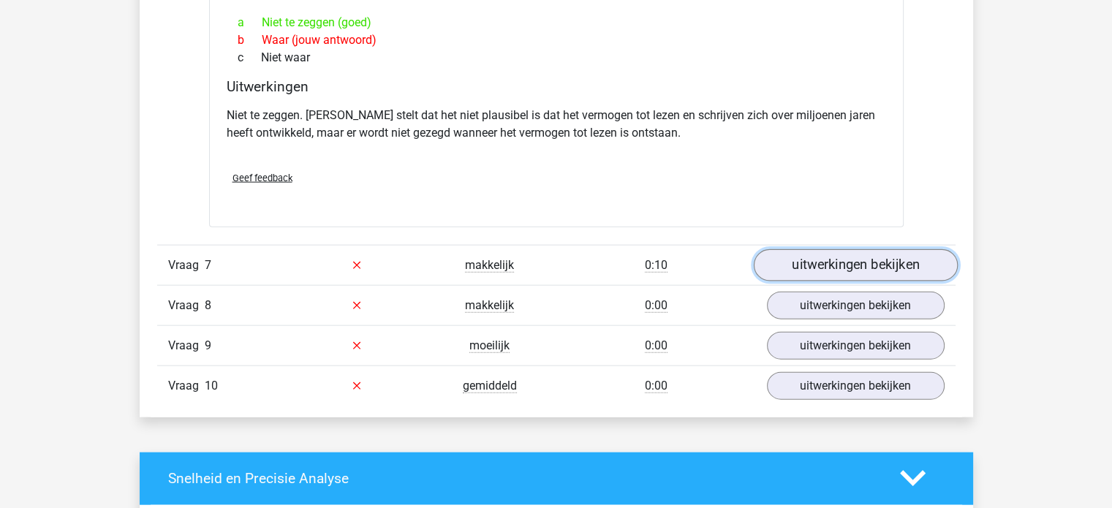
click at [840, 249] on link "uitwerkingen bekijken" at bounding box center [855, 265] width 204 height 32
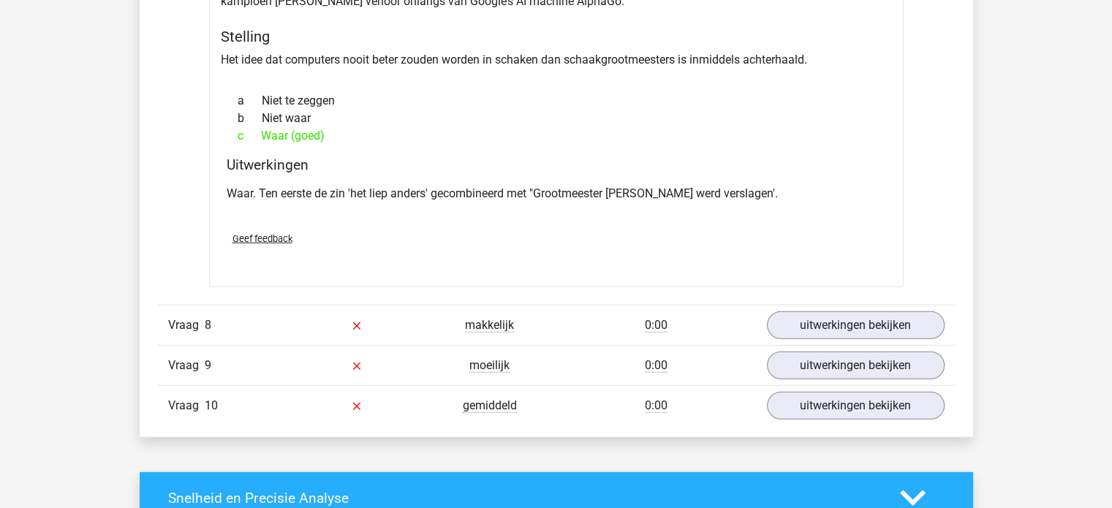
scroll to position [3714, 0]
click at [847, 309] on link "uitwerkingen bekijken" at bounding box center [855, 325] width 204 height 32
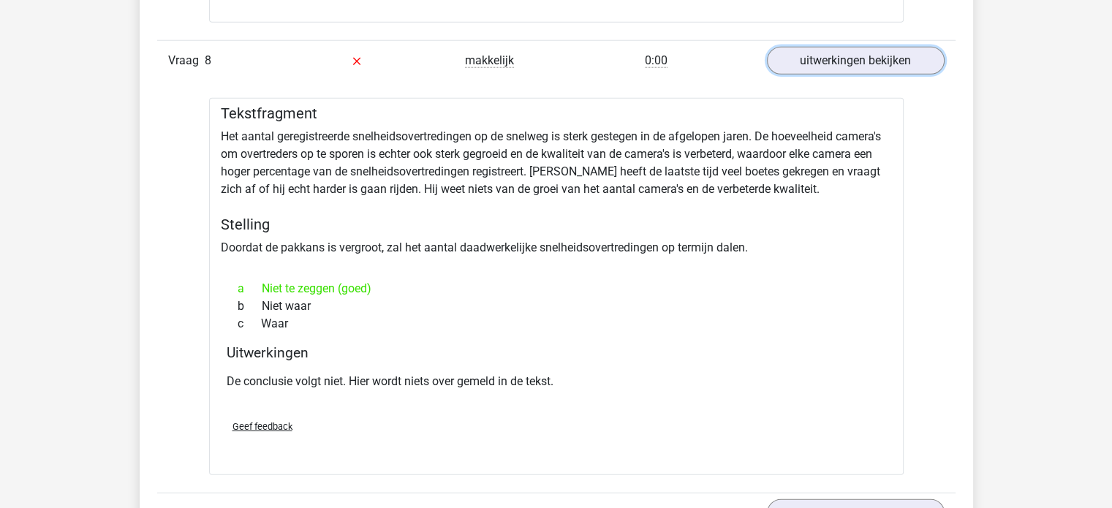
scroll to position [3979, 0]
click at [845, 496] on link "uitwerkingen bekijken" at bounding box center [855, 512] width 204 height 32
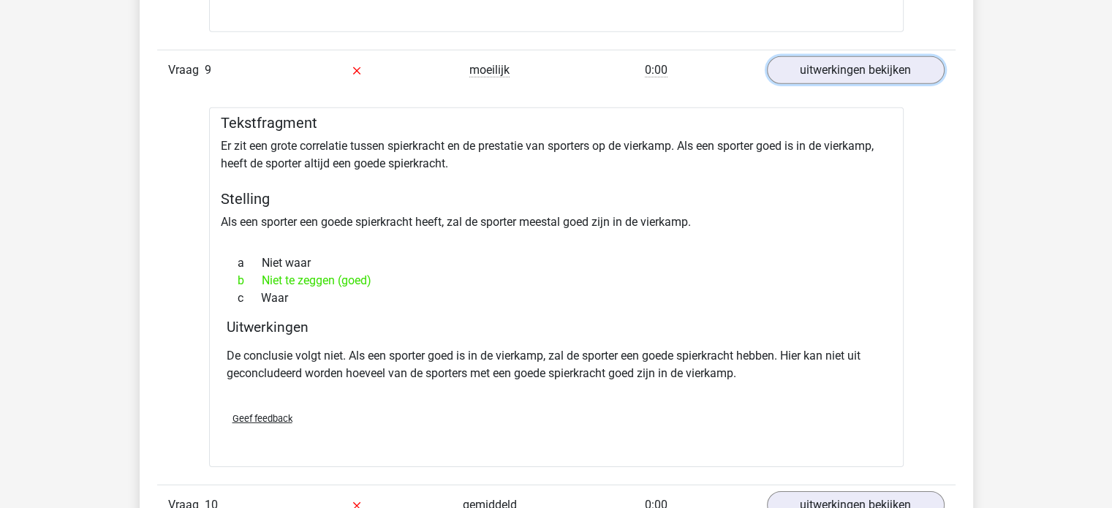
scroll to position [4422, 0]
click at [848, 489] on link "uitwerkingen bekijken" at bounding box center [855, 505] width 204 height 32
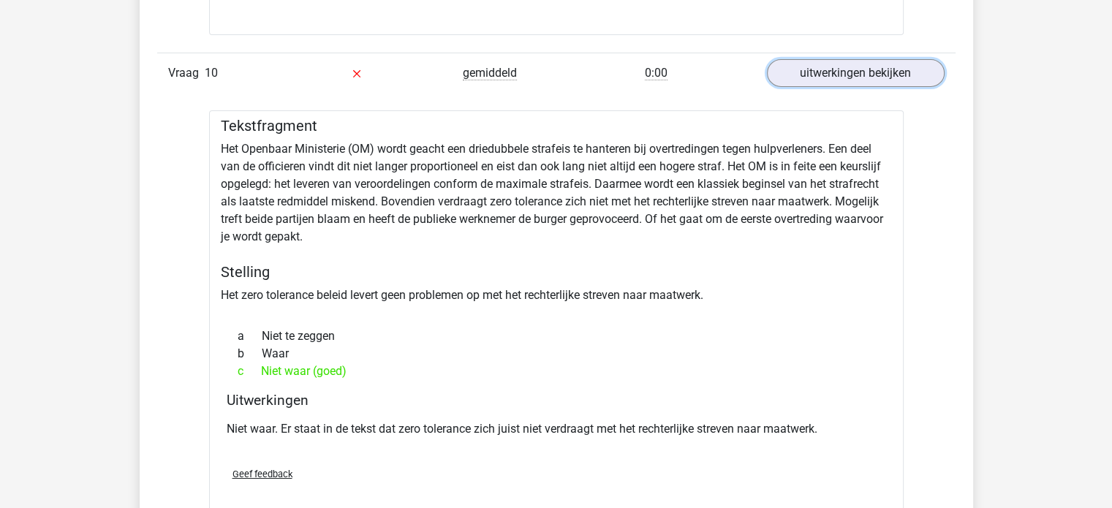
scroll to position [4840, 0]
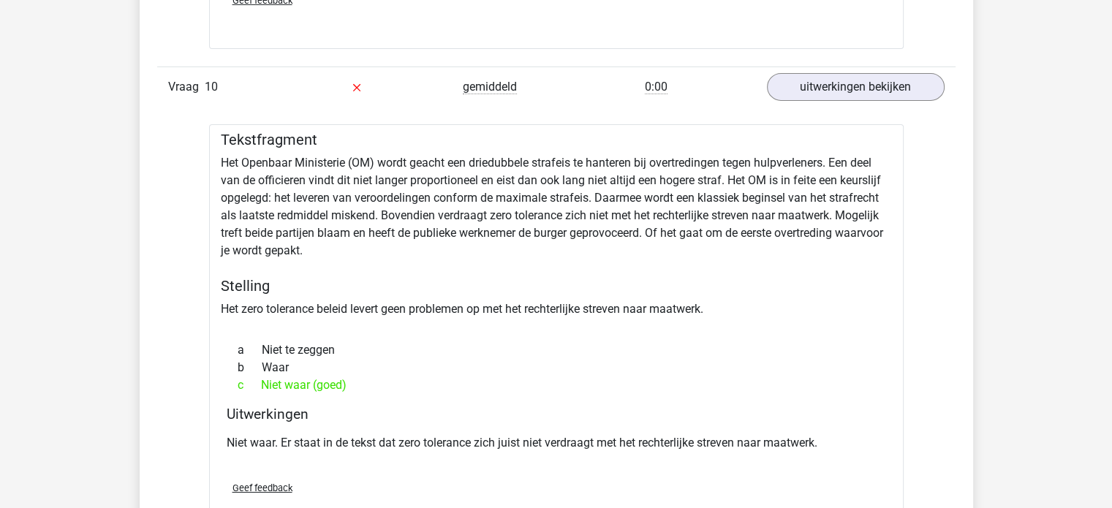
click at [453, 188] on div "Tekstfragment Het Openbaar Ministerie (OM) wordt geacht een driedubbele strafei…" at bounding box center [556, 330] width 695 height 412
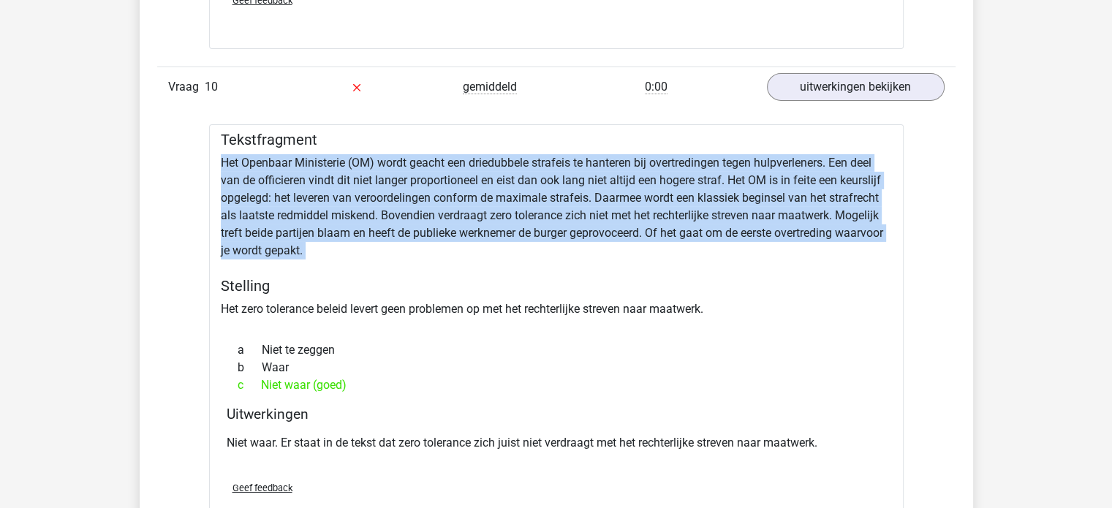
click at [453, 188] on div "Tekstfragment Het Openbaar Ministerie (OM) wordt geacht een driedubbele strafei…" at bounding box center [556, 330] width 695 height 412
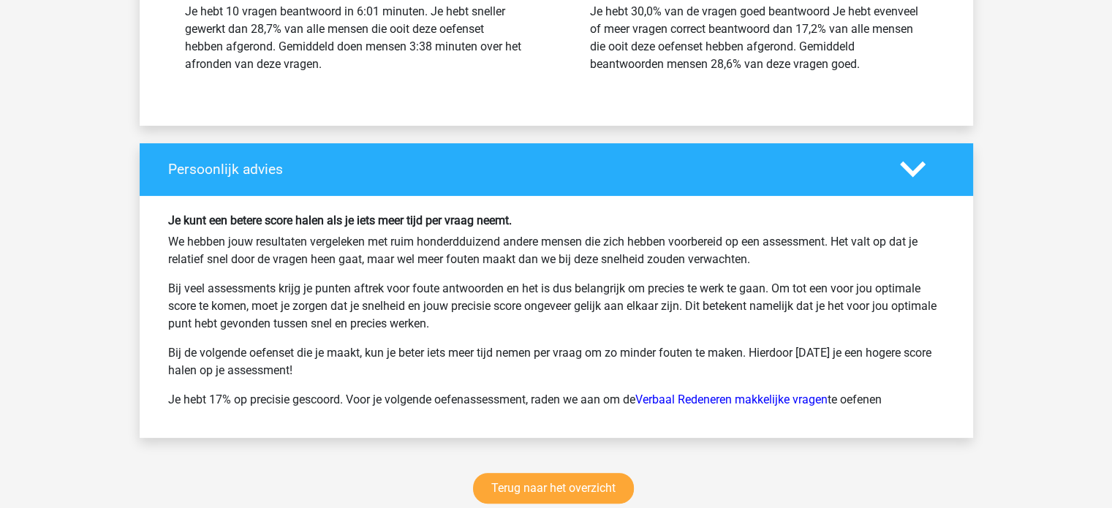
scroll to position [5792, 0]
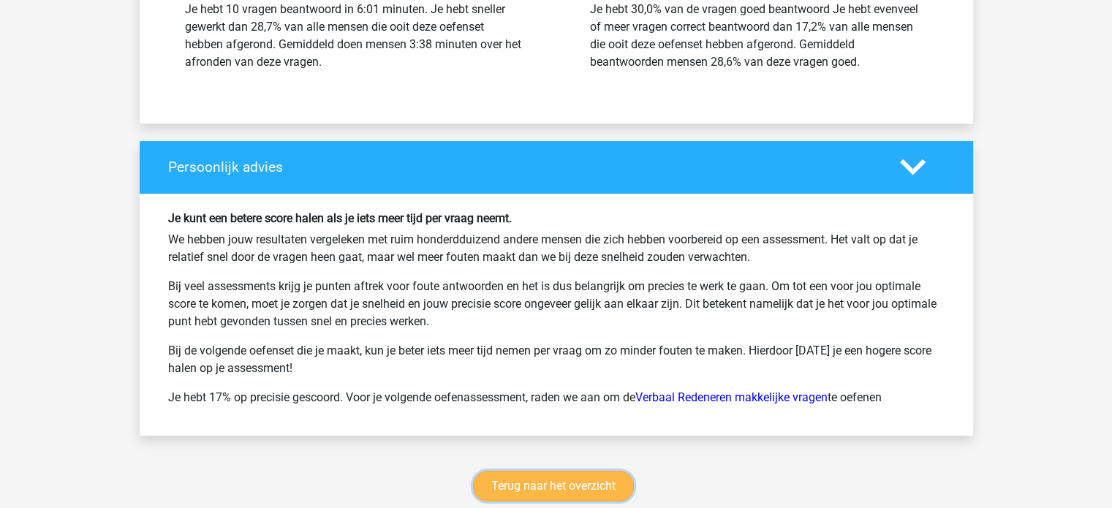
click at [559, 471] on link "Terug naar het overzicht" at bounding box center [553, 486] width 161 height 31
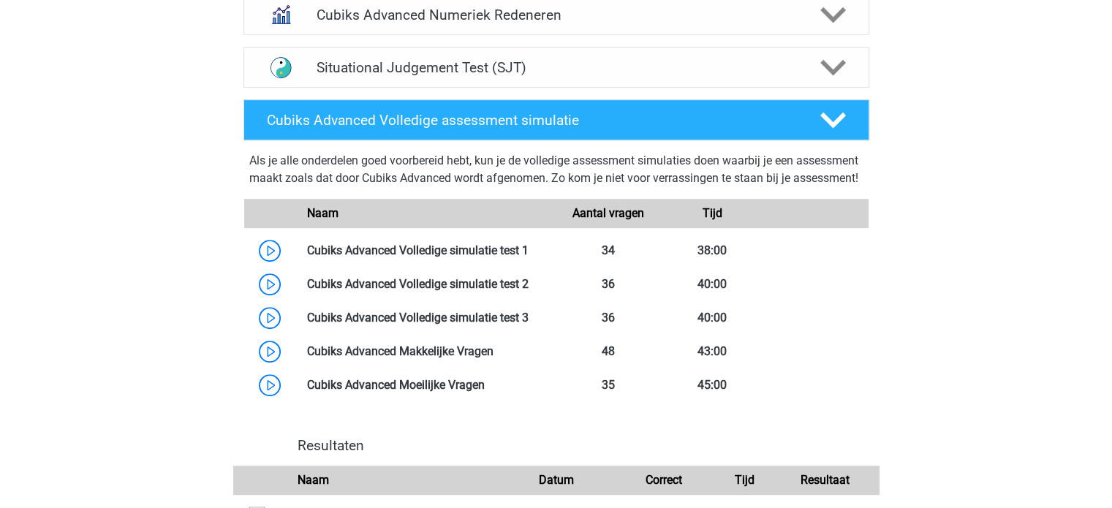
scroll to position [730, 0]
